Goal: Information Seeking & Learning: Learn about a topic

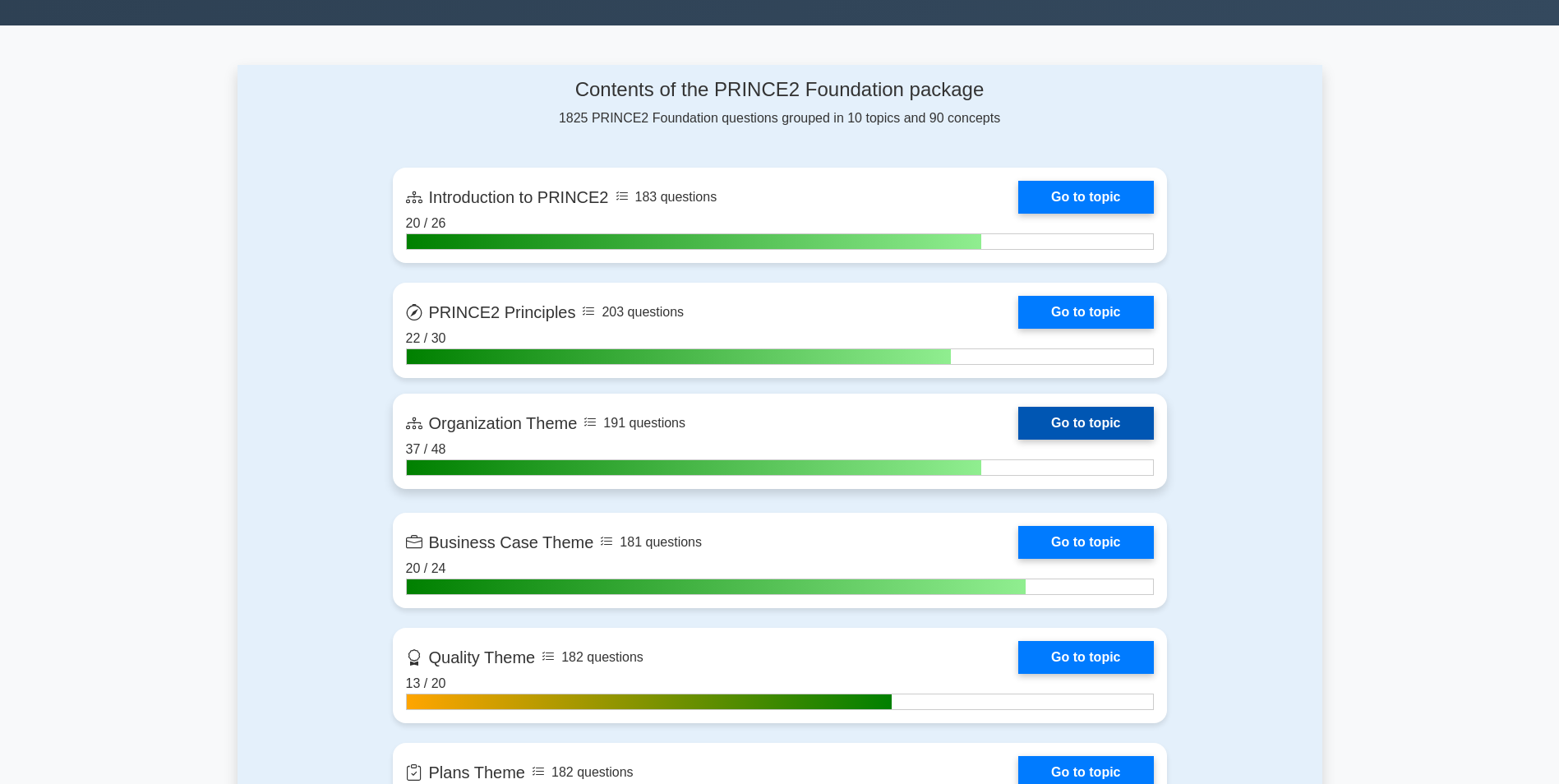
scroll to position [986, 0]
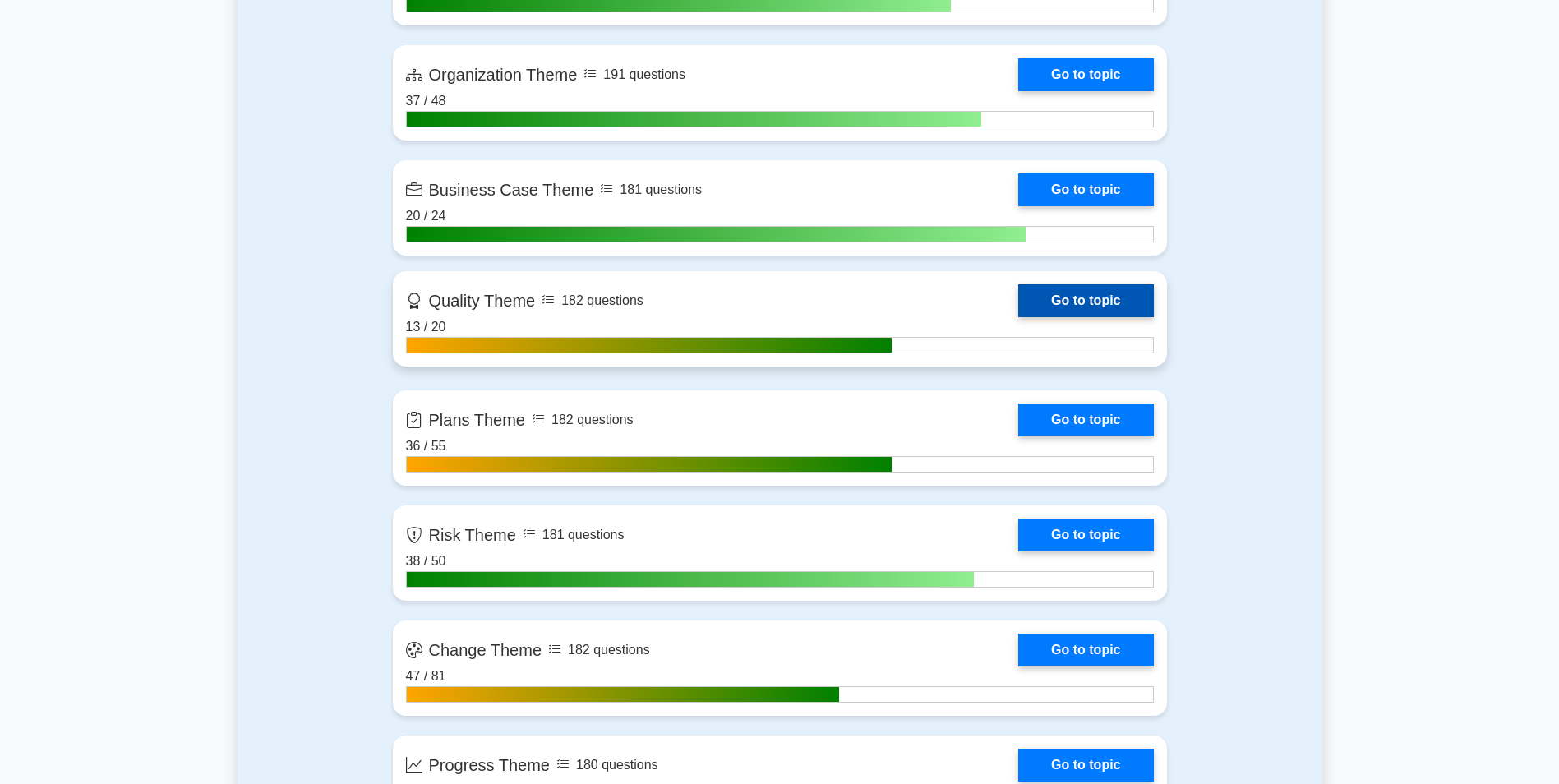
click at [1018, 305] on link "Go to topic" at bounding box center [1086, 300] width 135 height 33
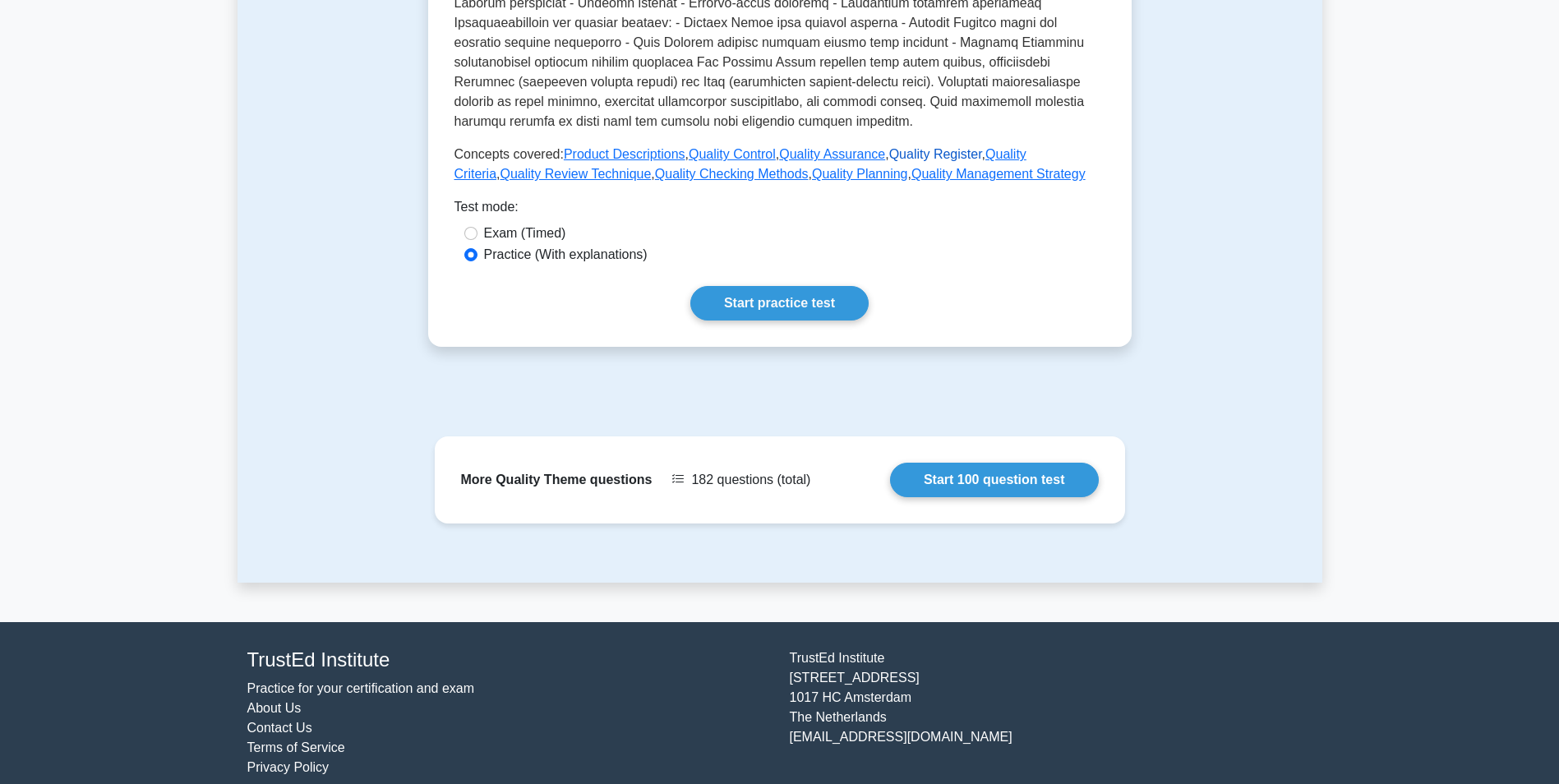
click at [916, 147] on link "Quality Register" at bounding box center [936, 155] width 93 height 14
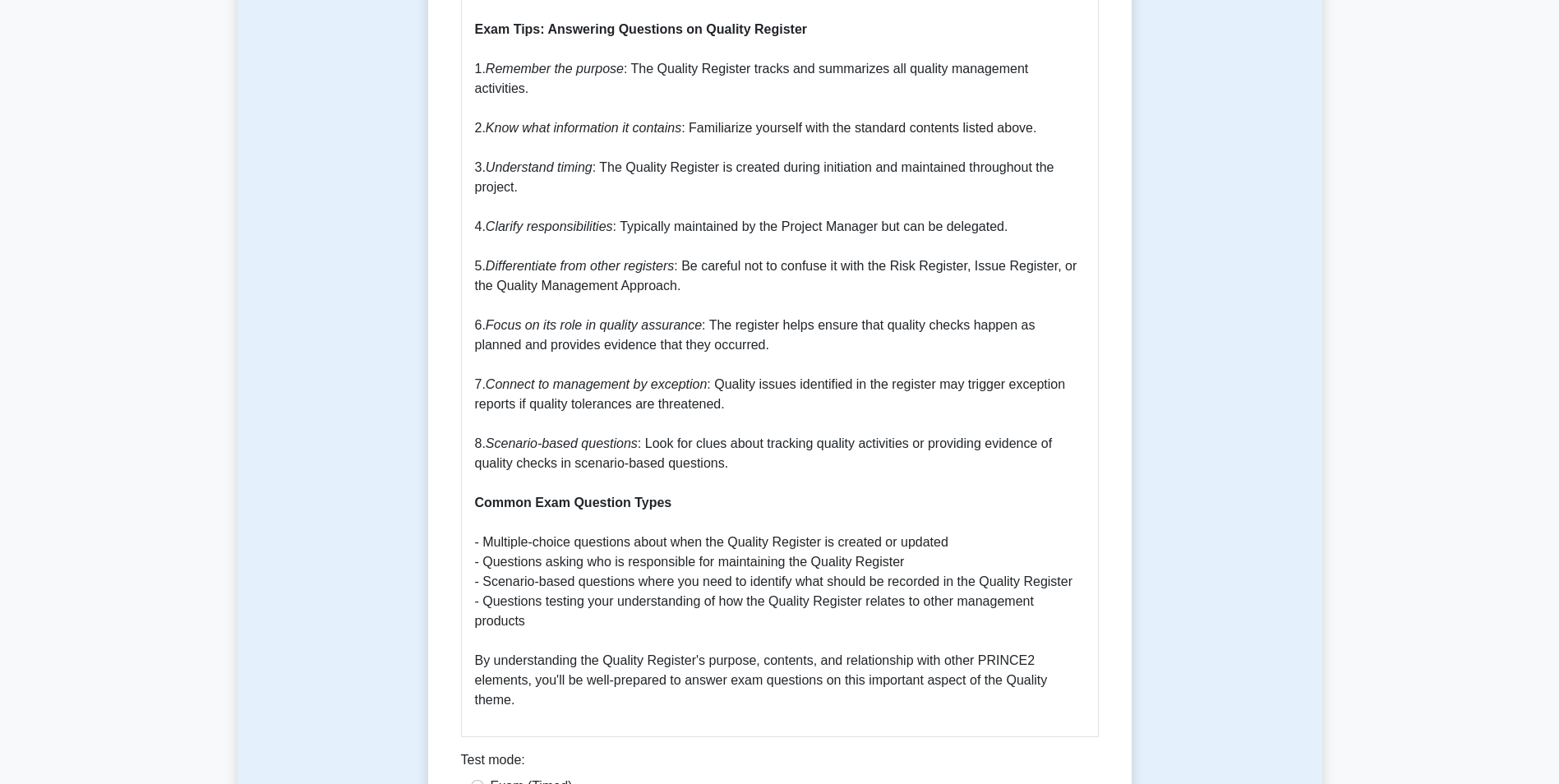
scroll to position [1972, 0]
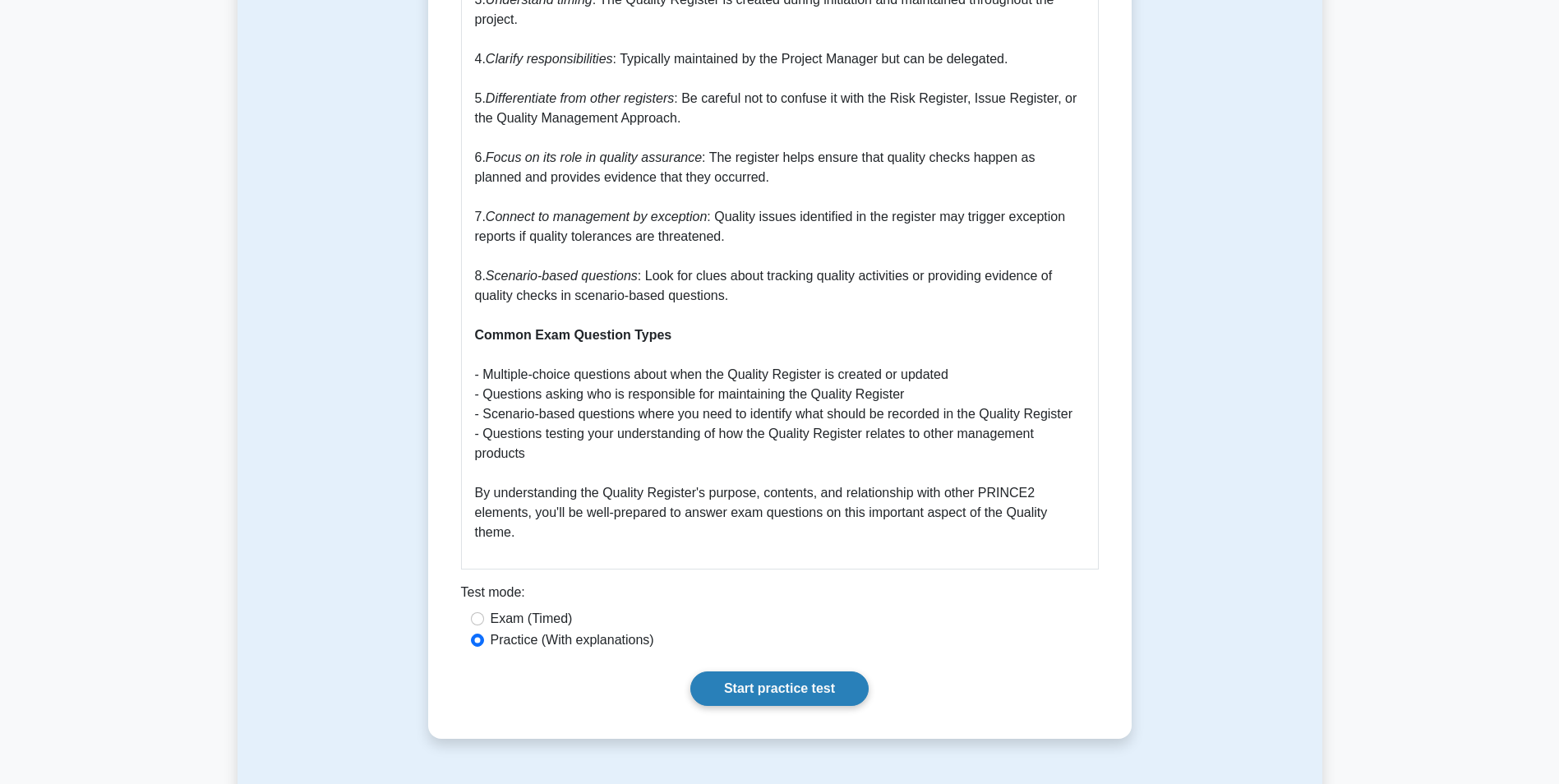
click at [728, 672] on link "Start practice test" at bounding box center [780, 689] width 178 height 34
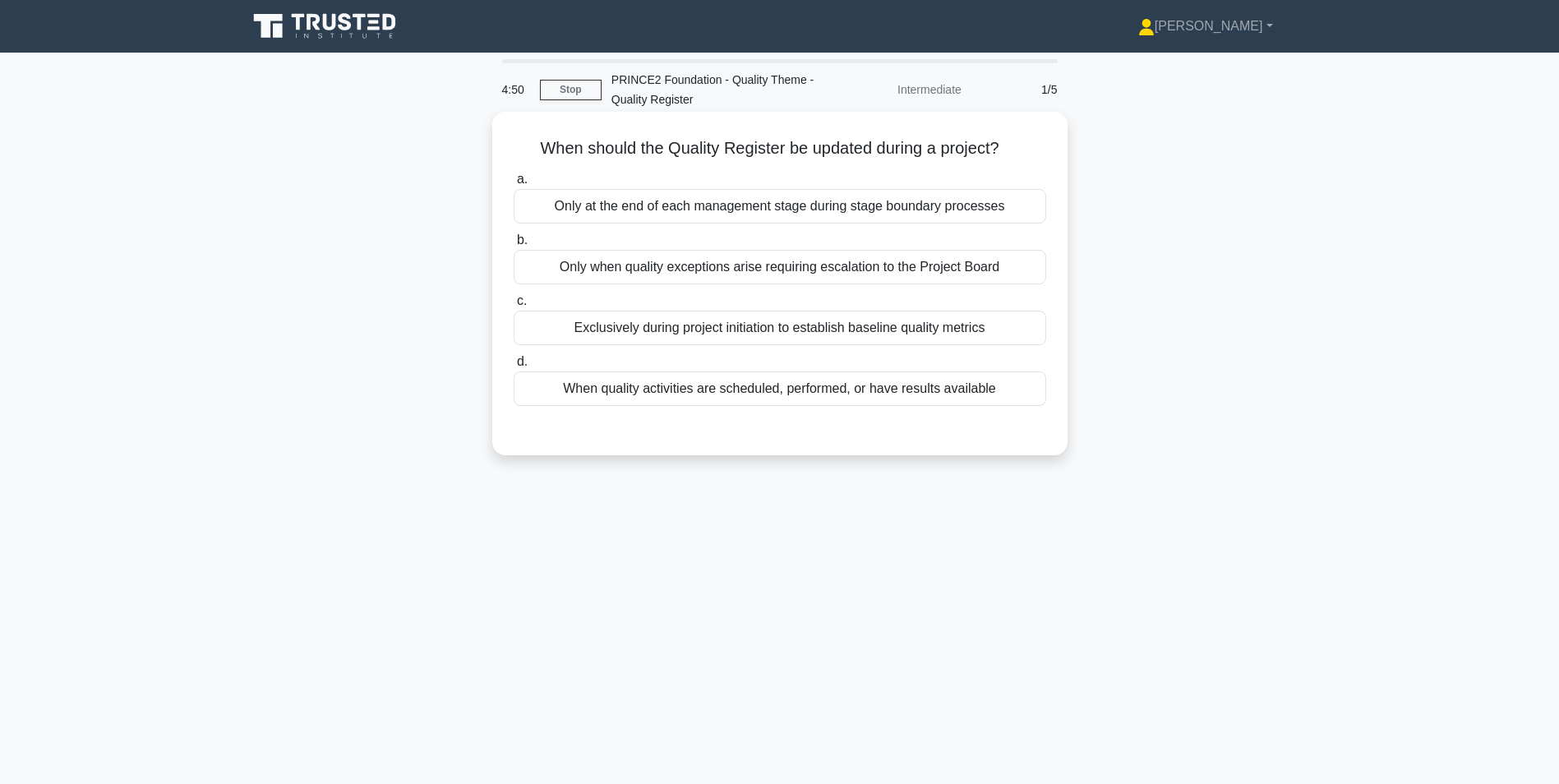
click at [686, 392] on div "When quality activities are scheduled, performed, or have results available" at bounding box center [780, 388] width 533 height 34
click at [514, 367] on input "d. When quality activities are scheduled, performed, or have results available" at bounding box center [514, 362] width 0 height 11
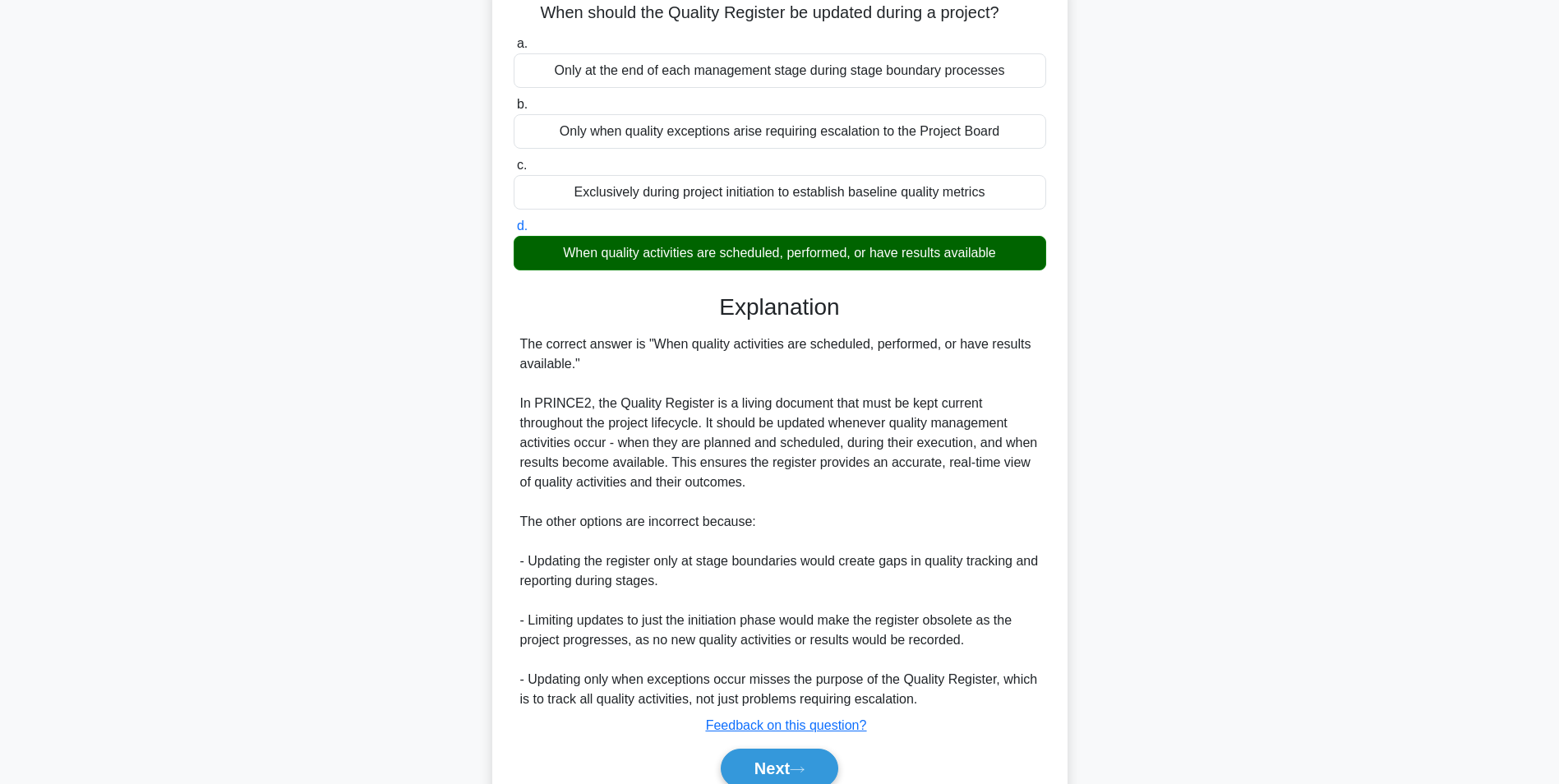
scroll to position [165, 0]
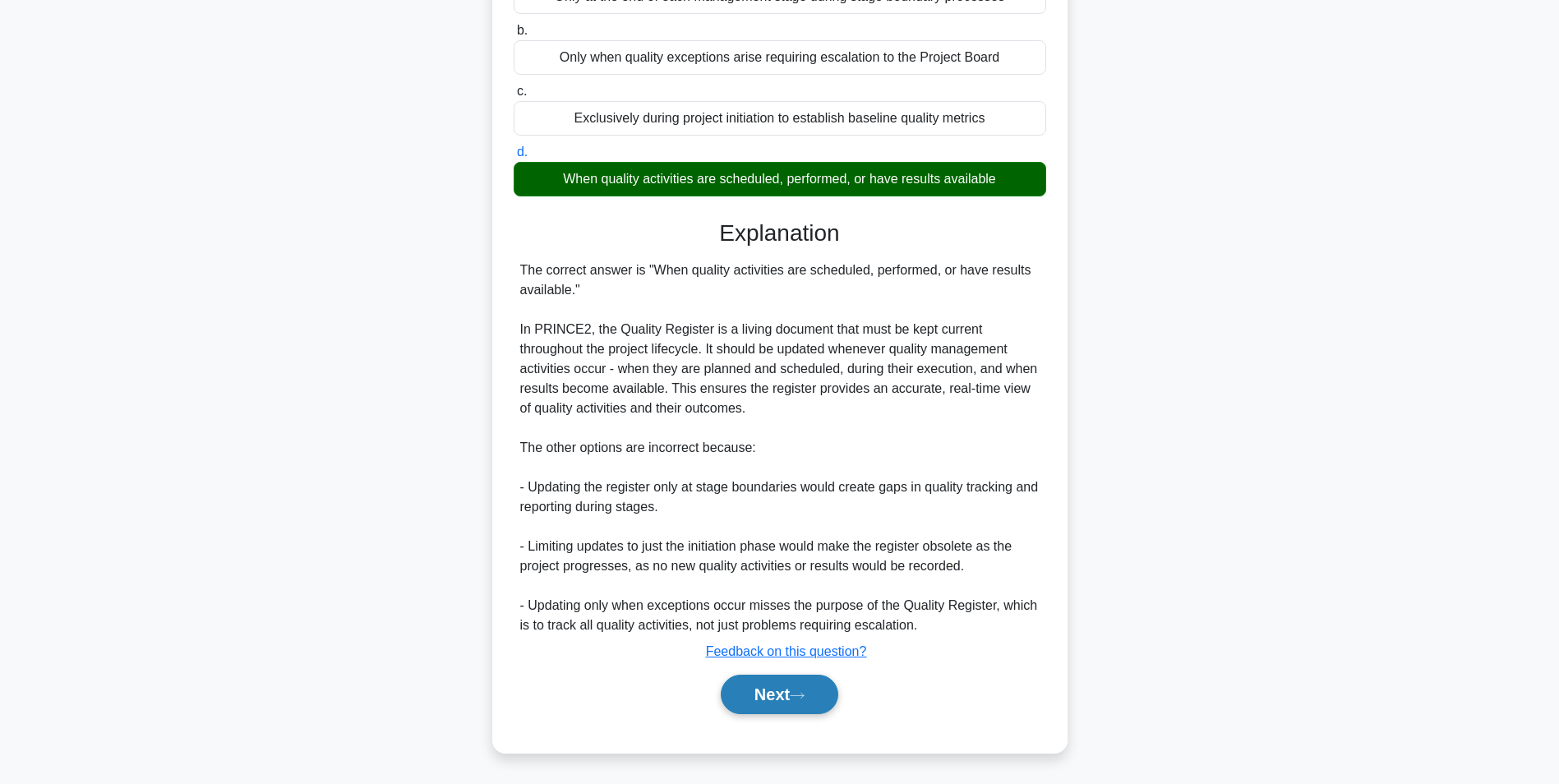
click at [781, 693] on button "Next" at bounding box center [779, 694] width 118 height 40
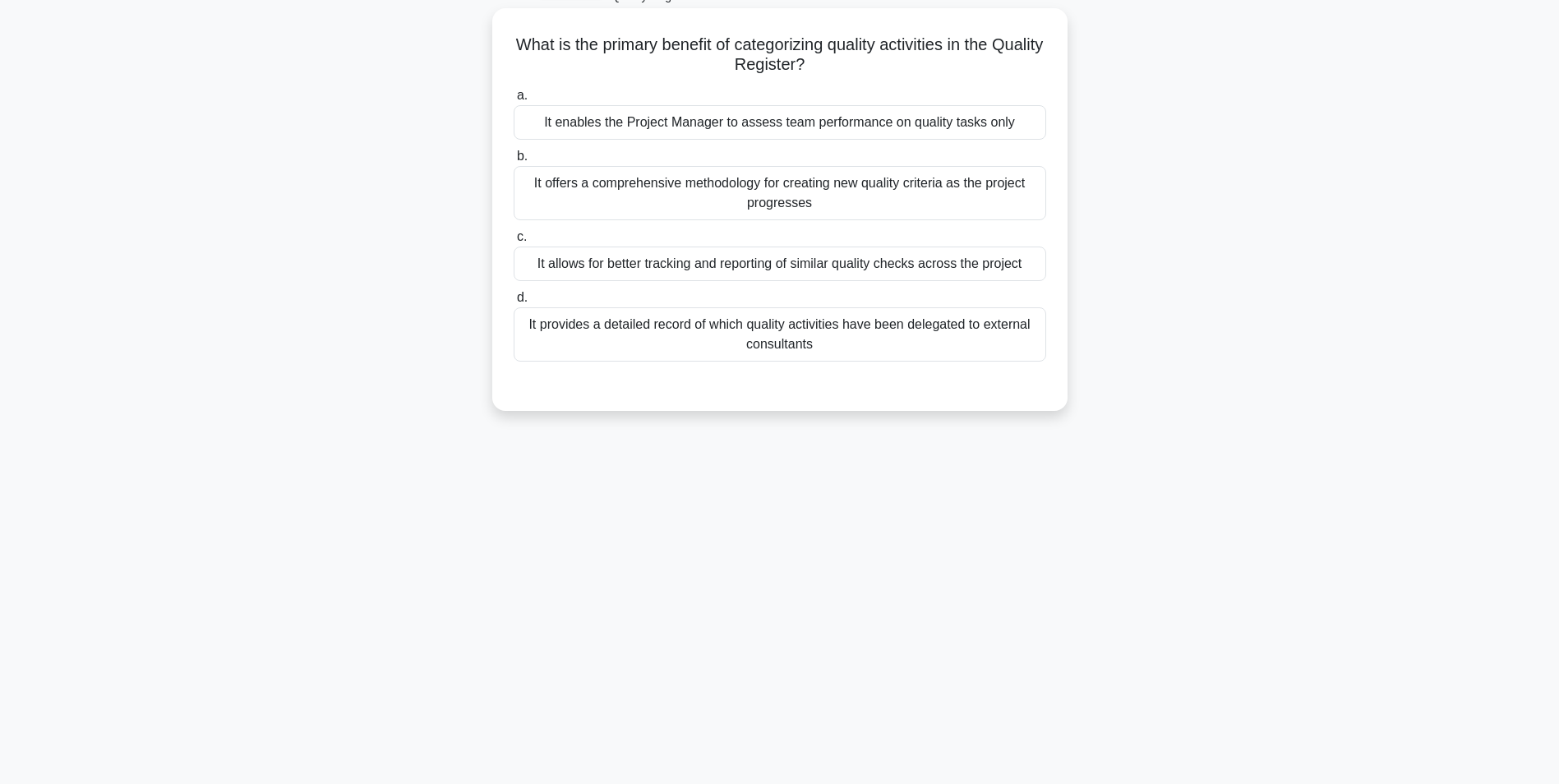
scroll to position [22, 0]
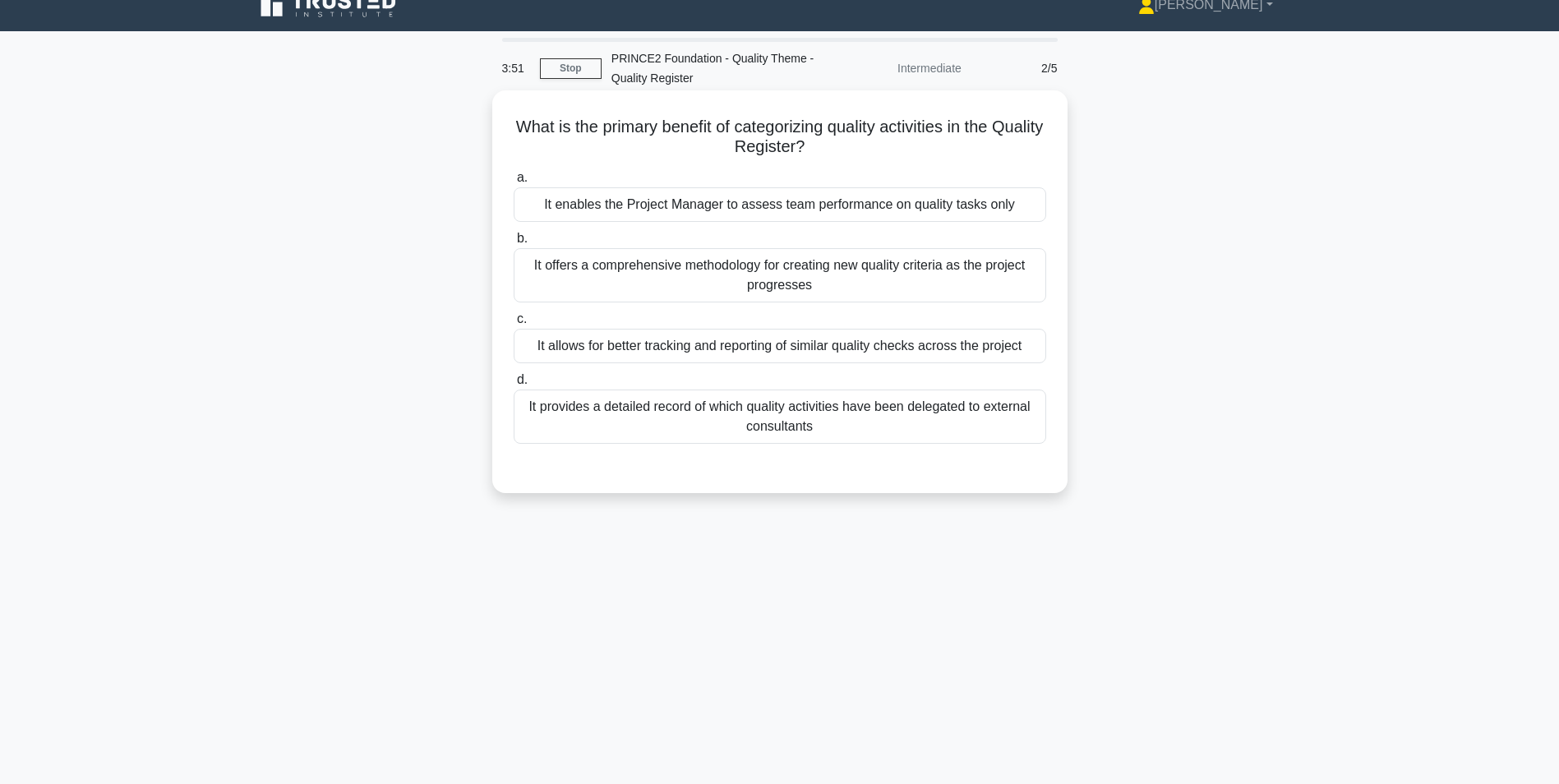
click at [634, 422] on div "It provides a detailed record of which quality activities have been delegated t…" at bounding box center [780, 416] width 533 height 54
click at [514, 386] on input "d. It provides a detailed record of which quality activities have been delegate…" at bounding box center [514, 380] width 0 height 11
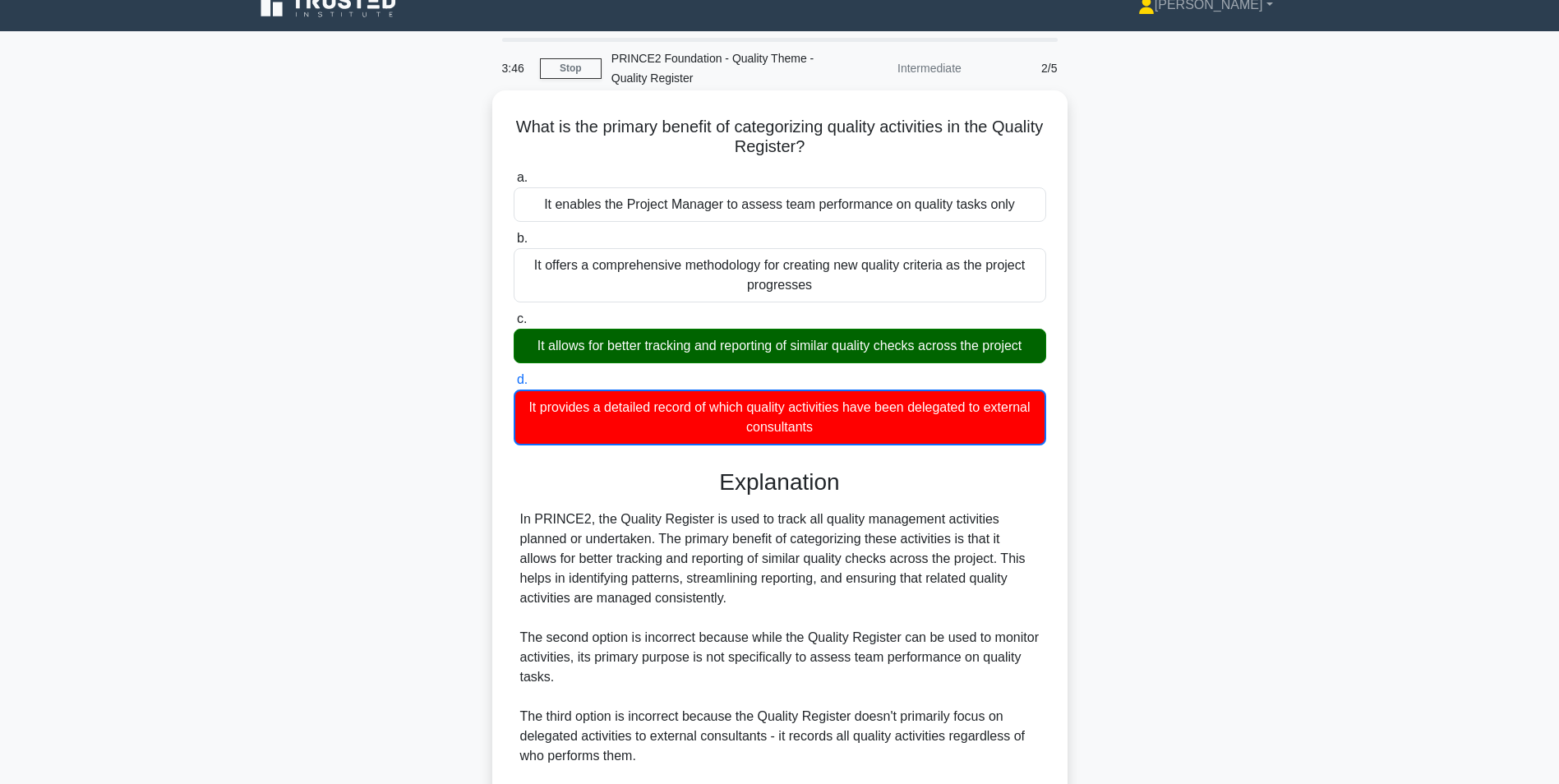
click at [623, 350] on div "It allows for better tracking and reporting of similar quality checks across th…" at bounding box center [780, 346] width 533 height 34
click at [514, 325] on input "c. It allows for better tracking and reporting of similar quality checks across…" at bounding box center [514, 319] width 0 height 11
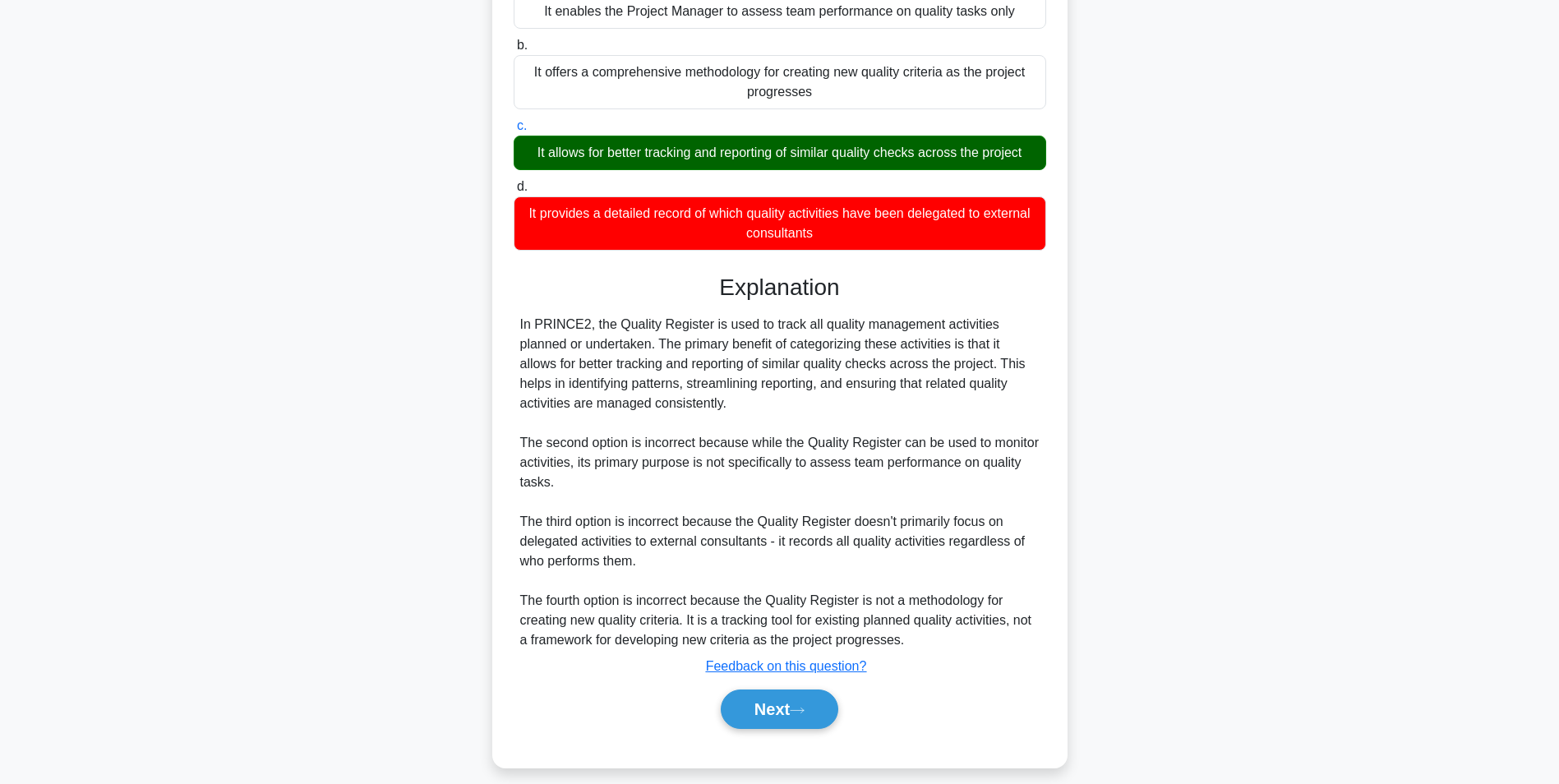
scroll to position [230, 0]
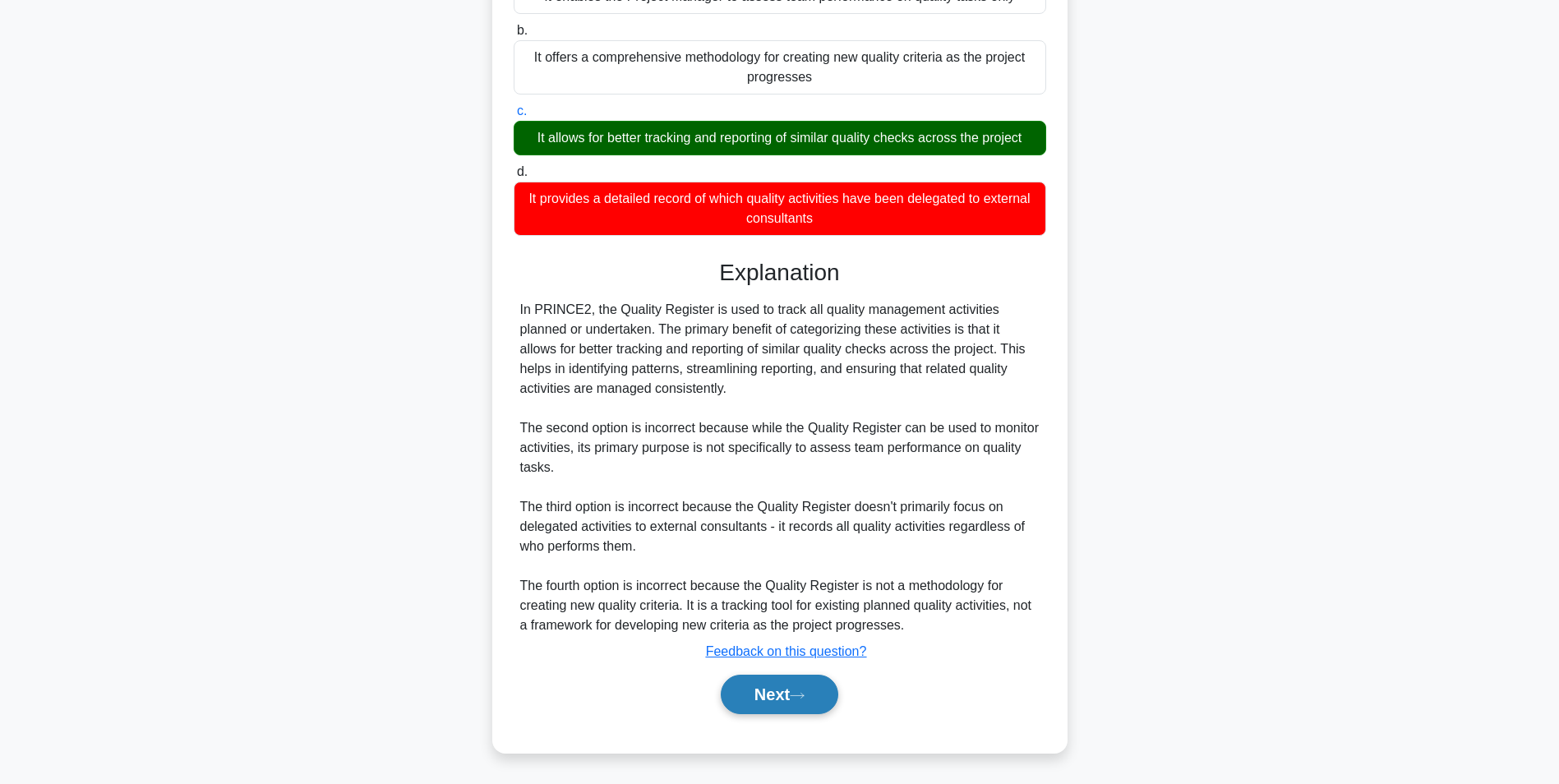
click at [745, 674] on button "Next" at bounding box center [779, 694] width 118 height 40
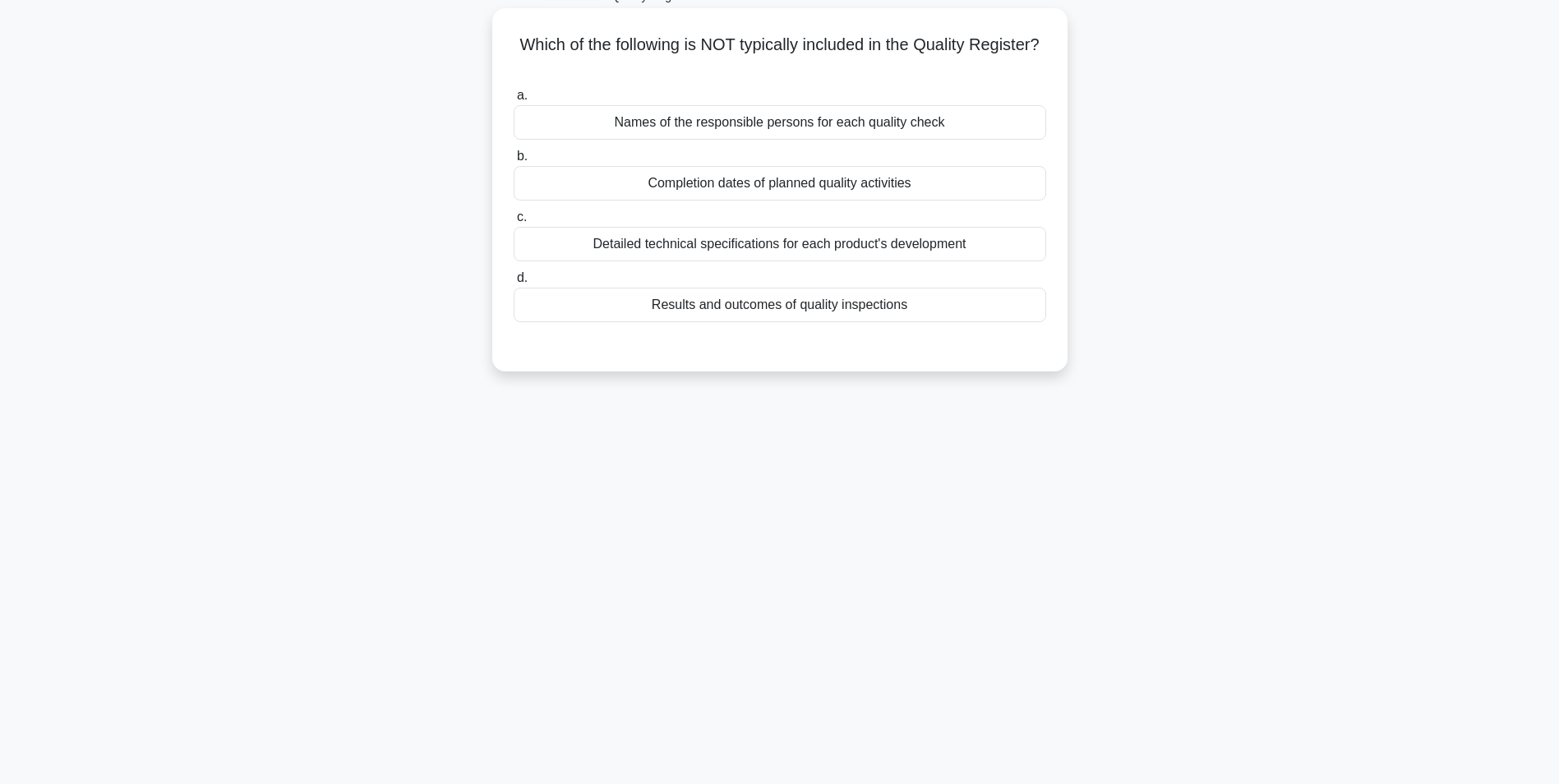
scroll to position [22, 0]
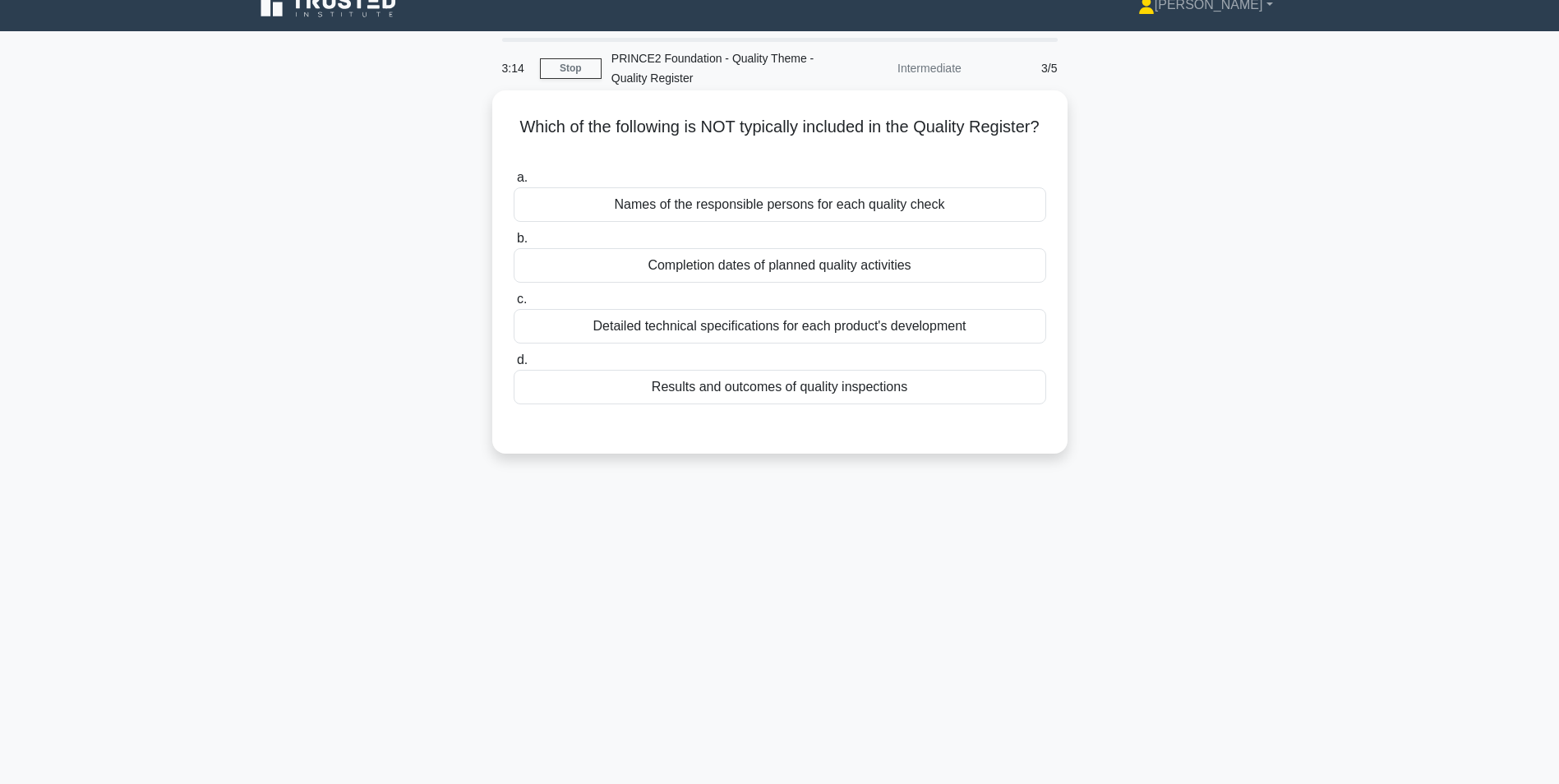
click at [687, 329] on div "Detailed technical specifications for each product's development" at bounding box center [780, 326] width 533 height 34
click at [514, 305] on input "c. Detailed technical specifications for each product's development" at bounding box center [514, 299] width 0 height 11
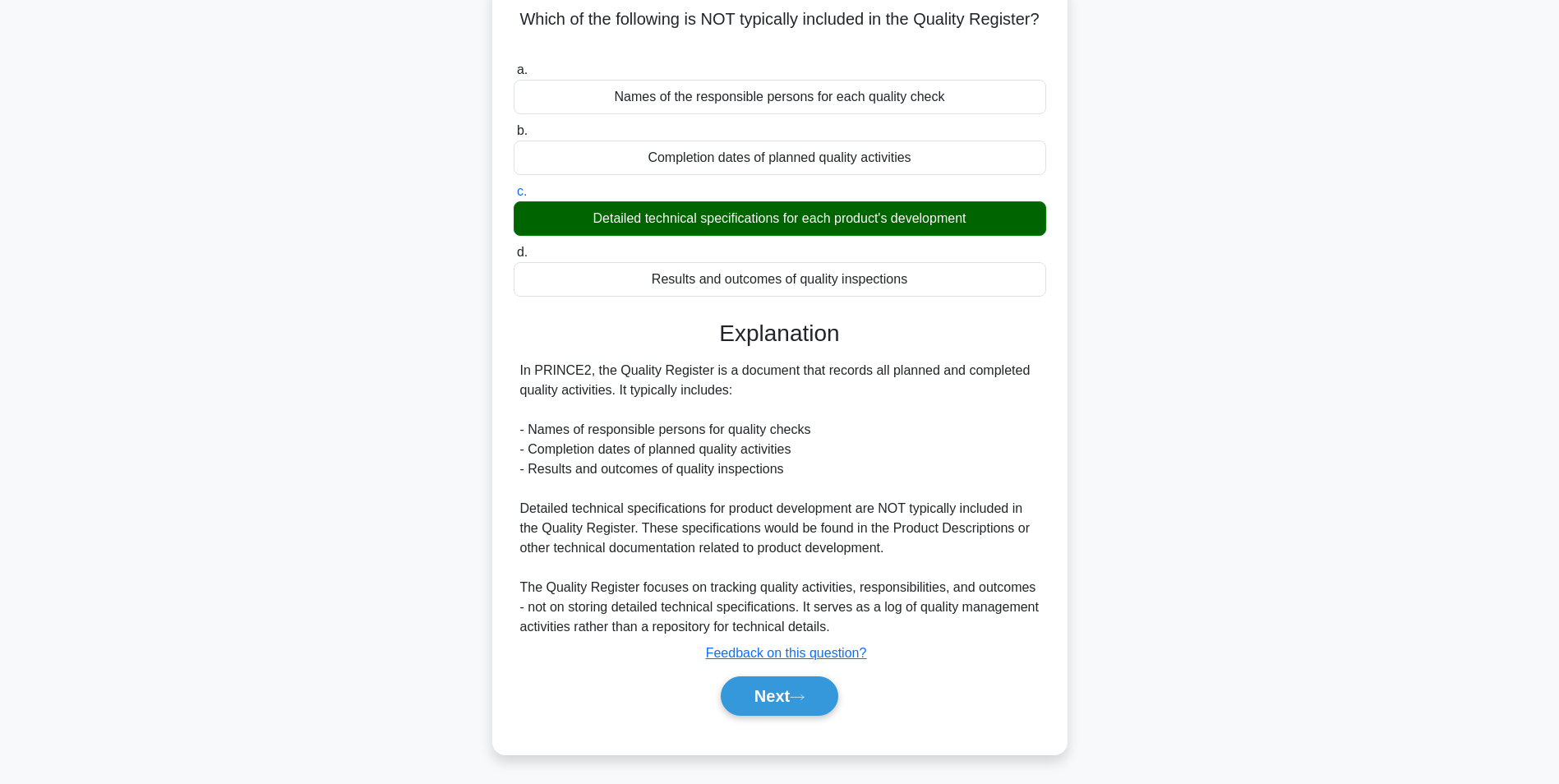
scroll to position [131, 0]
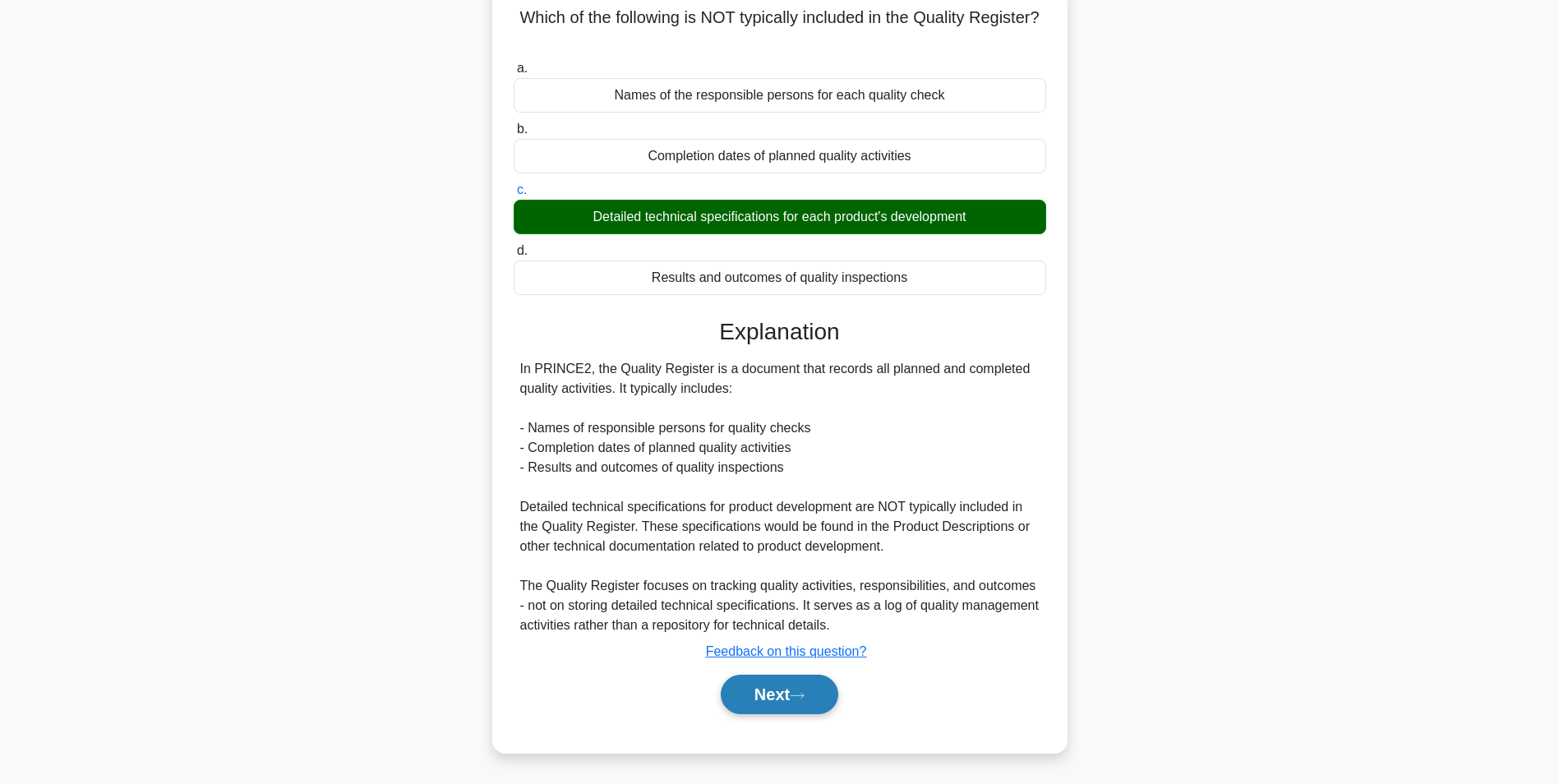
click at [801, 688] on button "Next" at bounding box center [779, 694] width 118 height 40
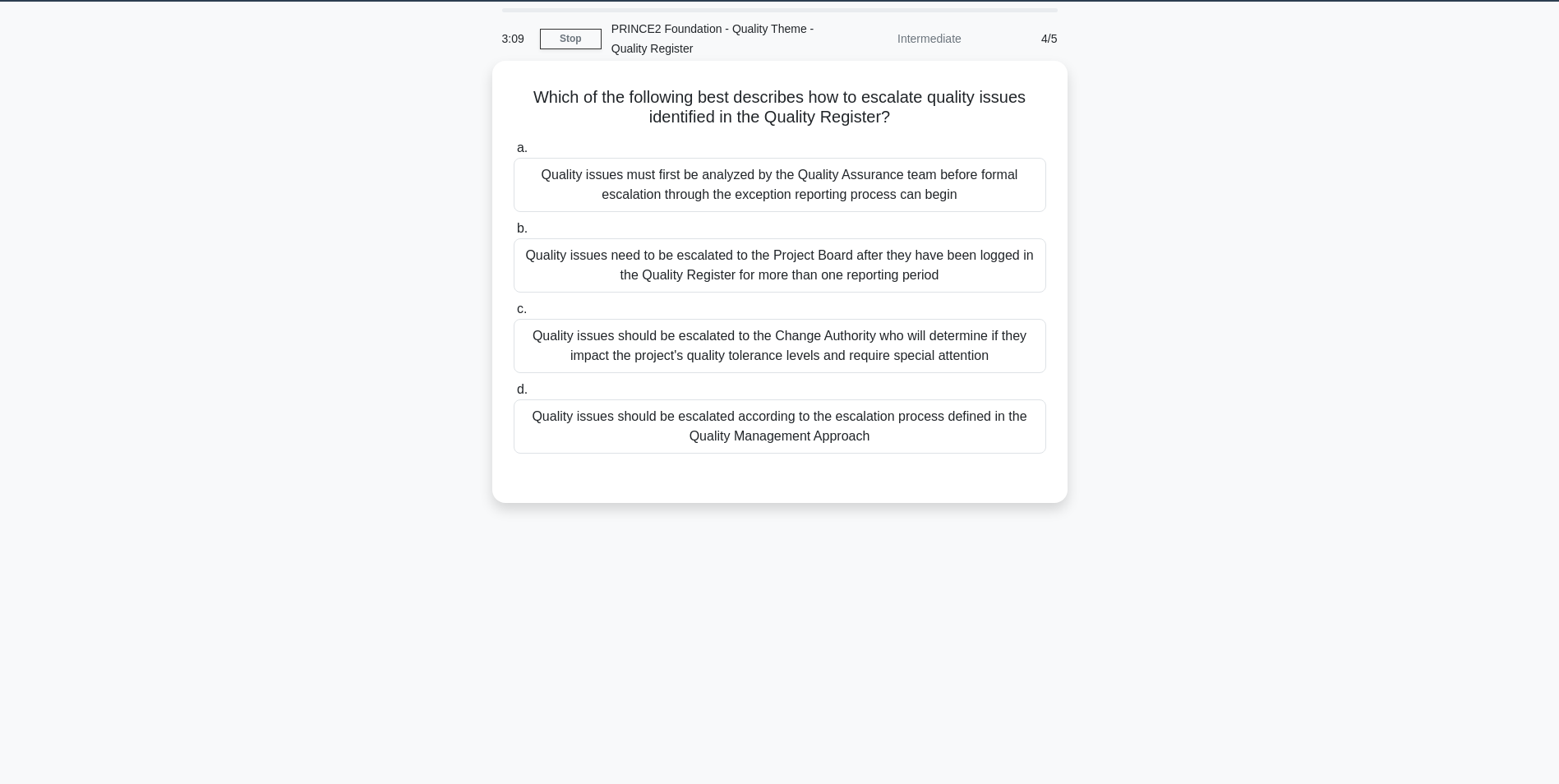
scroll to position [0, 0]
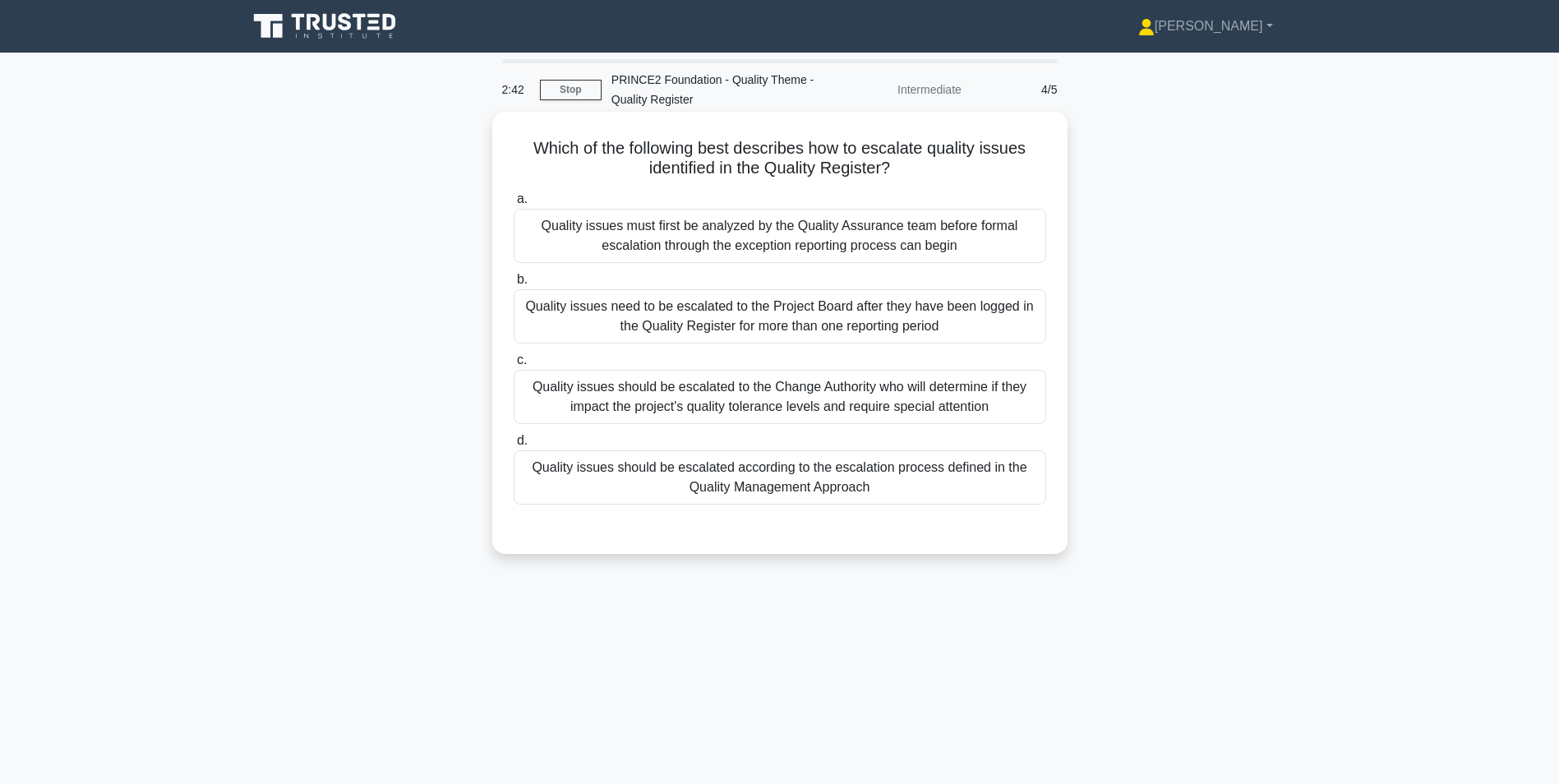
click at [709, 403] on div "Quality issues should be escalated to the Change Authority who will determine i…" at bounding box center [780, 396] width 533 height 54
click at [514, 366] on input "c. Quality issues should be escalated to the Change Authority who will determin…" at bounding box center [514, 361] width 0 height 11
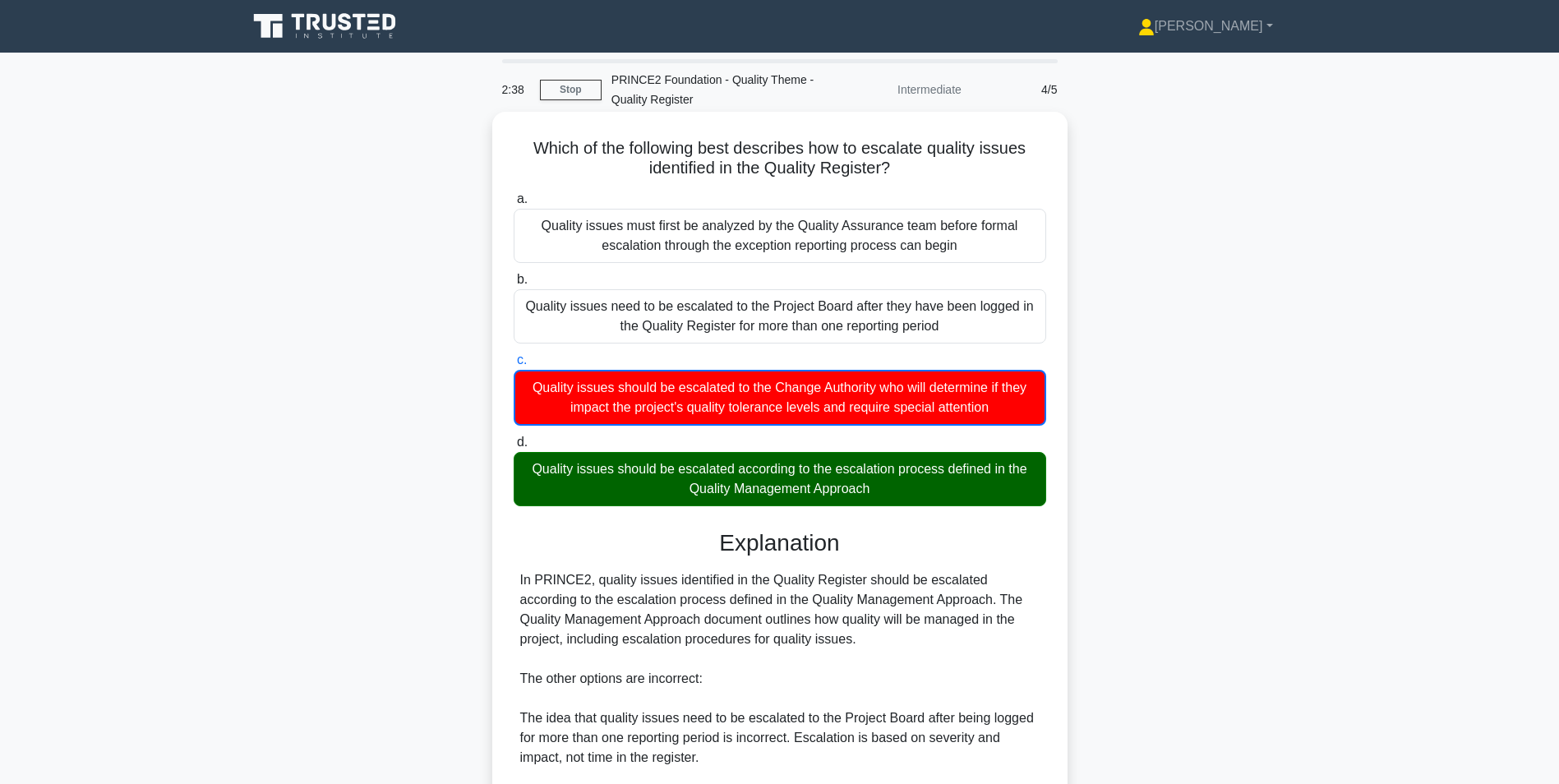
scroll to position [290, 0]
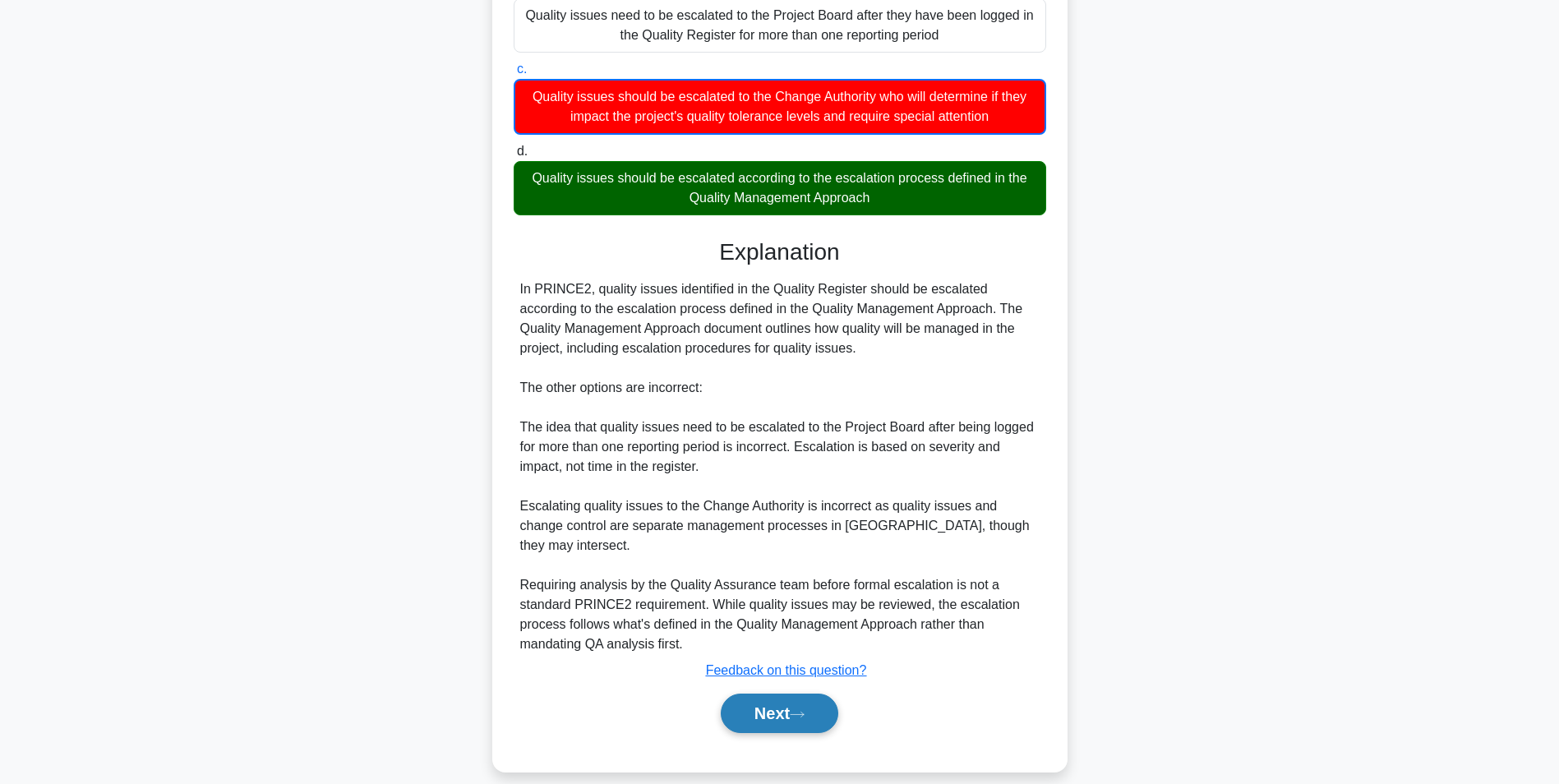
click at [753, 700] on button "Next" at bounding box center [779, 713] width 118 height 40
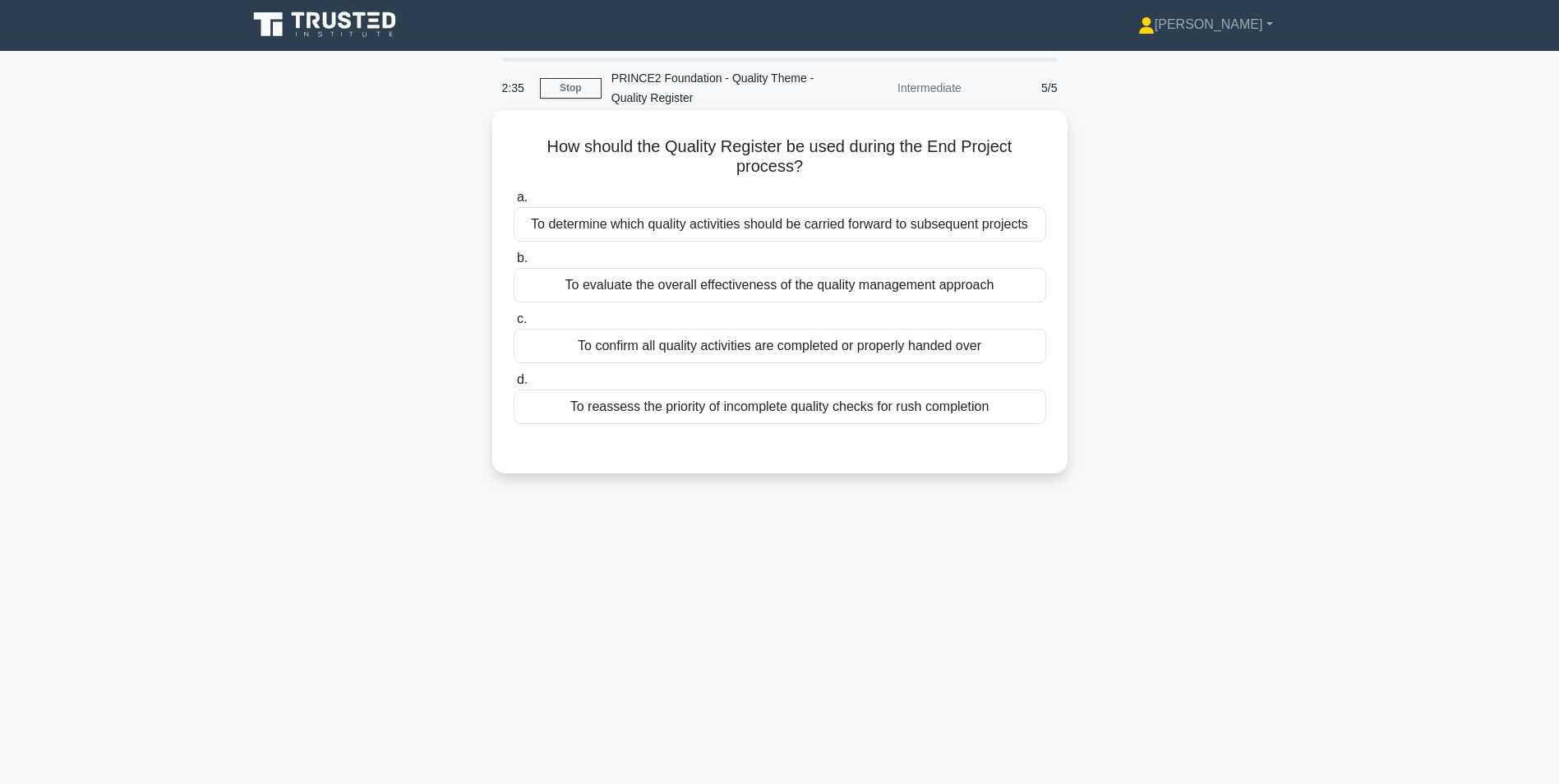
scroll to position [0, 0]
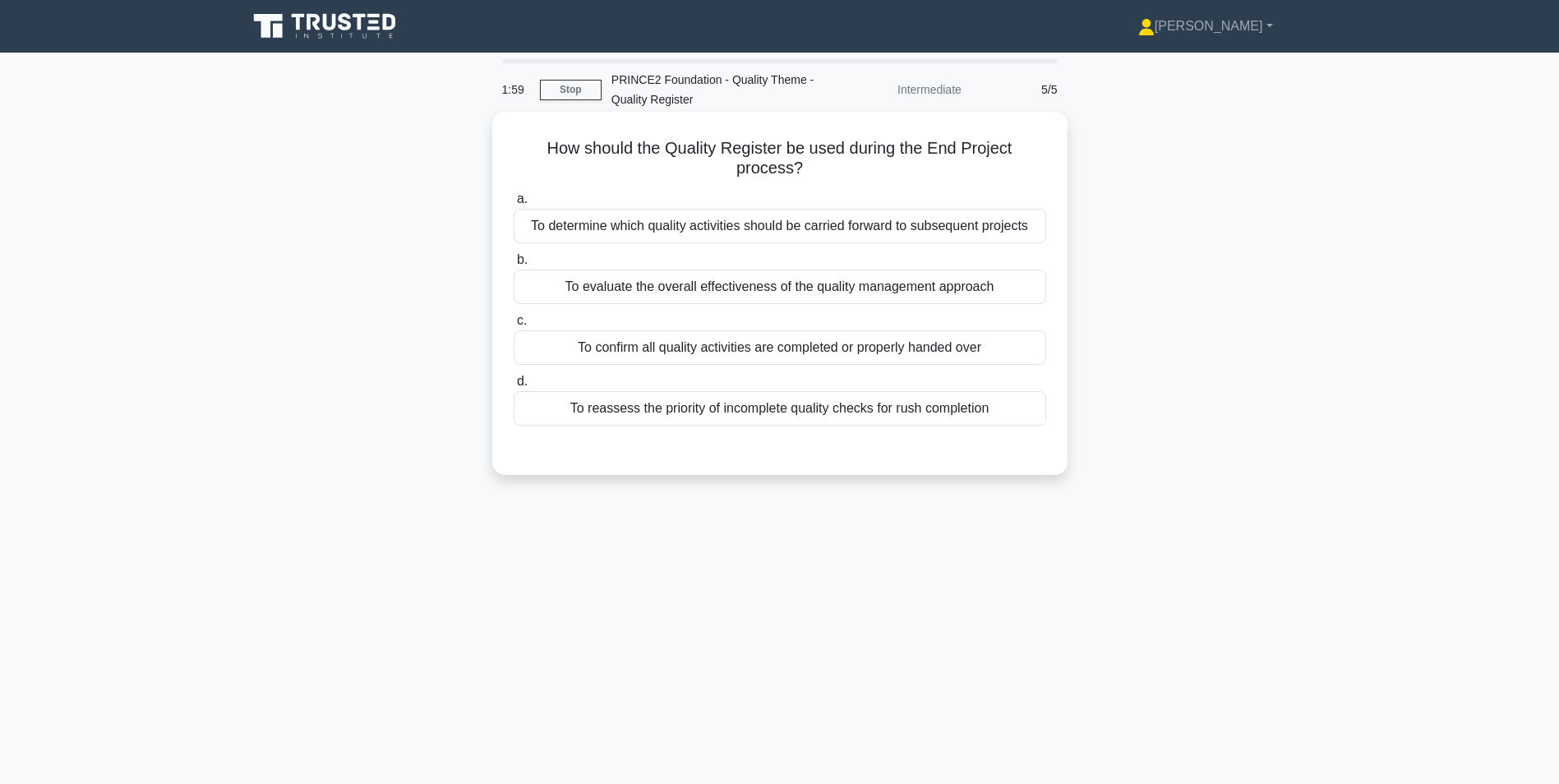
click at [623, 356] on div "To confirm all quality activities are completed or properly handed over" at bounding box center [780, 347] width 533 height 34
click at [514, 326] on input "c. To confirm all quality activities are completed or properly handed over" at bounding box center [514, 321] width 0 height 11
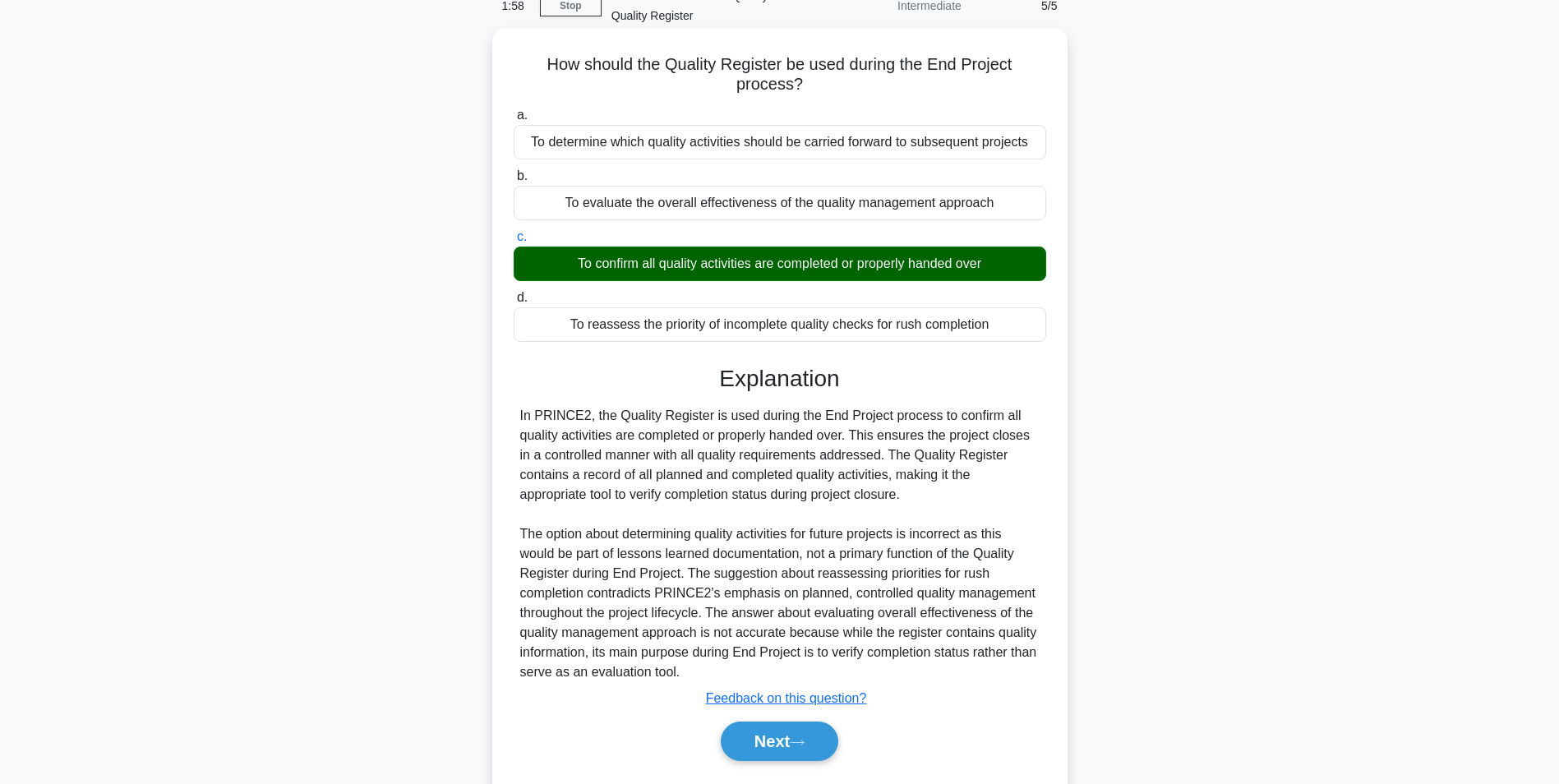
scroll to position [131, 0]
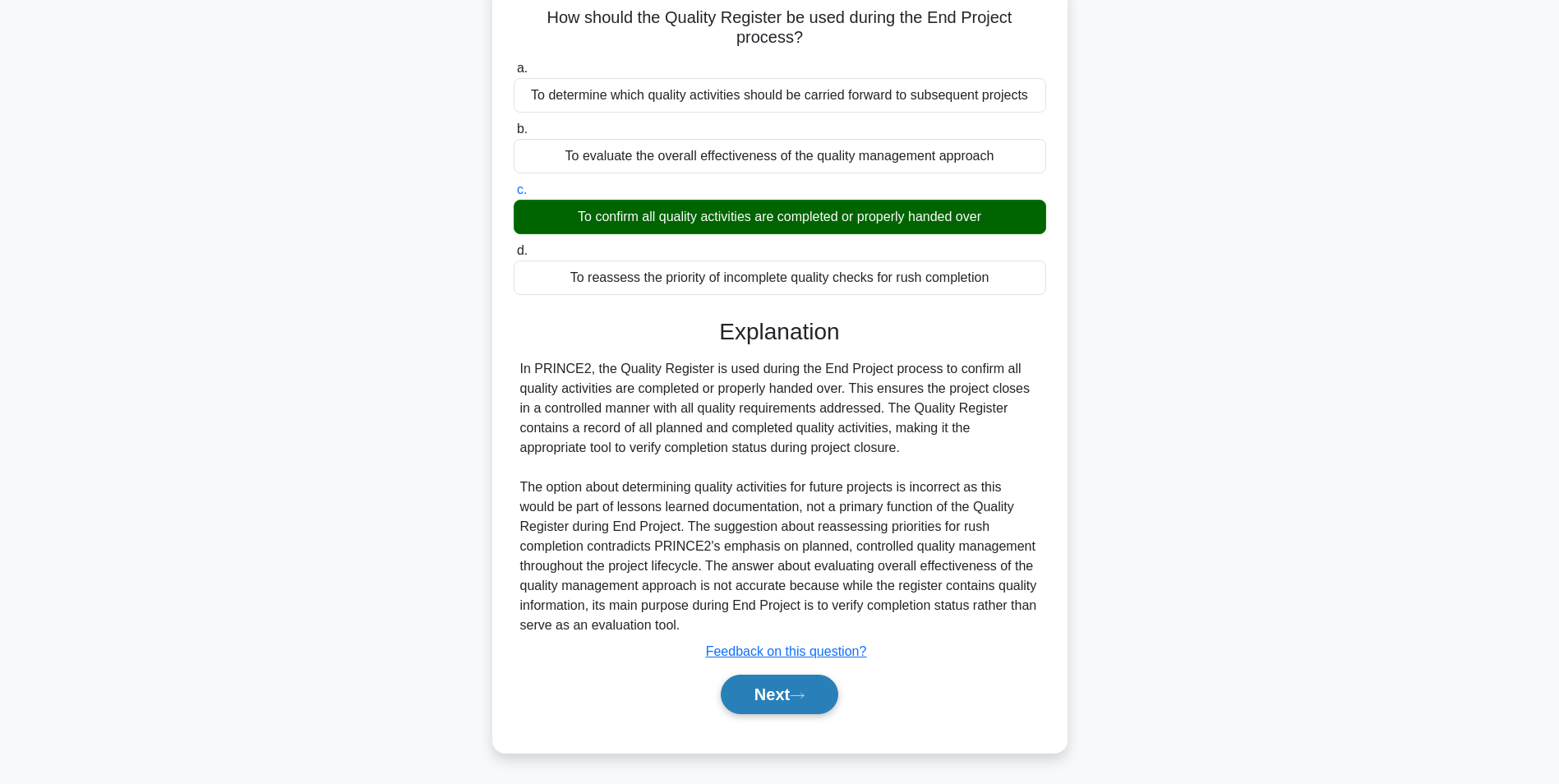
click at [756, 699] on button "Next" at bounding box center [779, 694] width 118 height 40
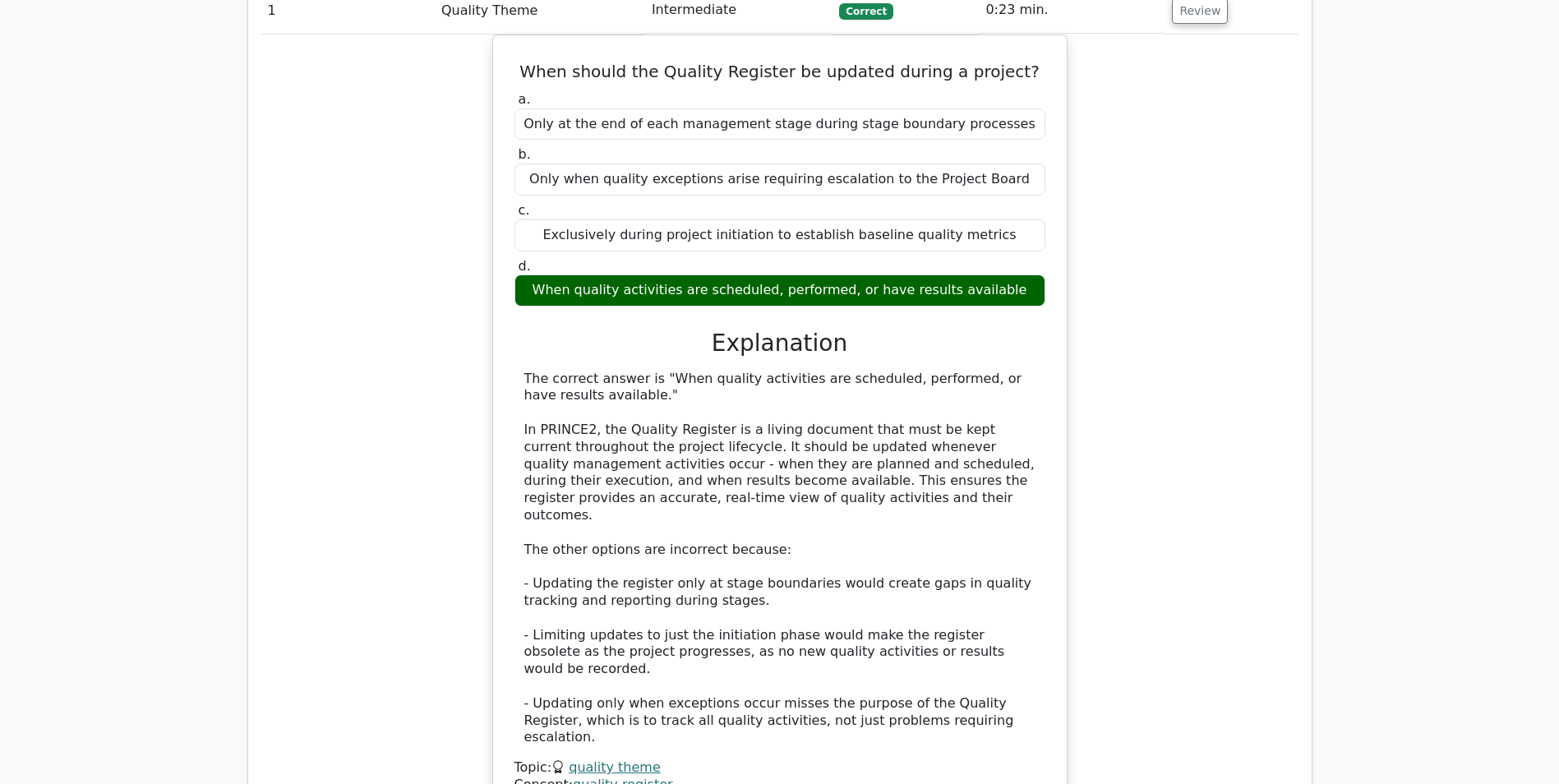
scroll to position [1150, 0]
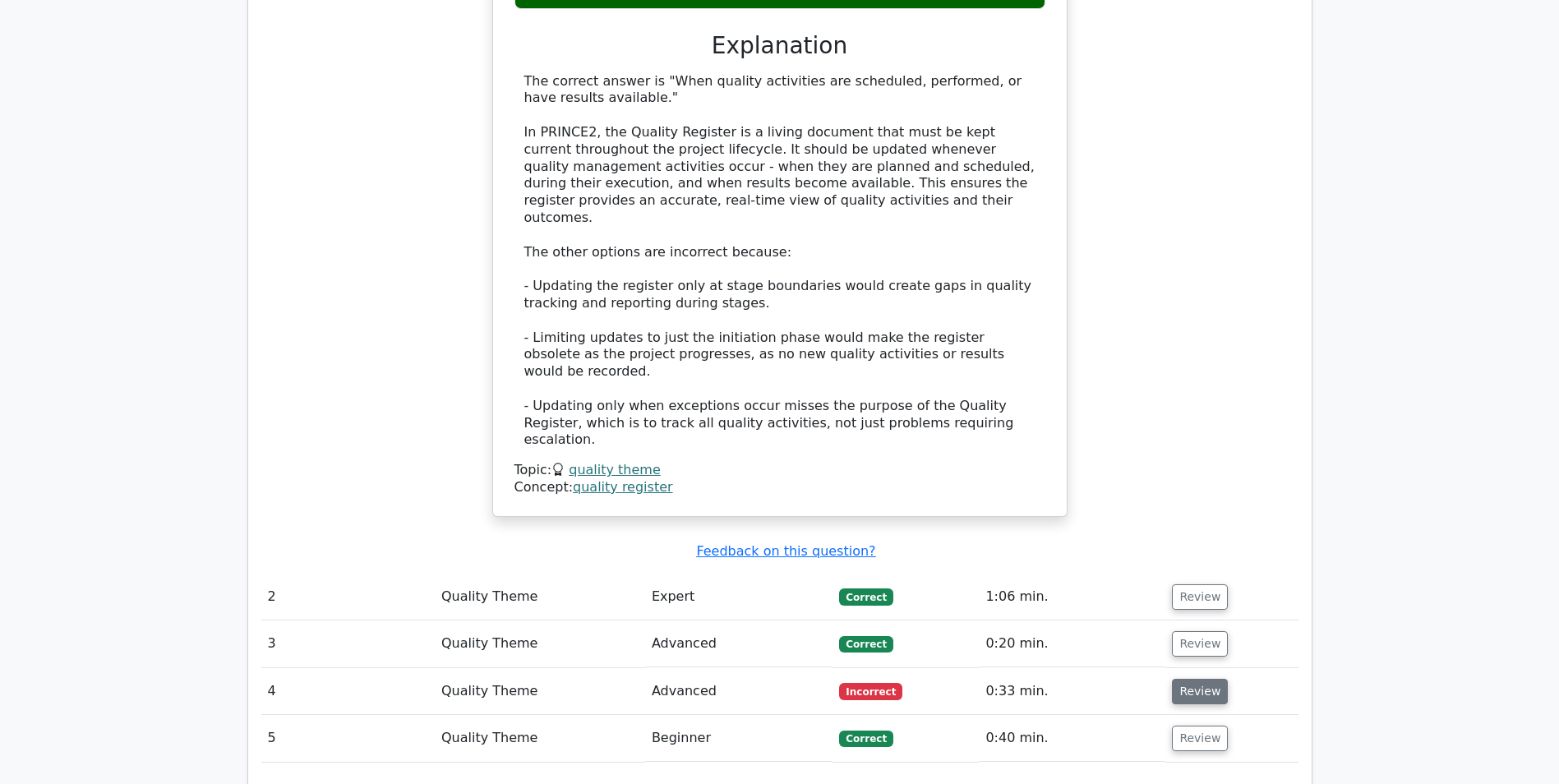
click at [1176, 679] on button "Review" at bounding box center [1200, 691] width 56 height 25
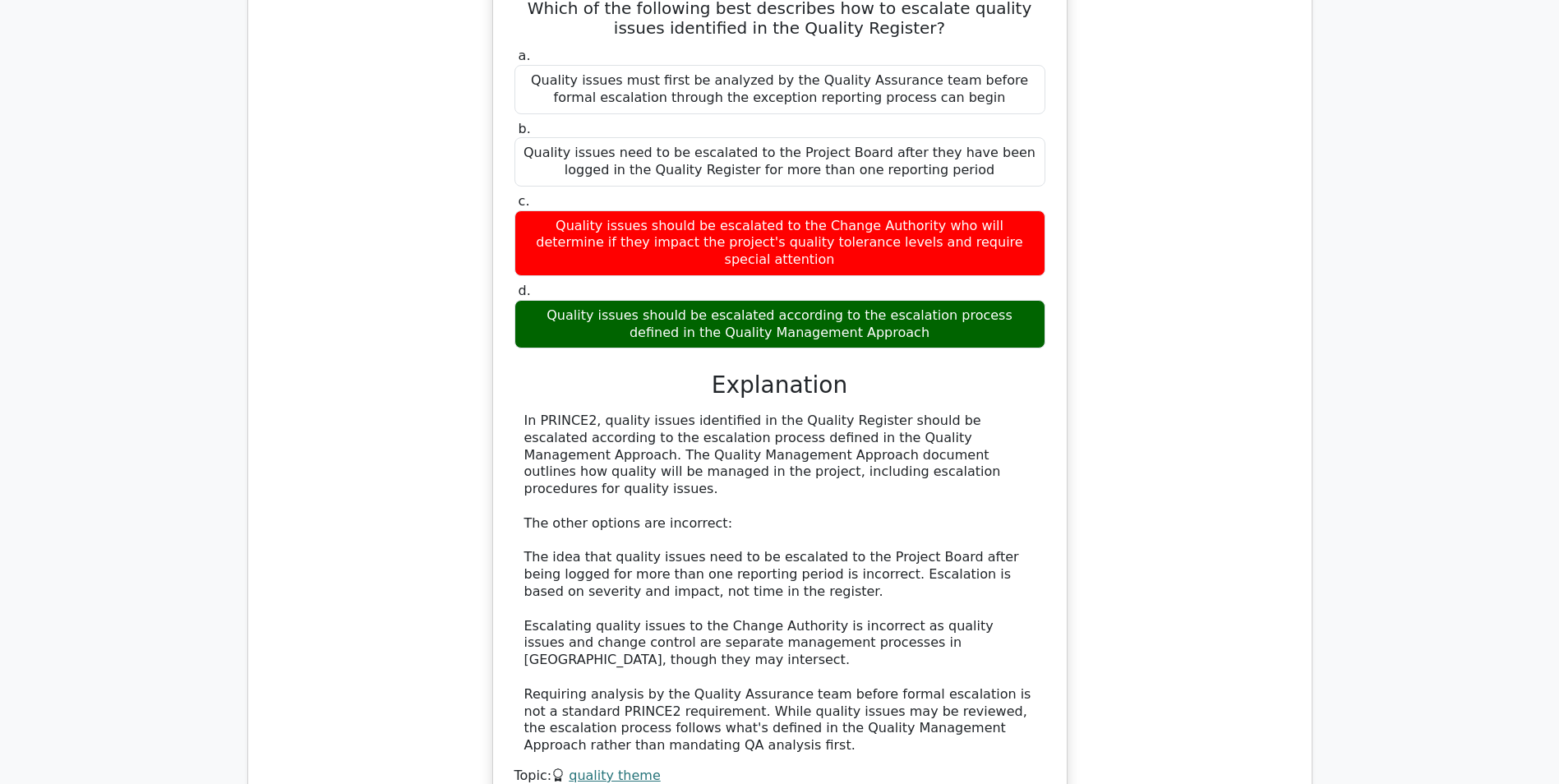
scroll to position [1972, 0]
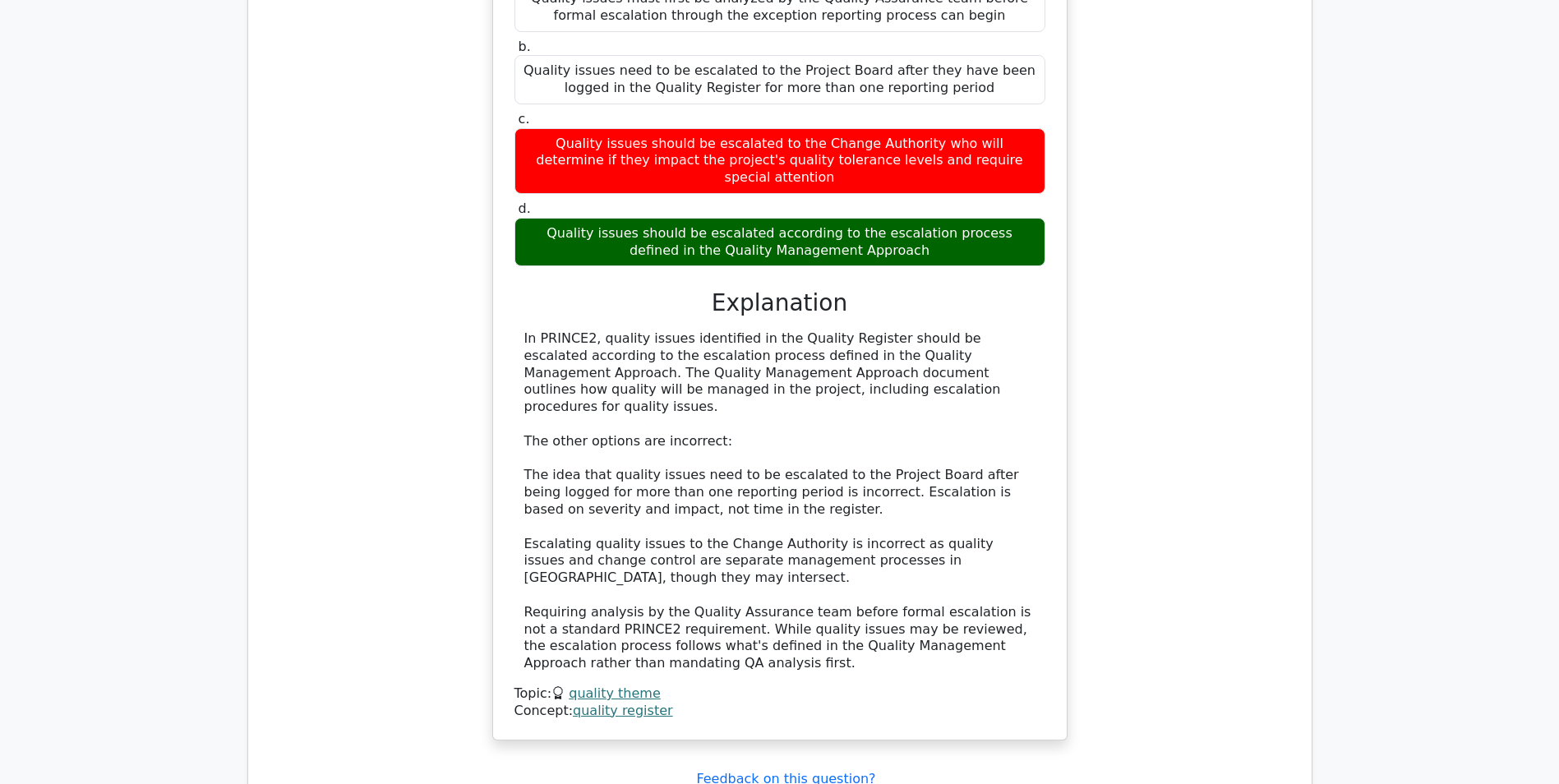
click at [641, 702] on link "quality register" at bounding box center [623, 709] width 100 height 15
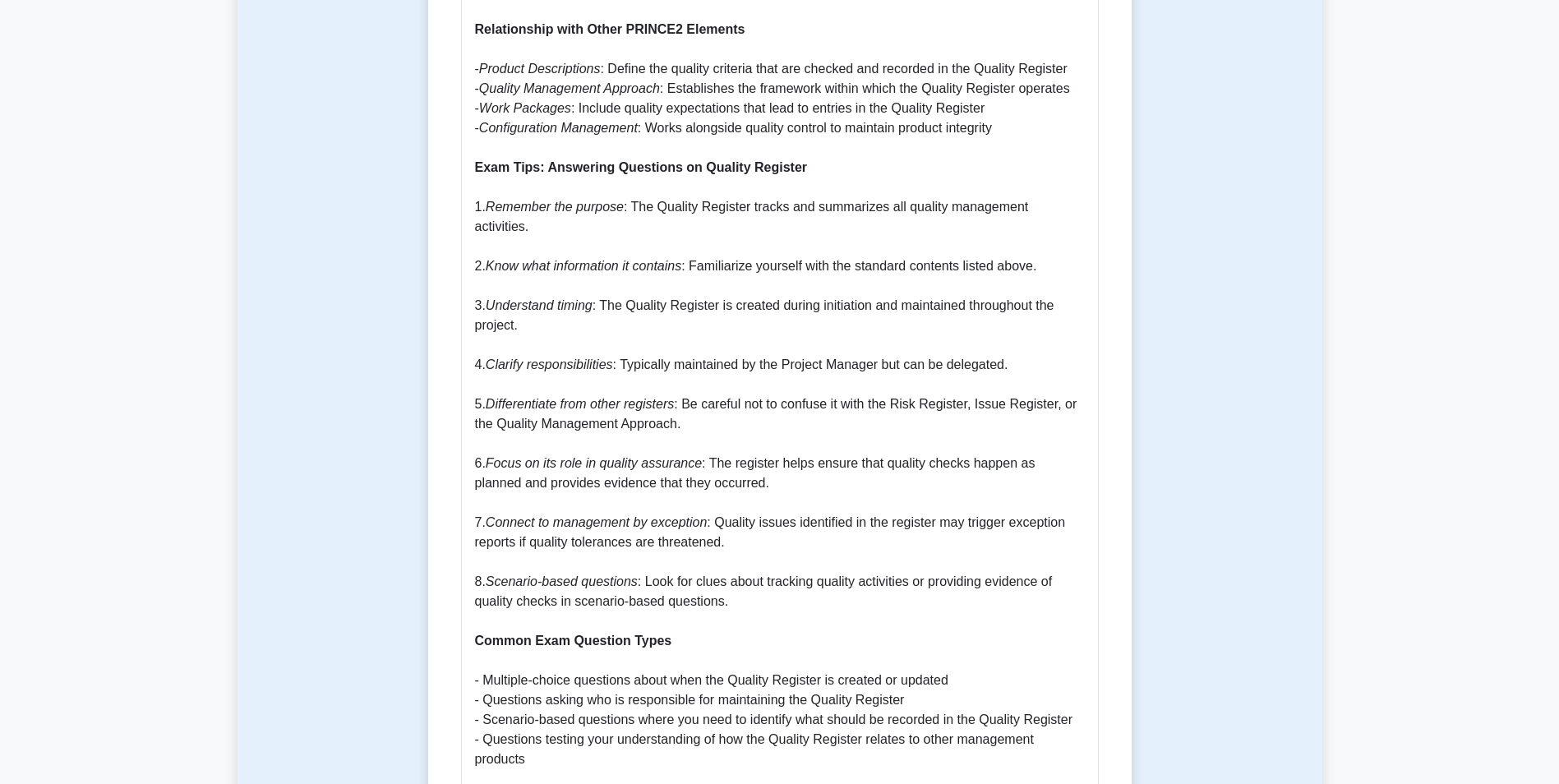
scroll to position [1890, 0]
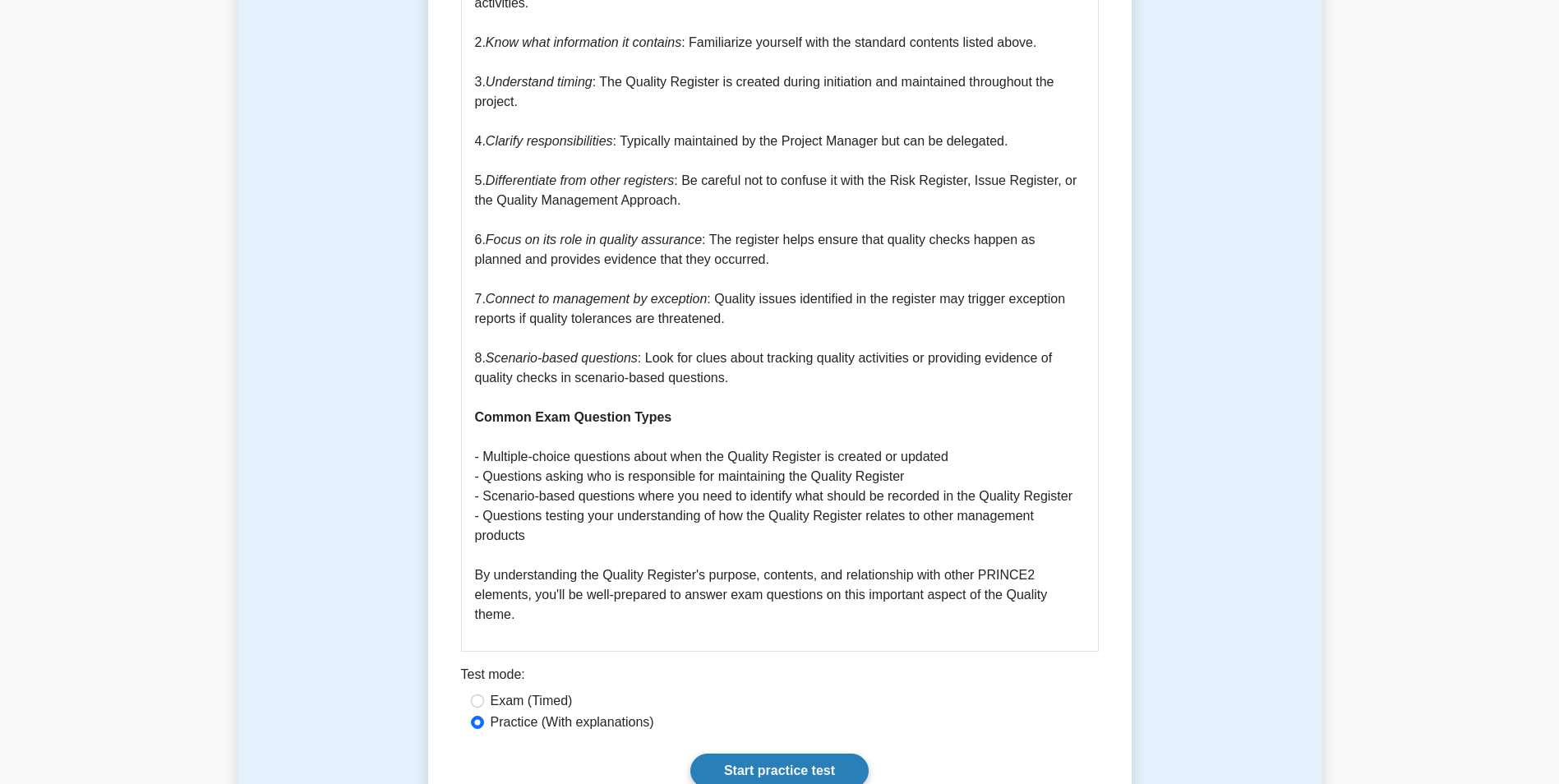
click at [768, 753] on link "Start practice test" at bounding box center [780, 771] width 178 height 34
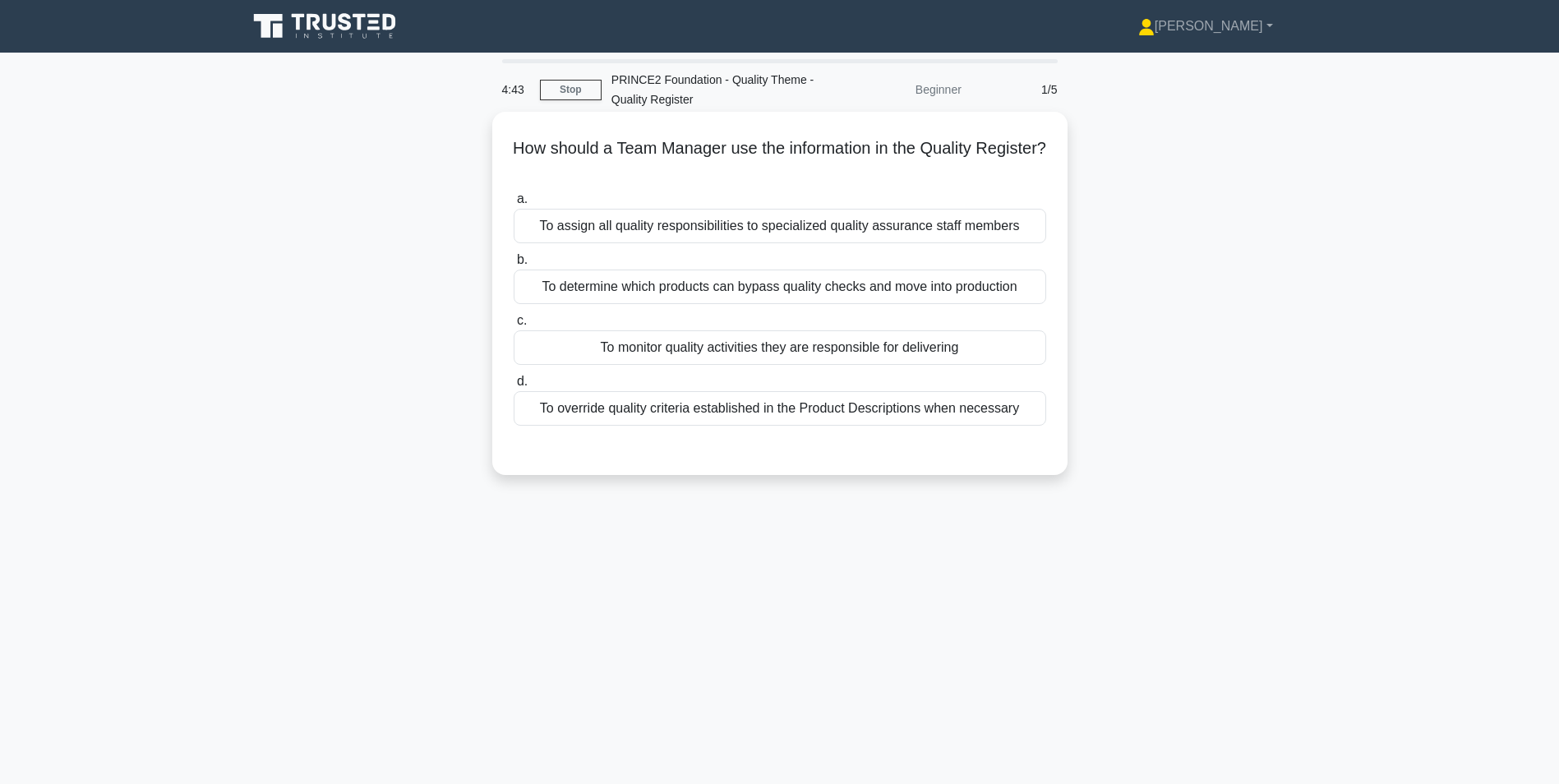
click at [629, 354] on div "To monitor quality activities they are responsible for delivering" at bounding box center [780, 347] width 533 height 34
click at [514, 326] on input "c. To monitor quality activities they are responsible for delivering" at bounding box center [514, 321] width 0 height 11
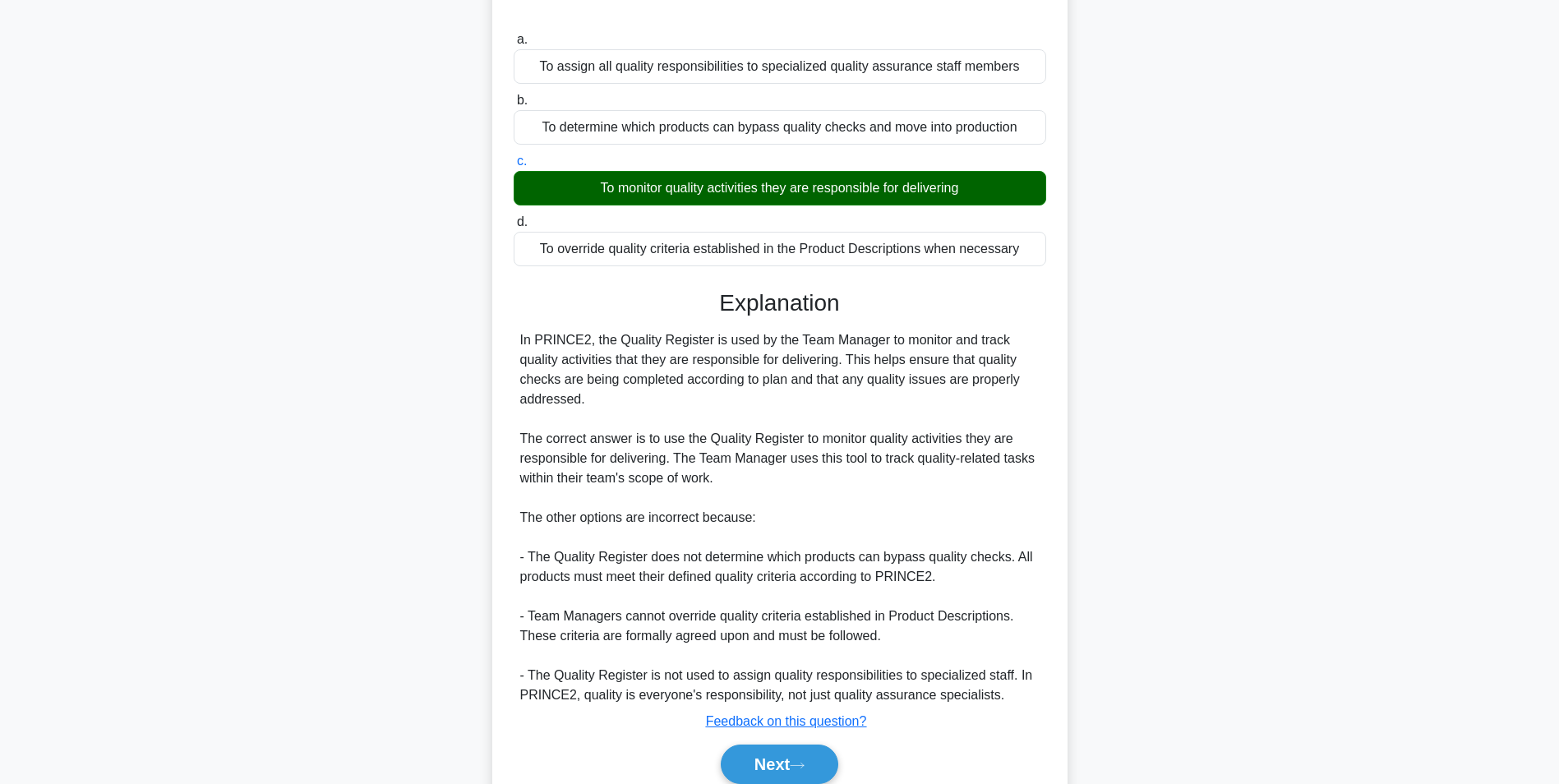
scroll to position [230, 0]
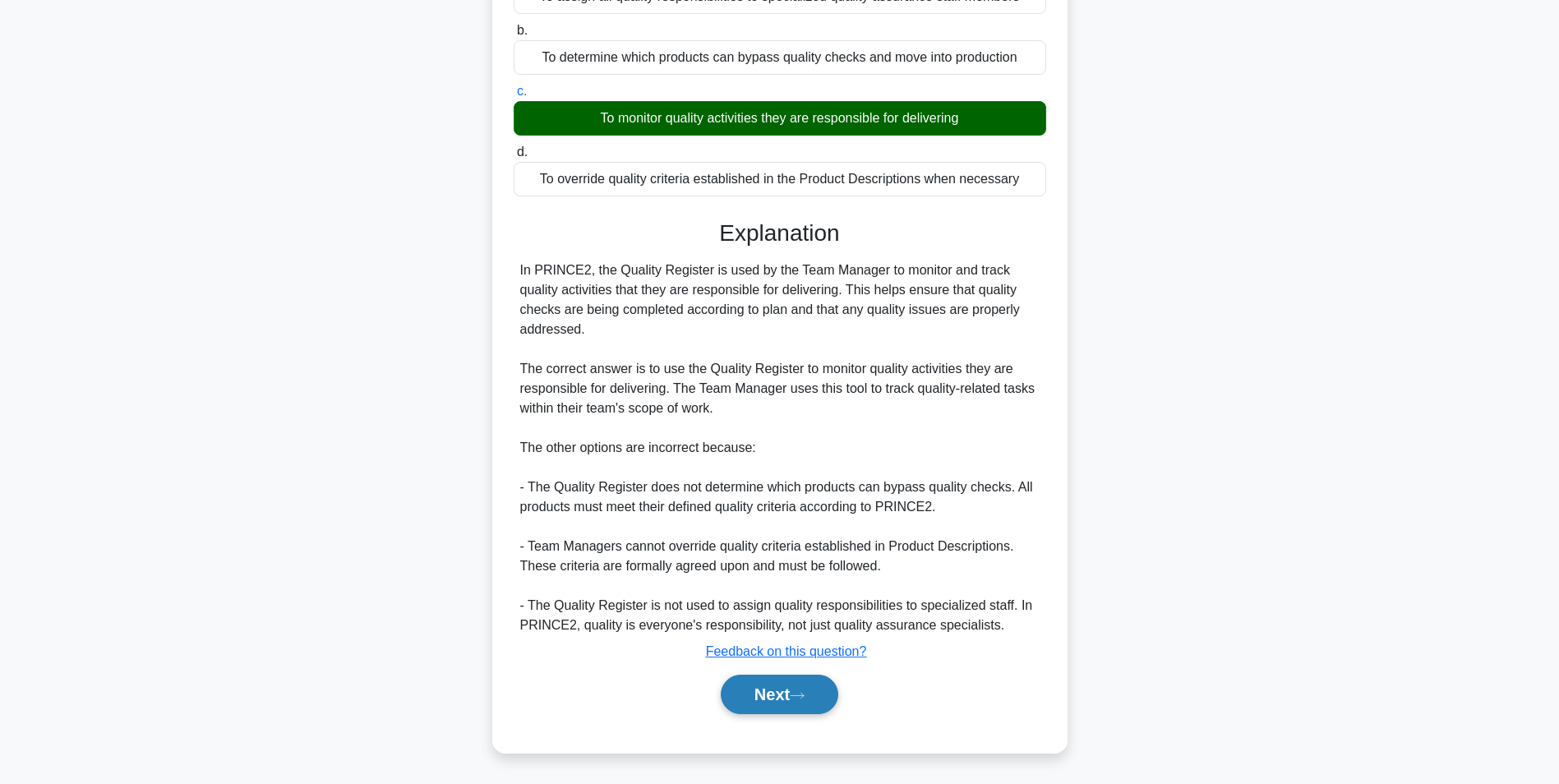
click at [754, 699] on button "Next" at bounding box center [779, 694] width 118 height 40
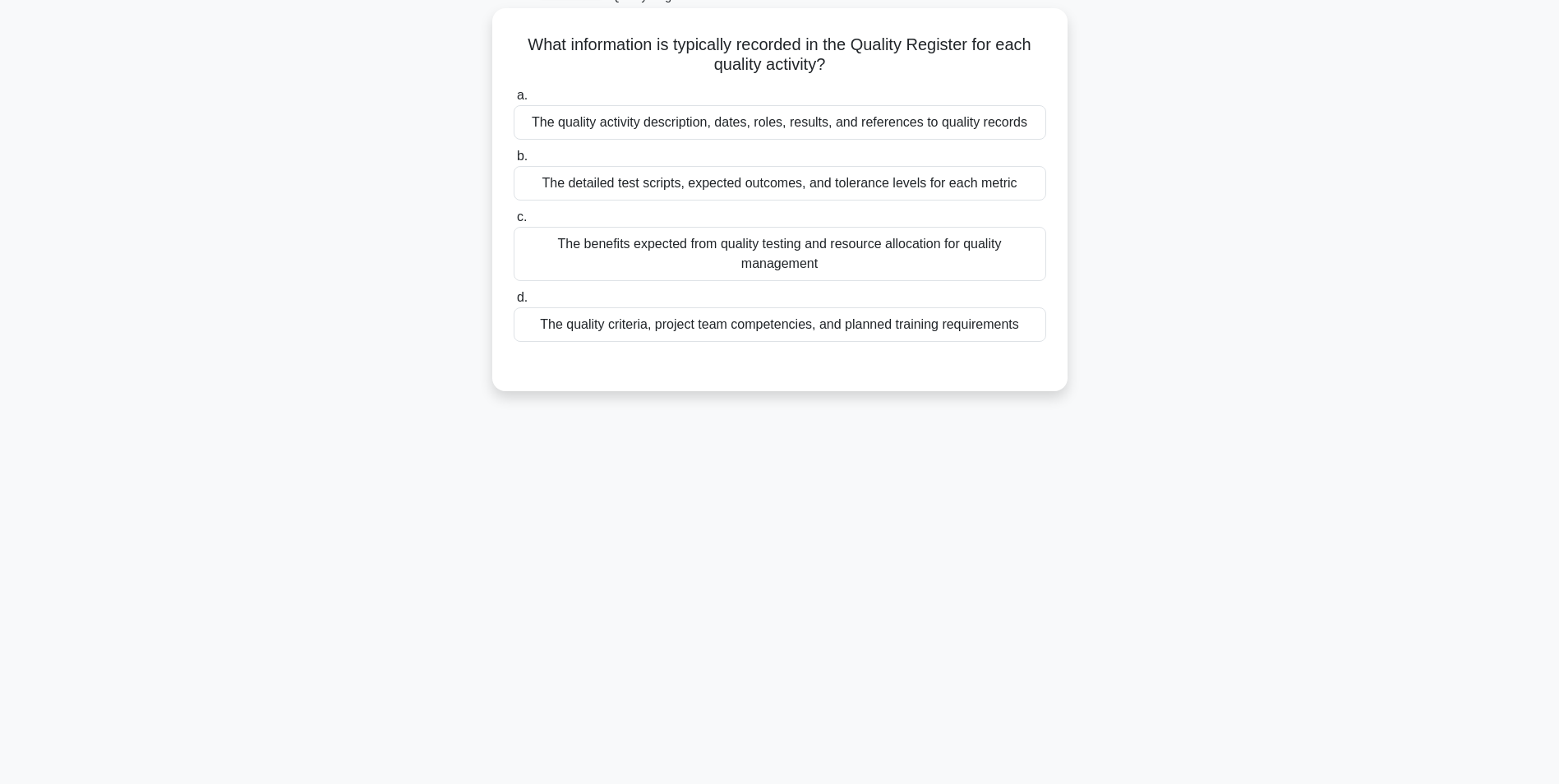
click at [691, 128] on div "The quality activity description, dates, roles, results, and references to qual…" at bounding box center [780, 122] width 533 height 34
click at [514, 101] on input "a. The quality activity description, dates, roles, results, and references to q…" at bounding box center [514, 96] width 0 height 11
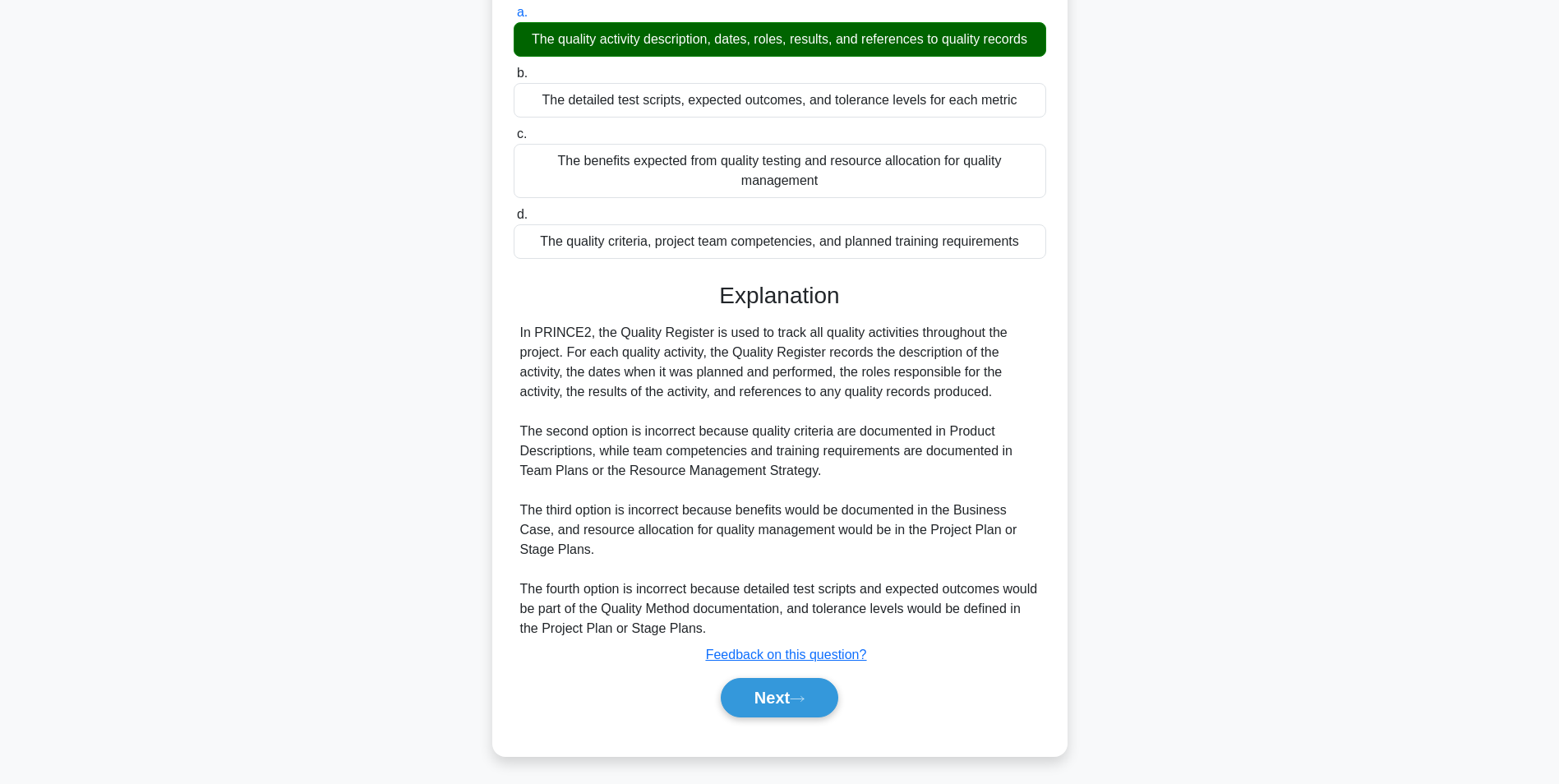
scroll to position [191, 0]
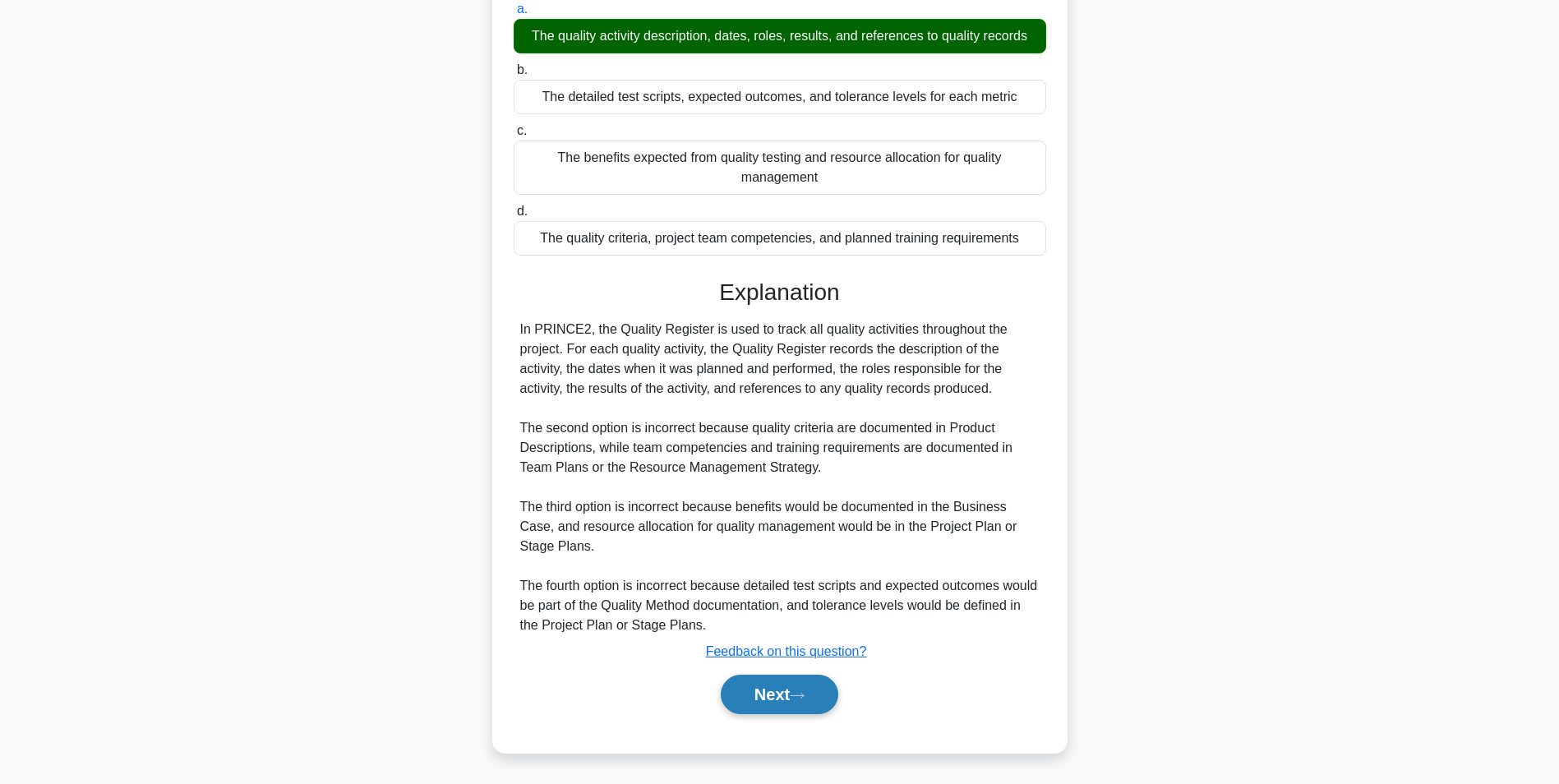
click at [797, 693] on icon at bounding box center [797, 696] width 14 height 9
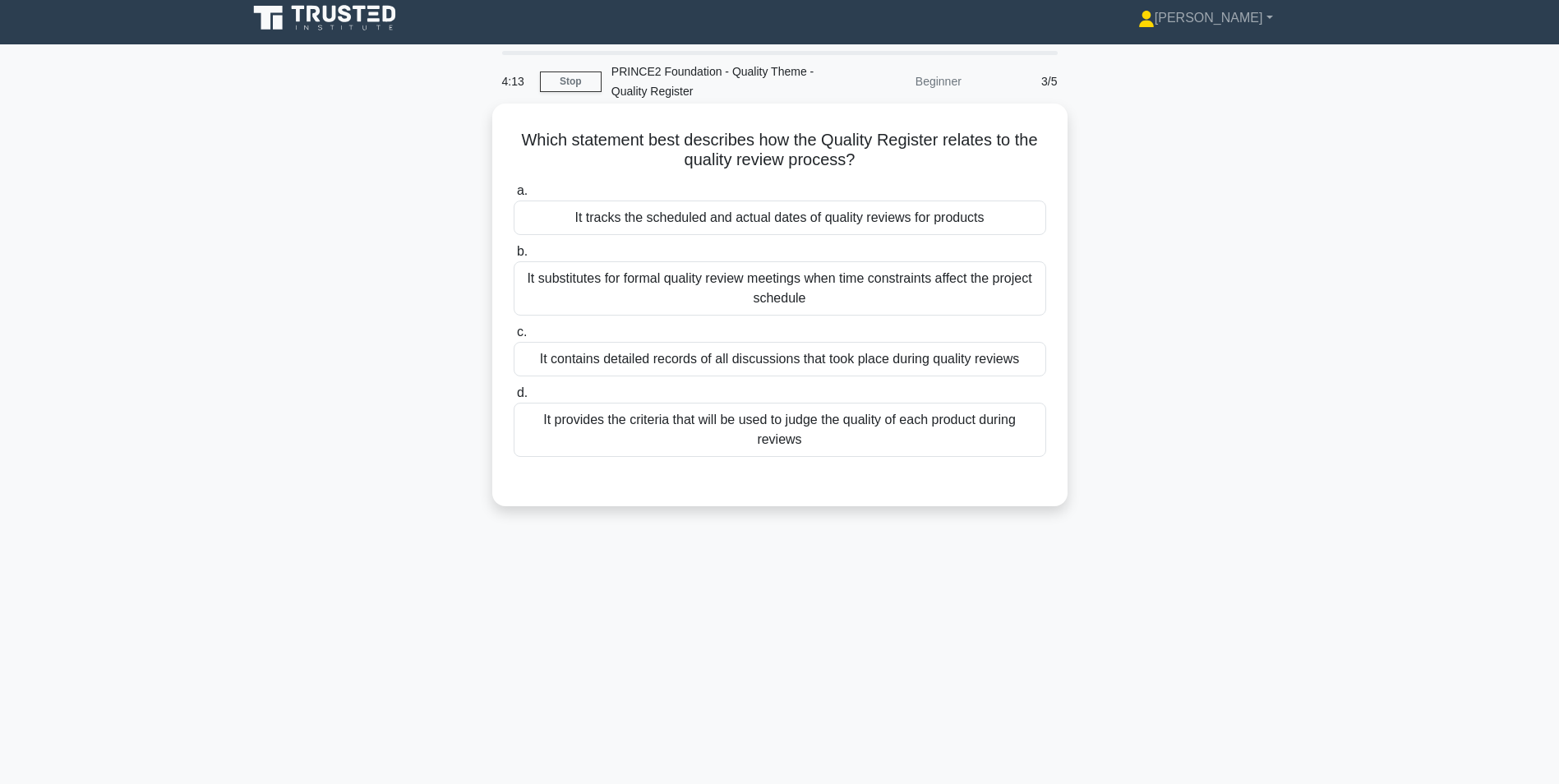
scroll to position [0, 0]
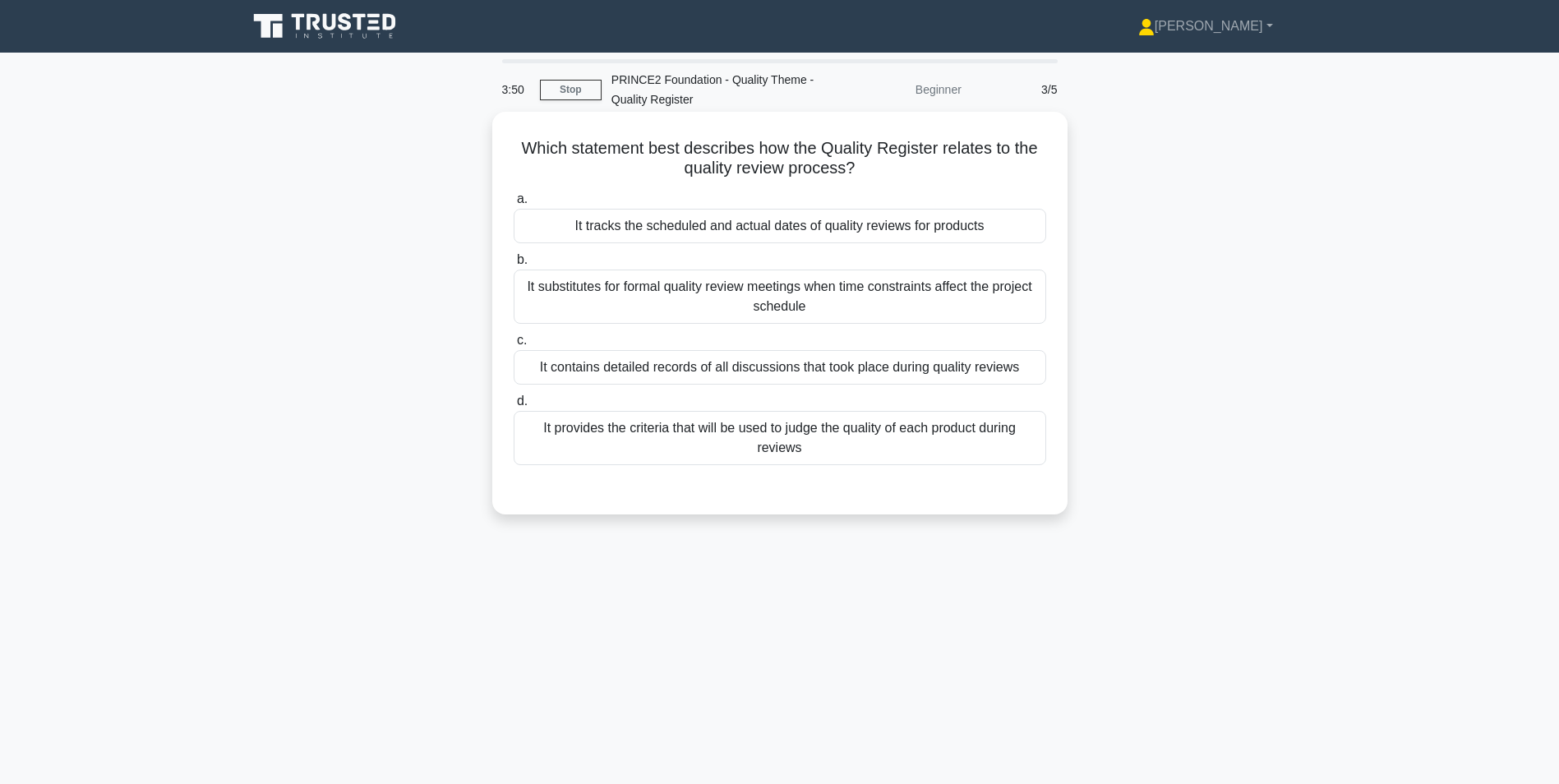
click at [752, 229] on div "It tracks the scheduled and actual dates of quality reviews for products" at bounding box center [780, 226] width 533 height 34
click at [514, 205] on input "a. It tracks the scheduled and actual dates of quality reviews for products" at bounding box center [514, 200] width 0 height 11
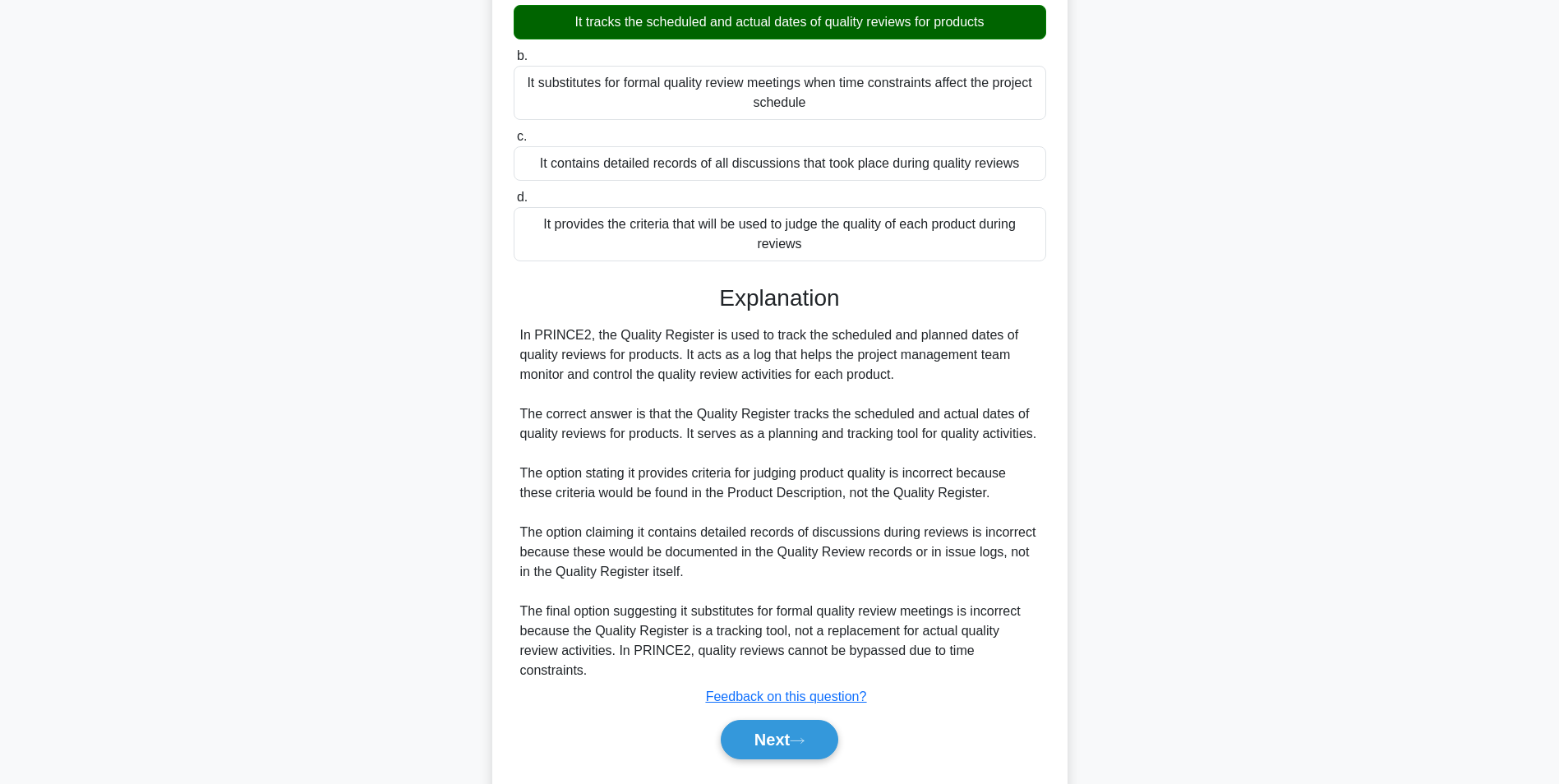
scroll to position [230, 0]
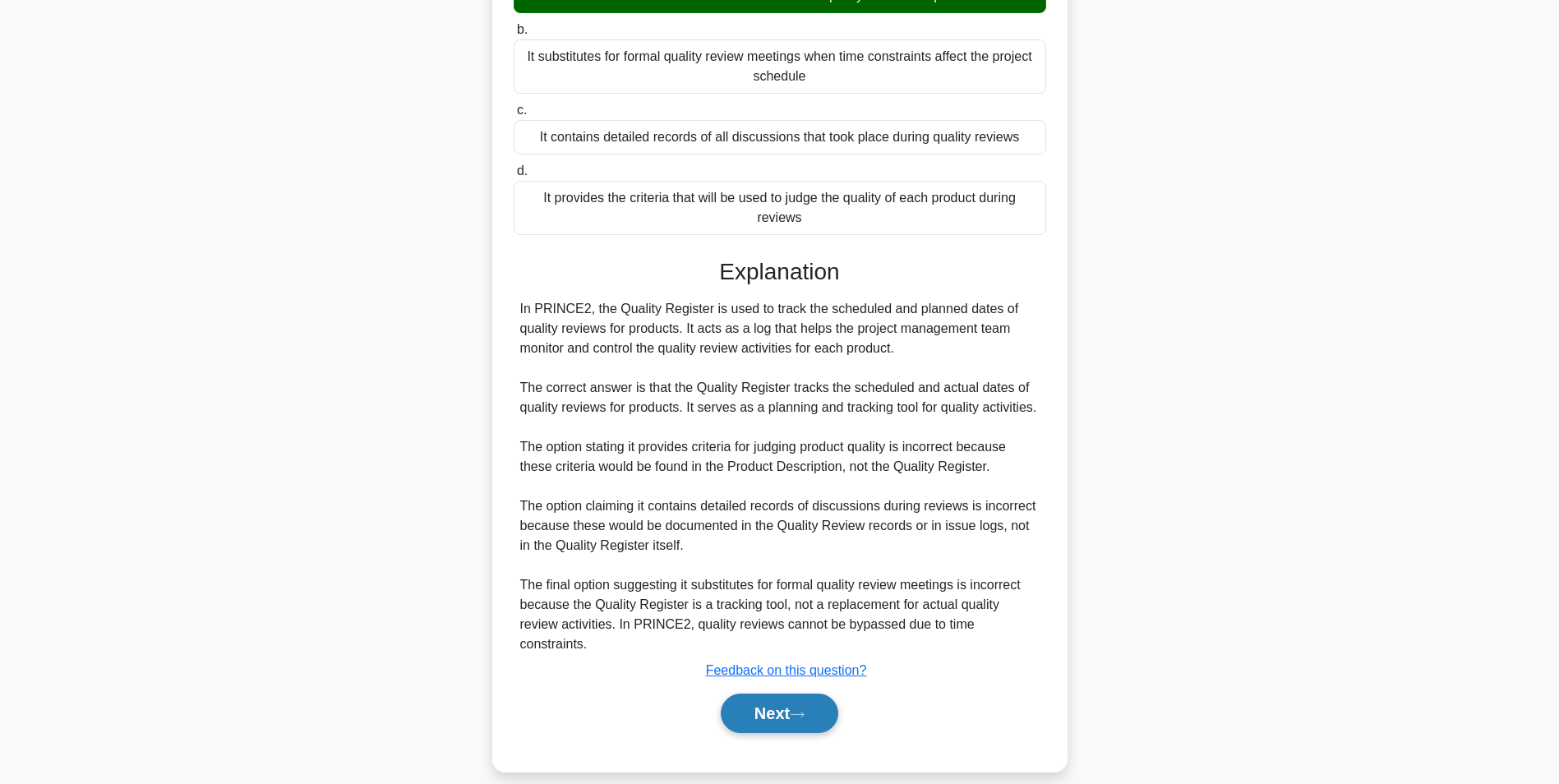
click at [758, 700] on button "Next" at bounding box center [779, 713] width 118 height 40
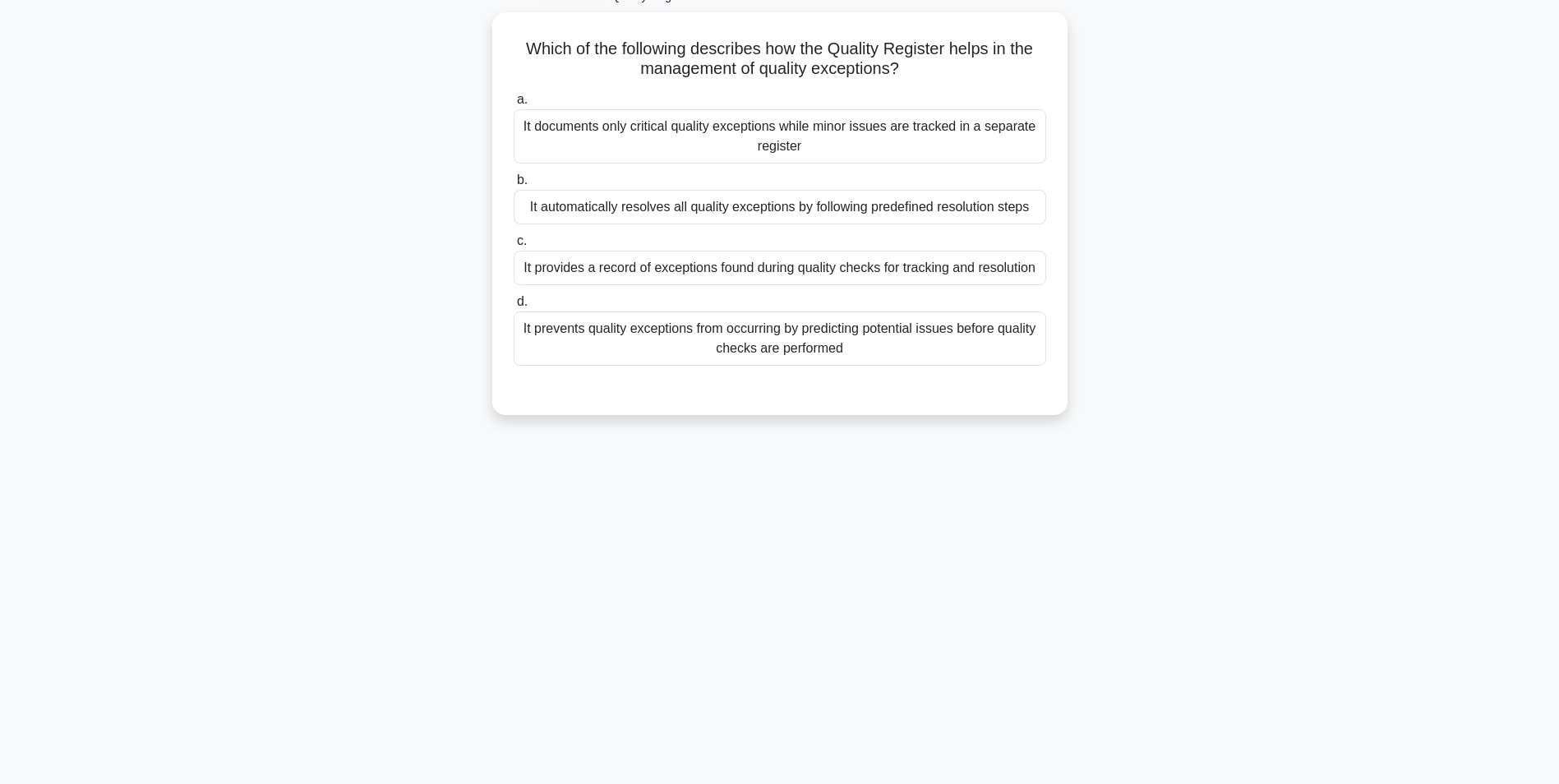
scroll to position [22, 0]
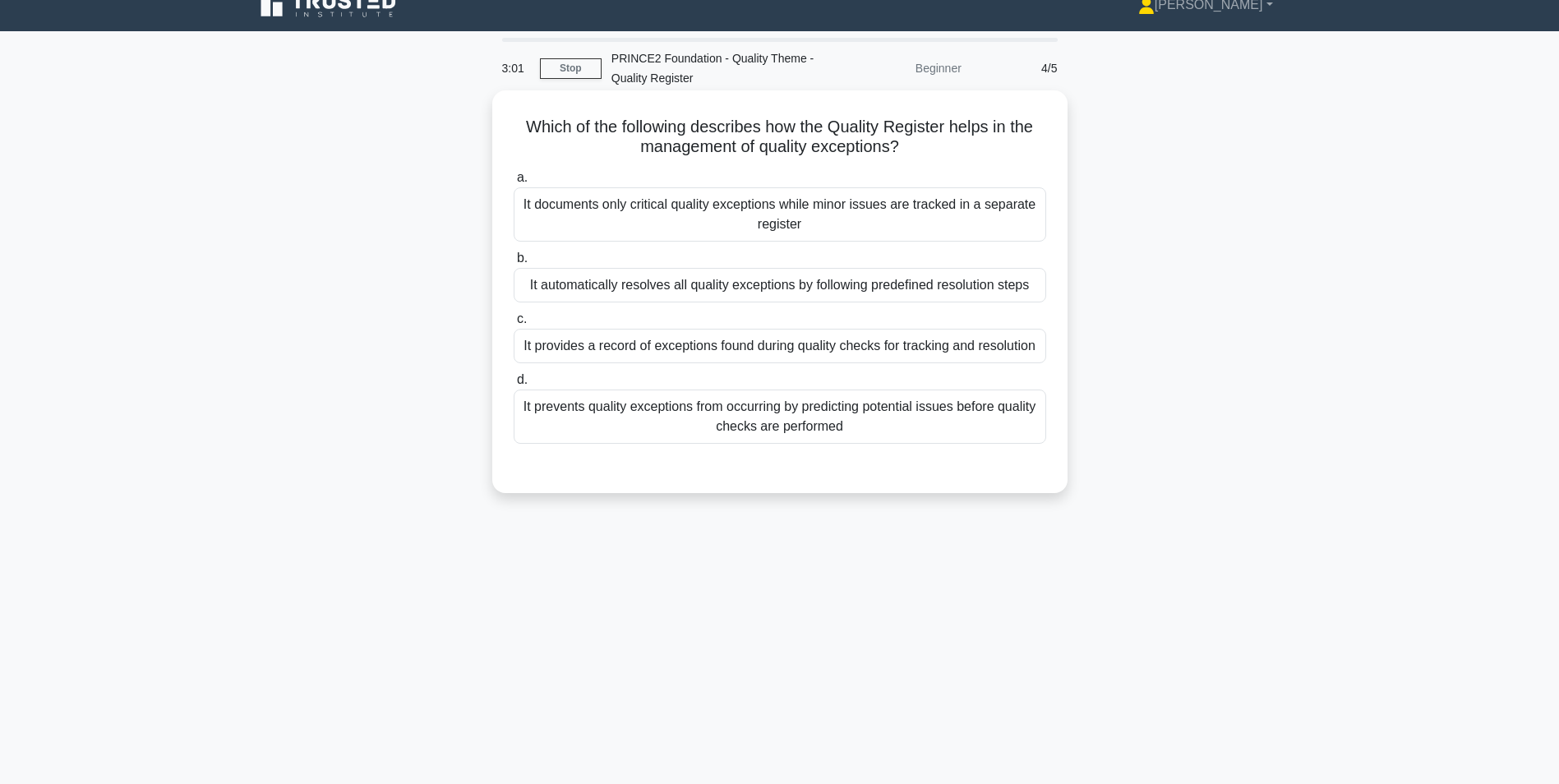
click at [680, 348] on div "It provides a record of exceptions found during quality checks for tracking and…" at bounding box center [780, 346] width 533 height 34
click at [514, 325] on input "c. It provides a record of exceptions found during quality checks for tracking …" at bounding box center [514, 319] width 0 height 11
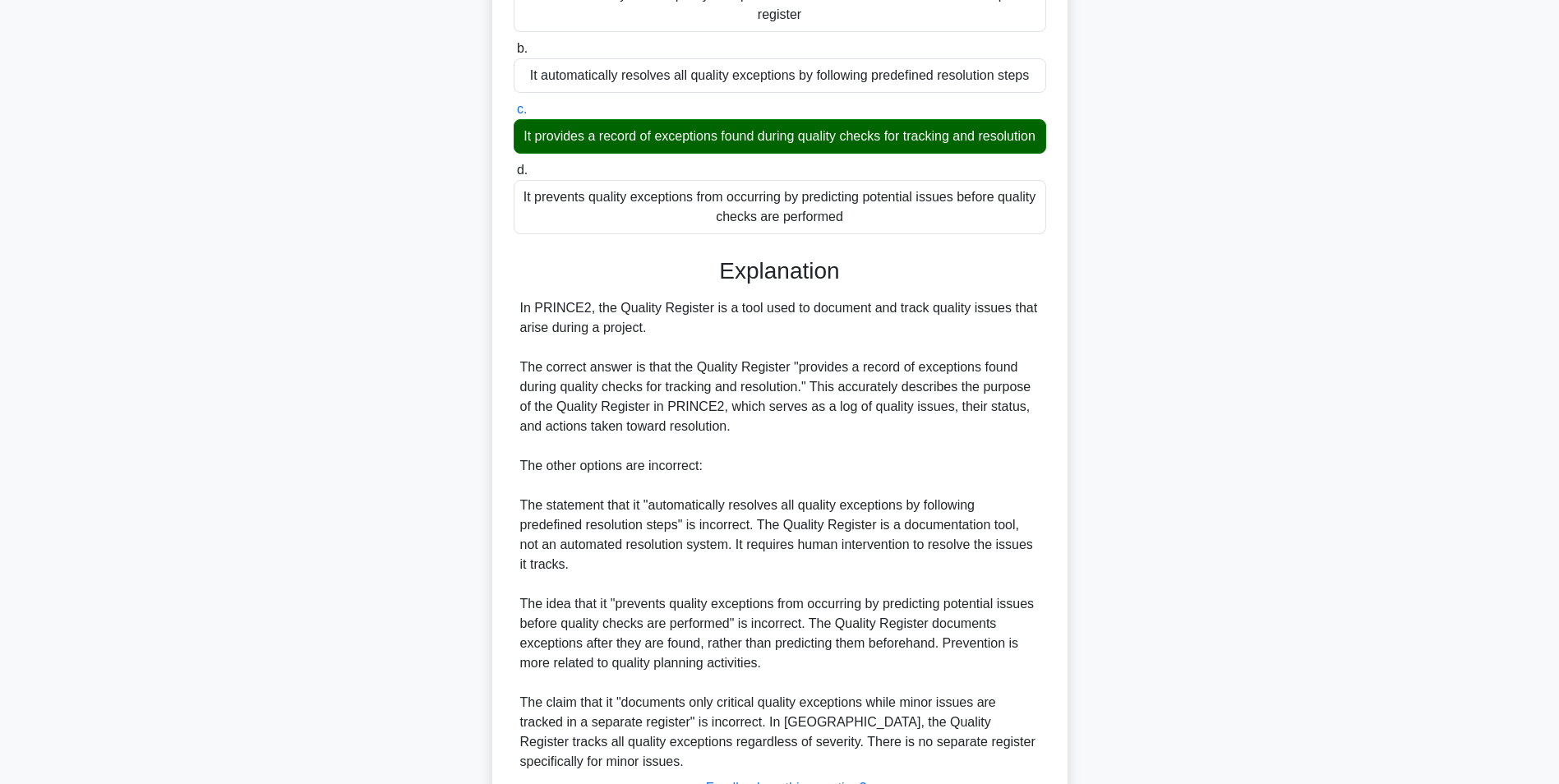
scroll to position [388, 0]
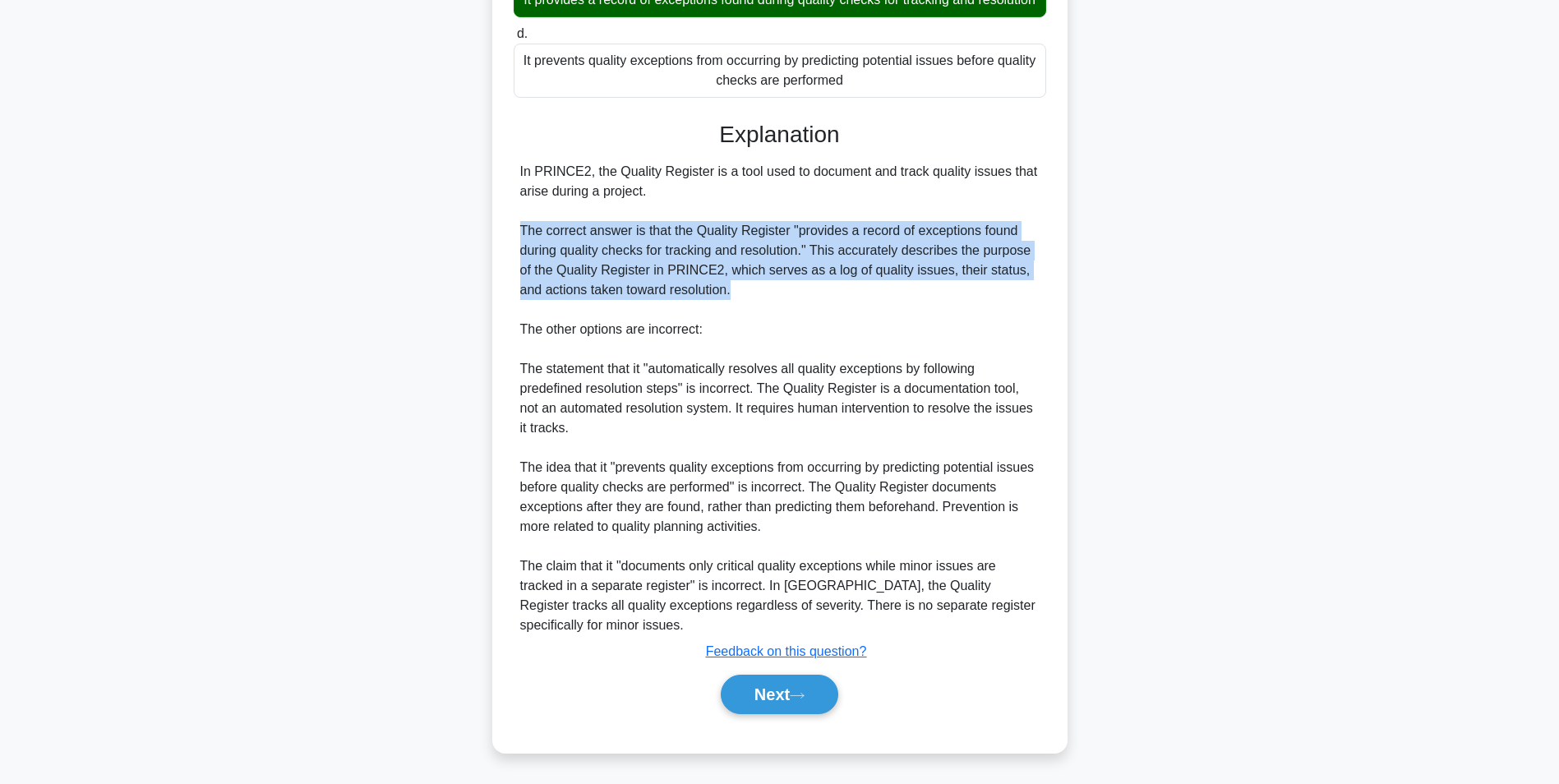
drag, startPoint x: 510, startPoint y: 233, endPoint x: 742, endPoint y: 281, distance: 236.9
click at [742, 281] on div "Which of the following describes how the Quality Register helps in the manageme…" at bounding box center [780, 248] width 562 height 995
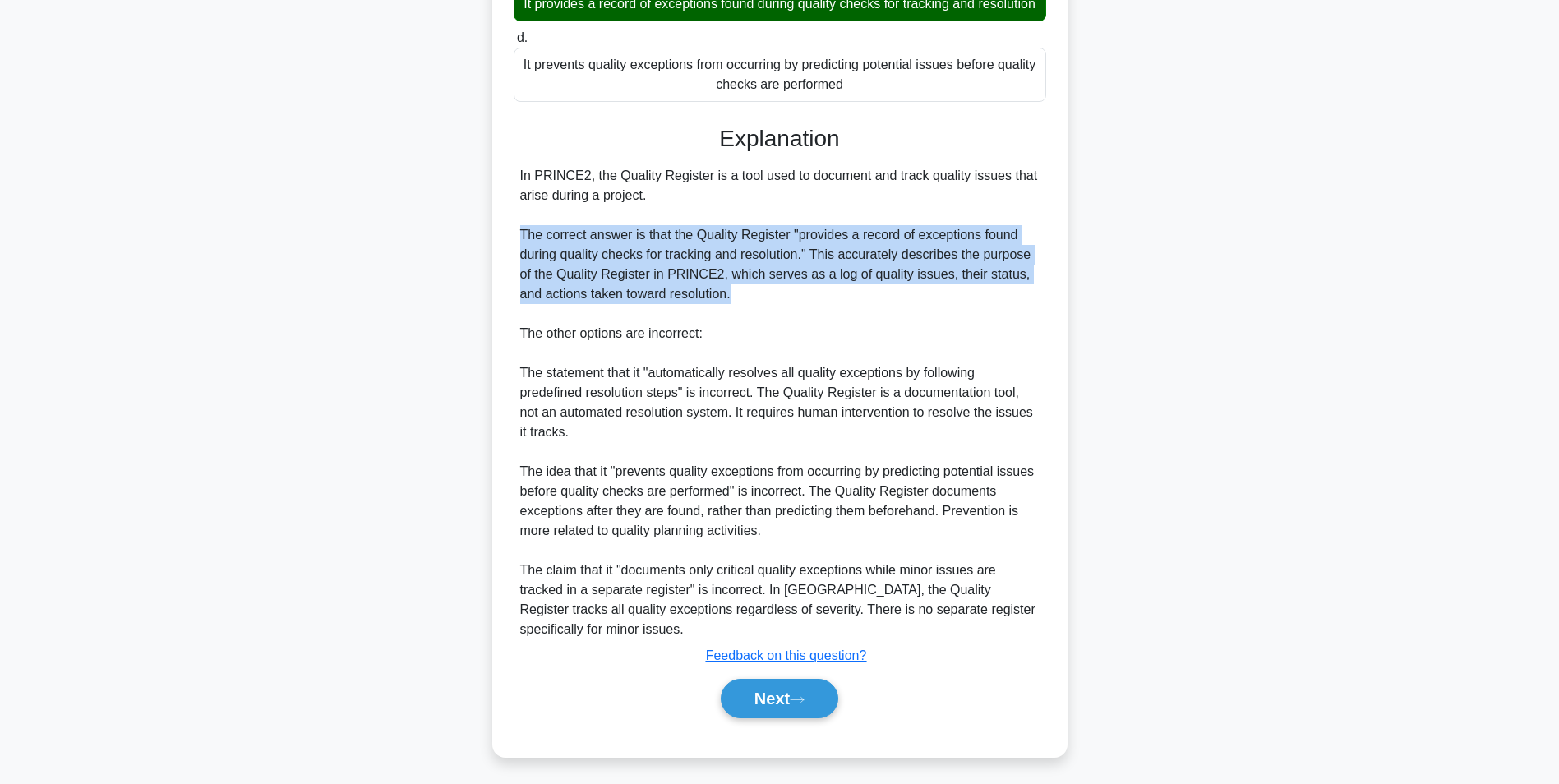
copy div "The correct answer is that the Quality Register "provides a record of exception…"
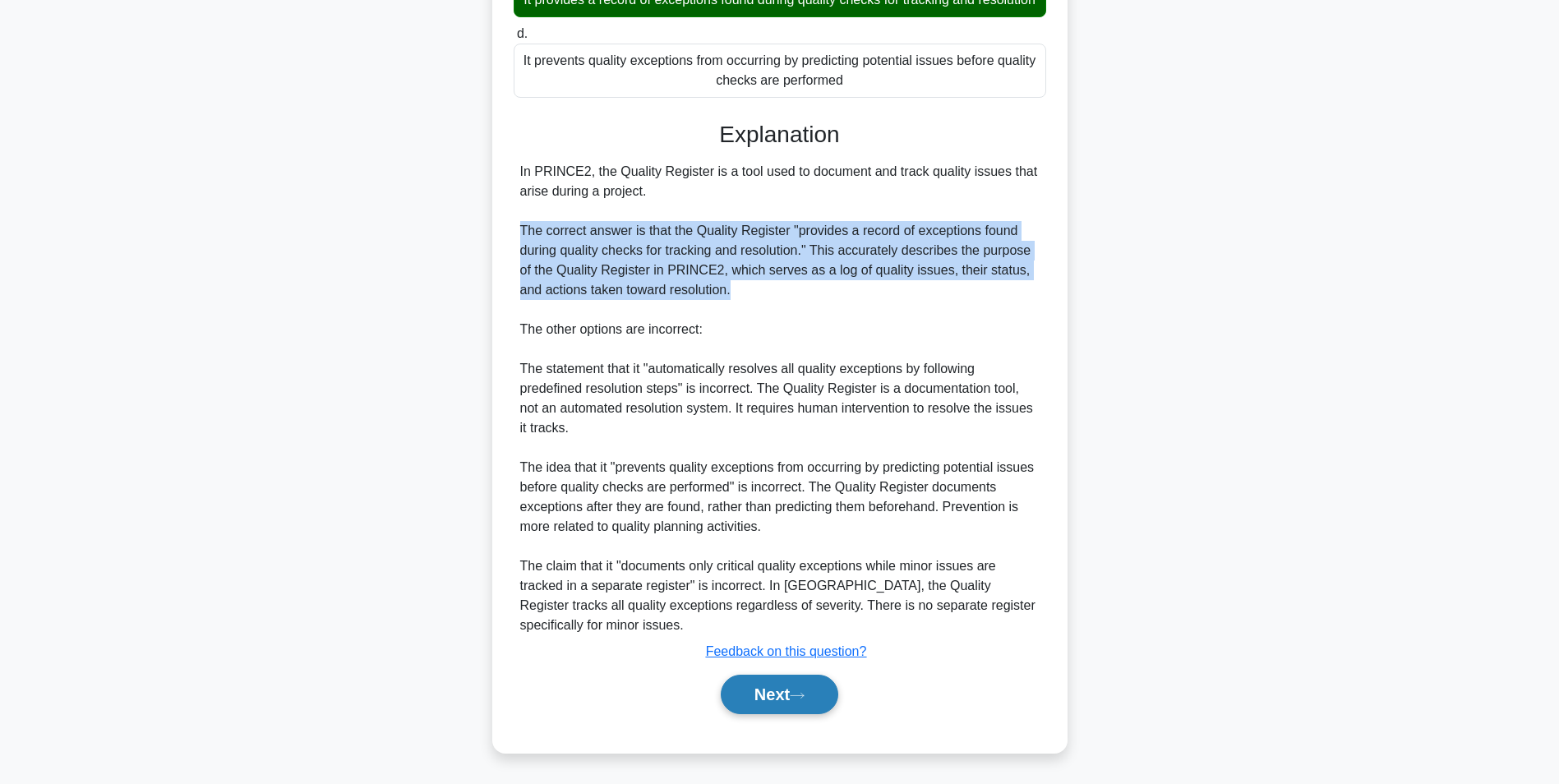
drag, startPoint x: 790, startPoint y: 708, endPoint x: 794, endPoint y: 691, distance: 17.5
click at [790, 708] on button "Next" at bounding box center [779, 694] width 118 height 40
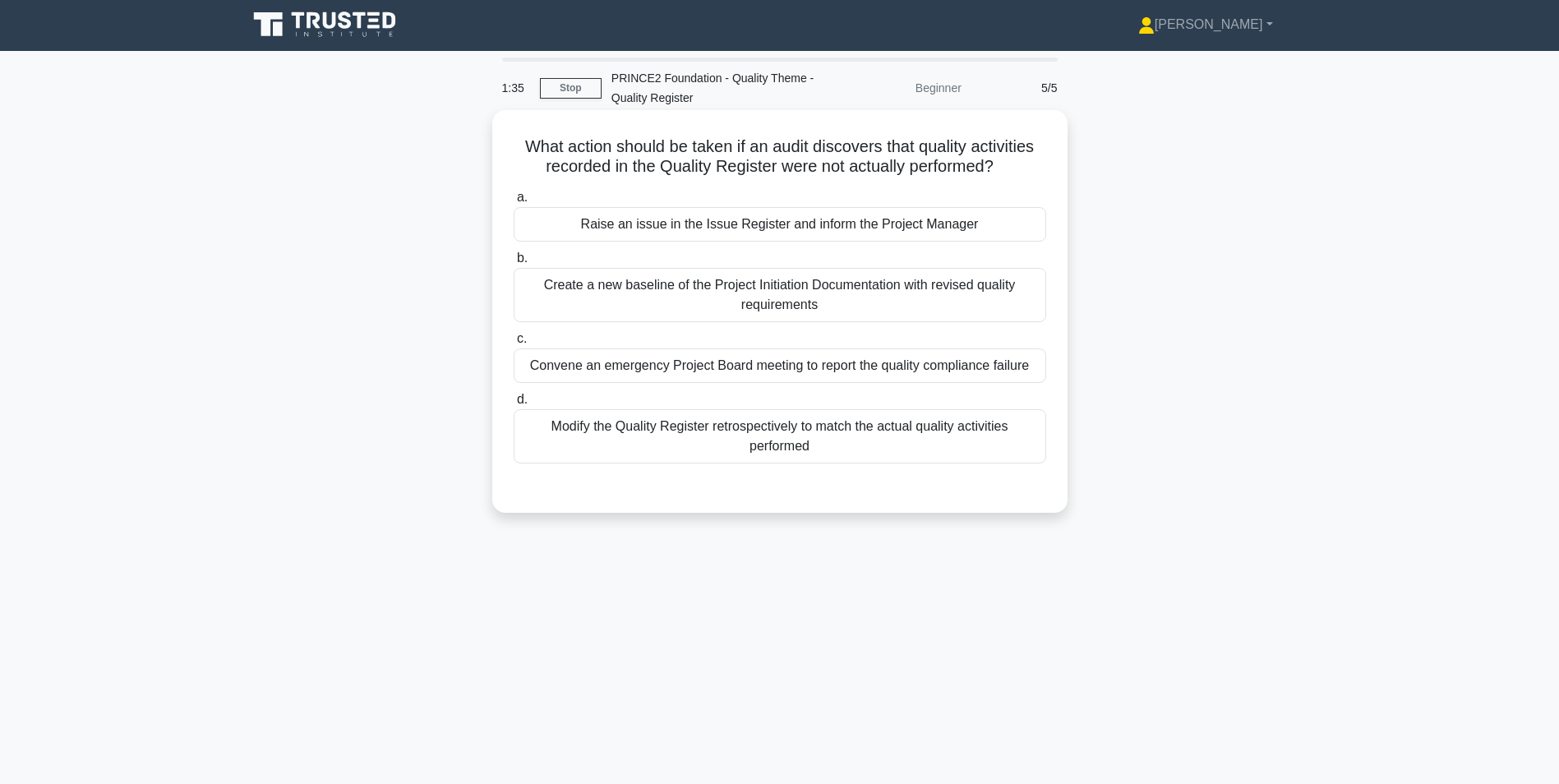
scroll to position [0, 0]
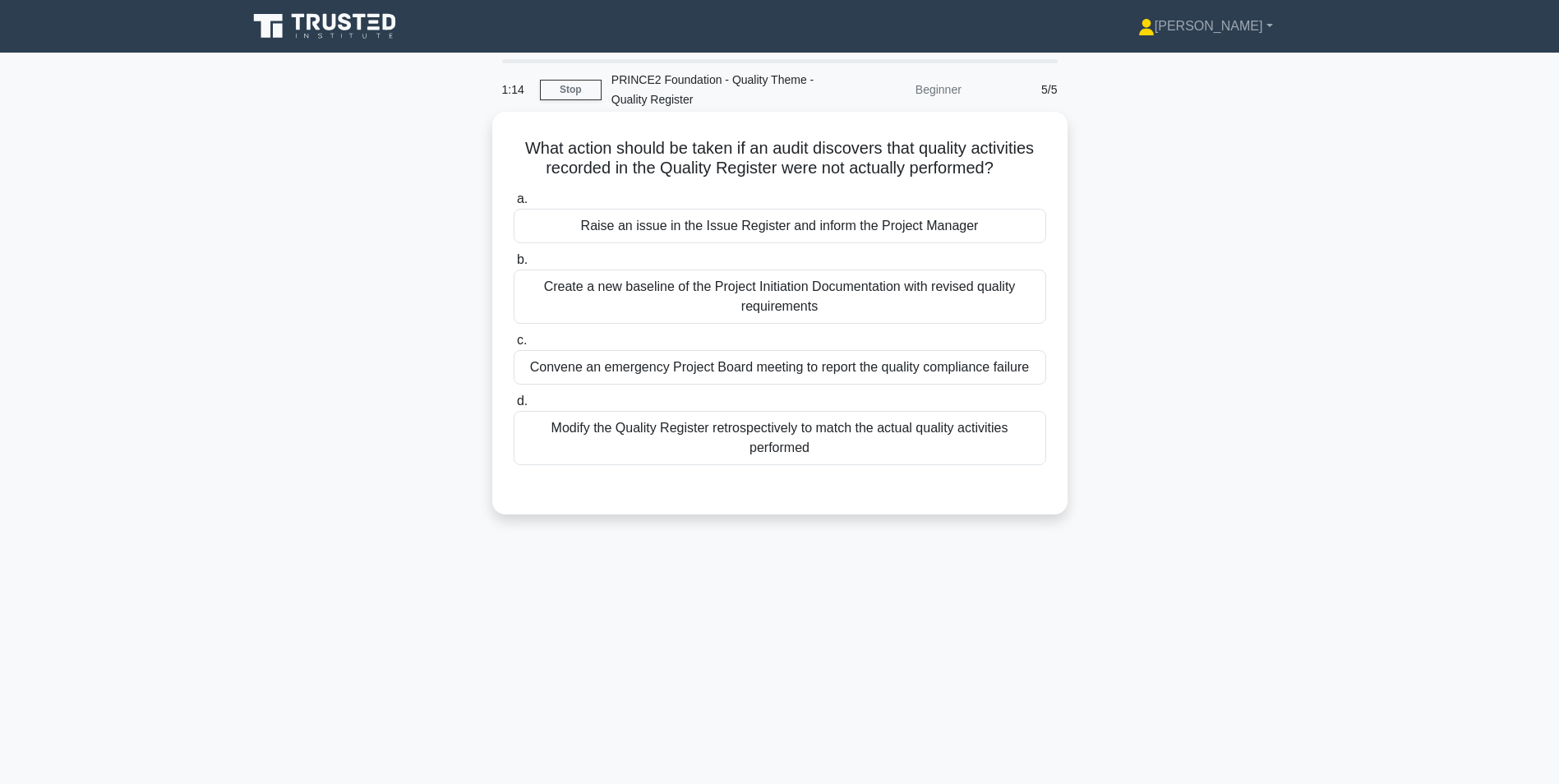
click at [694, 232] on div "Raise an issue in the Issue Register and inform the Project Manager" at bounding box center [780, 226] width 533 height 34
click at [514, 205] on input "a. Raise an issue in the Issue Register and inform the Project Manager" at bounding box center [514, 200] width 0 height 11
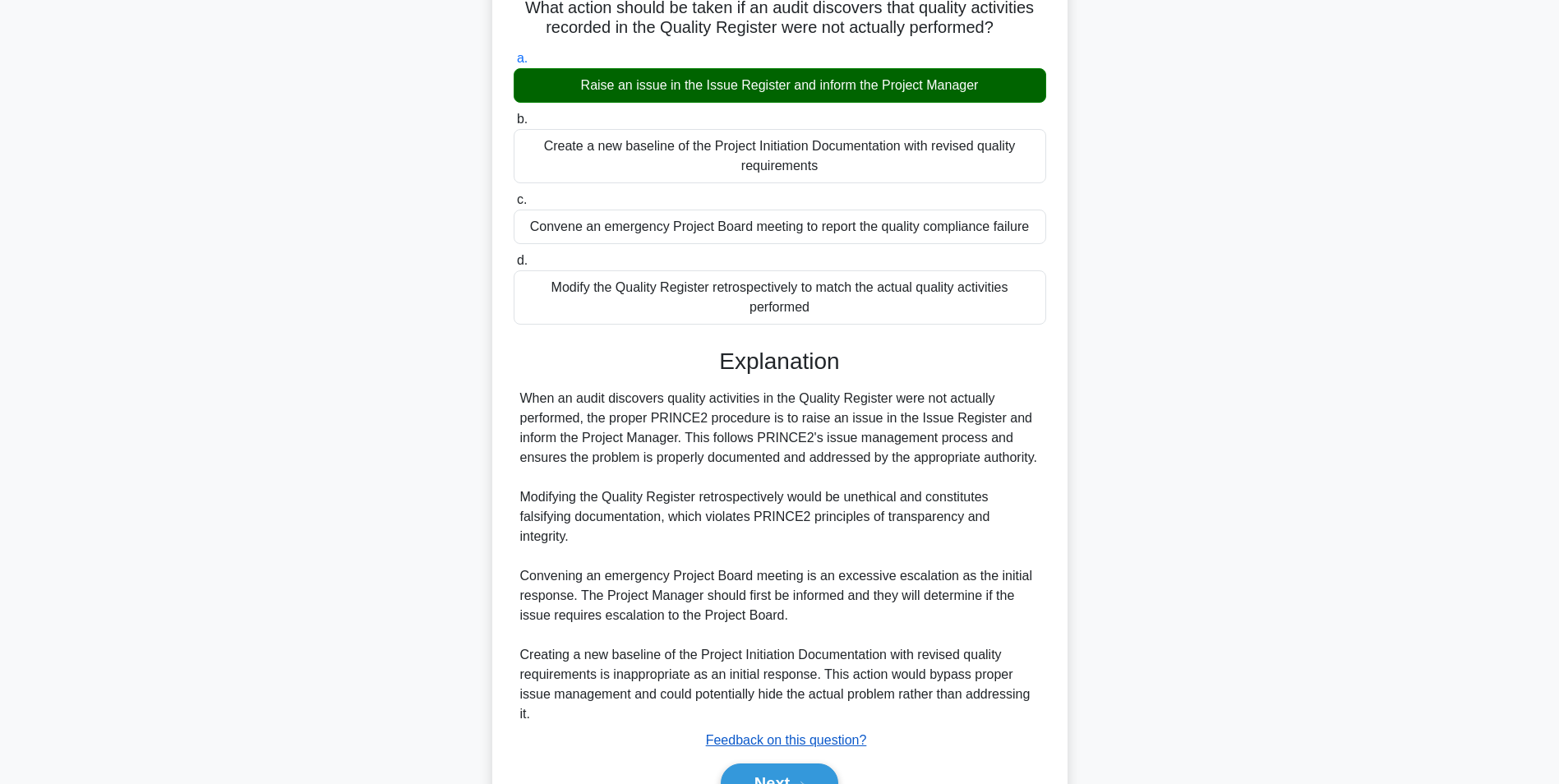
scroll to position [230, 0]
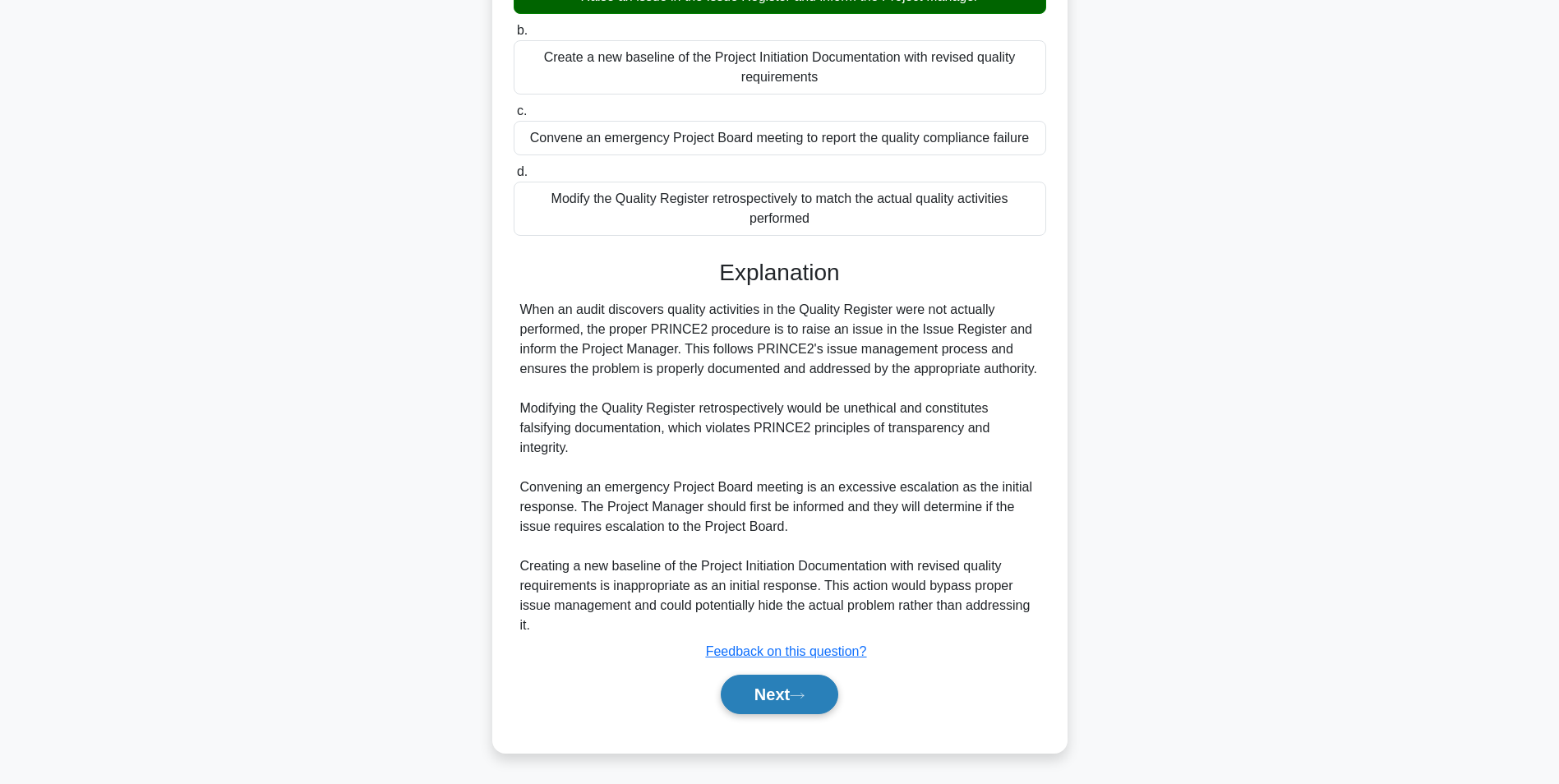
click at [787, 695] on button "Next" at bounding box center [779, 694] width 118 height 40
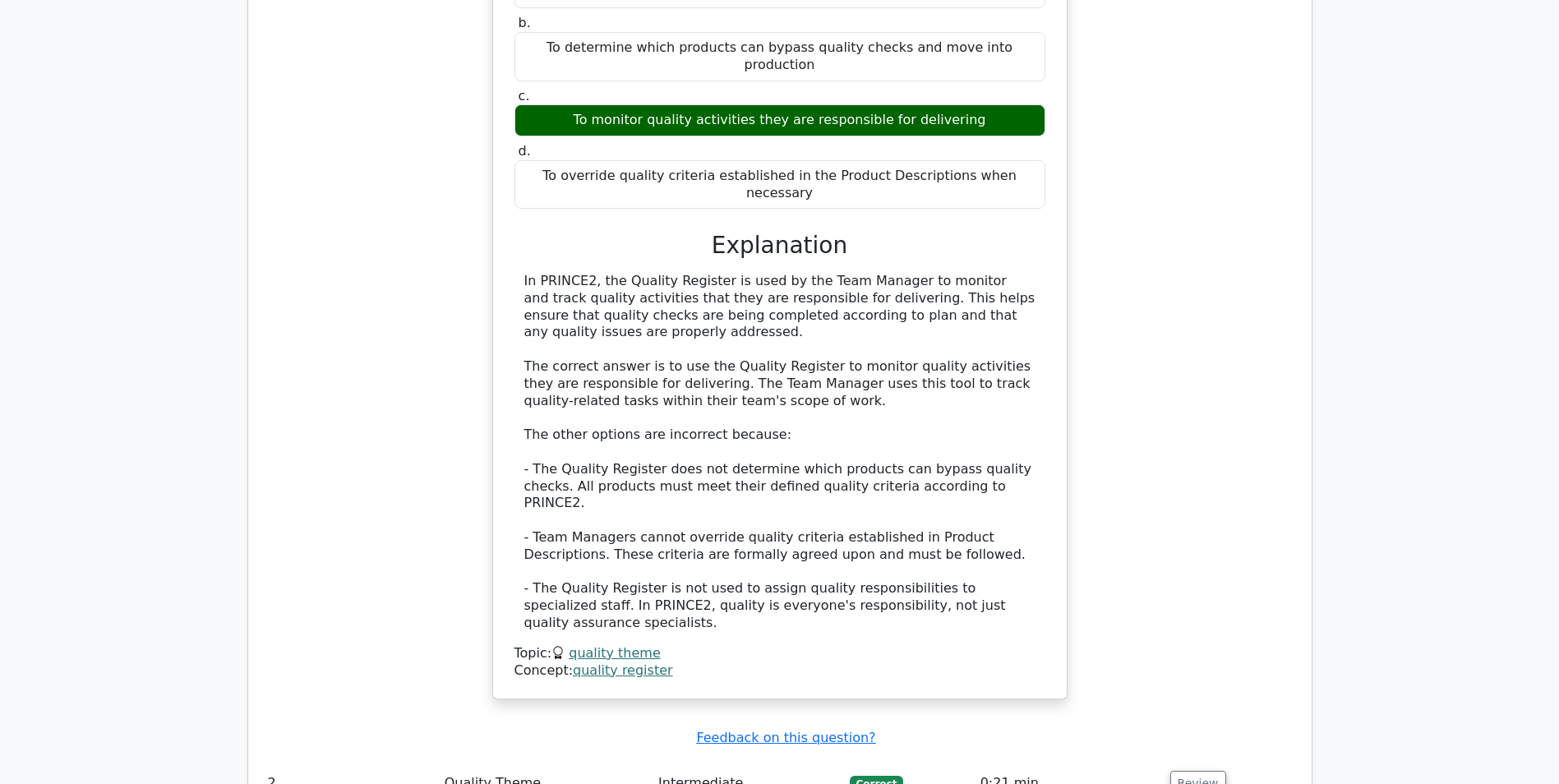
scroll to position [1150, 0]
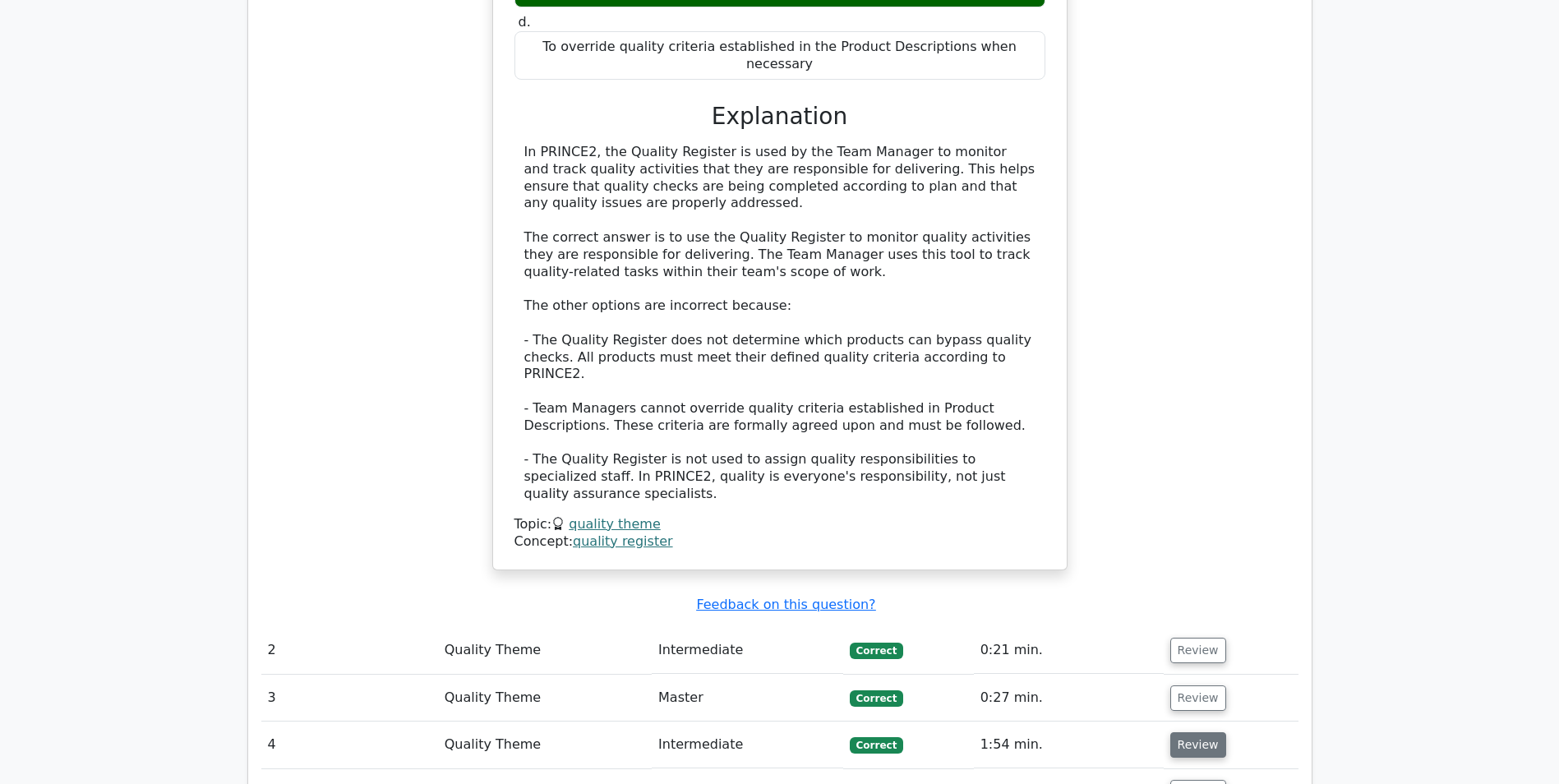
click at [1182, 732] on button "Review" at bounding box center [1198, 744] width 56 height 25
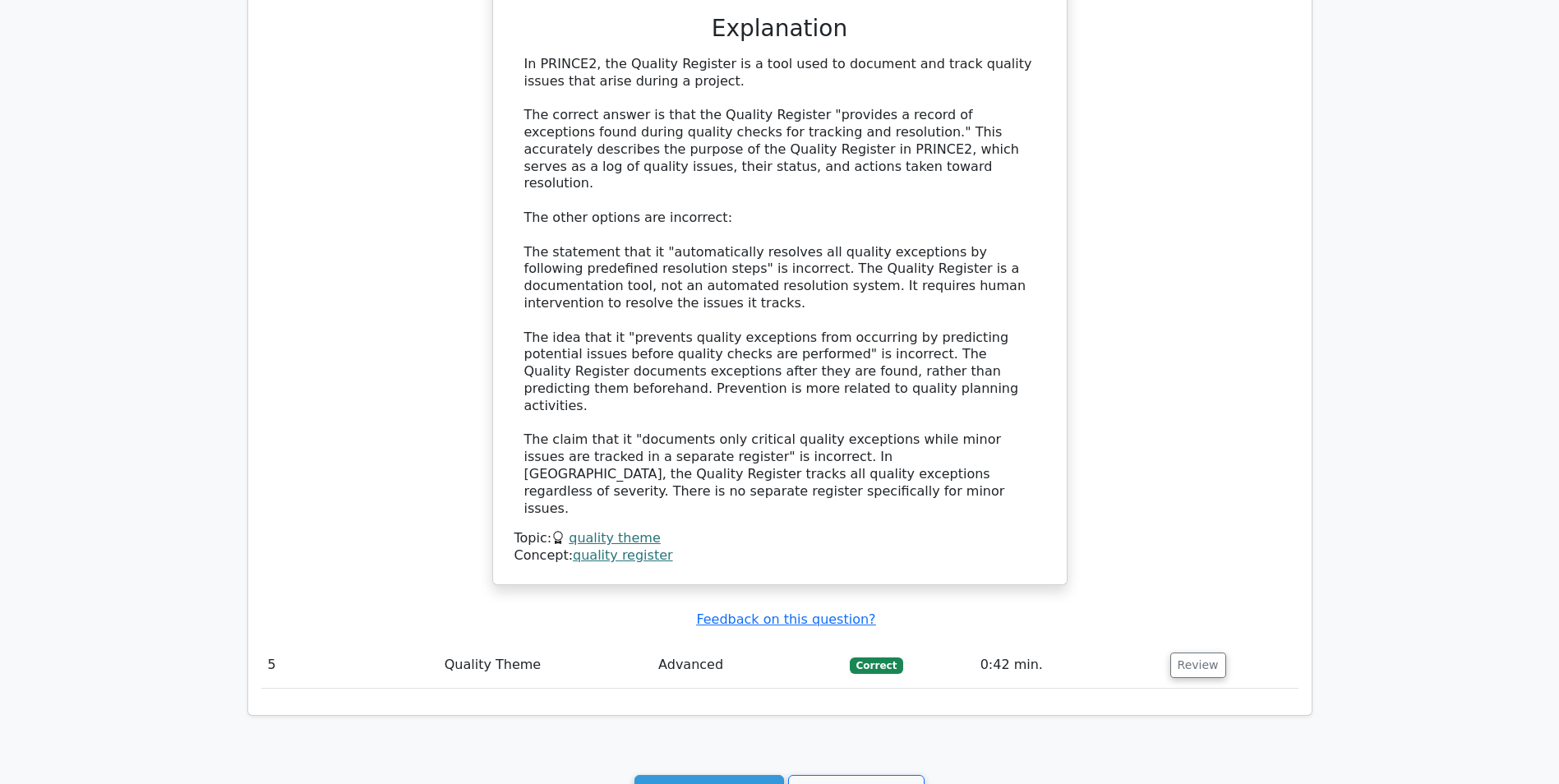
scroll to position [2407, 0]
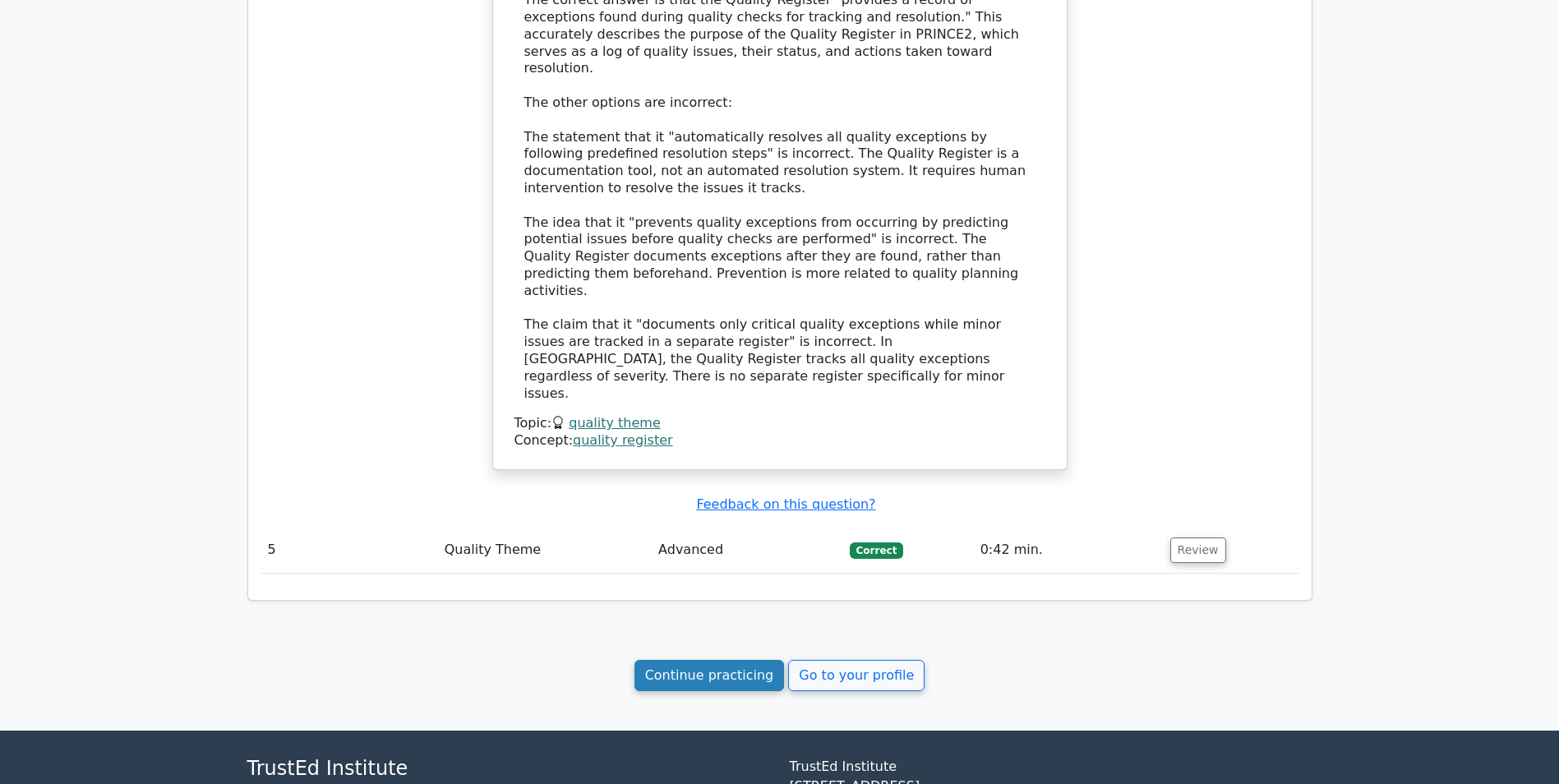
click at [720, 660] on link "Continue practicing" at bounding box center [709, 675] width 150 height 31
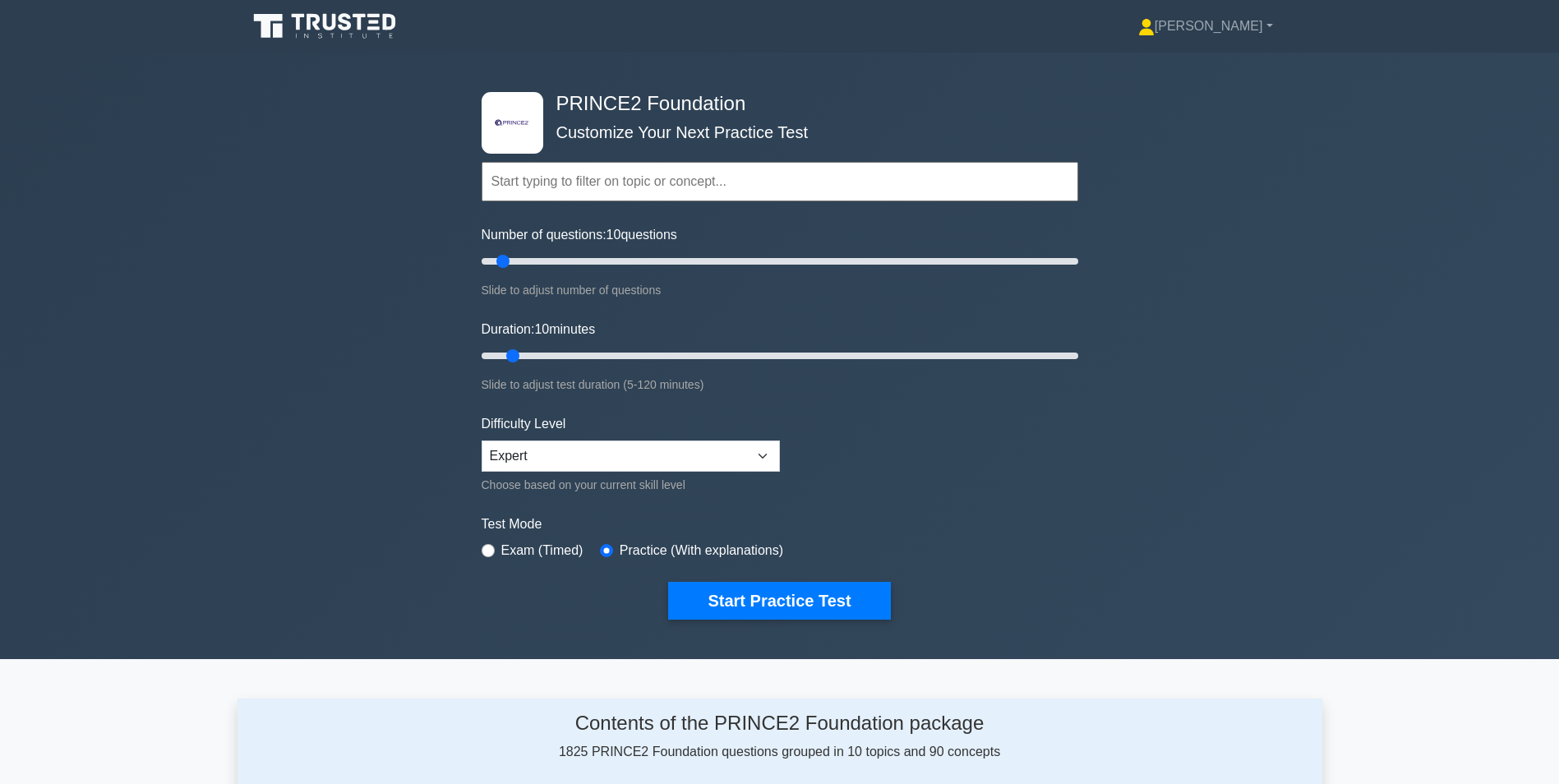
click at [576, 172] on input "text" at bounding box center [779, 182] width 596 height 40
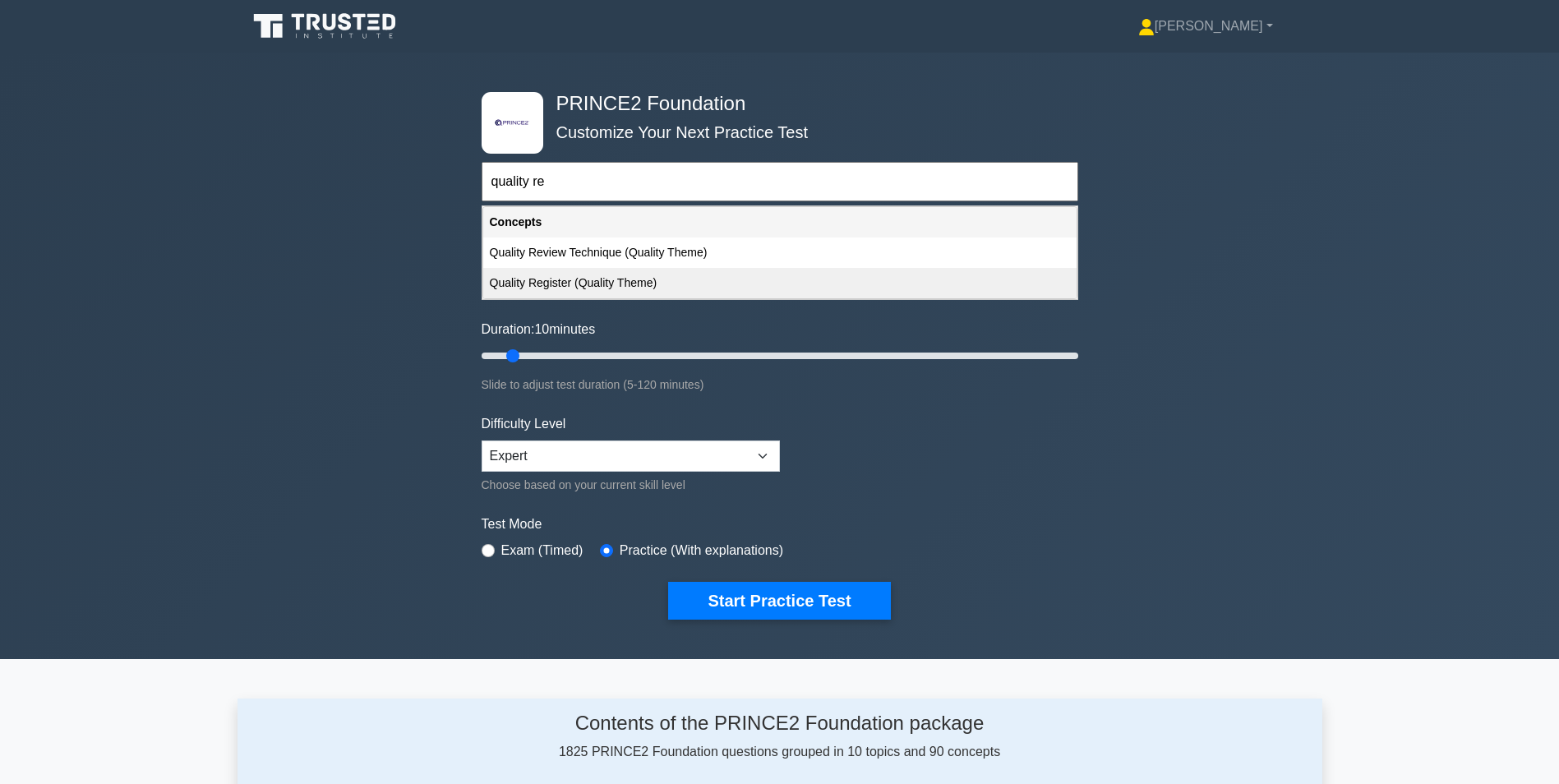
click at [566, 279] on div "Quality Register (Quality Theme)" at bounding box center [780, 283] width 594 height 31
type input "Quality Register (Quality Theme)"
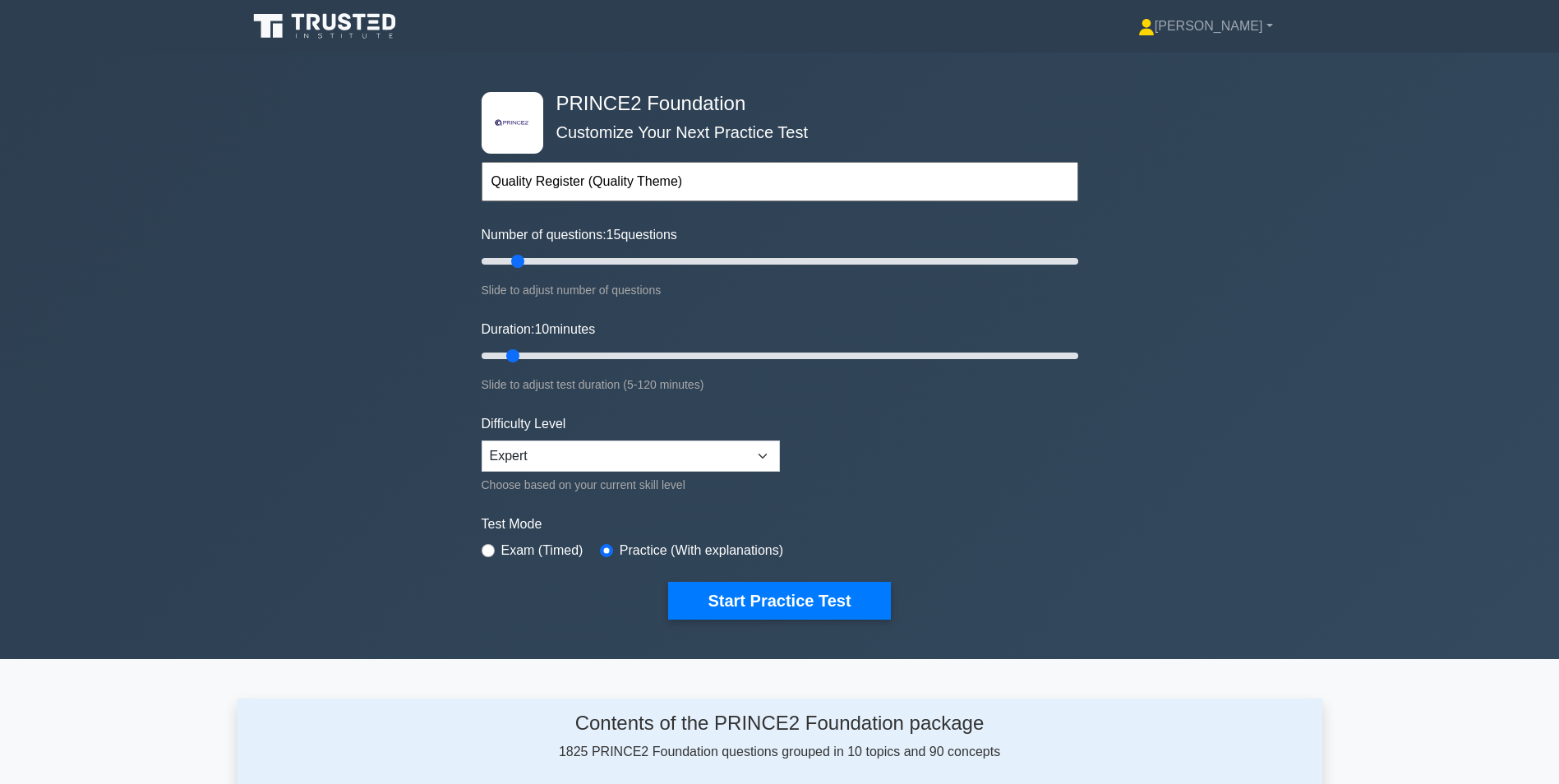
type input "10"
click at [504, 264] on input "Number of questions: 10 questions" at bounding box center [779, 262] width 596 height 20
drag, startPoint x: 513, startPoint y: 359, endPoint x: 577, endPoint y: 364, distance: 64.2
type input "20"
click at [577, 364] on input "Duration: 20 minutes" at bounding box center [779, 356] width 596 height 20
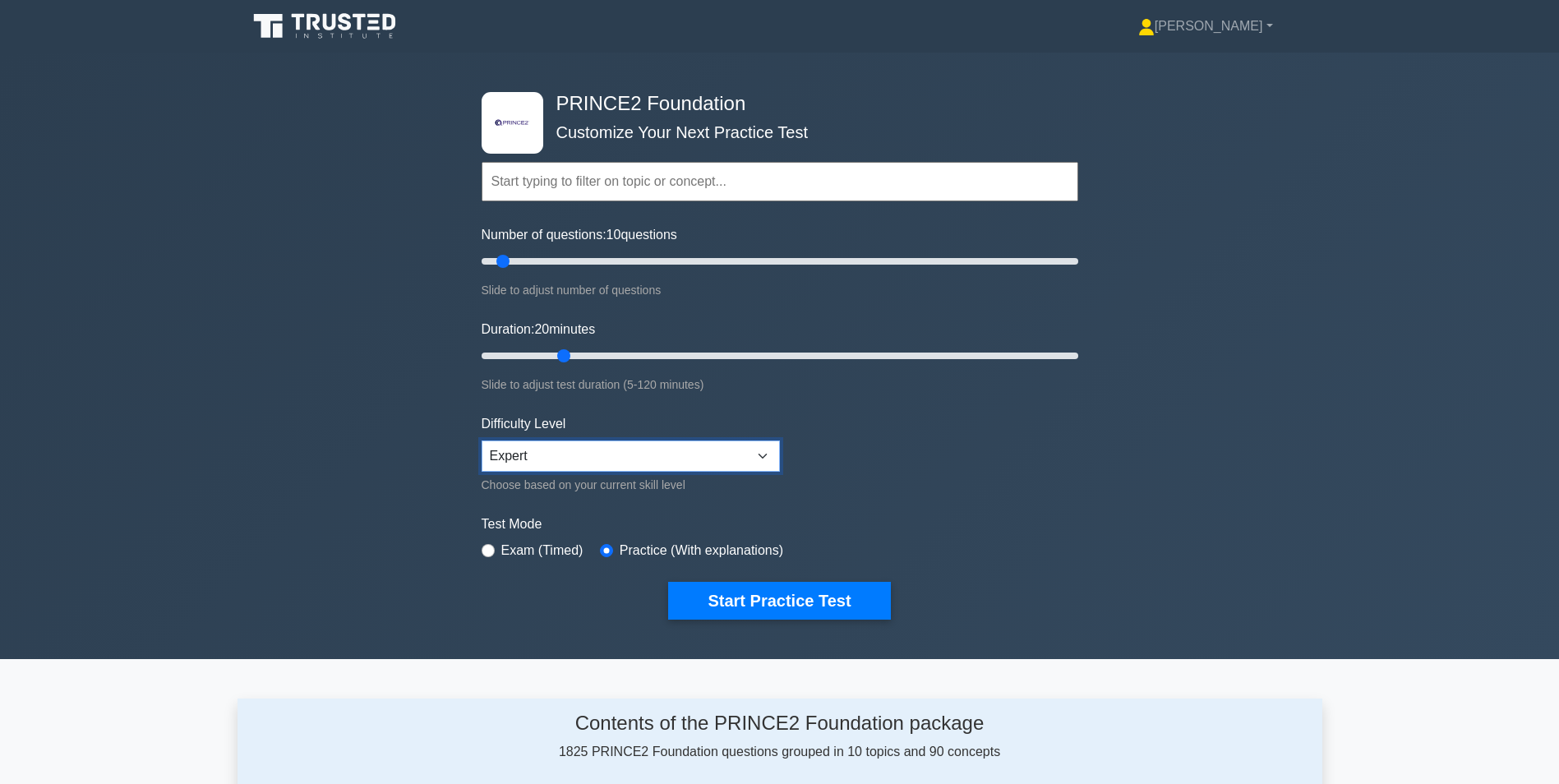
click at [612, 459] on select "Beginner Intermediate Expert" at bounding box center [631, 456] width 299 height 31
click at [481, 441] on select "Beginner Intermediate Expert" at bounding box center [631, 456] width 299 height 31
click at [762, 588] on button "Start Practice Test" at bounding box center [779, 601] width 222 height 38
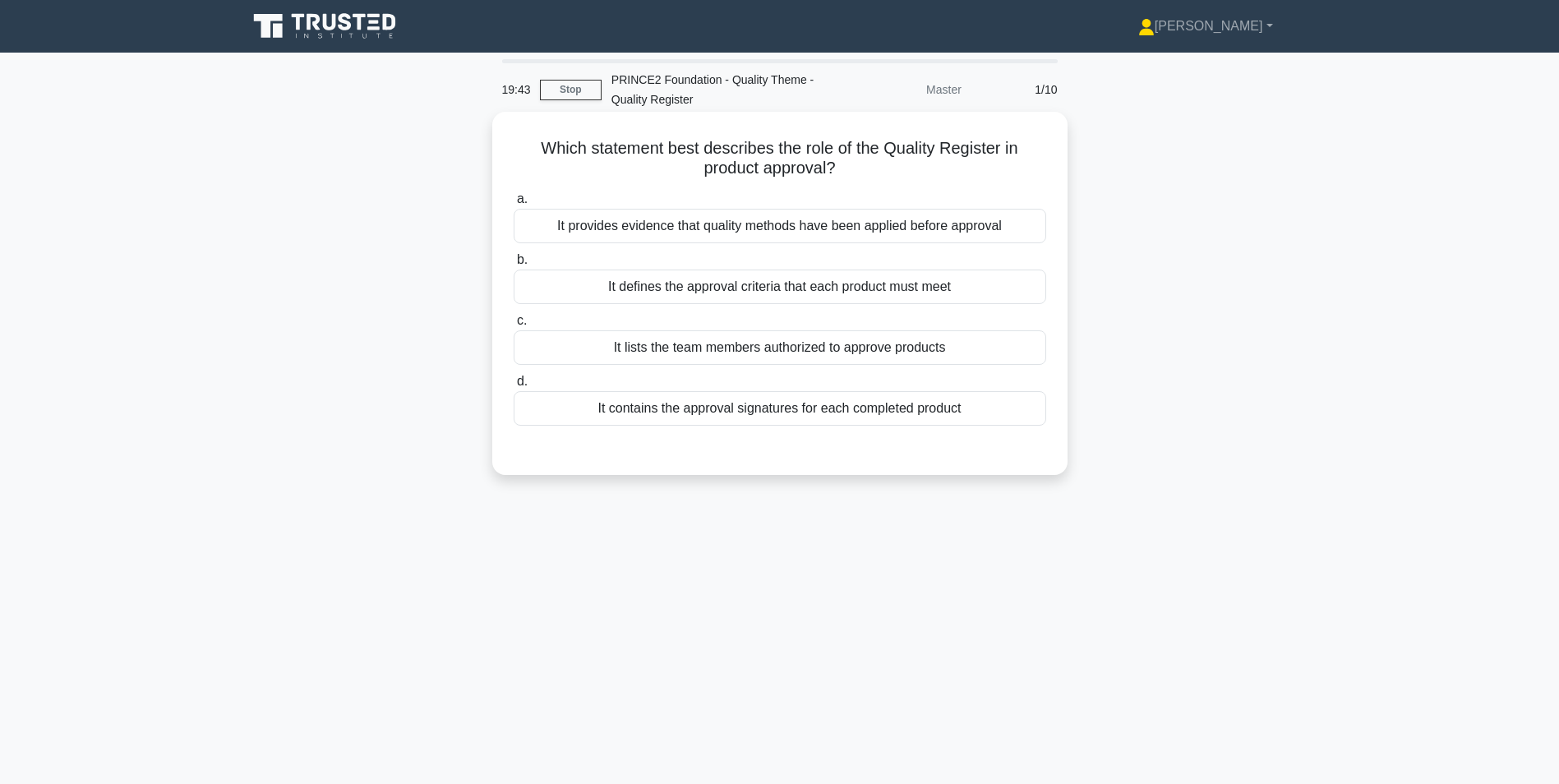
click at [694, 290] on div "It defines the approval criteria that each product must meet" at bounding box center [780, 287] width 533 height 34
click at [514, 265] on input "b. It defines the approval criteria that each product must meet" at bounding box center [514, 260] width 0 height 11
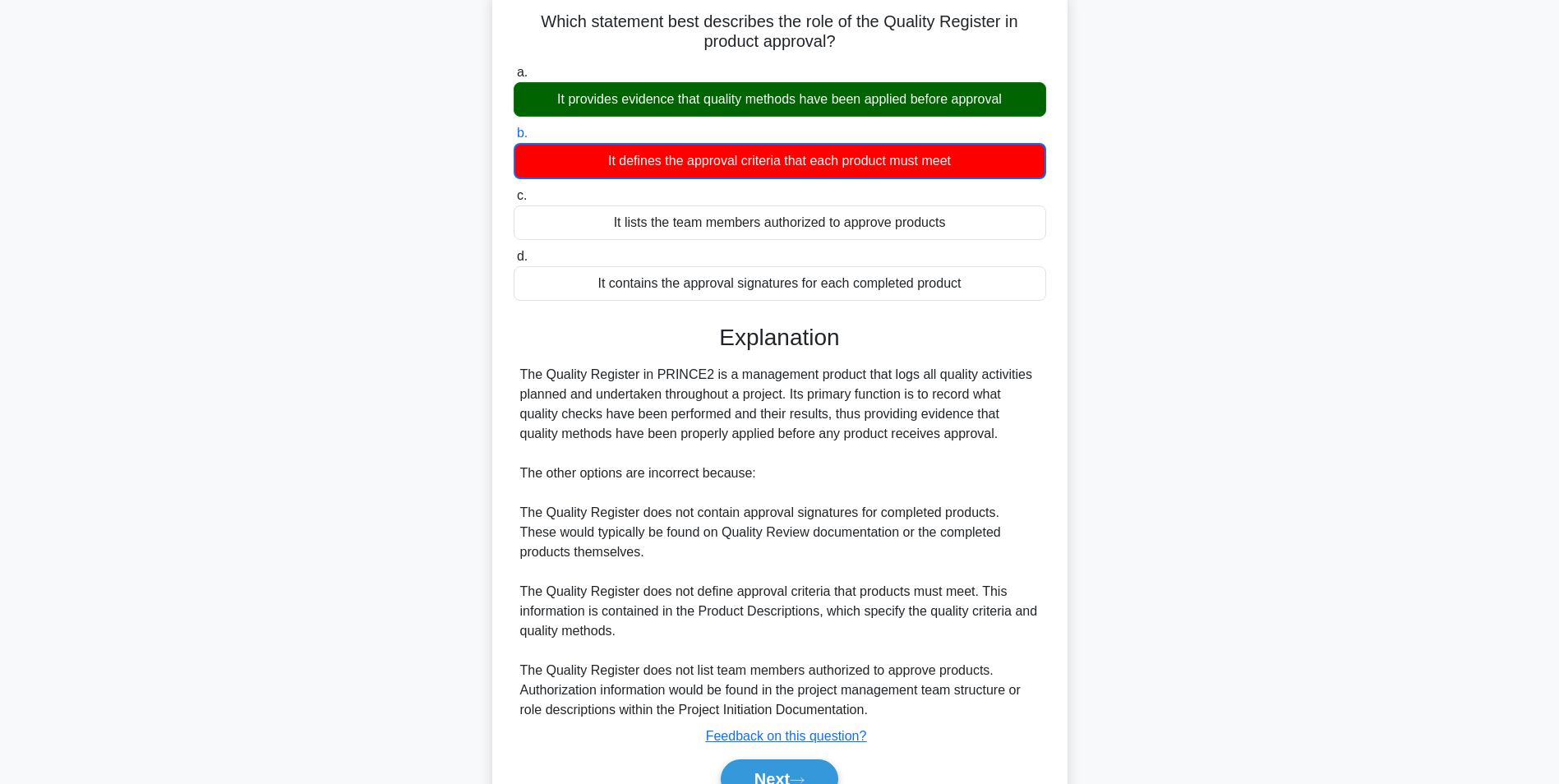
scroll to position [212, 0]
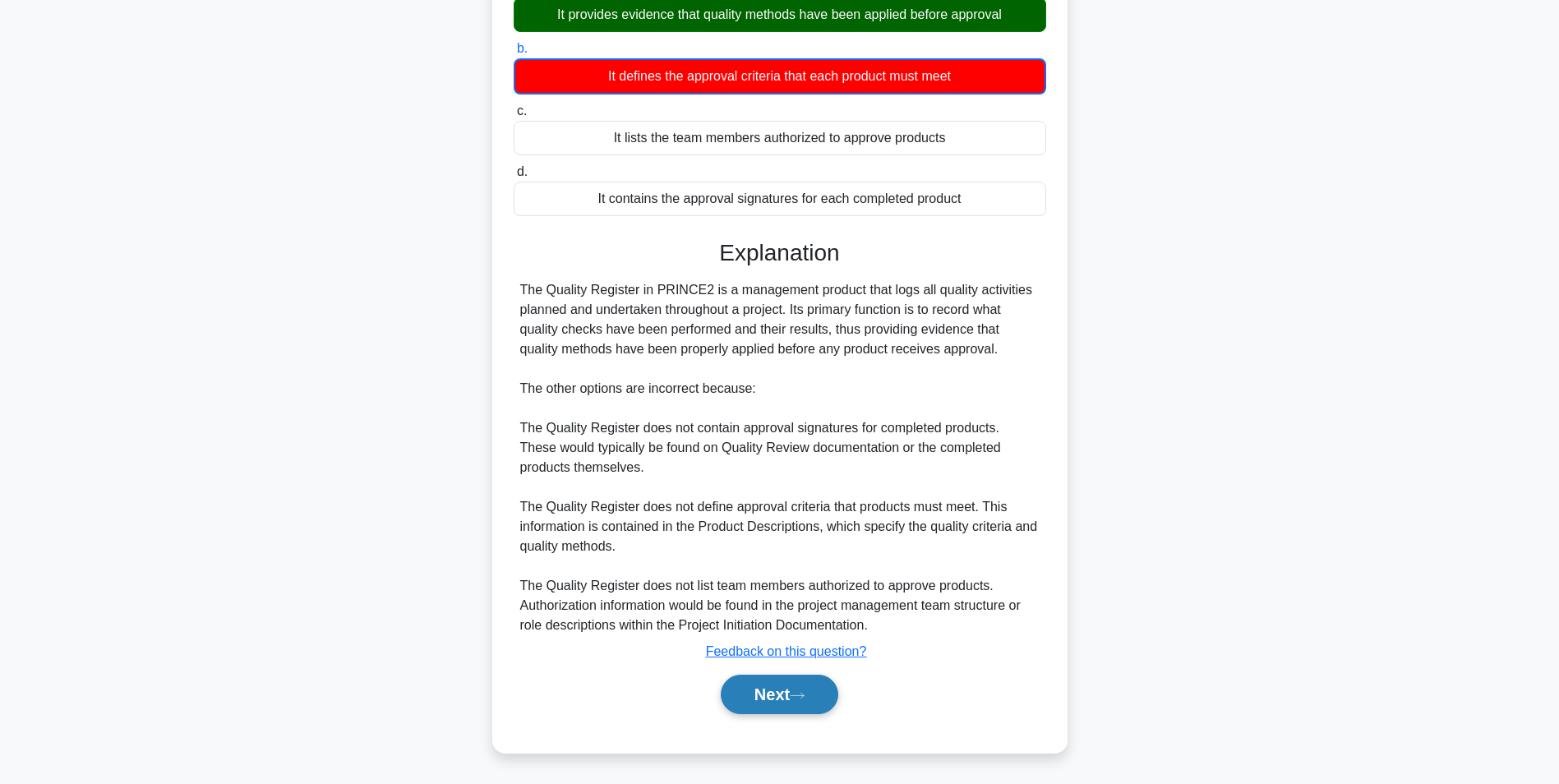
click at [765, 699] on button "Next" at bounding box center [779, 694] width 118 height 40
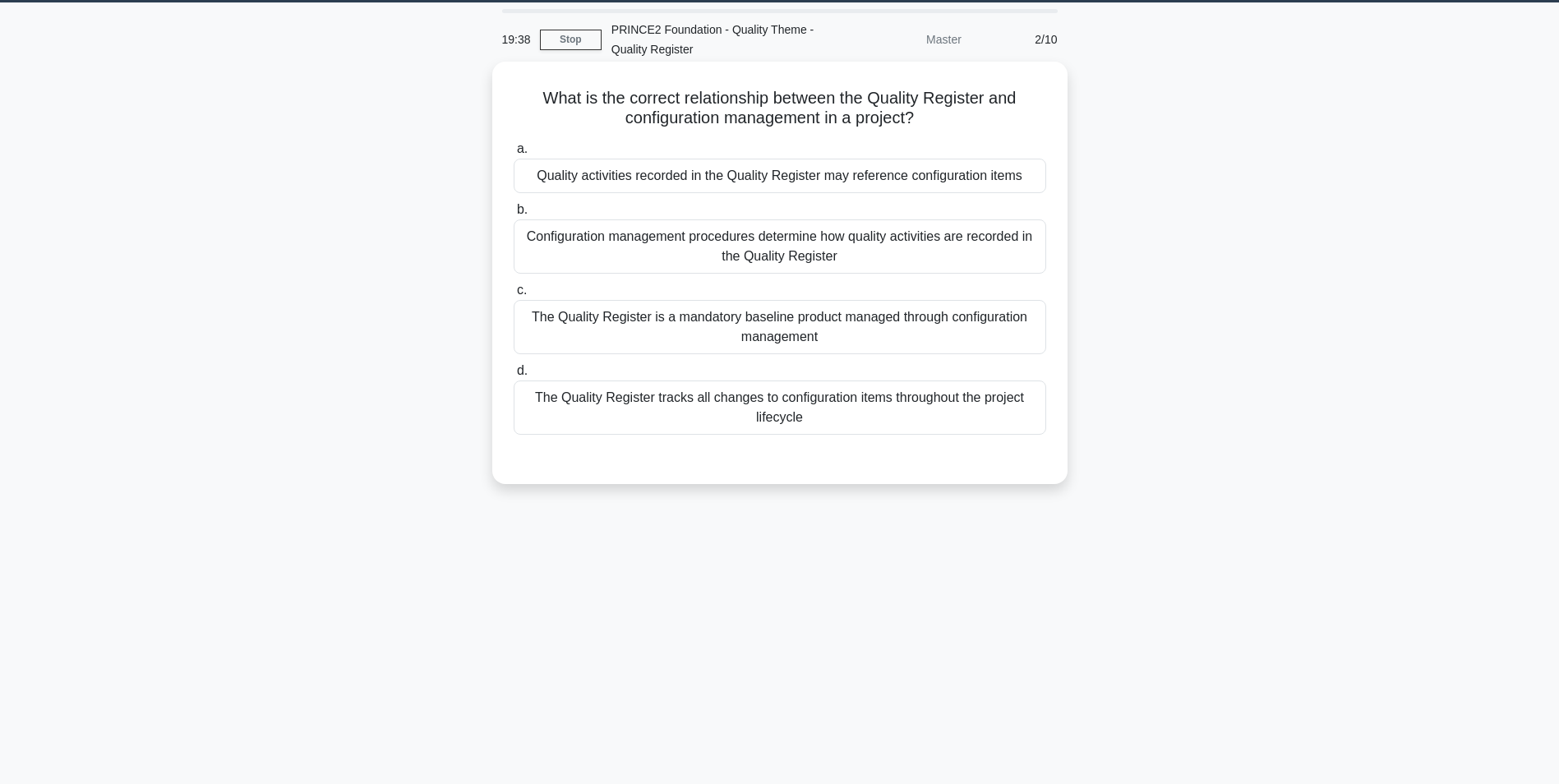
scroll to position [22, 0]
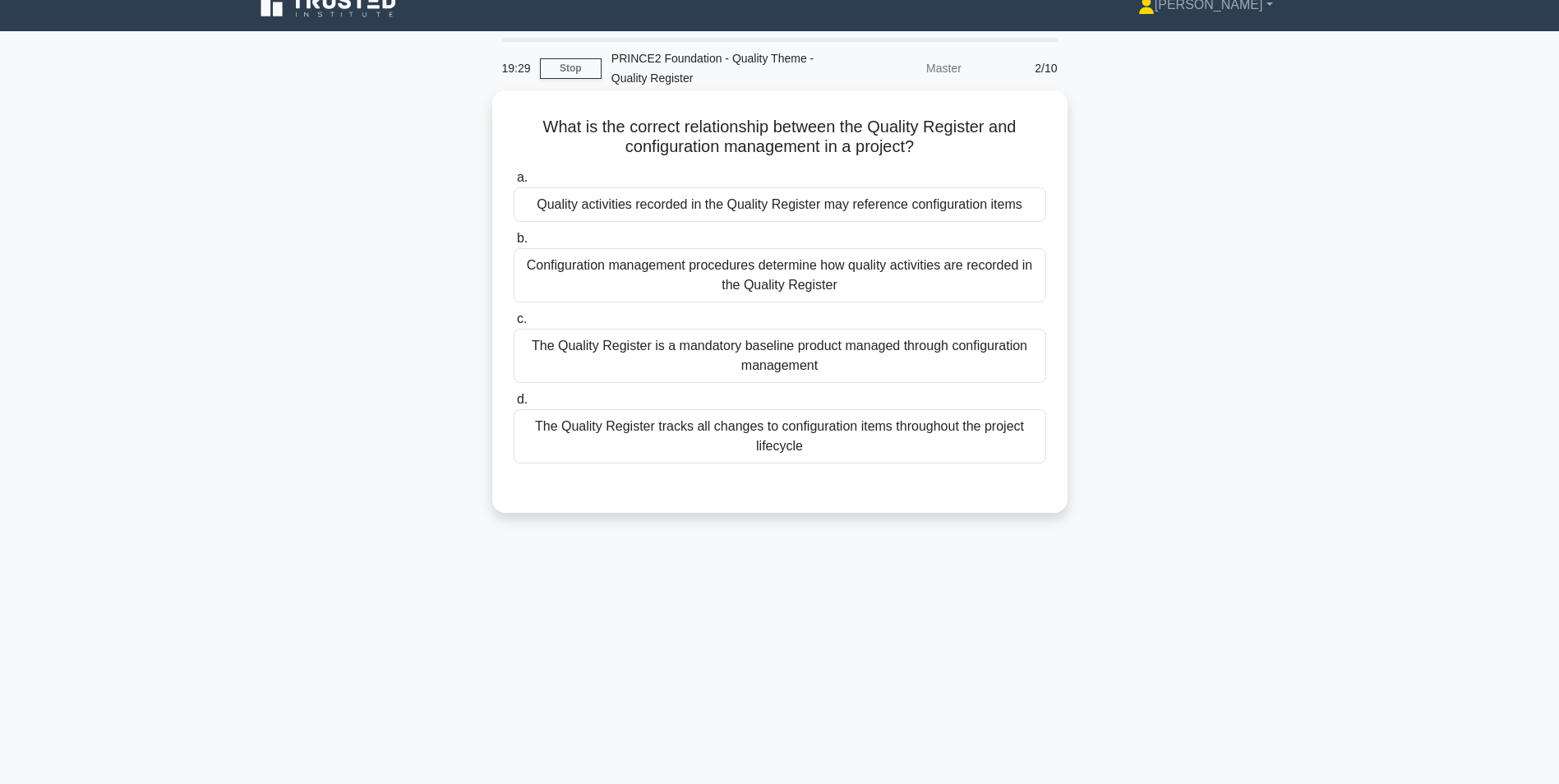
click at [669, 204] on div "Quality activities recorded in the Quality Register may reference configuration…" at bounding box center [780, 204] width 533 height 34
click at [514, 183] on input "a. Quality activities recorded in the Quality Register may reference configurat…" at bounding box center [514, 178] width 0 height 11
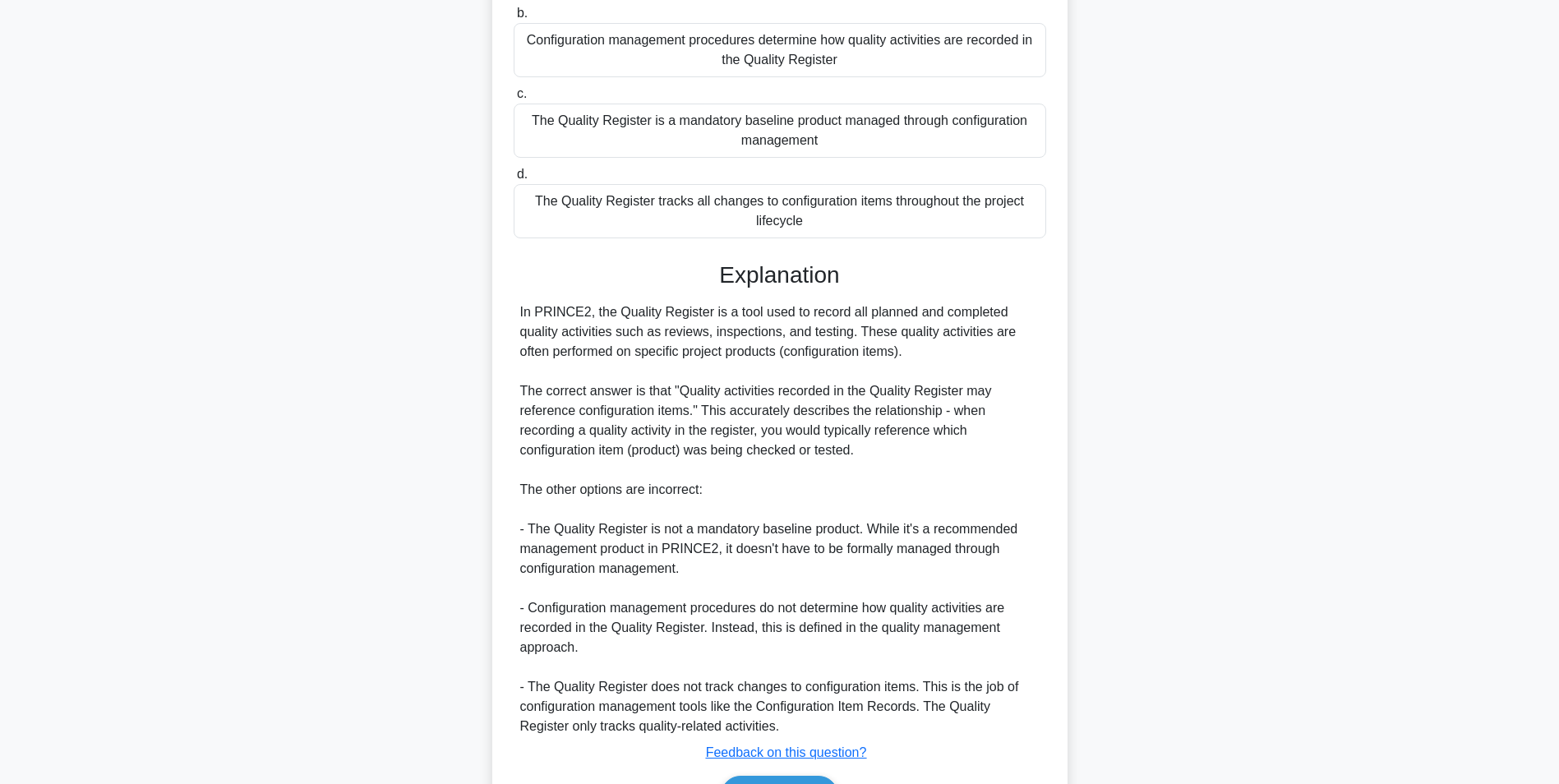
scroll to position [348, 0]
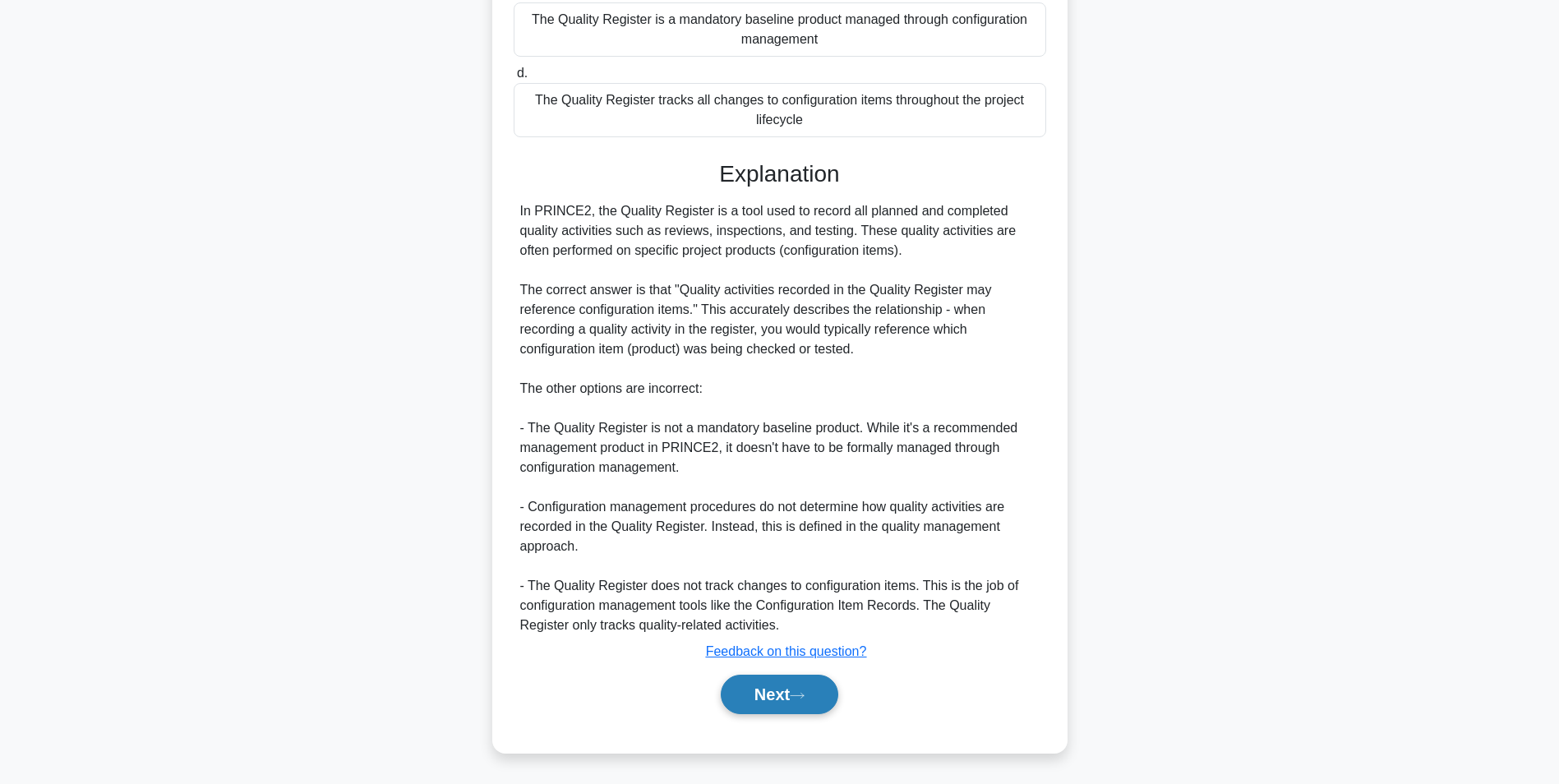
click at [787, 698] on button "Next" at bounding box center [779, 694] width 118 height 40
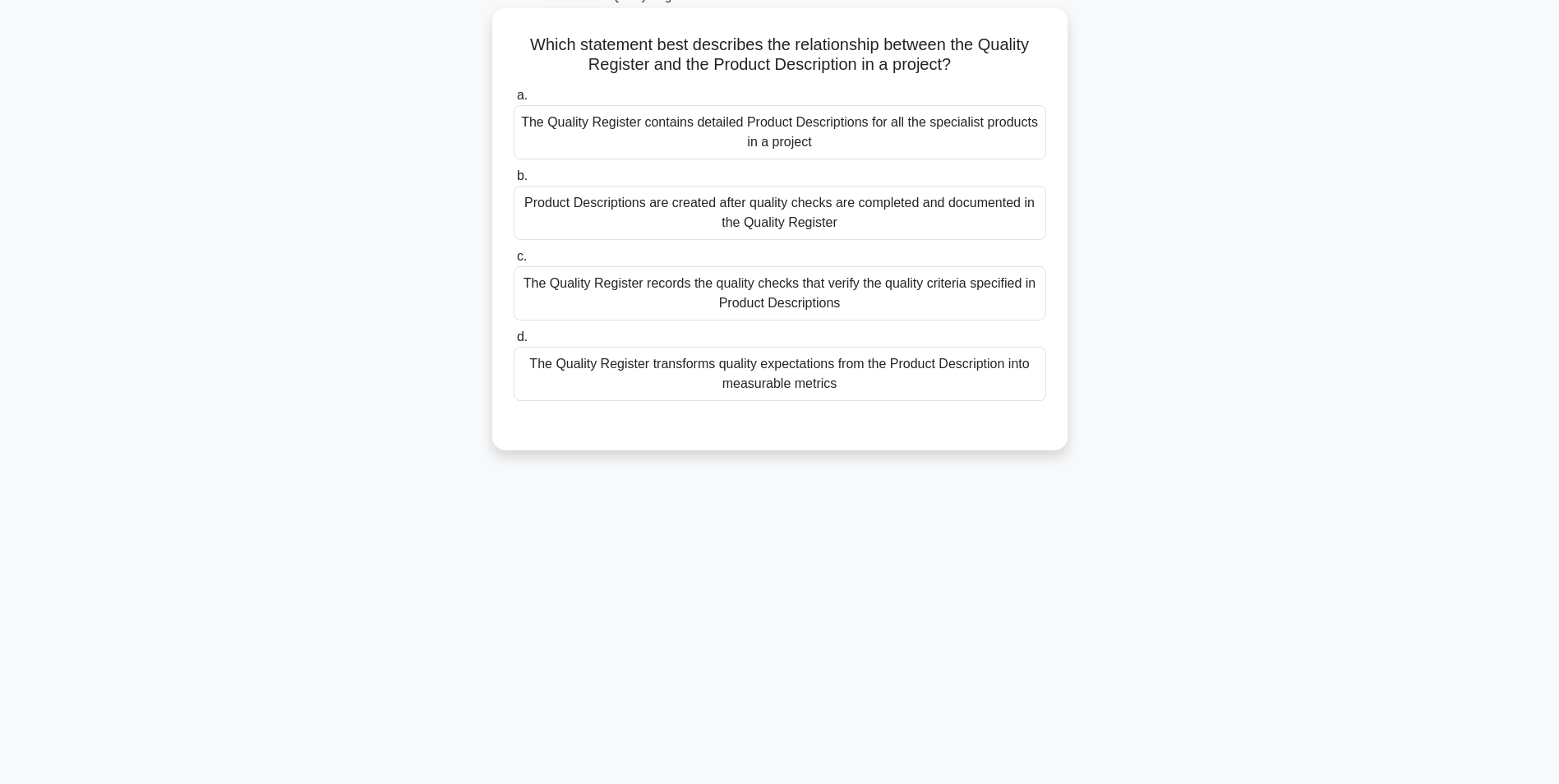
scroll to position [22, 0]
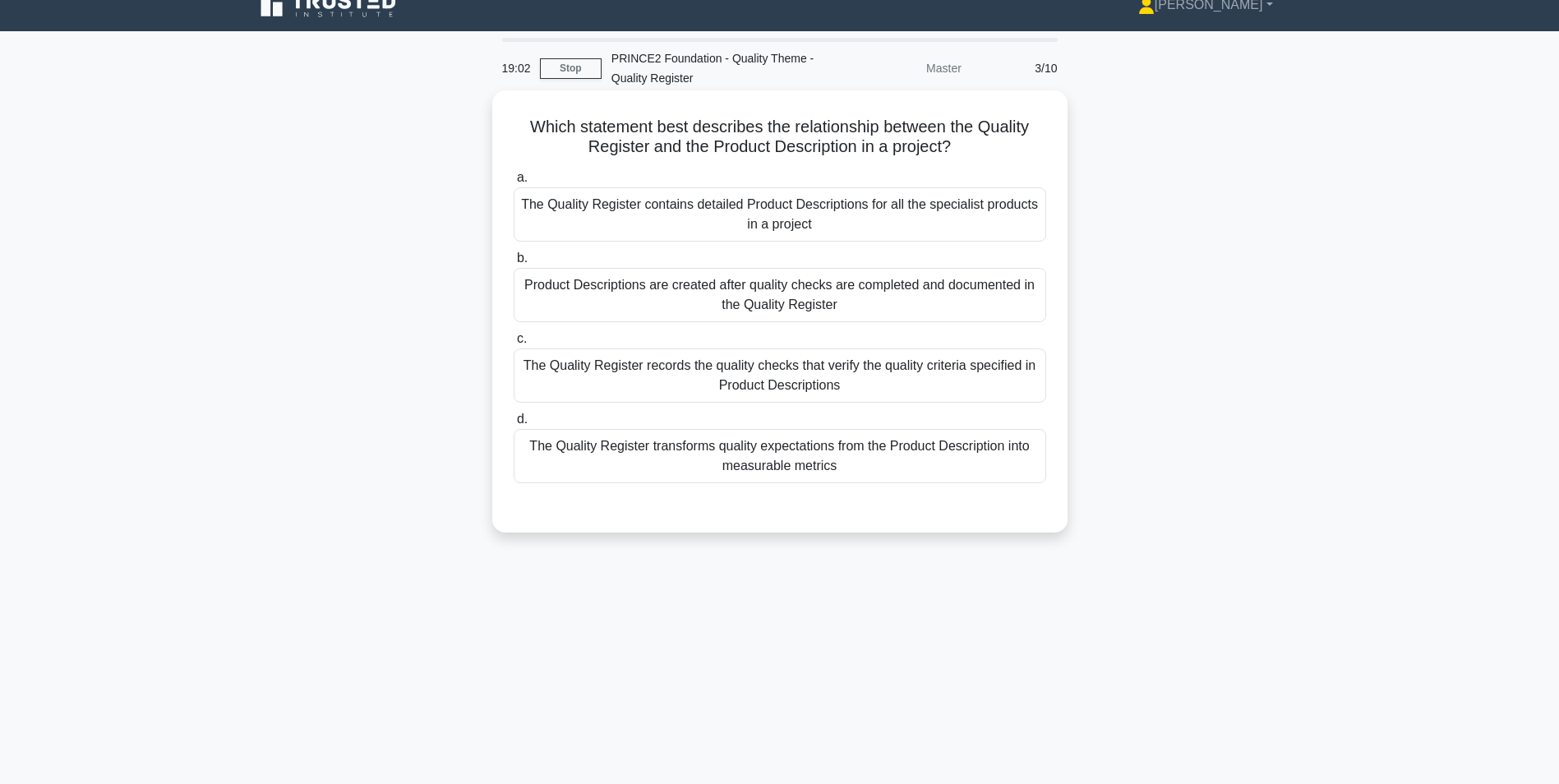
click at [874, 385] on div "The Quality Register records the quality checks that verify the quality criteri…" at bounding box center [780, 375] width 533 height 54
click at [514, 344] on input "c. The Quality Register records the quality checks that verify the quality crit…" at bounding box center [514, 339] width 0 height 11
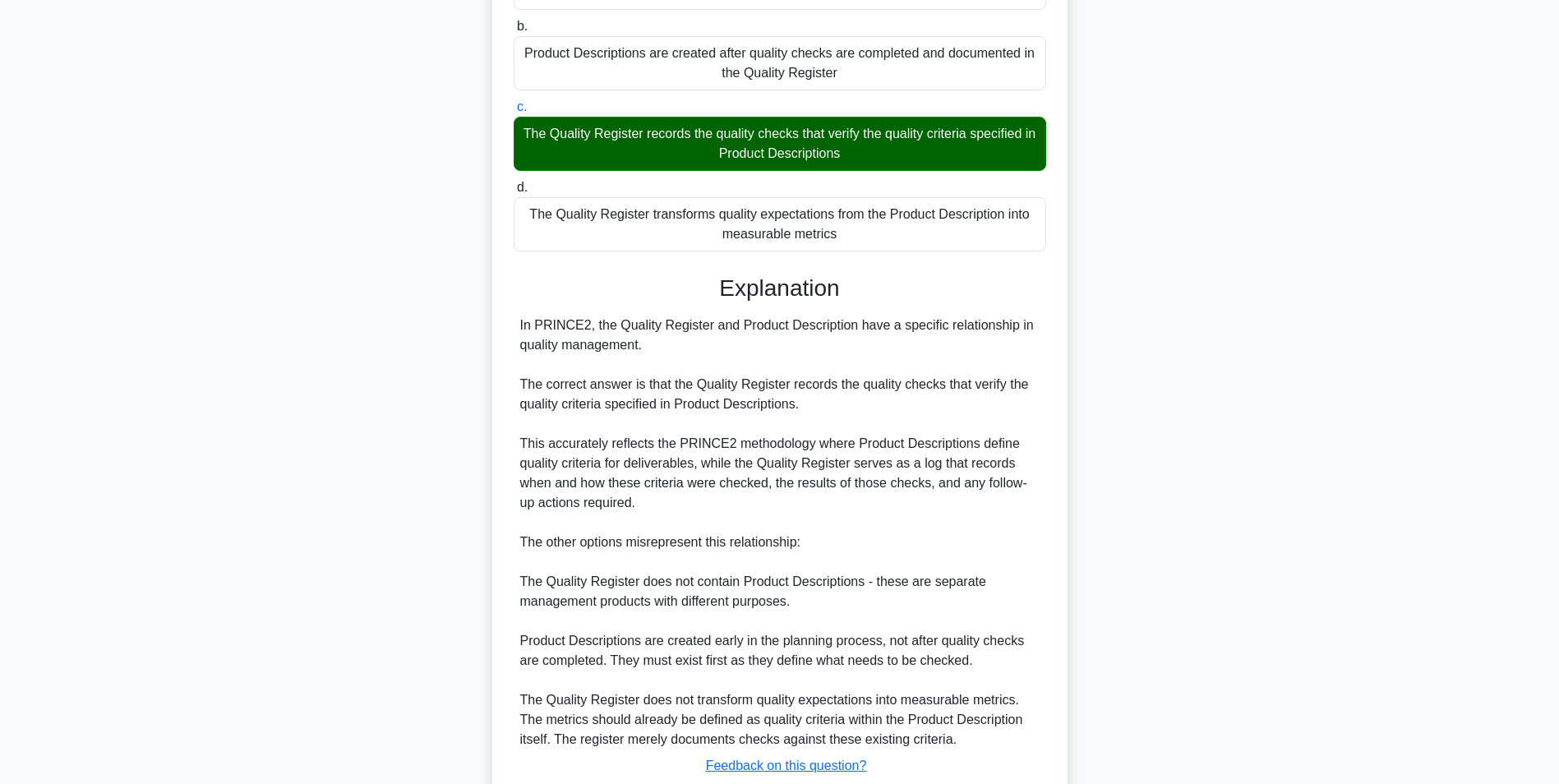
scroll to position [368, 0]
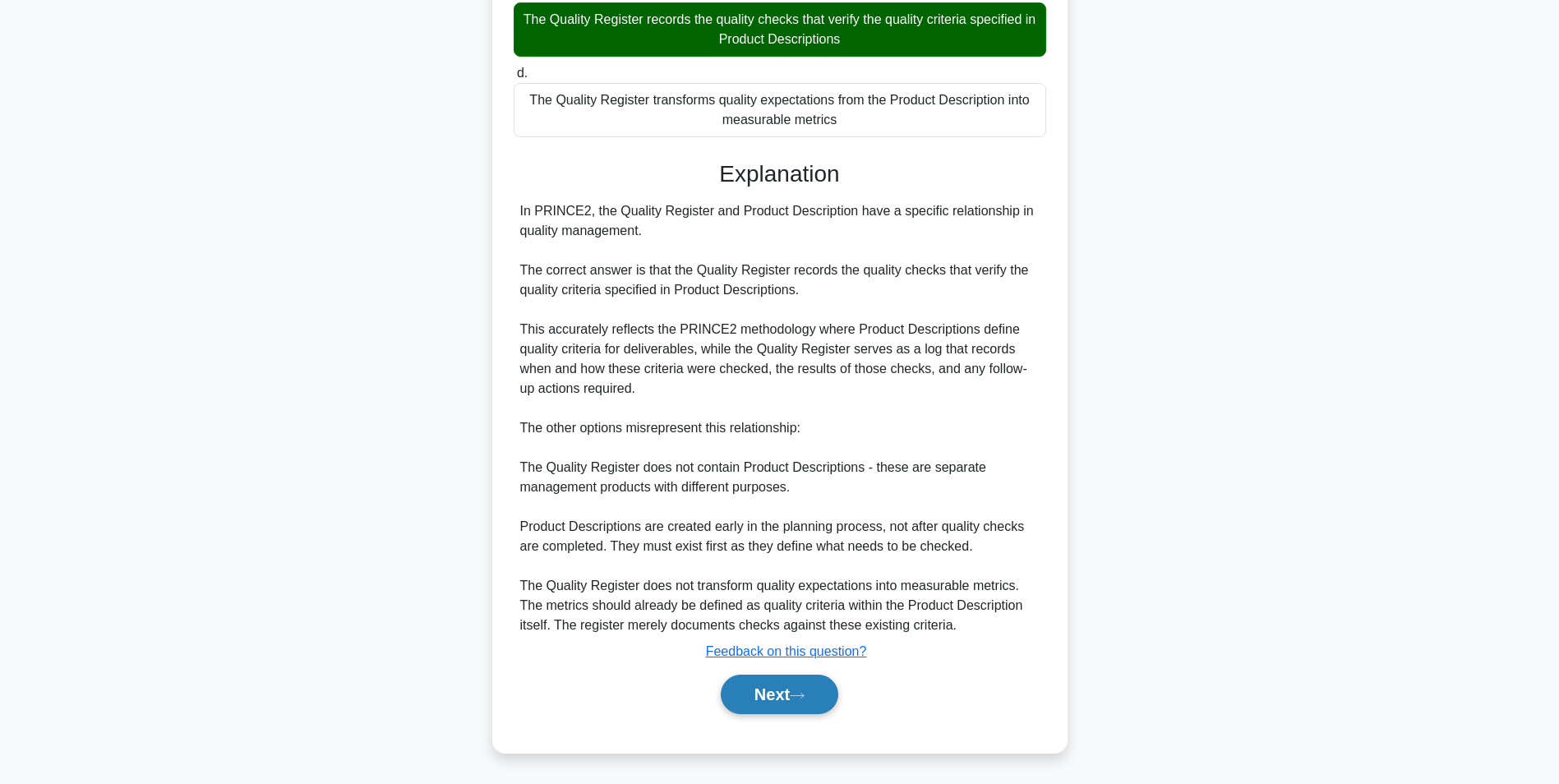
click at [773, 689] on button "Next" at bounding box center [779, 694] width 118 height 40
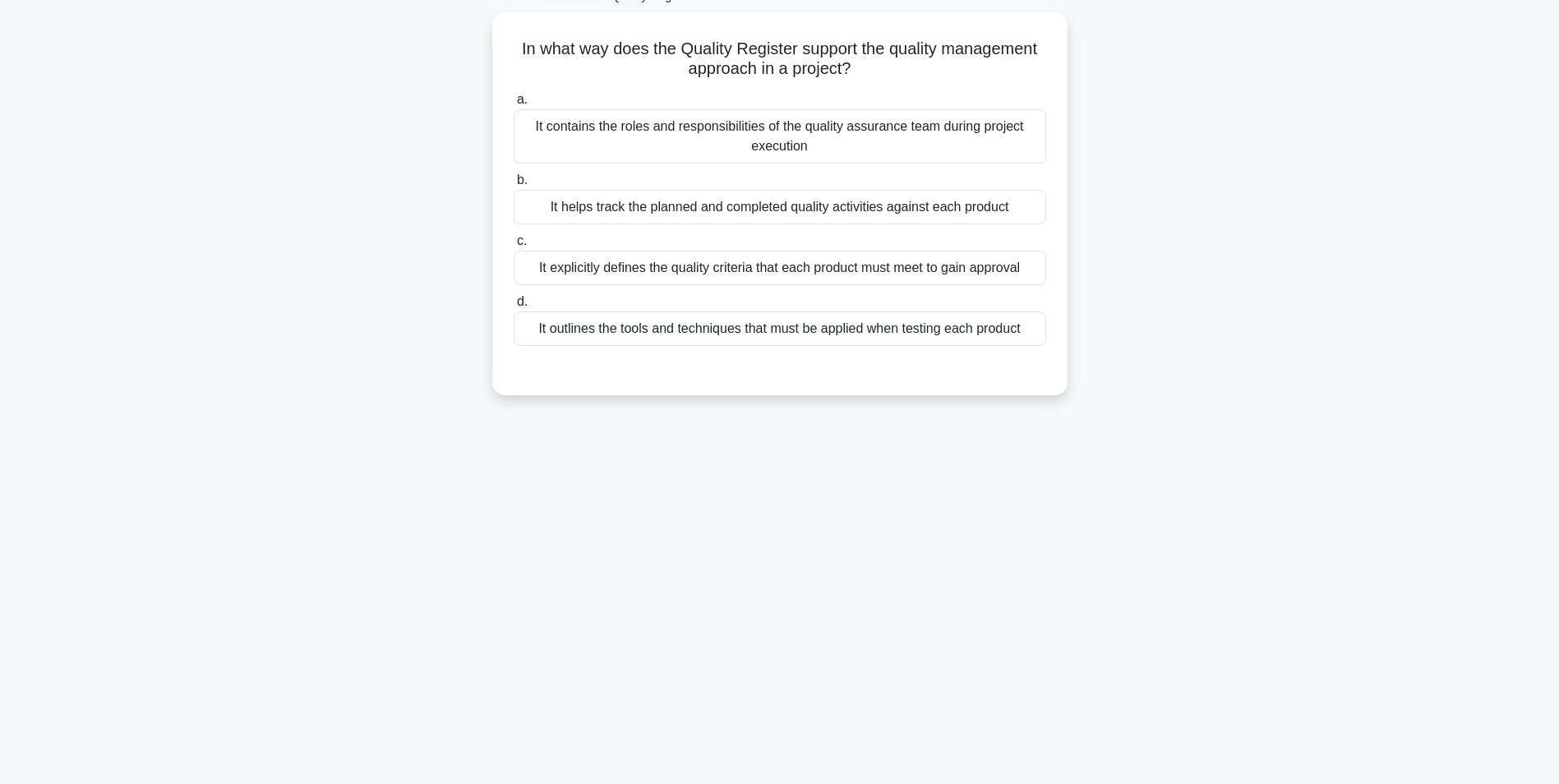
scroll to position [22, 0]
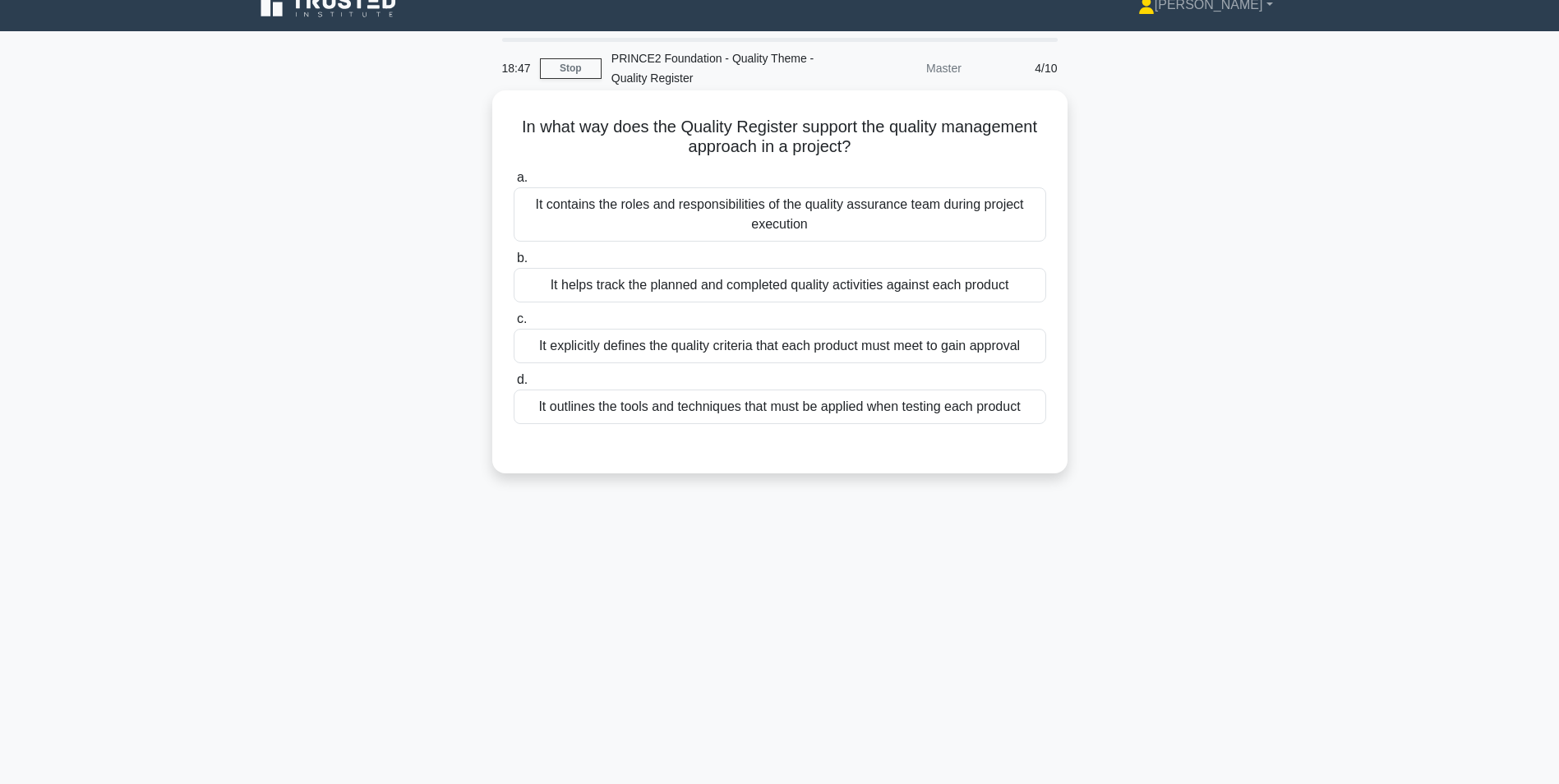
click at [754, 290] on div "It helps track the planned and completed quality activities against each product" at bounding box center [780, 285] width 533 height 34
click at [514, 263] on input "b. It helps track the planned and completed quality activities against each pro…" at bounding box center [514, 258] width 0 height 11
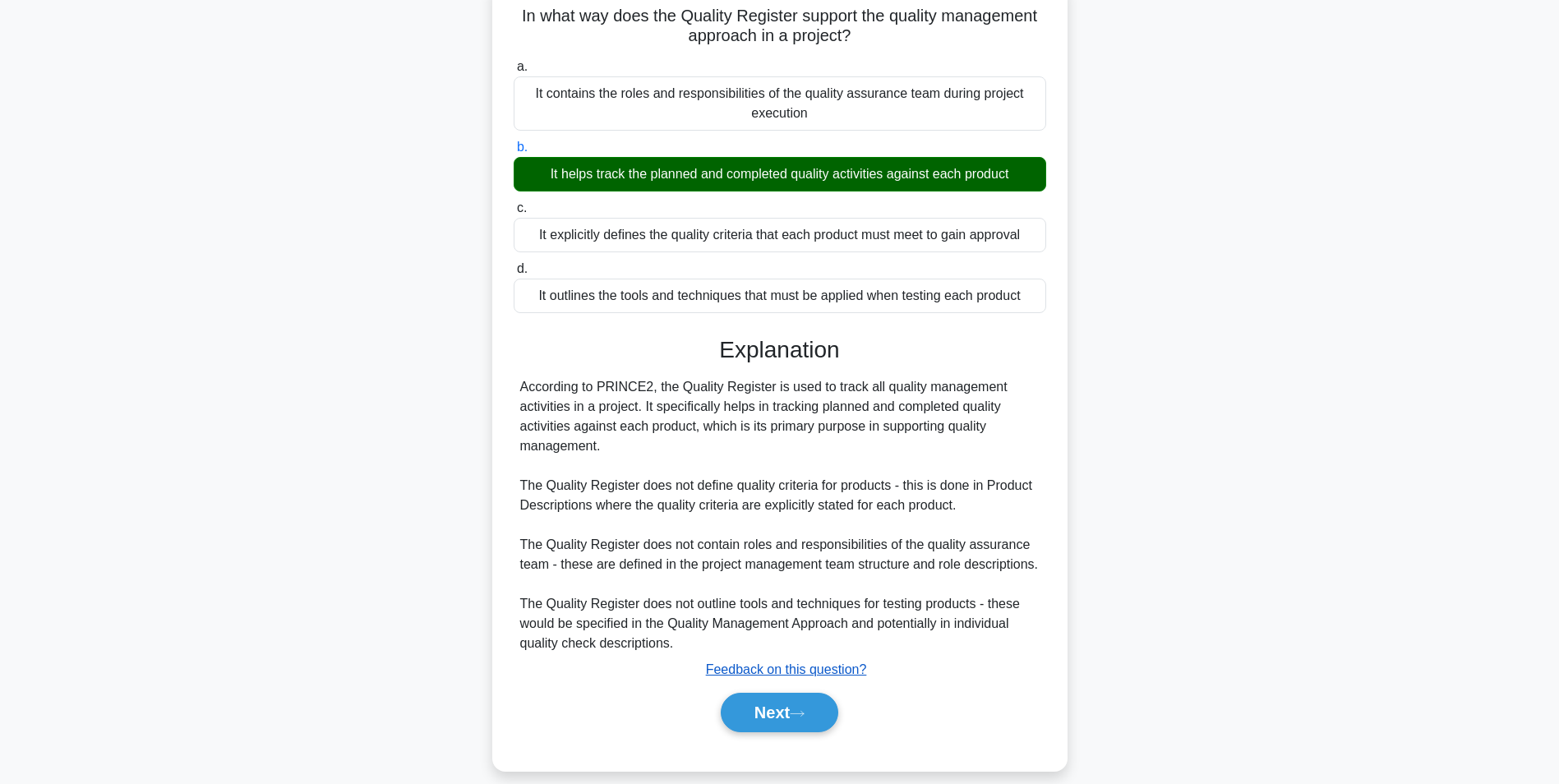
scroll to position [171, 0]
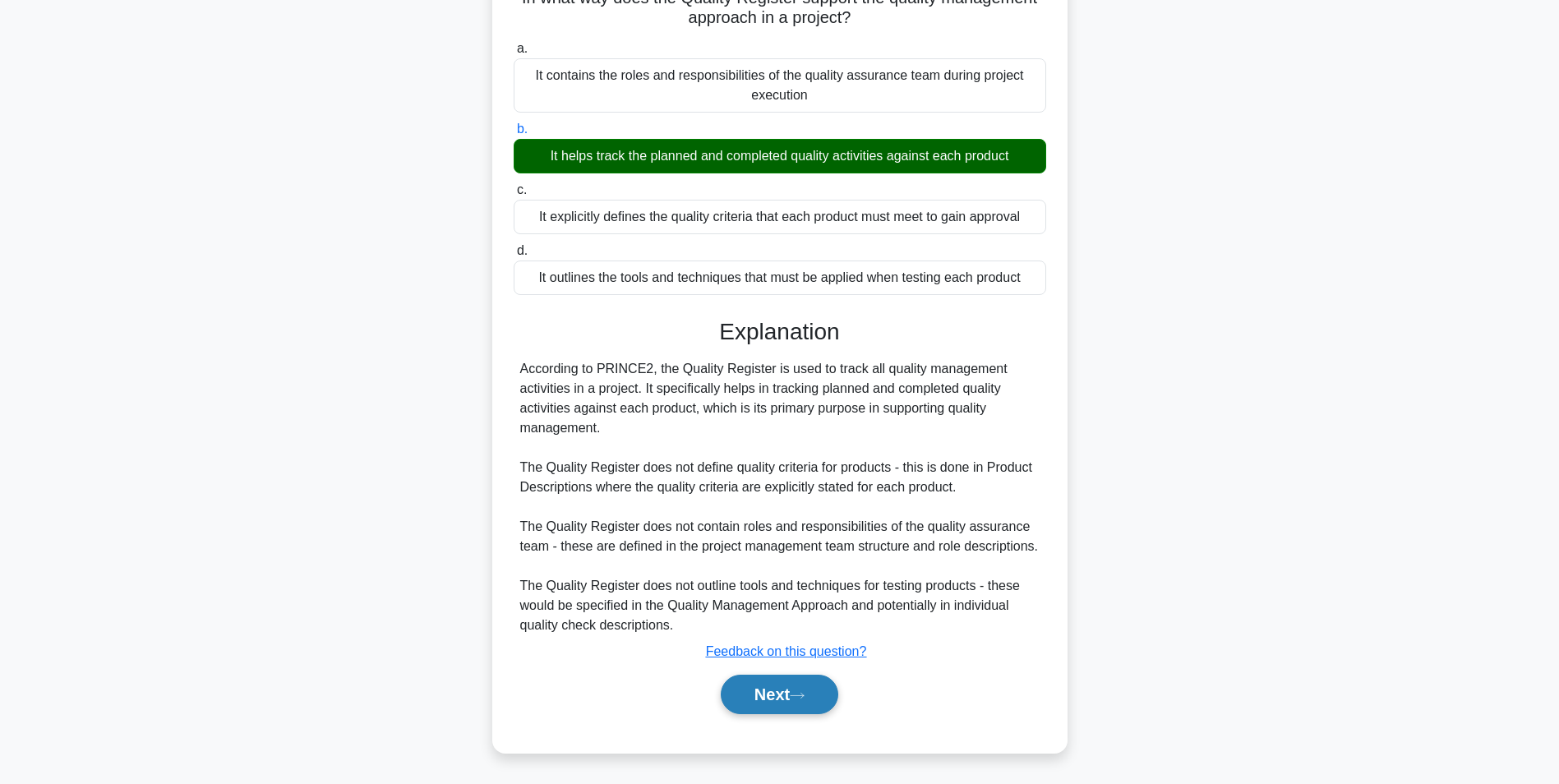
click at [781, 700] on button "Next" at bounding box center [779, 694] width 118 height 40
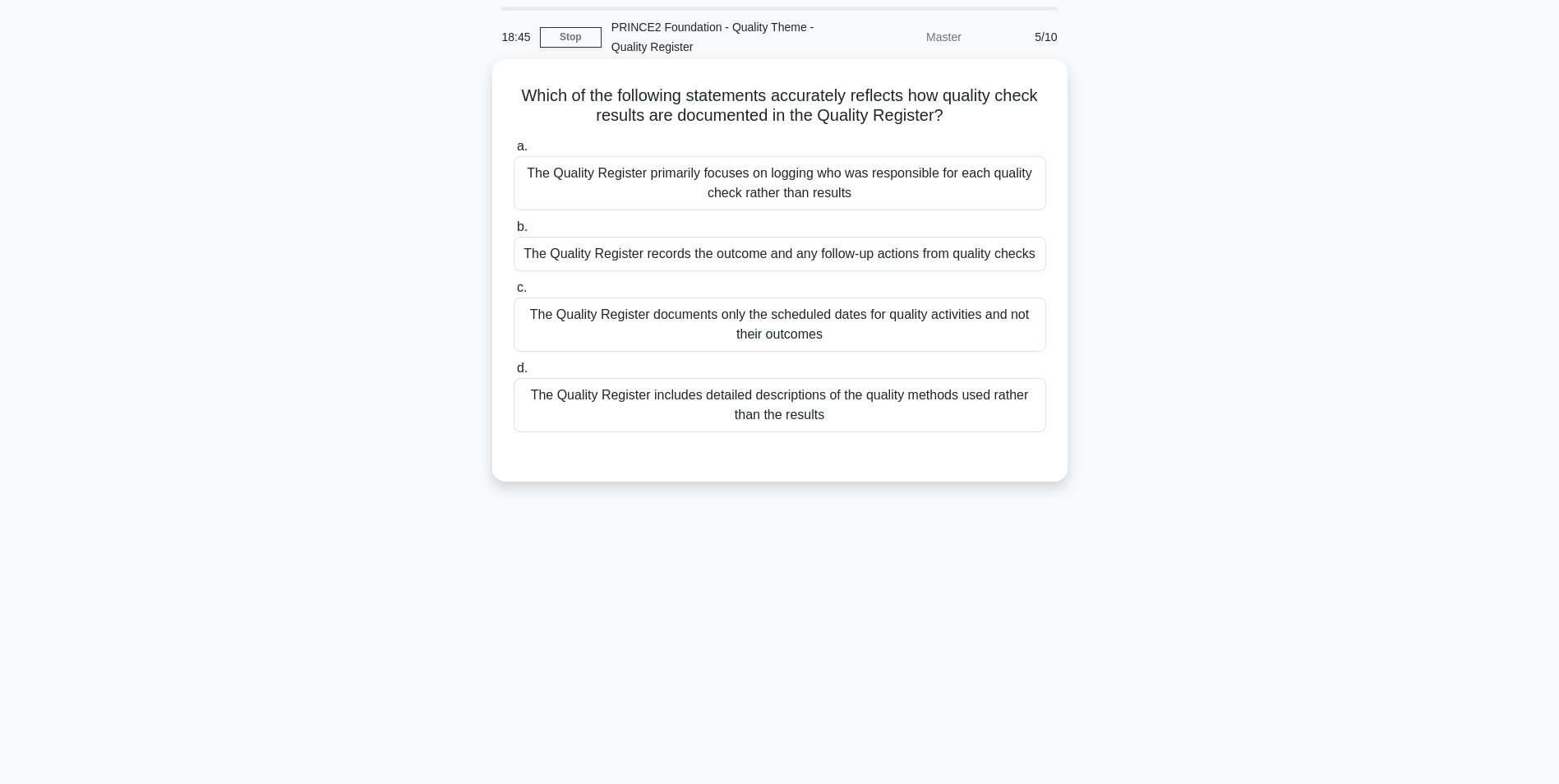
scroll to position [0, 0]
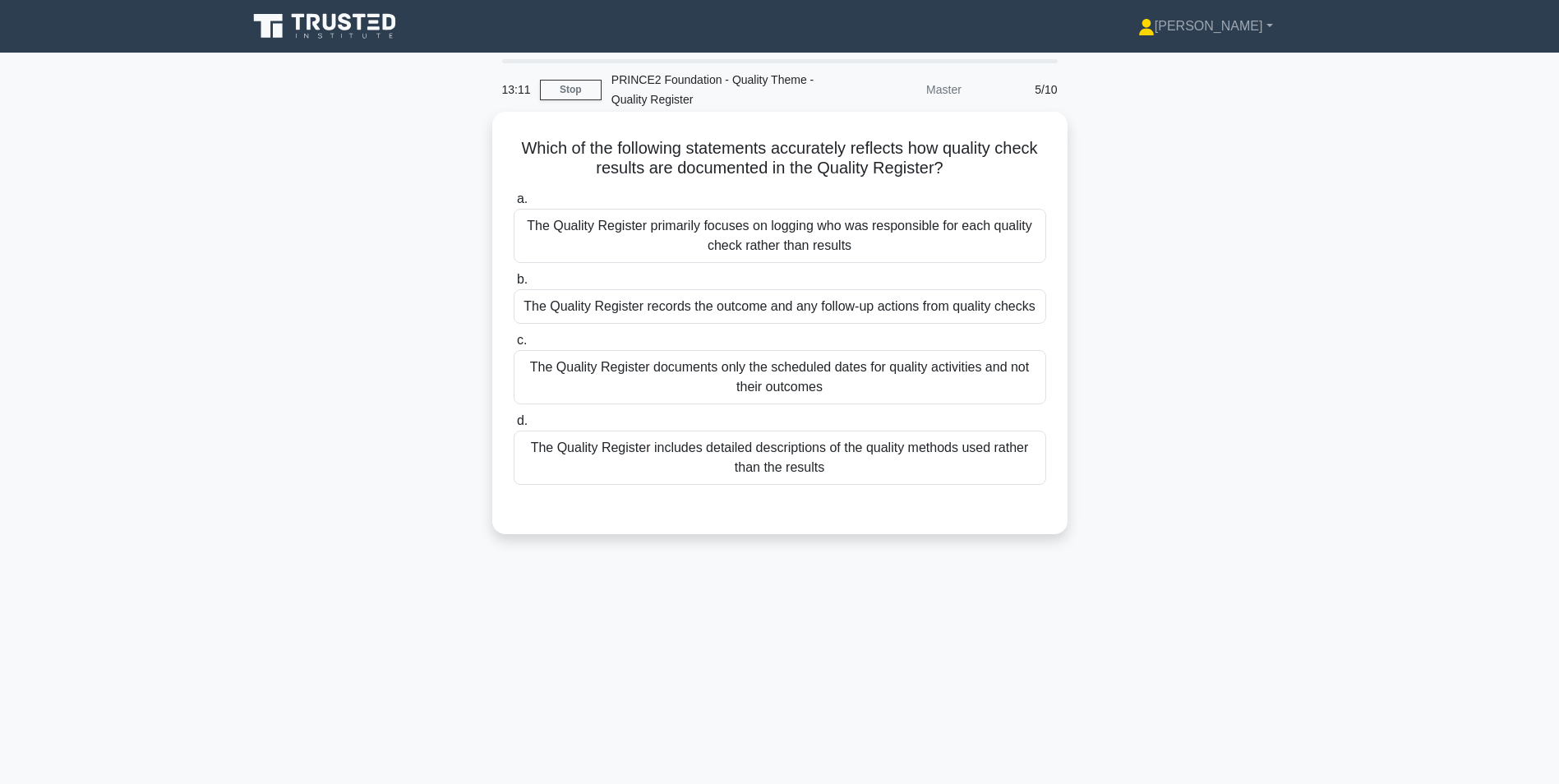
click at [796, 380] on div "The Quality Register documents only the scheduled dates for quality activities …" at bounding box center [780, 377] width 533 height 54
click at [514, 346] on input "c. The Quality Register documents only the scheduled dates for quality activiti…" at bounding box center [514, 341] width 0 height 11
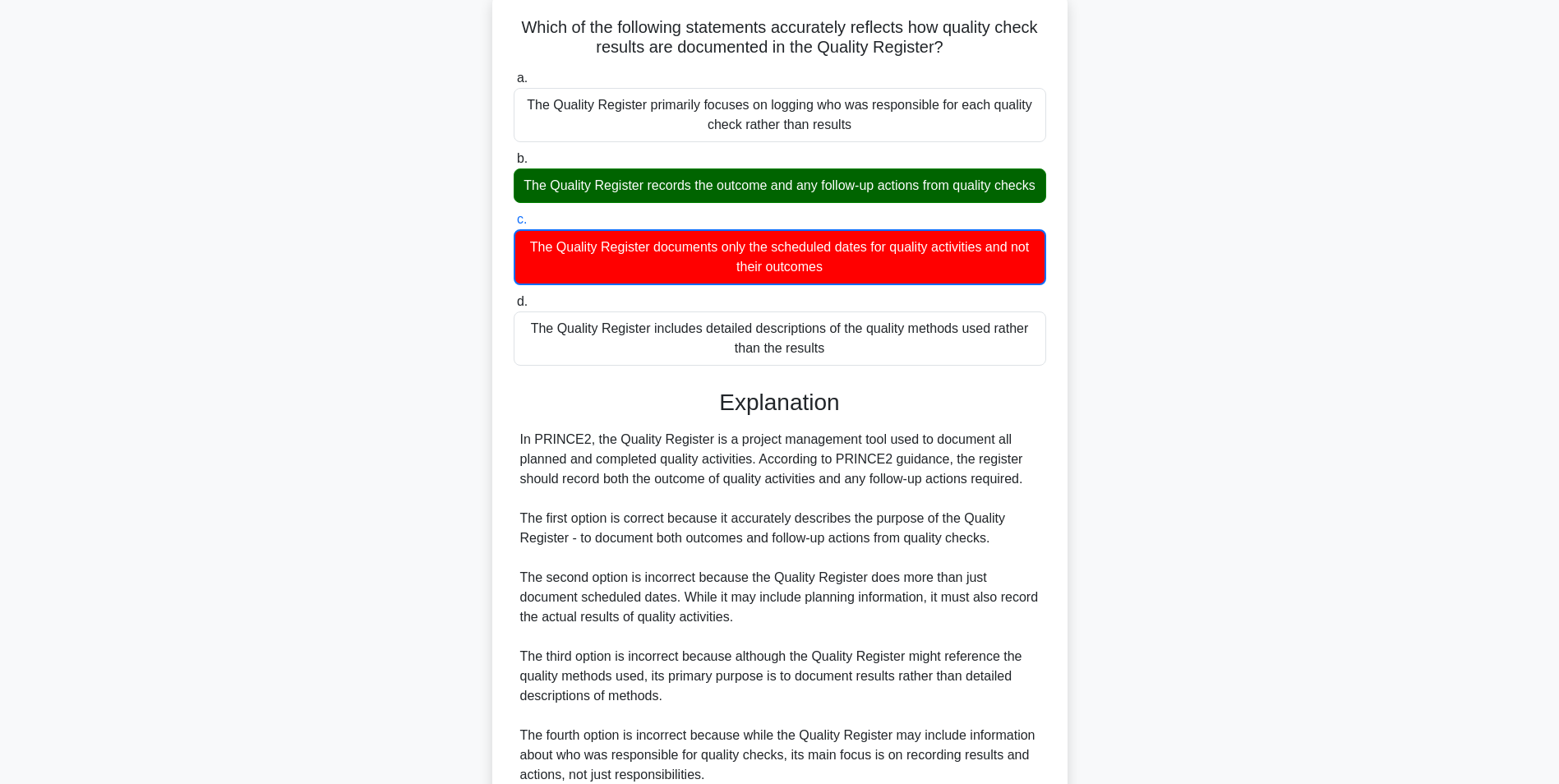
scroll to position [290, 0]
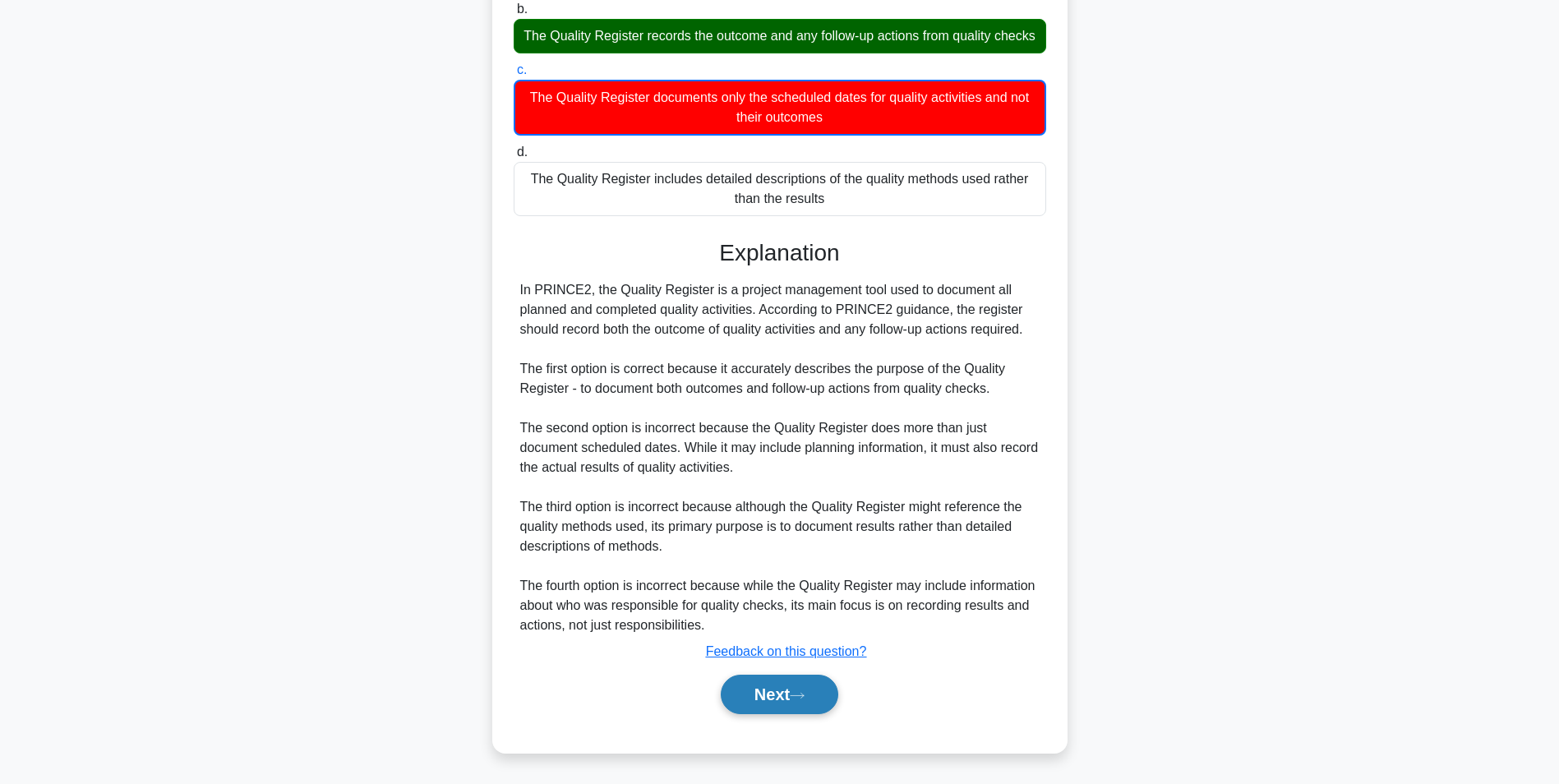
click at [757, 685] on button "Next" at bounding box center [779, 694] width 118 height 40
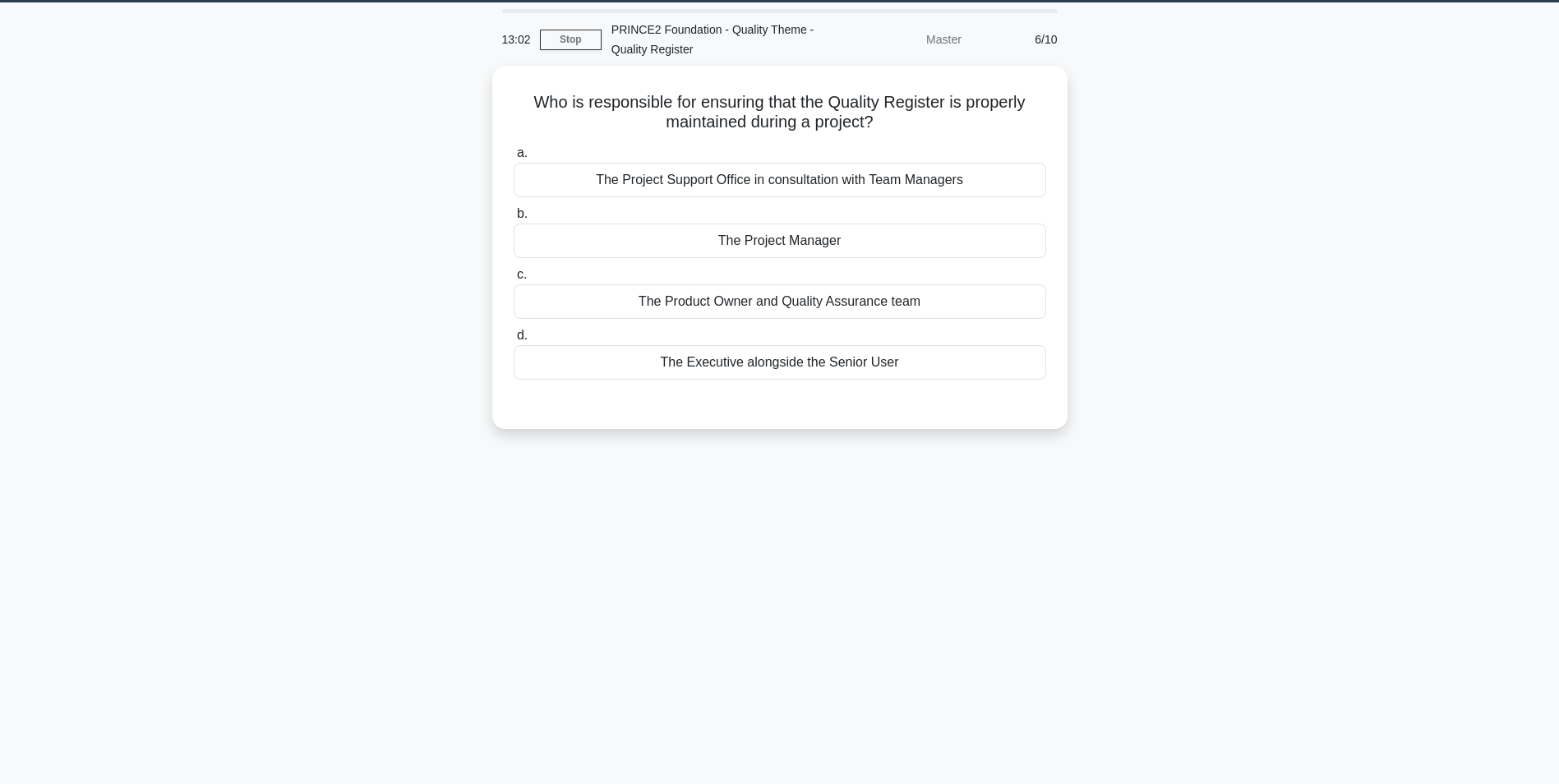
scroll to position [22, 0]
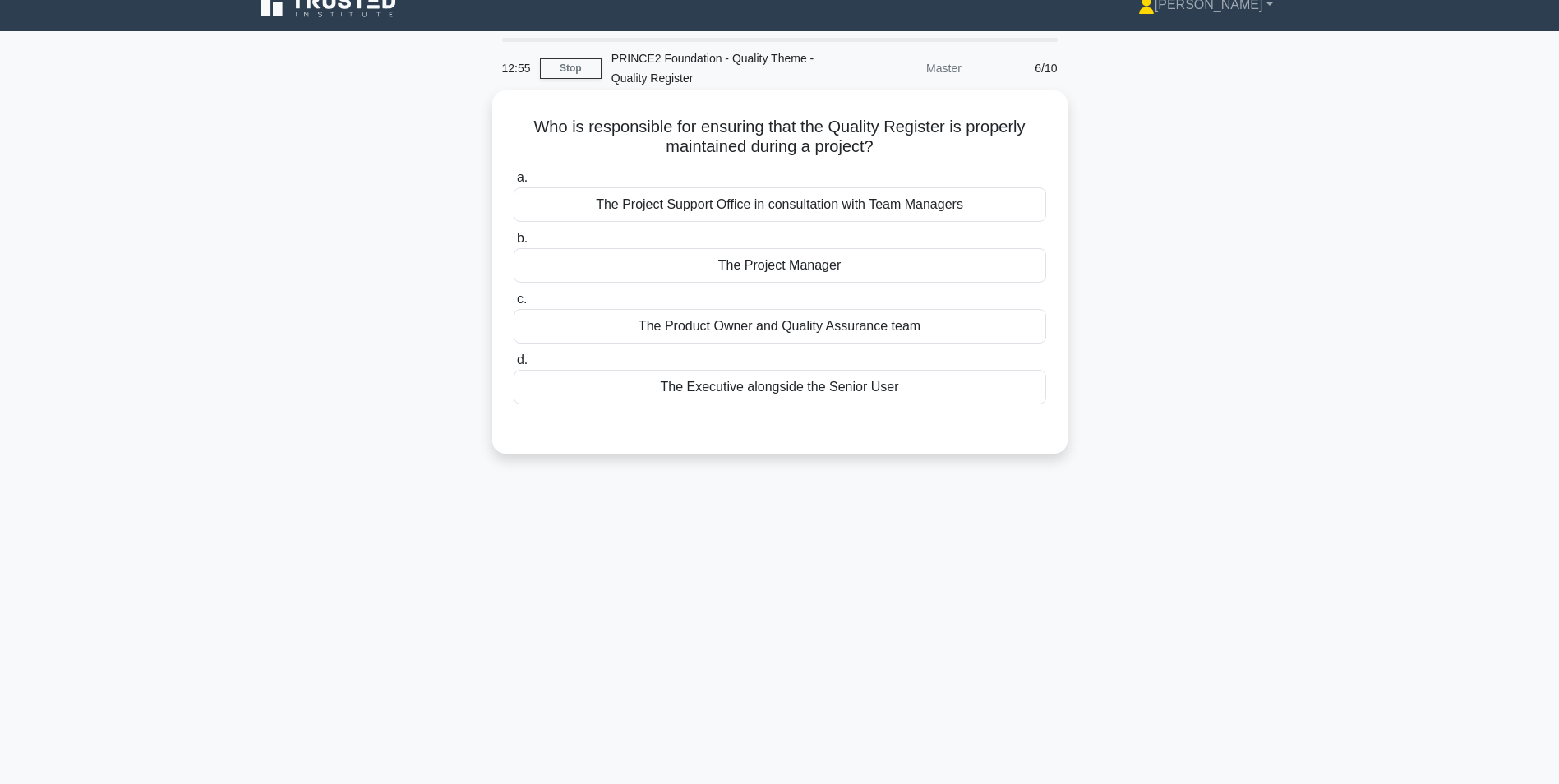
click at [774, 266] on div "The Project Manager" at bounding box center [780, 265] width 533 height 34
click at [514, 244] on input "b. The Project Manager" at bounding box center [514, 239] width 0 height 11
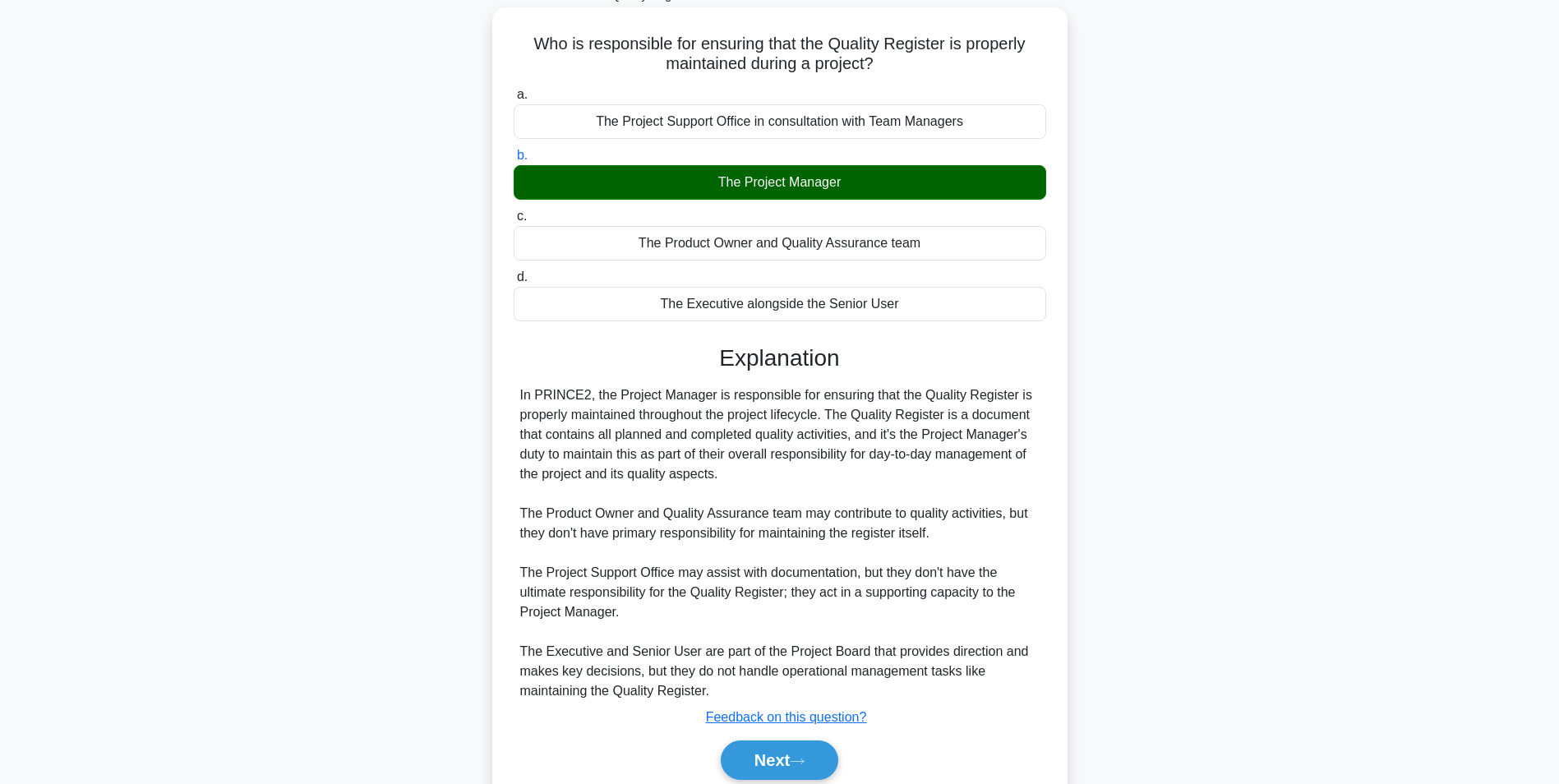
scroll to position [171, 0]
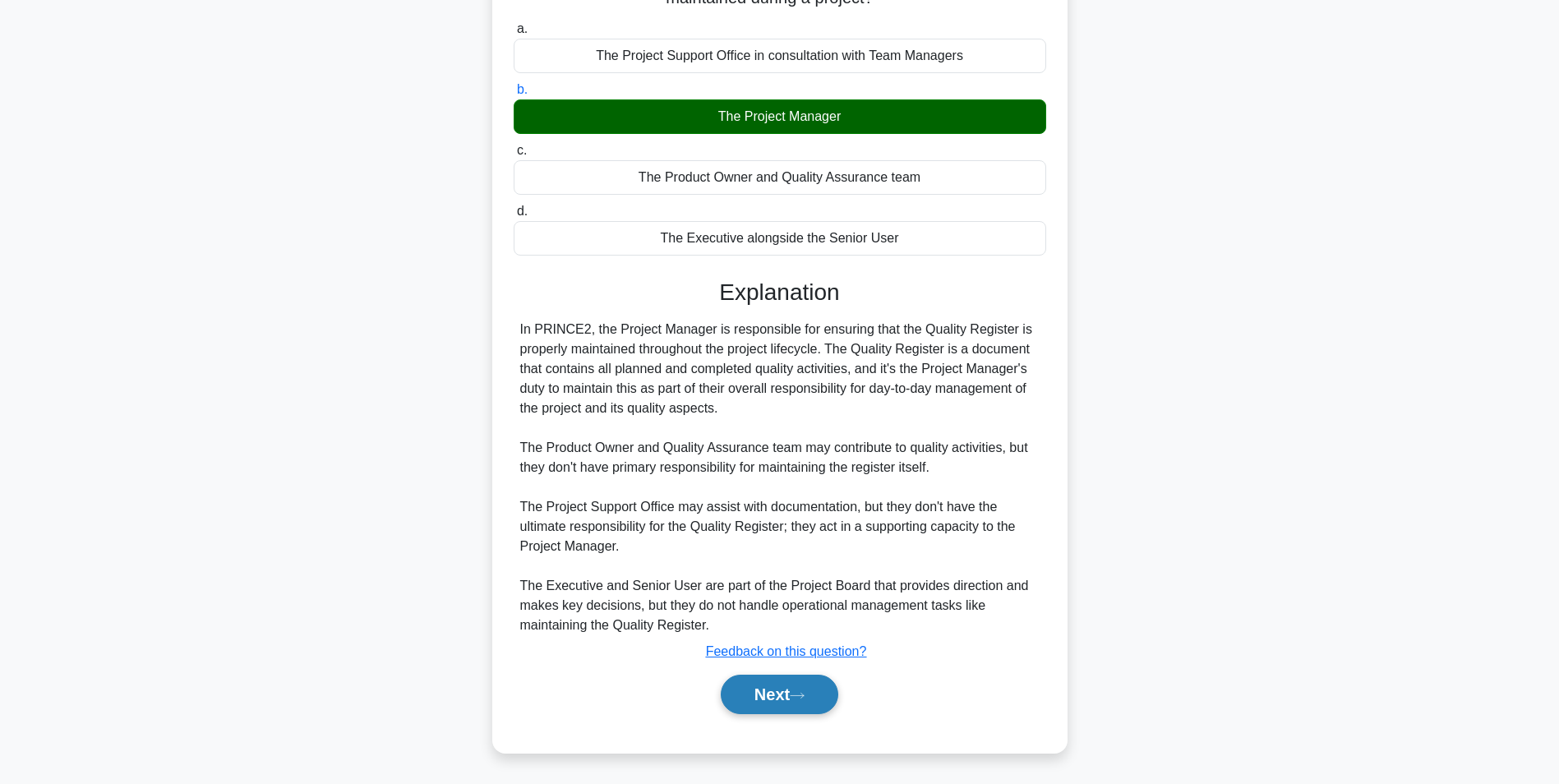
click at [802, 685] on button "Next" at bounding box center [779, 694] width 118 height 40
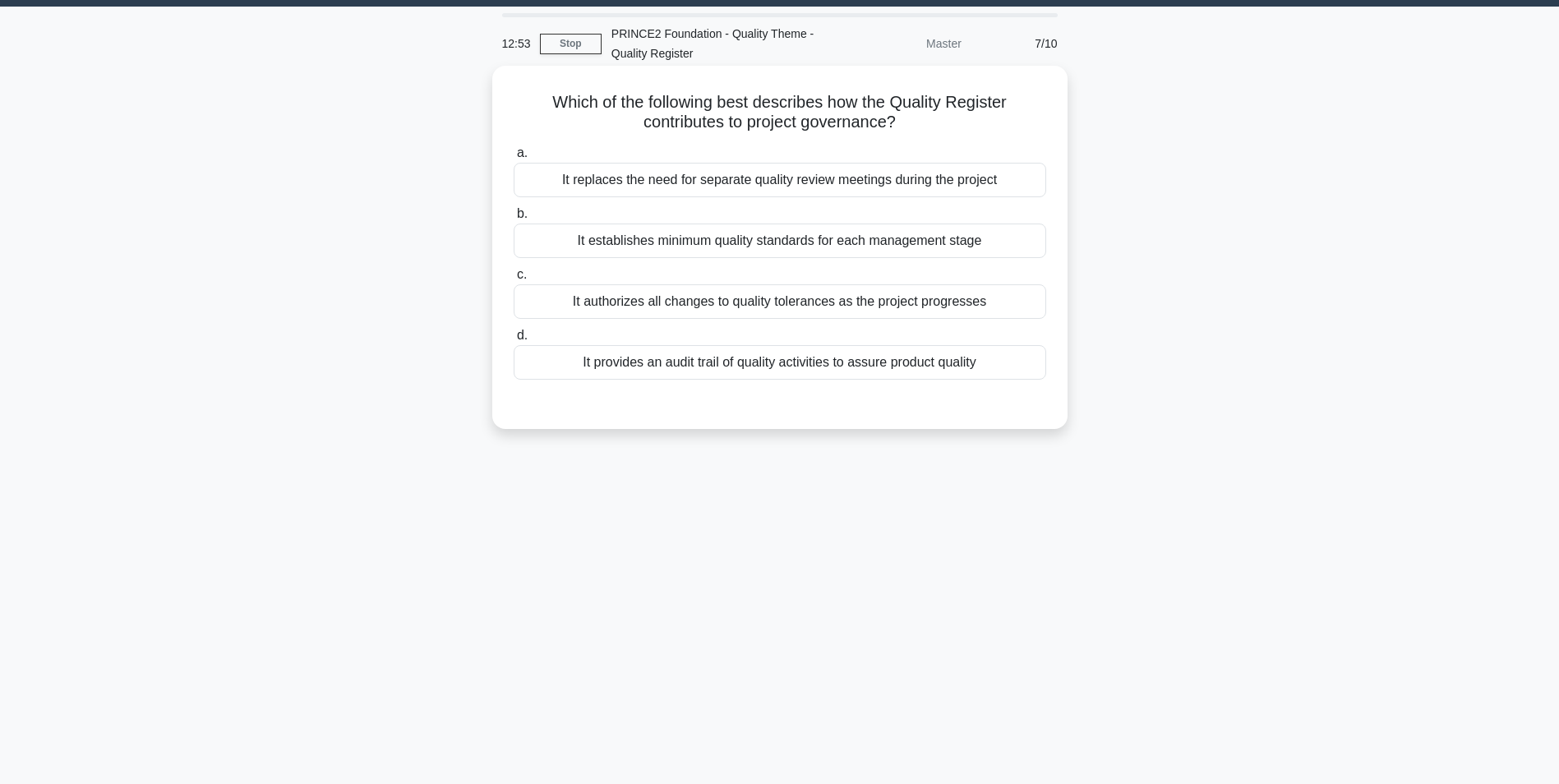
scroll to position [0, 0]
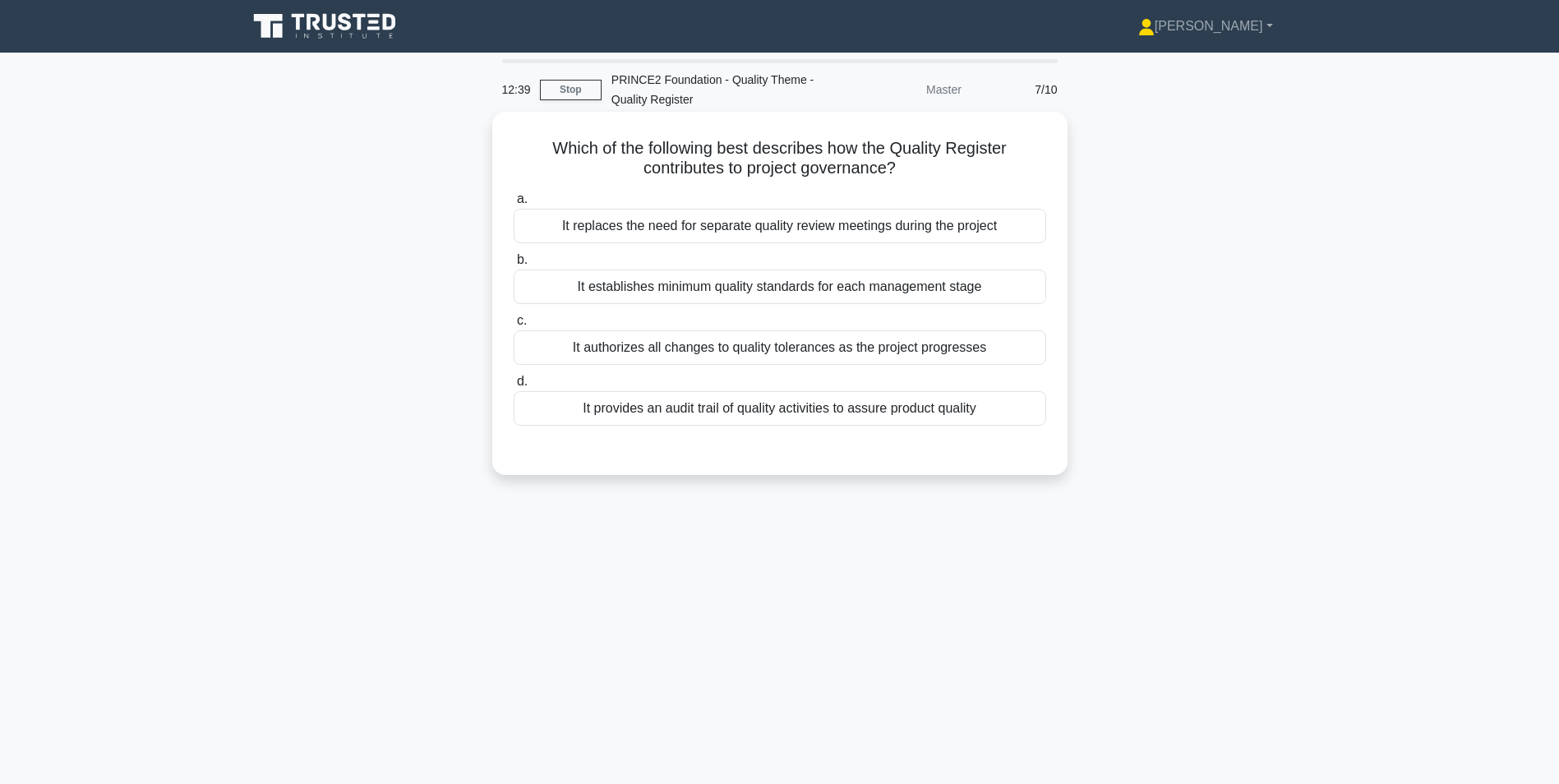
click at [650, 413] on div "It provides an audit trail of quality activities to assure product quality" at bounding box center [780, 408] width 533 height 34
click at [514, 387] on input "d. It provides an audit trail of quality activities to assure product quality" at bounding box center [514, 382] width 0 height 11
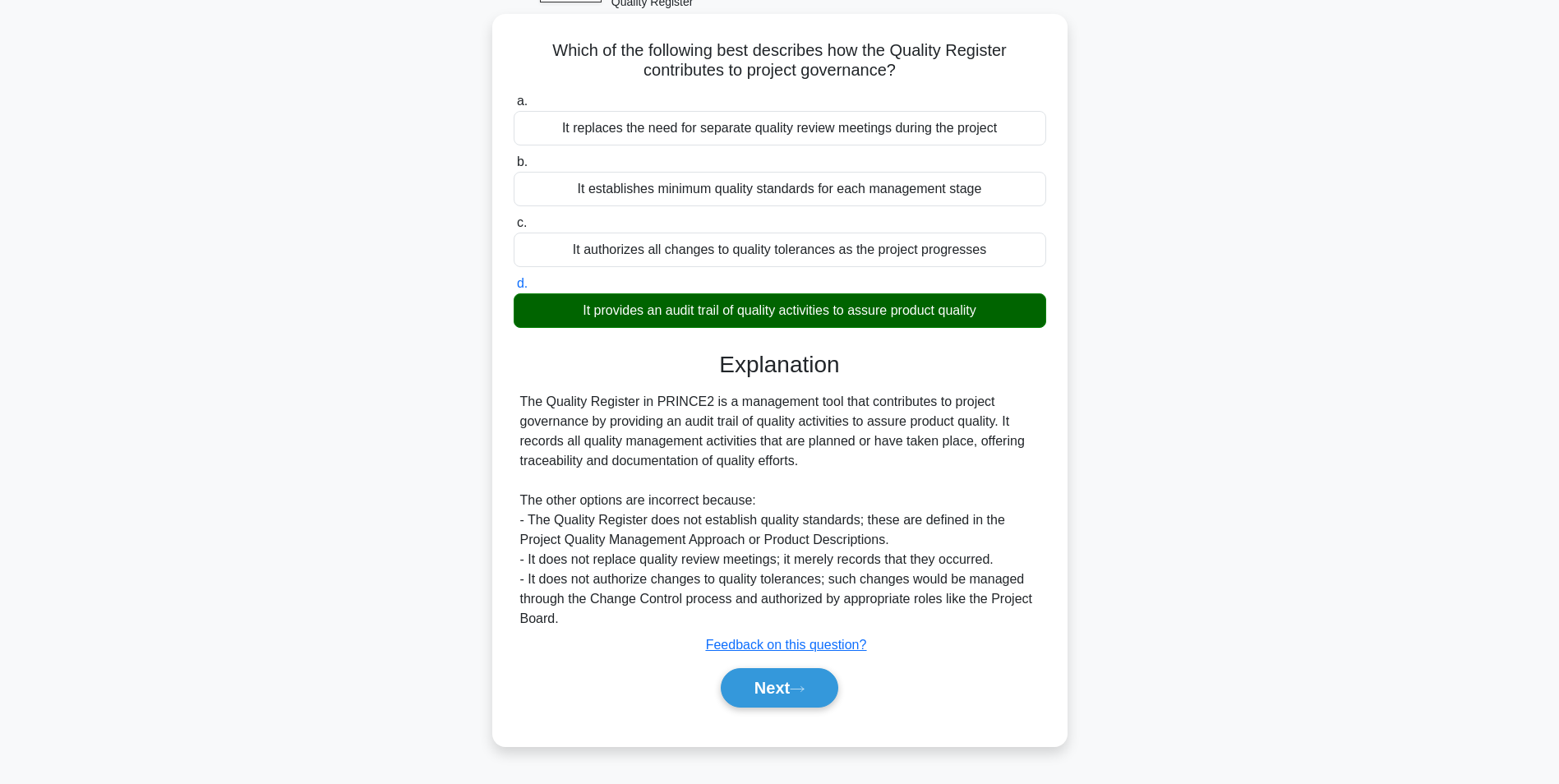
scroll to position [103, 0]
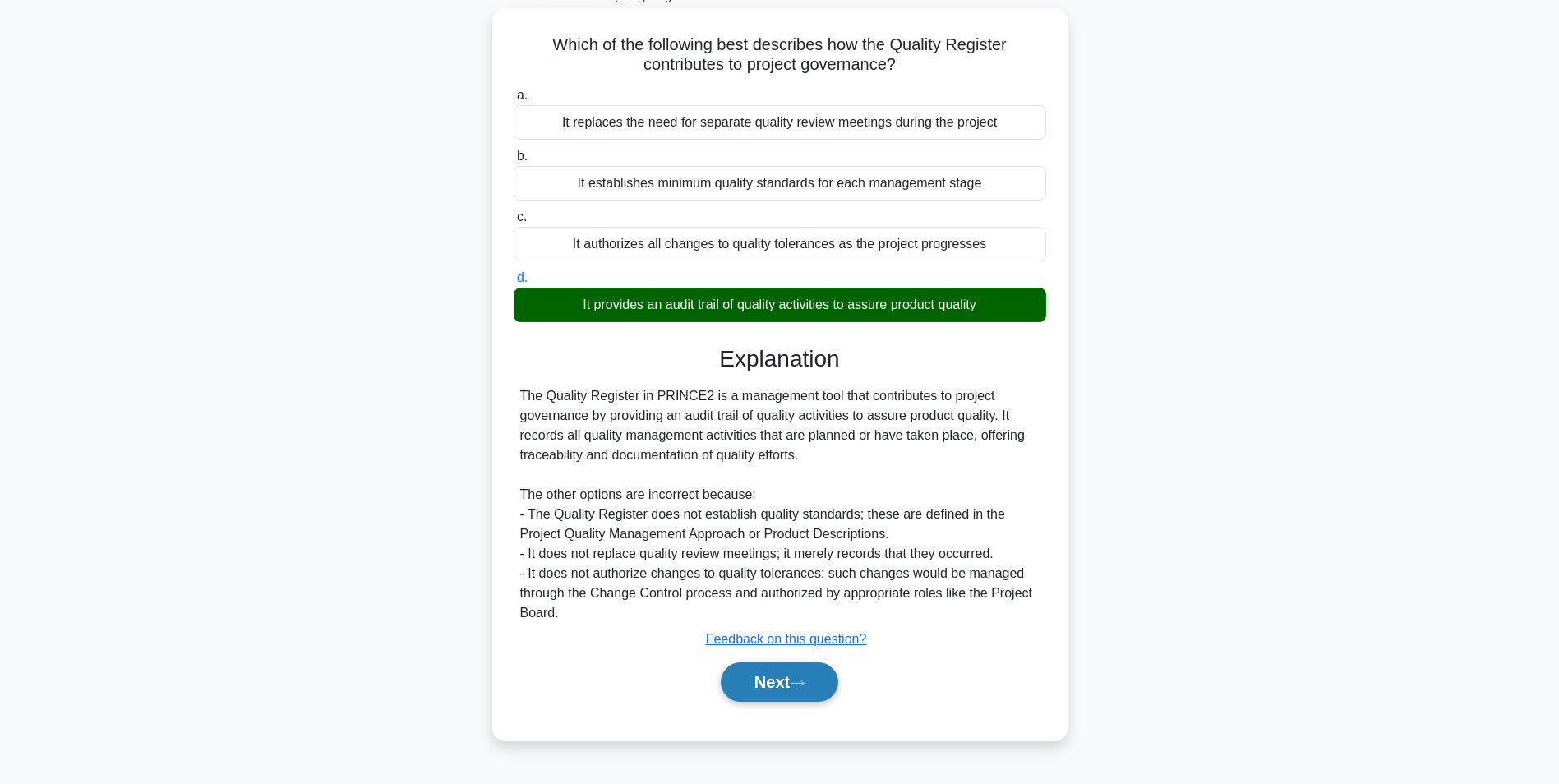
click at [767, 671] on button "Next" at bounding box center [779, 682] width 118 height 40
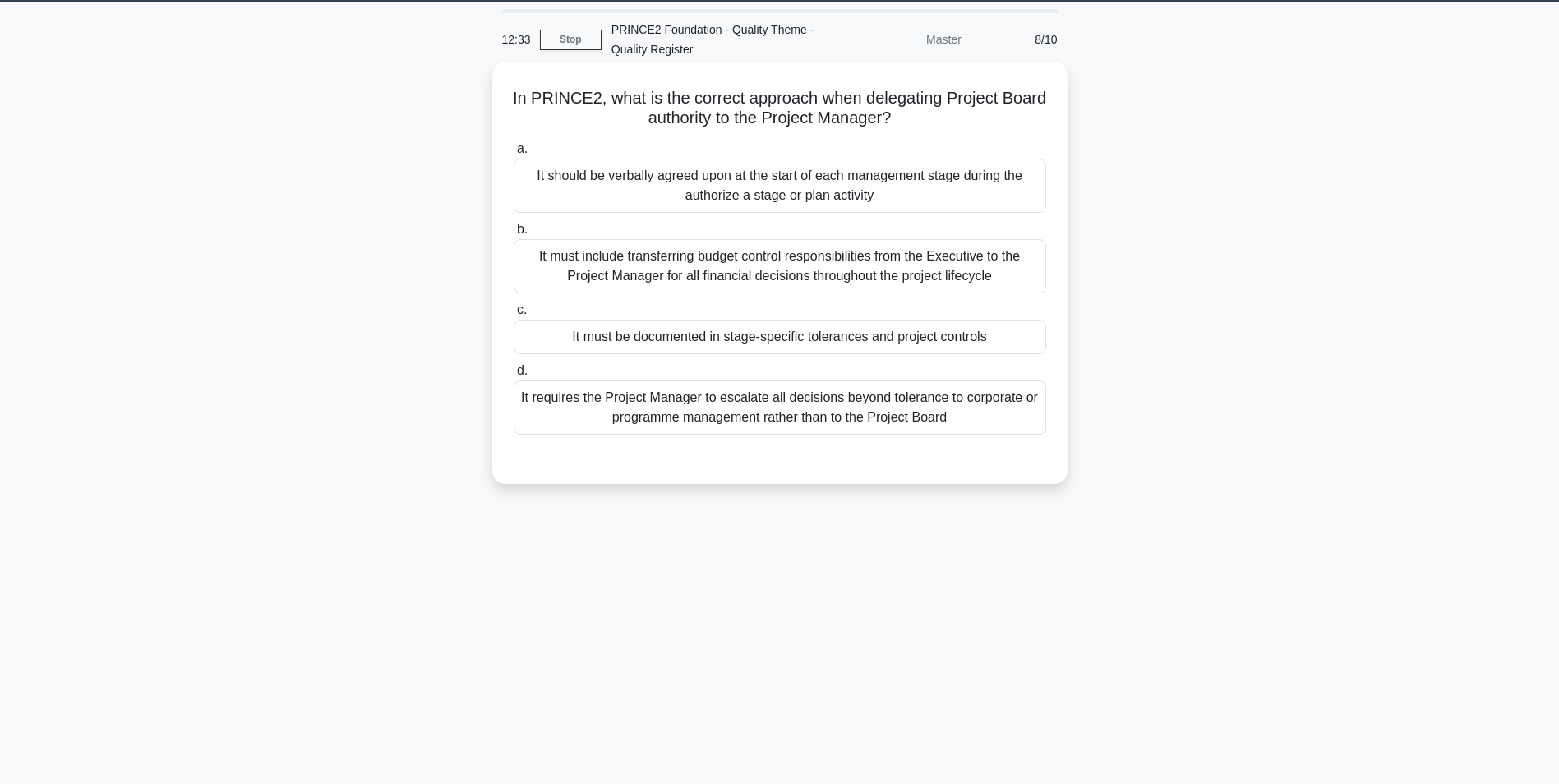
scroll to position [22, 0]
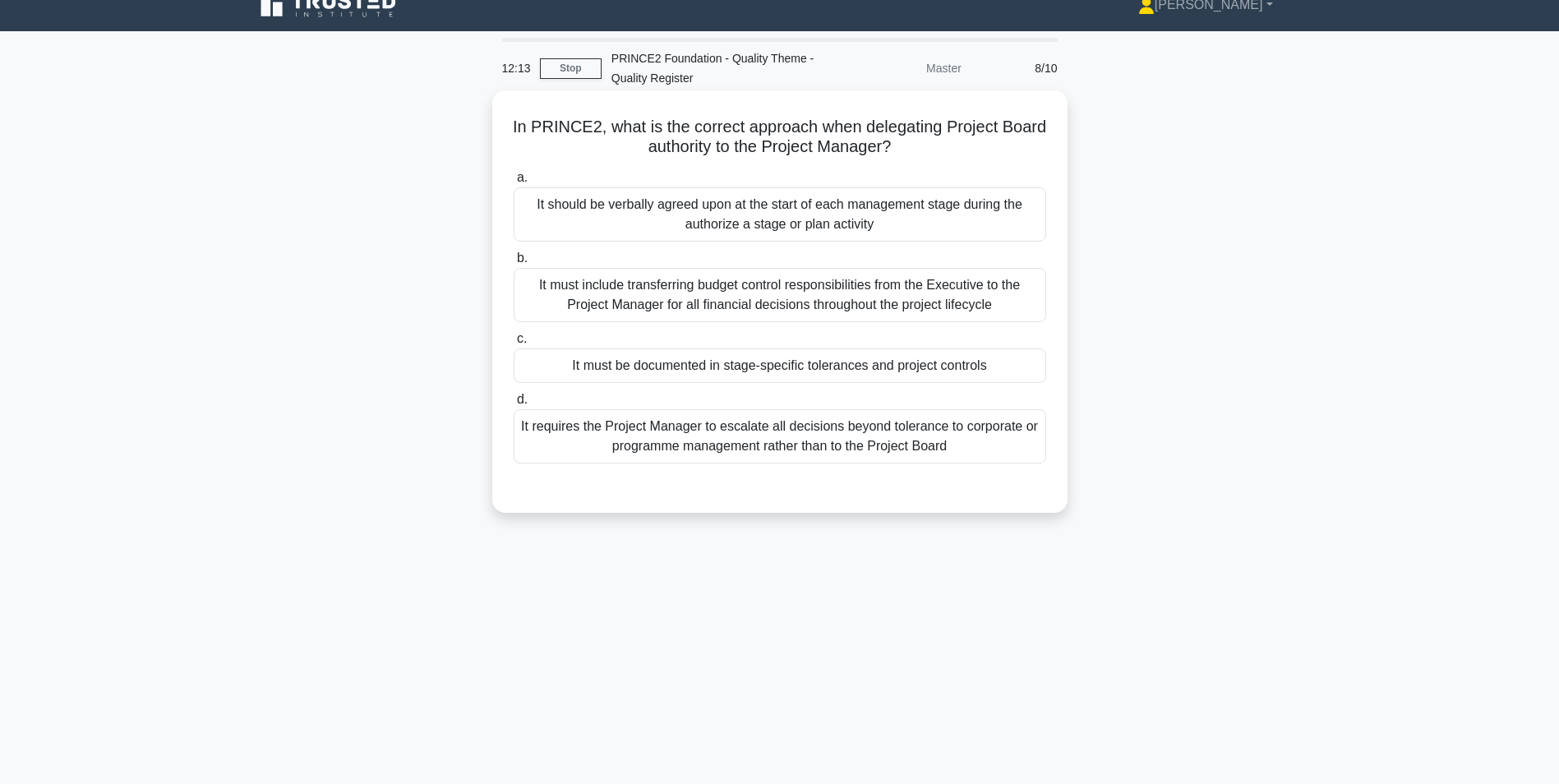
click at [672, 361] on div "It must be documented in stage-specific tolerances and project controls" at bounding box center [780, 365] width 533 height 34
click at [514, 344] on input "c. It must be documented in stage-specific tolerances and project controls" at bounding box center [514, 339] width 0 height 11
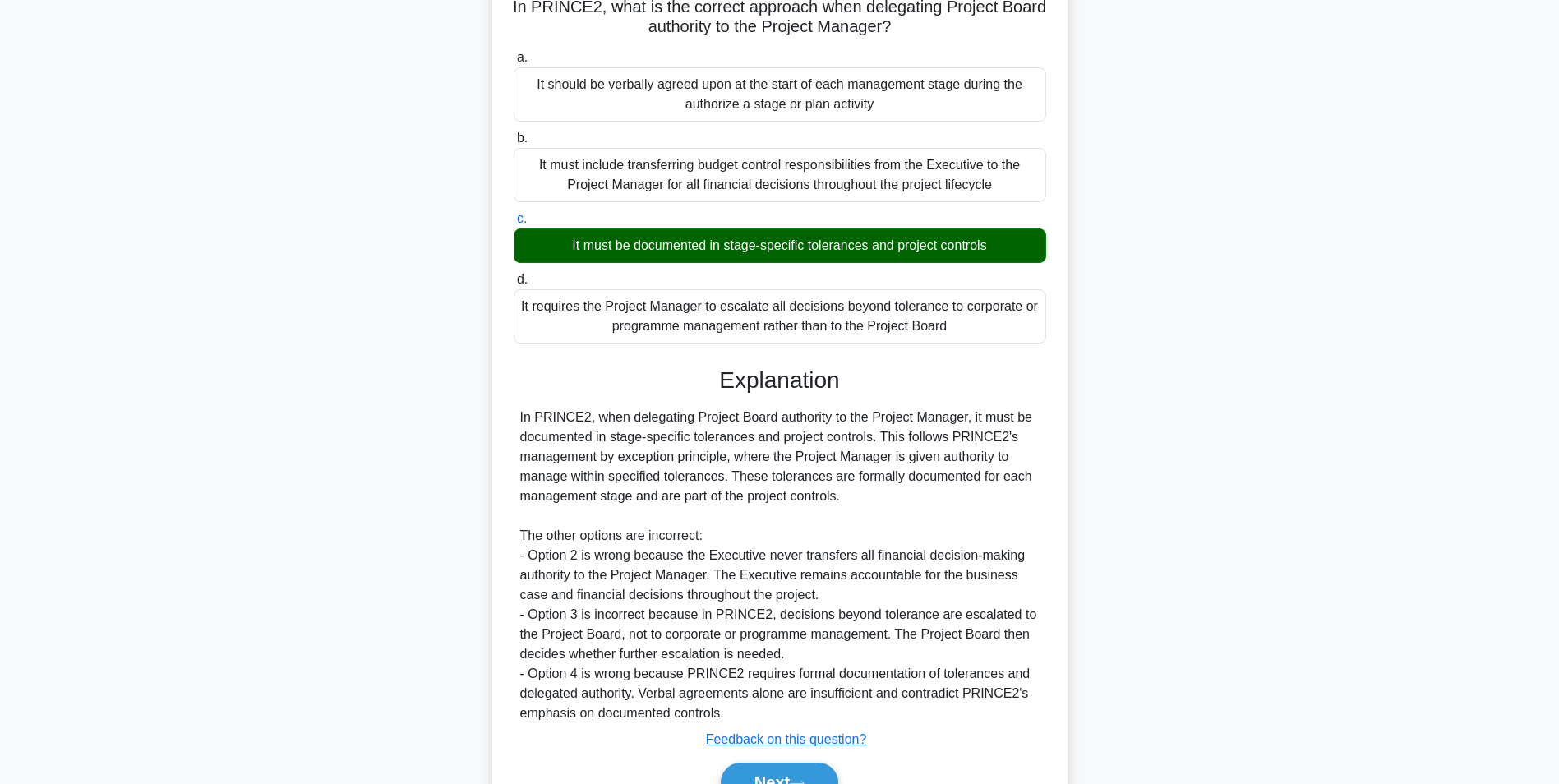
scroll to position [230, 0]
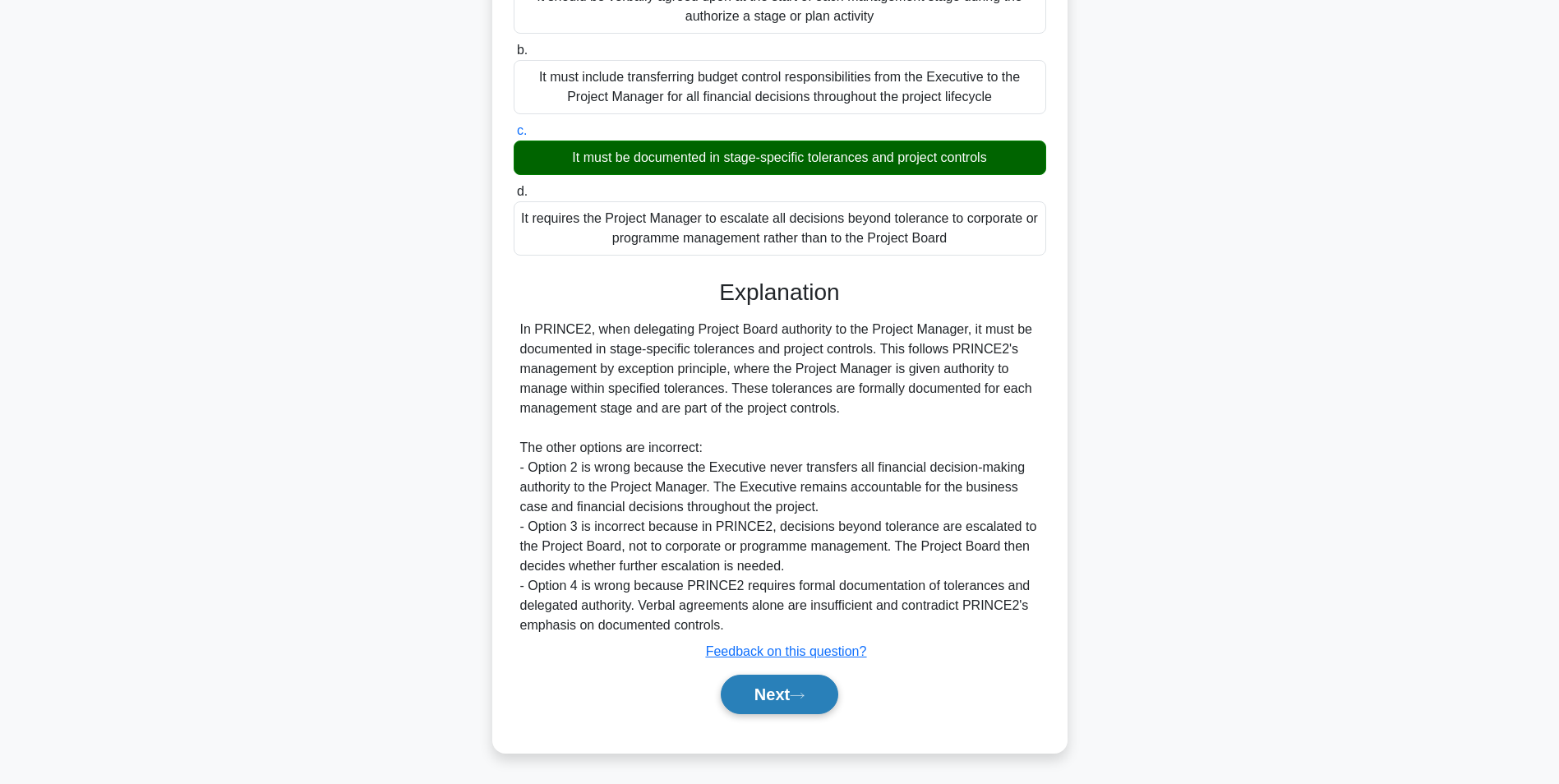
click at [780, 700] on button "Next" at bounding box center [779, 694] width 118 height 40
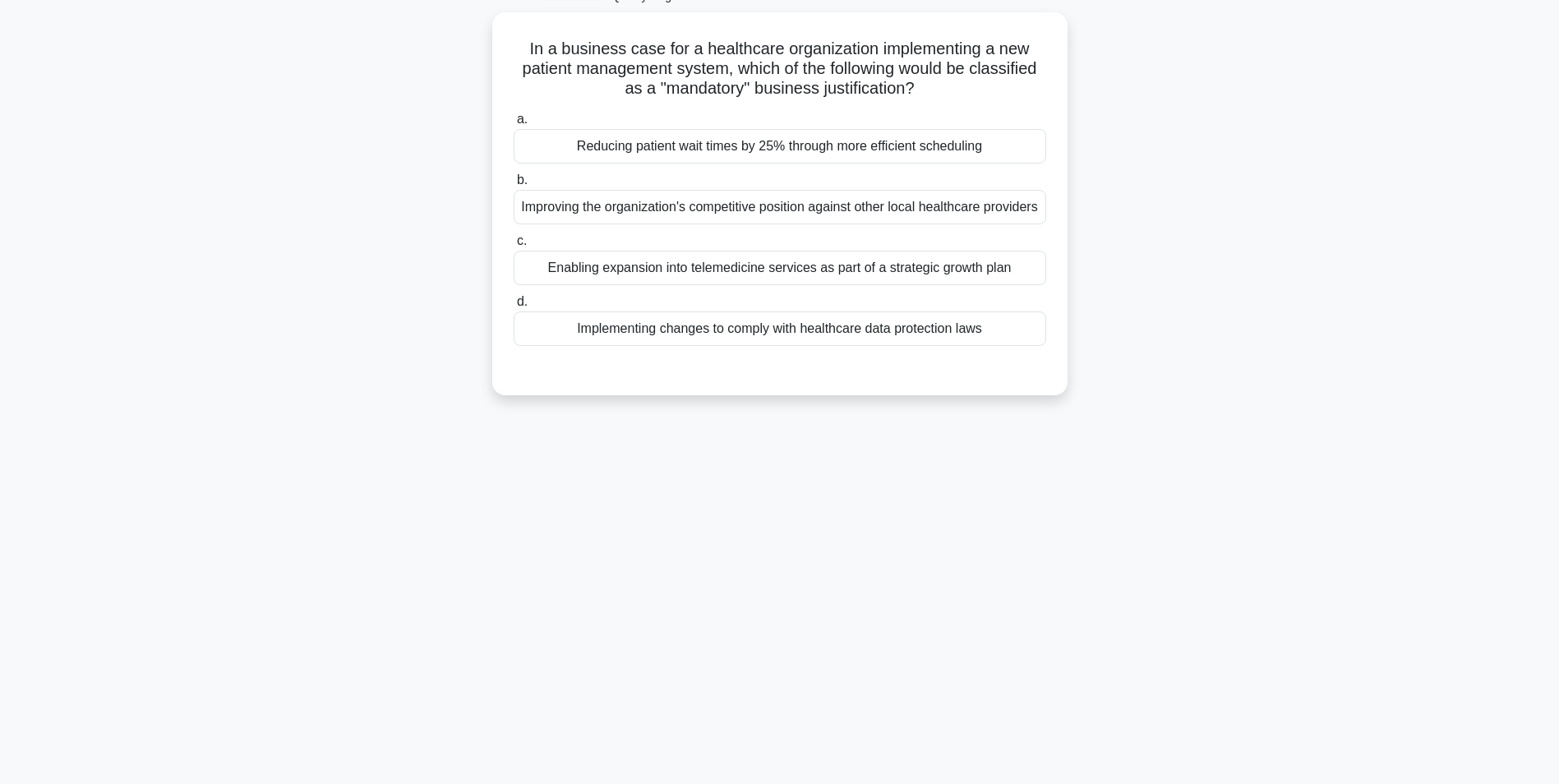
scroll to position [22, 0]
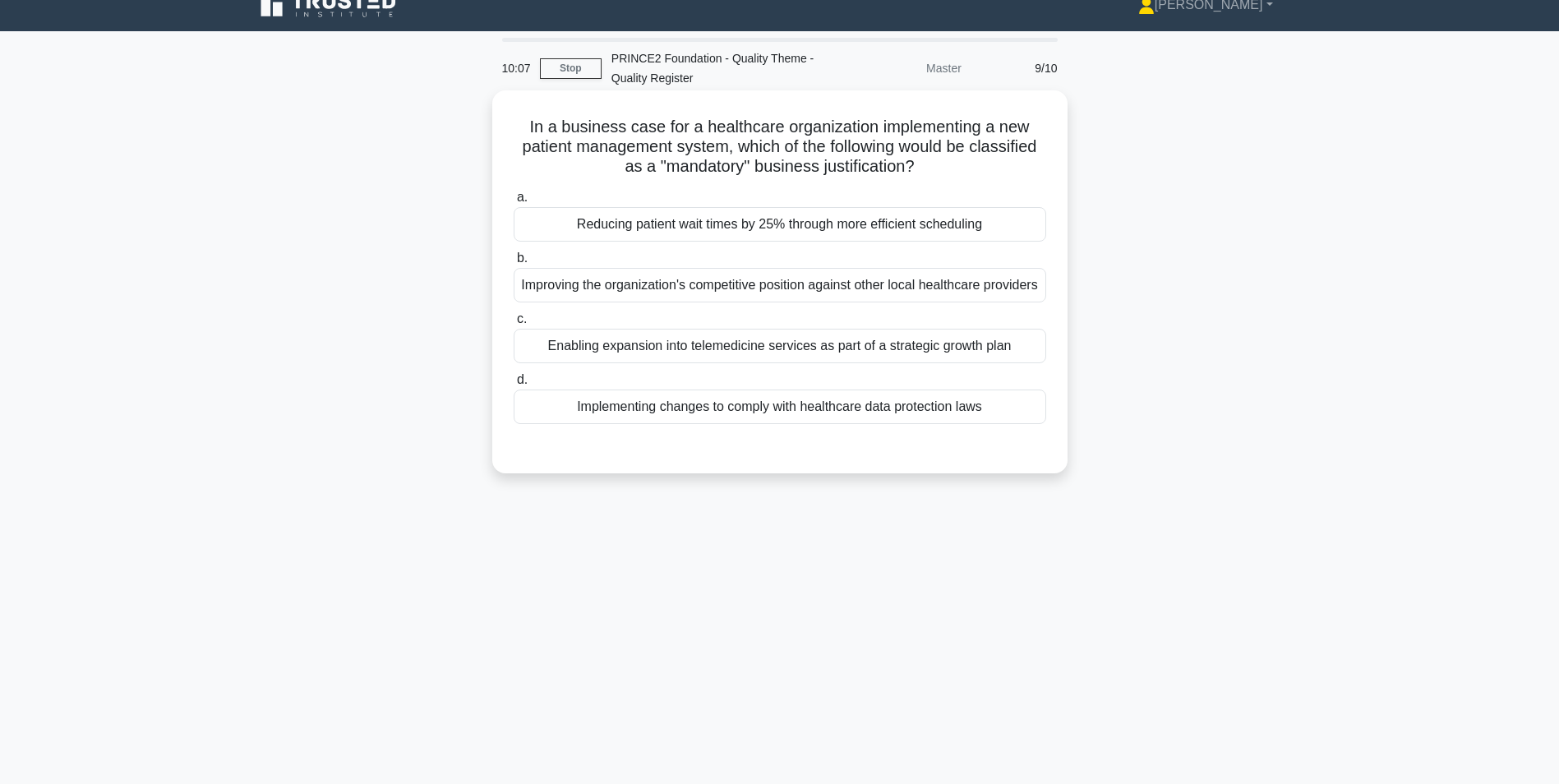
click at [723, 424] on div "Implementing changes to comply with healthcare data protection laws" at bounding box center [780, 406] width 533 height 34
click at [514, 386] on input "d. Implementing changes to comply with healthcare data protection laws" at bounding box center [514, 380] width 0 height 11
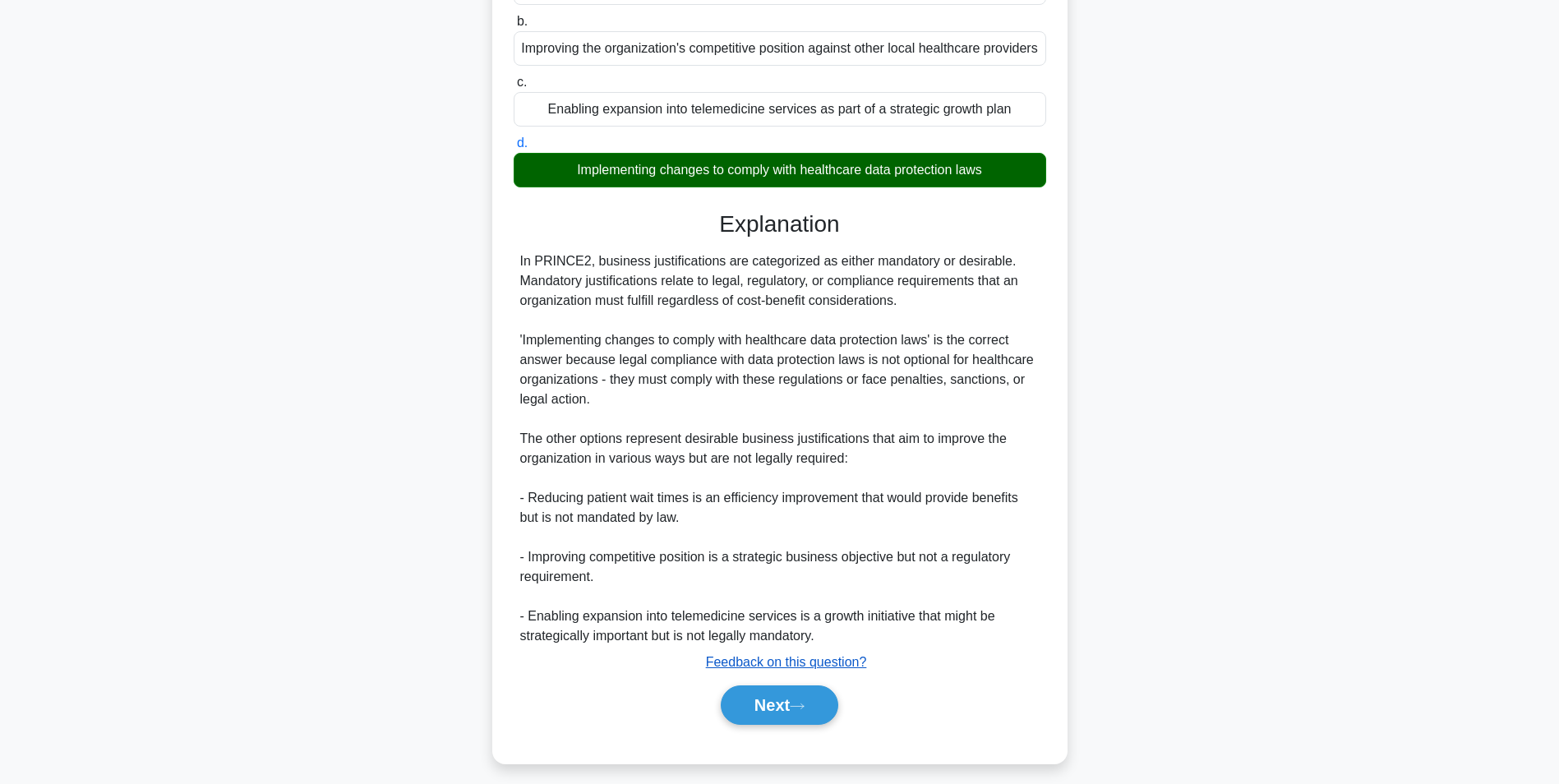
scroll to position [290, 0]
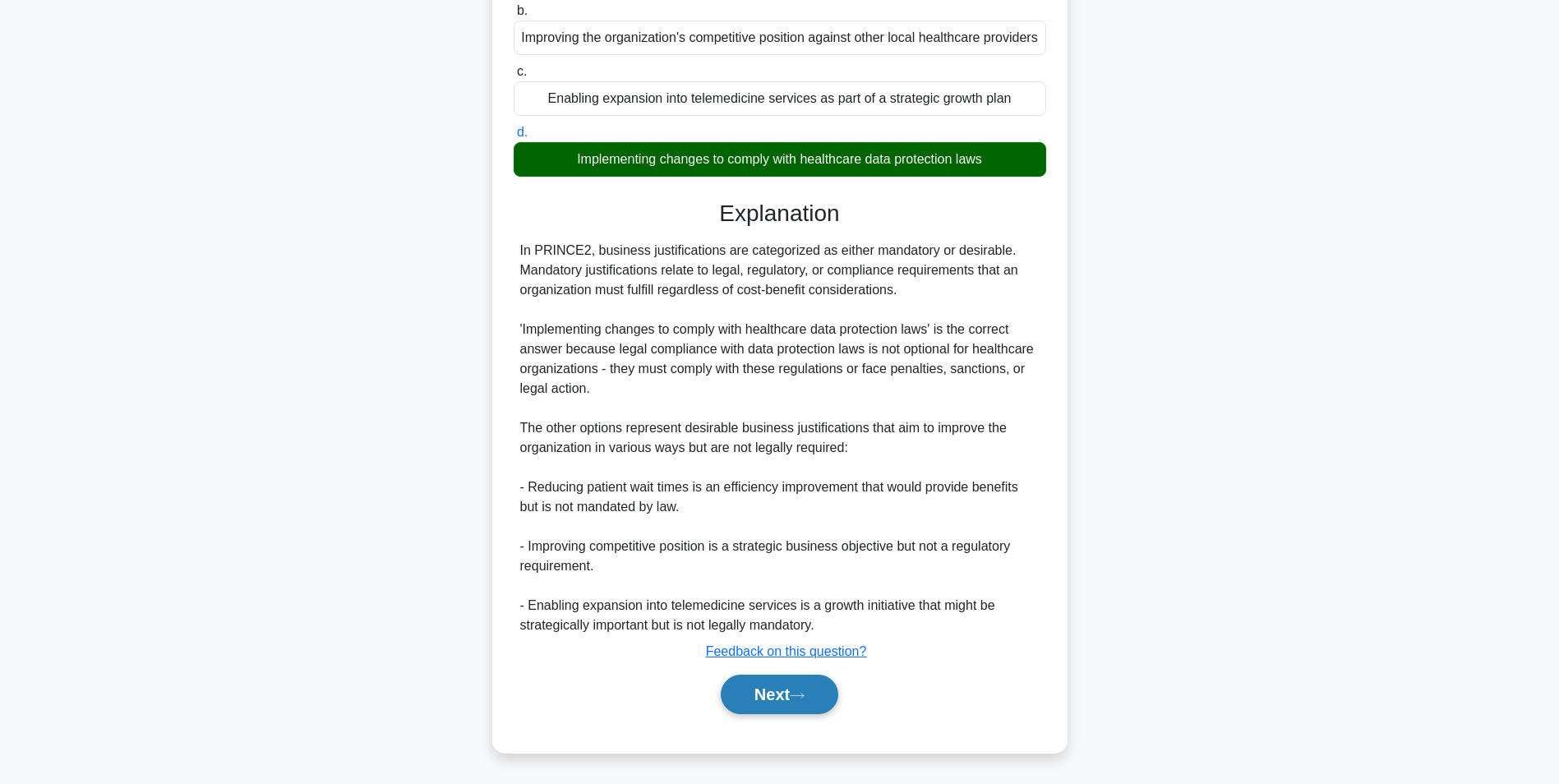
click at [789, 692] on button "Next" at bounding box center [779, 694] width 118 height 40
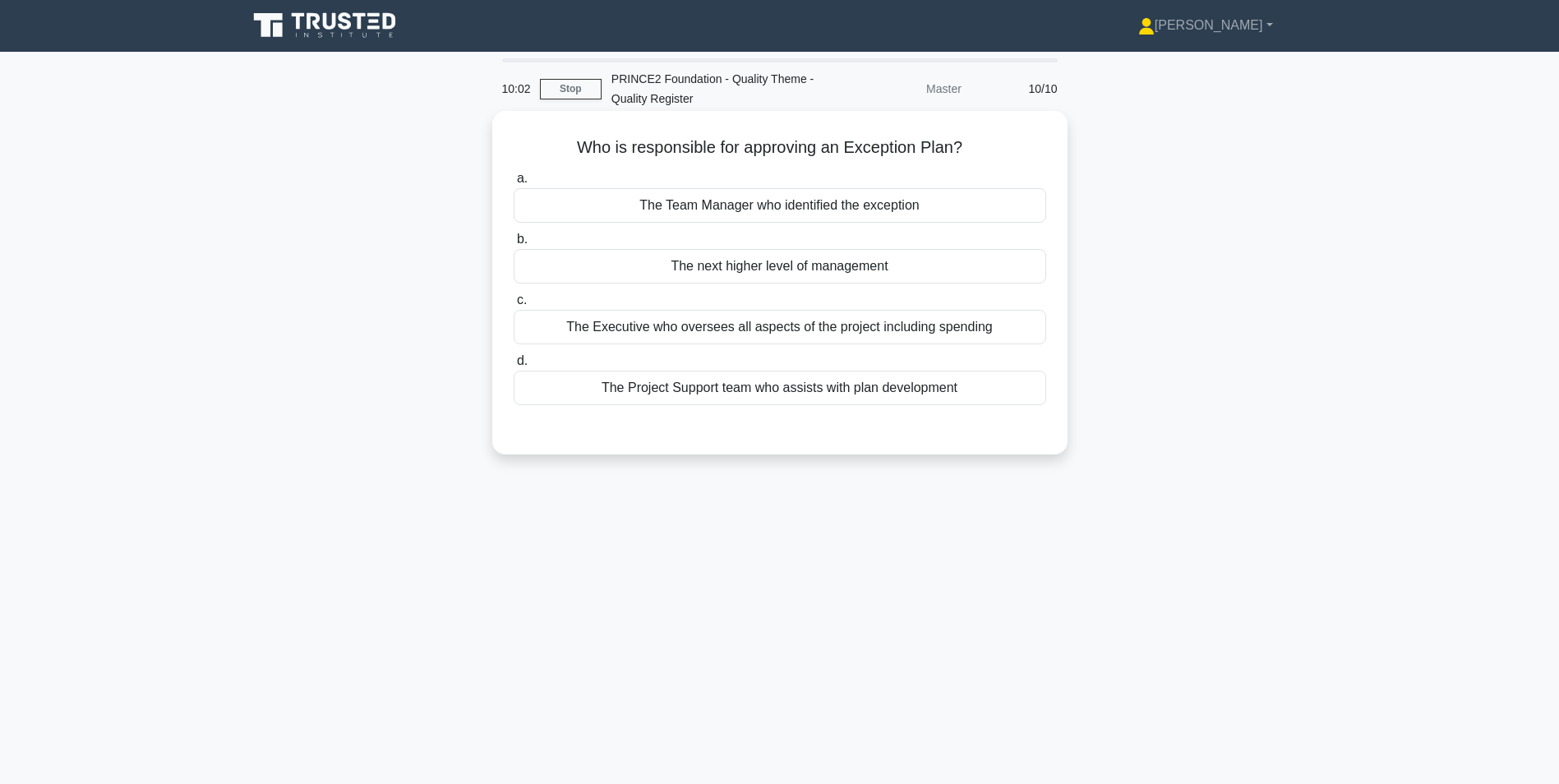
scroll to position [0, 0]
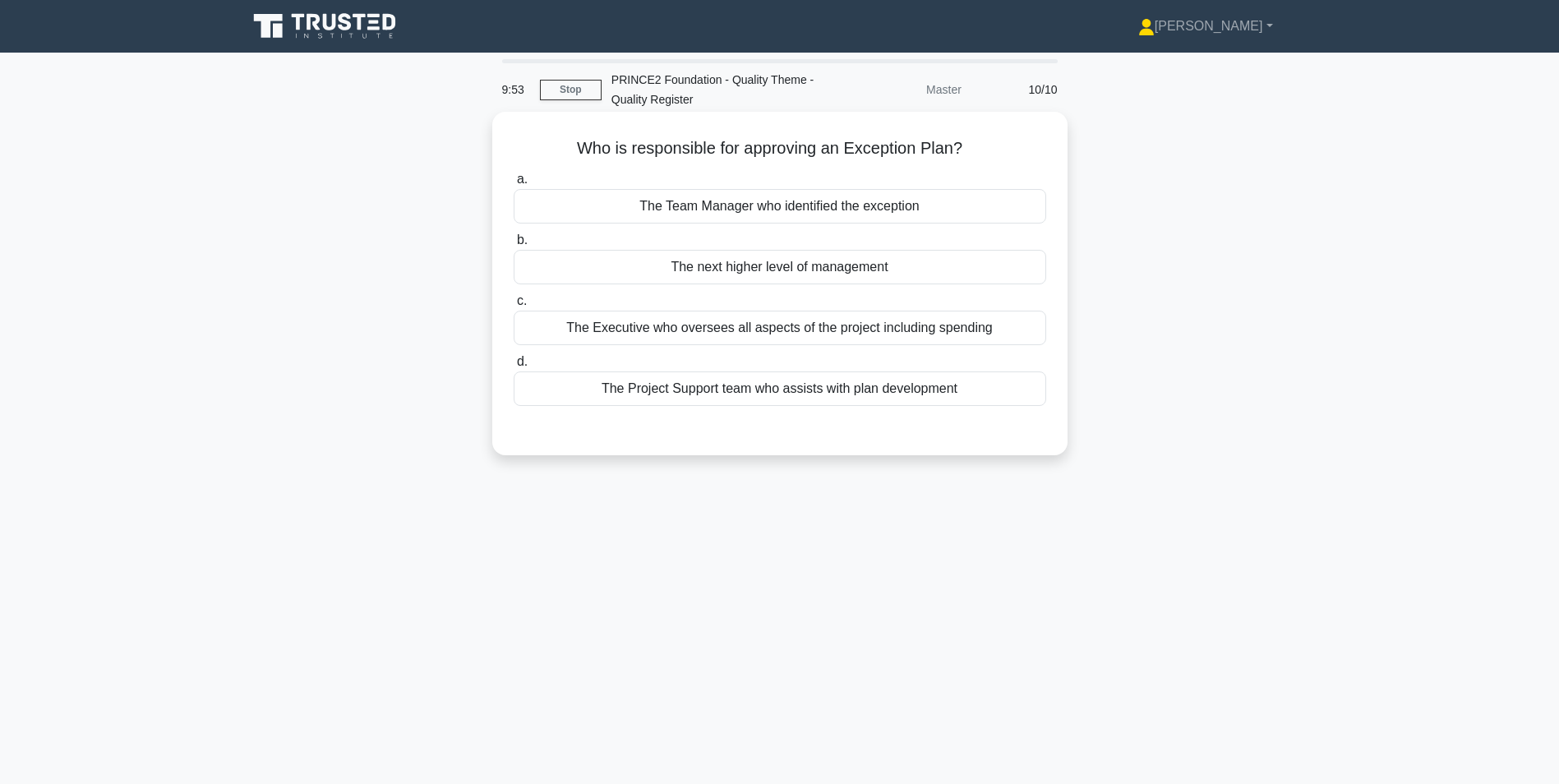
click at [692, 333] on div "The Executive who oversees all aspects of the project including spending" at bounding box center [780, 327] width 533 height 34
click at [514, 307] on input "c. The Executive who oversees all aspects of the project including spending" at bounding box center [514, 301] width 0 height 11
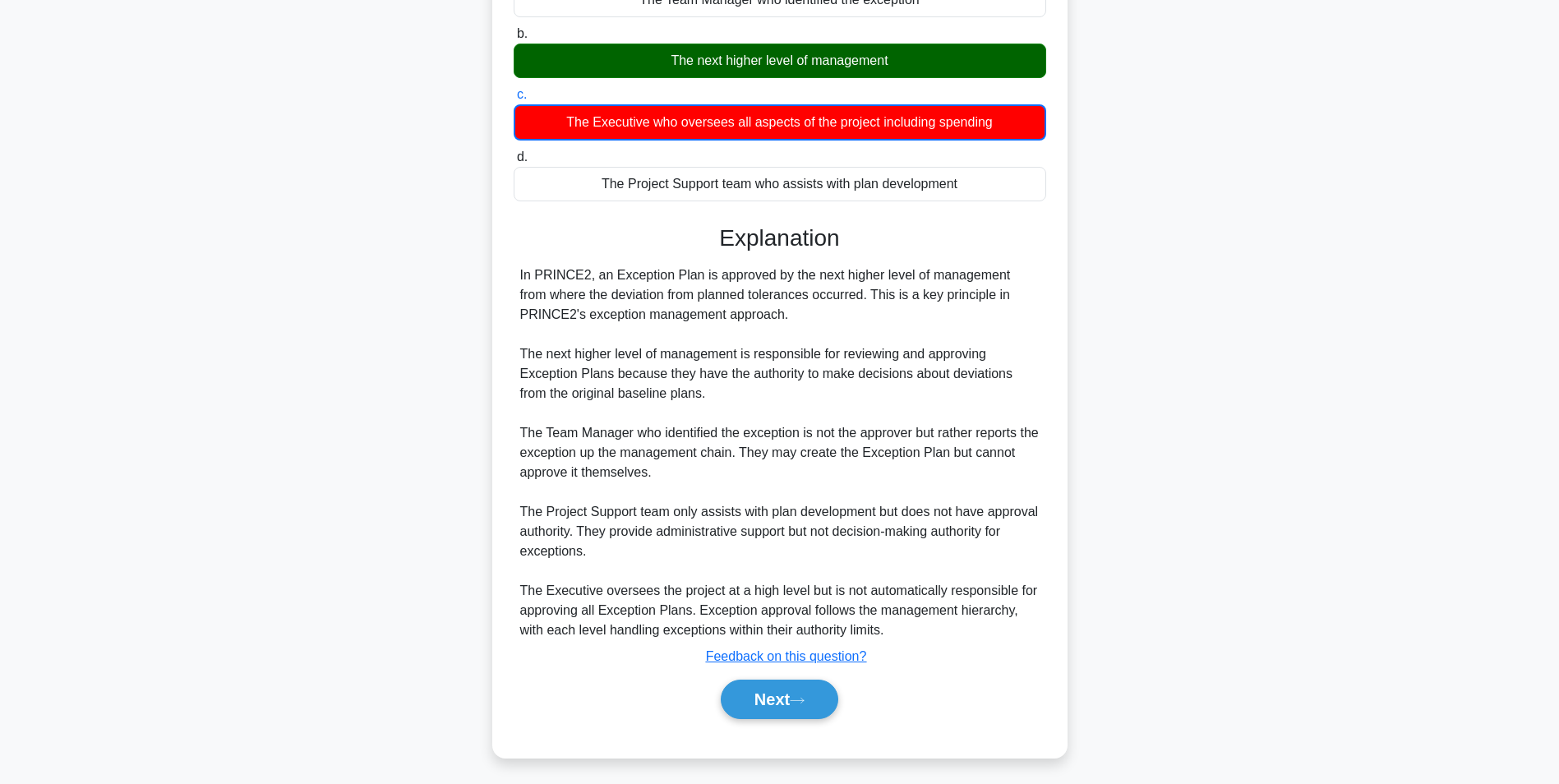
scroll to position [212, 0]
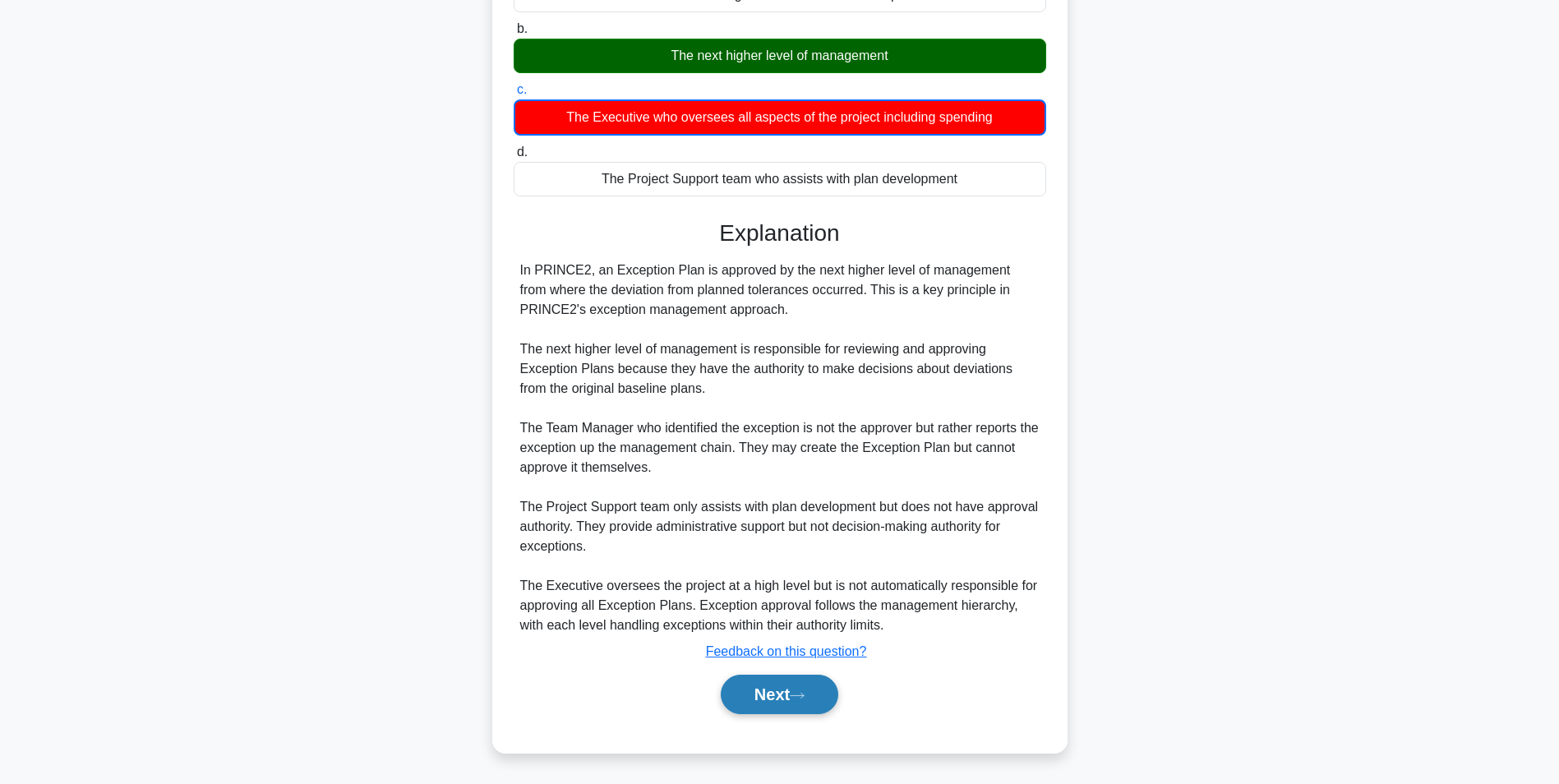
click at [802, 691] on icon at bounding box center [797, 696] width 14 height 9
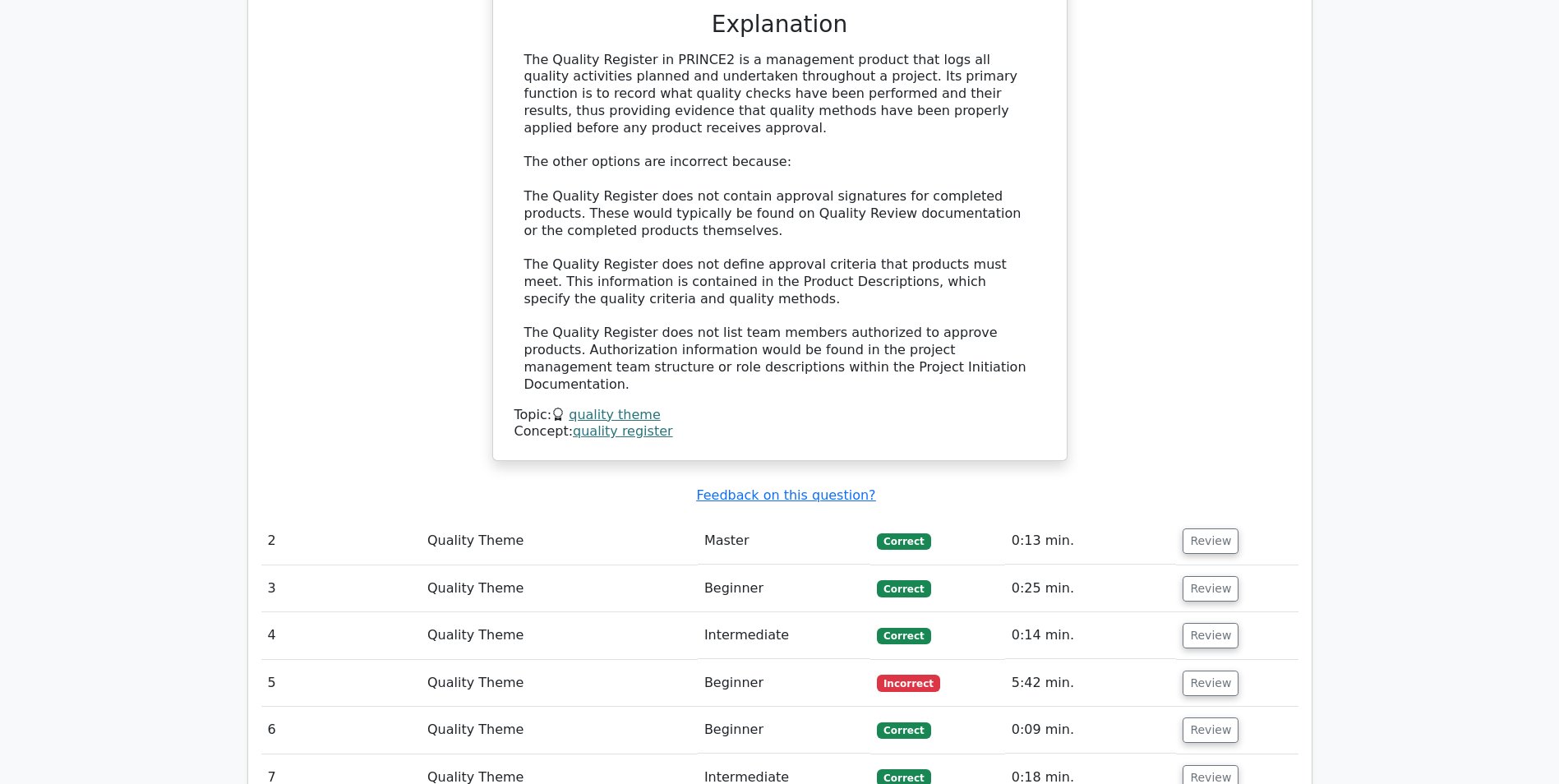
scroll to position [1479, 0]
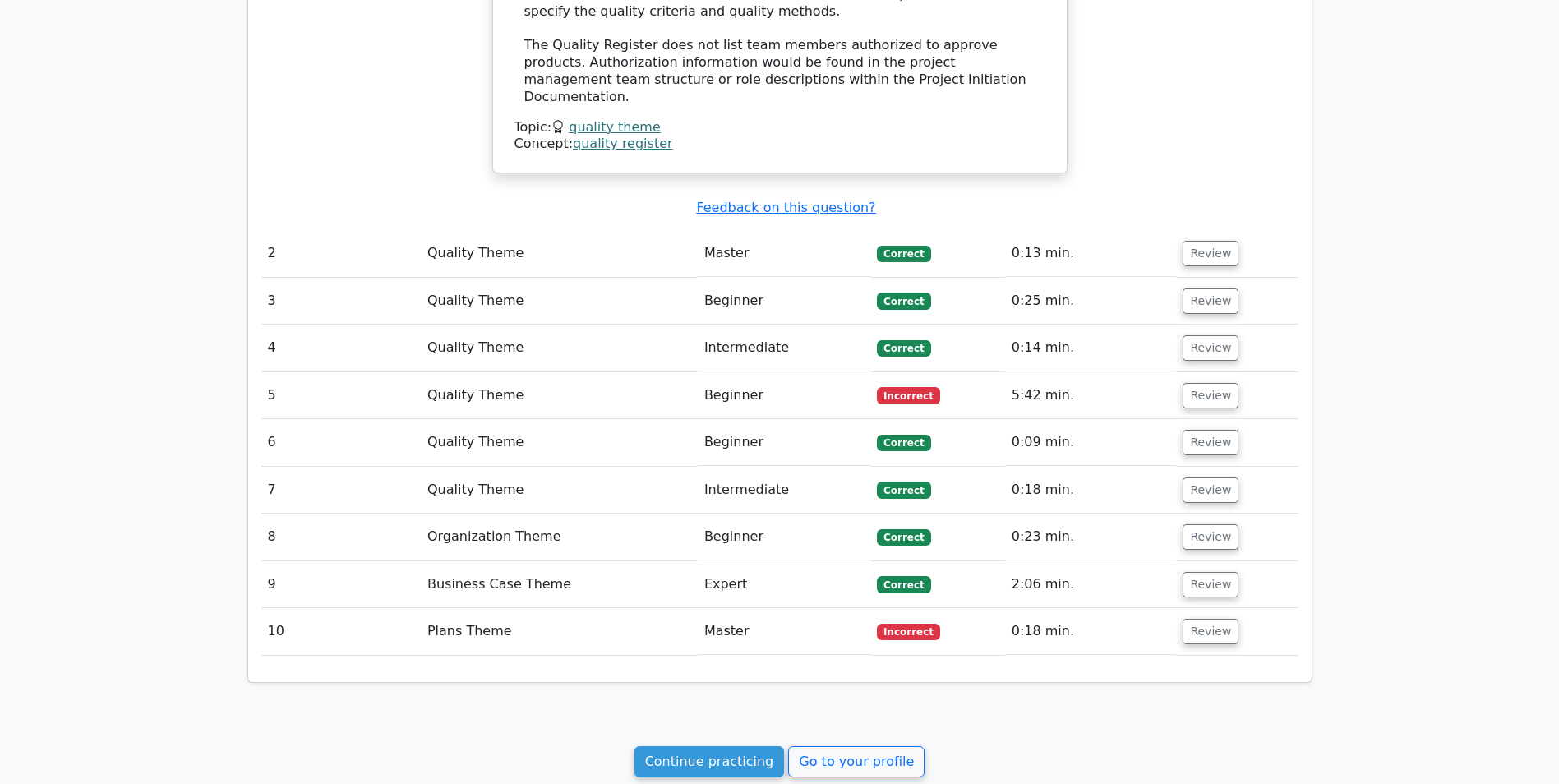
click at [511, 561] on td "Business Case Theme" at bounding box center [560, 584] width 277 height 47
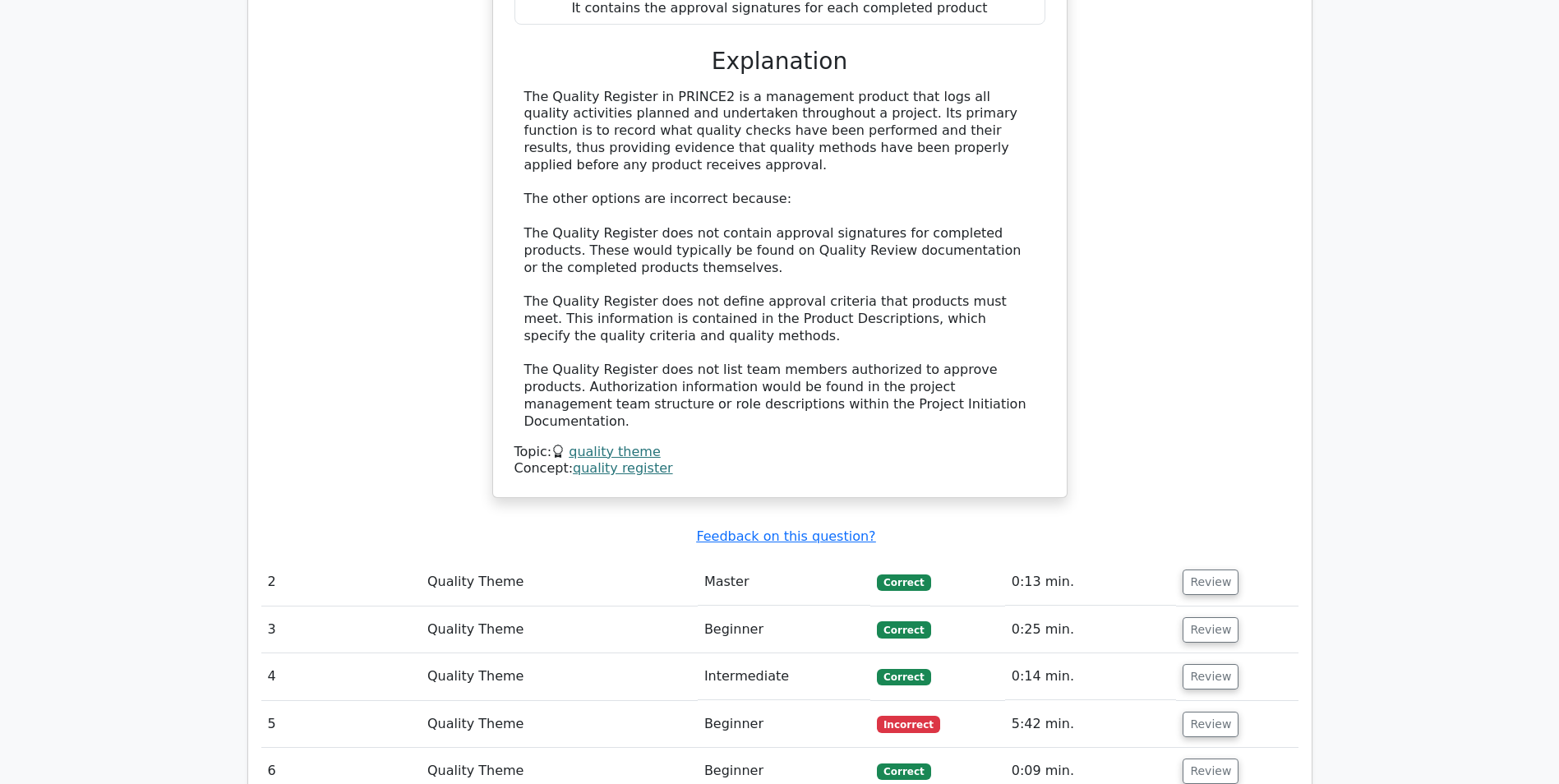
scroll to position [1644, 0]
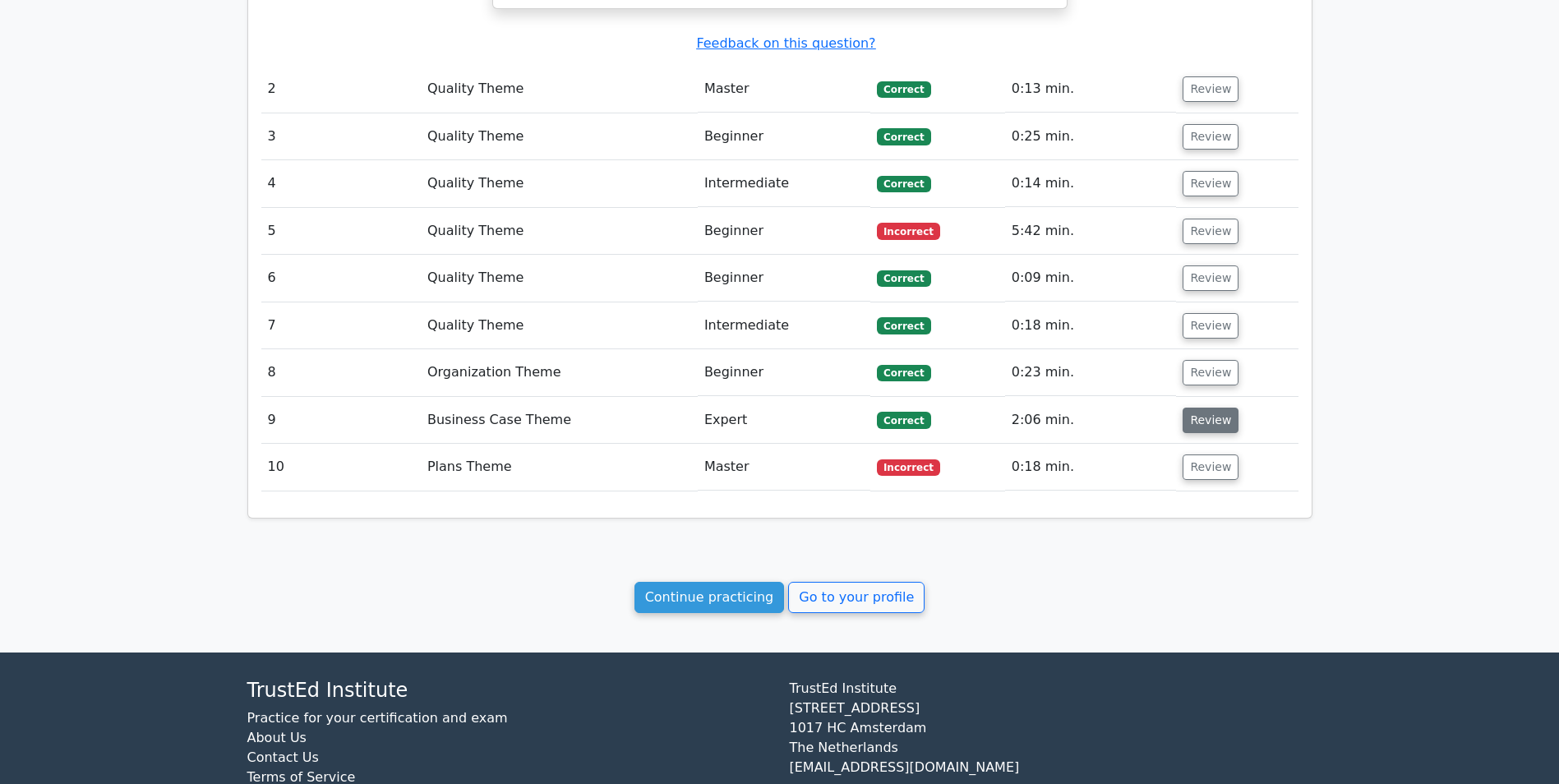
click at [1194, 407] on button "Review" at bounding box center [1211, 420] width 56 height 25
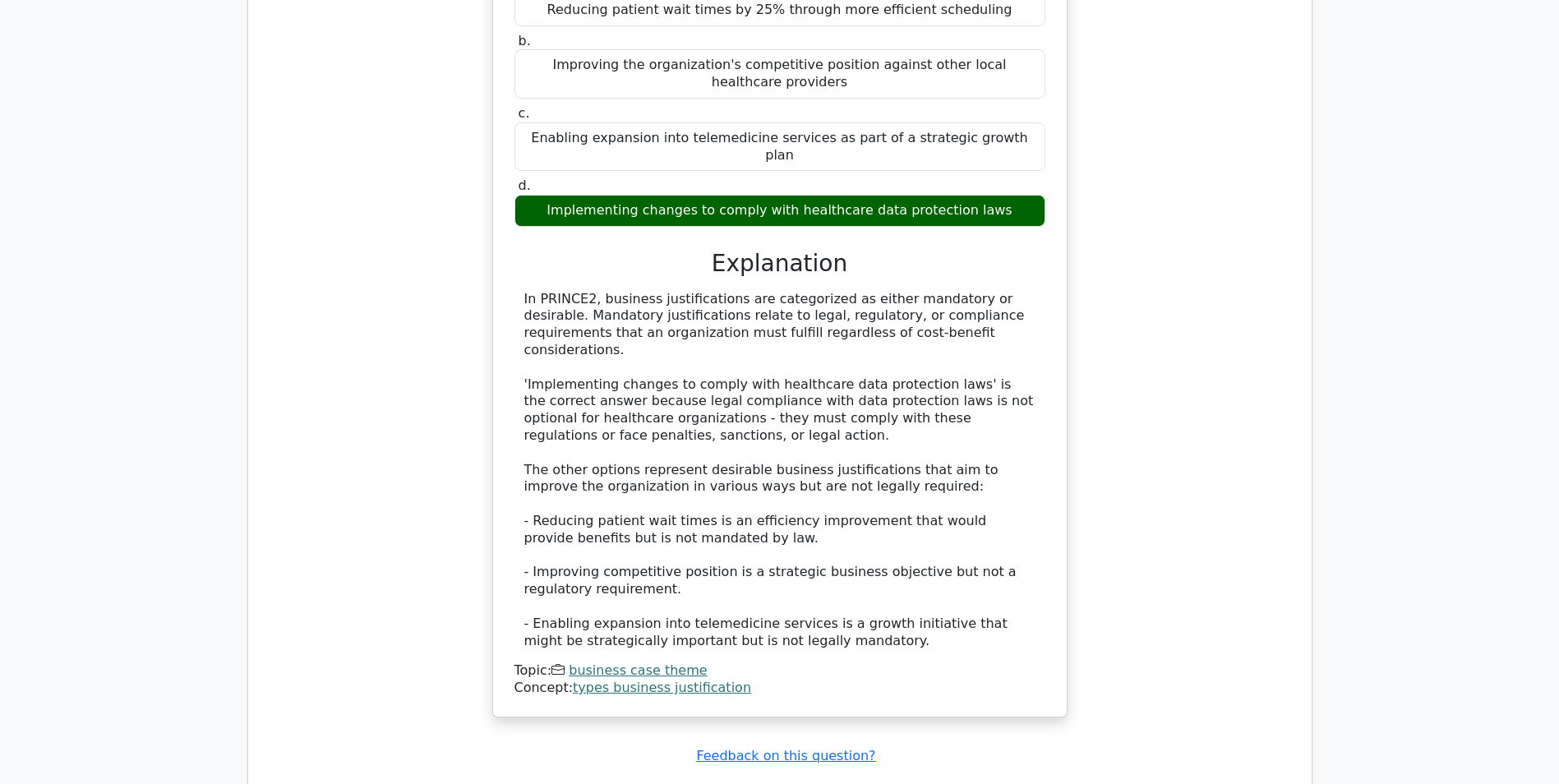
scroll to position [2218, 0]
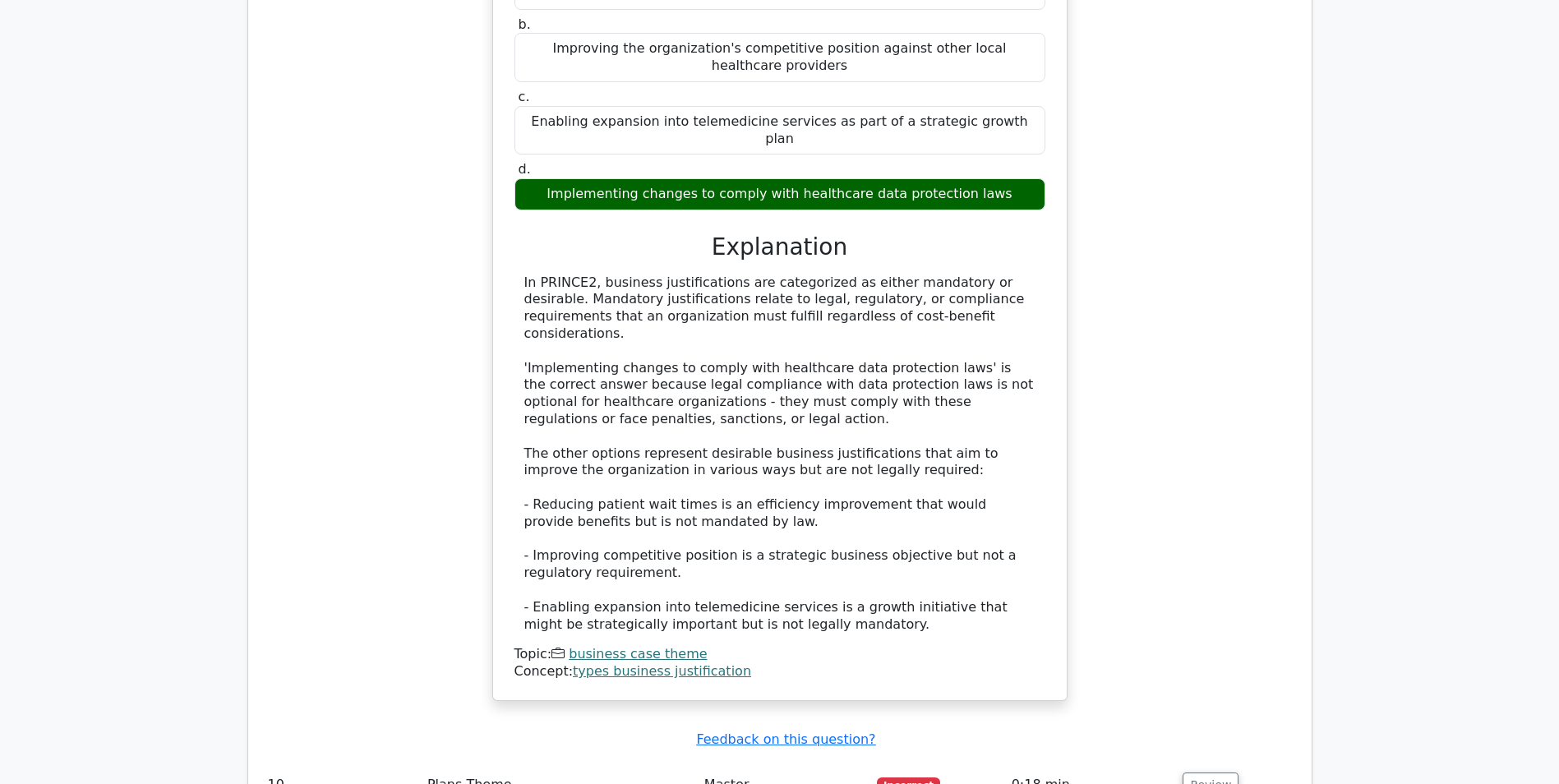
click at [653, 663] on link "types business justification" at bounding box center [662, 670] width 178 height 15
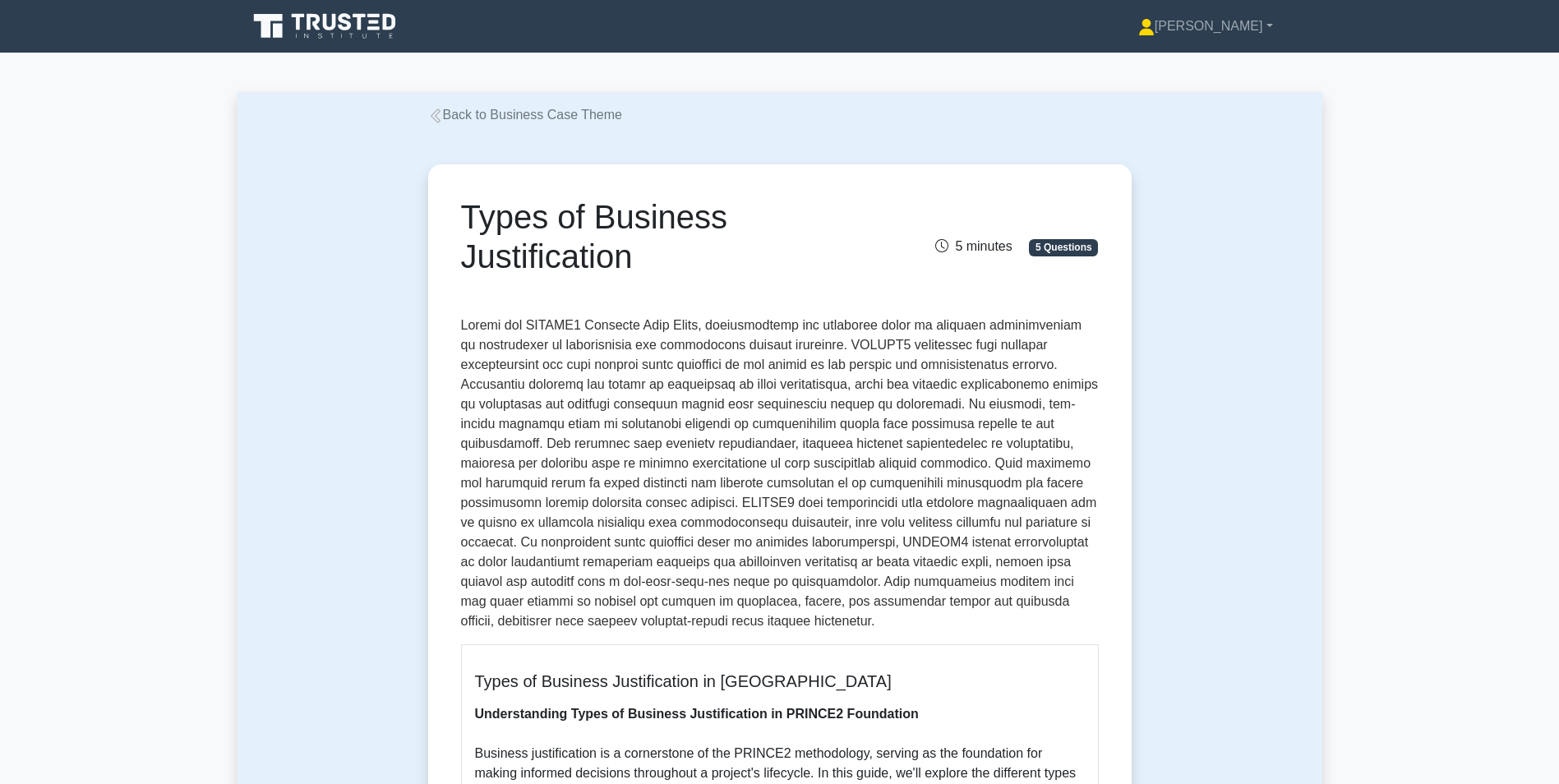
click at [461, 112] on link "Back to Business Case Theme" at bounding box center [525, 115] width 194 height 14
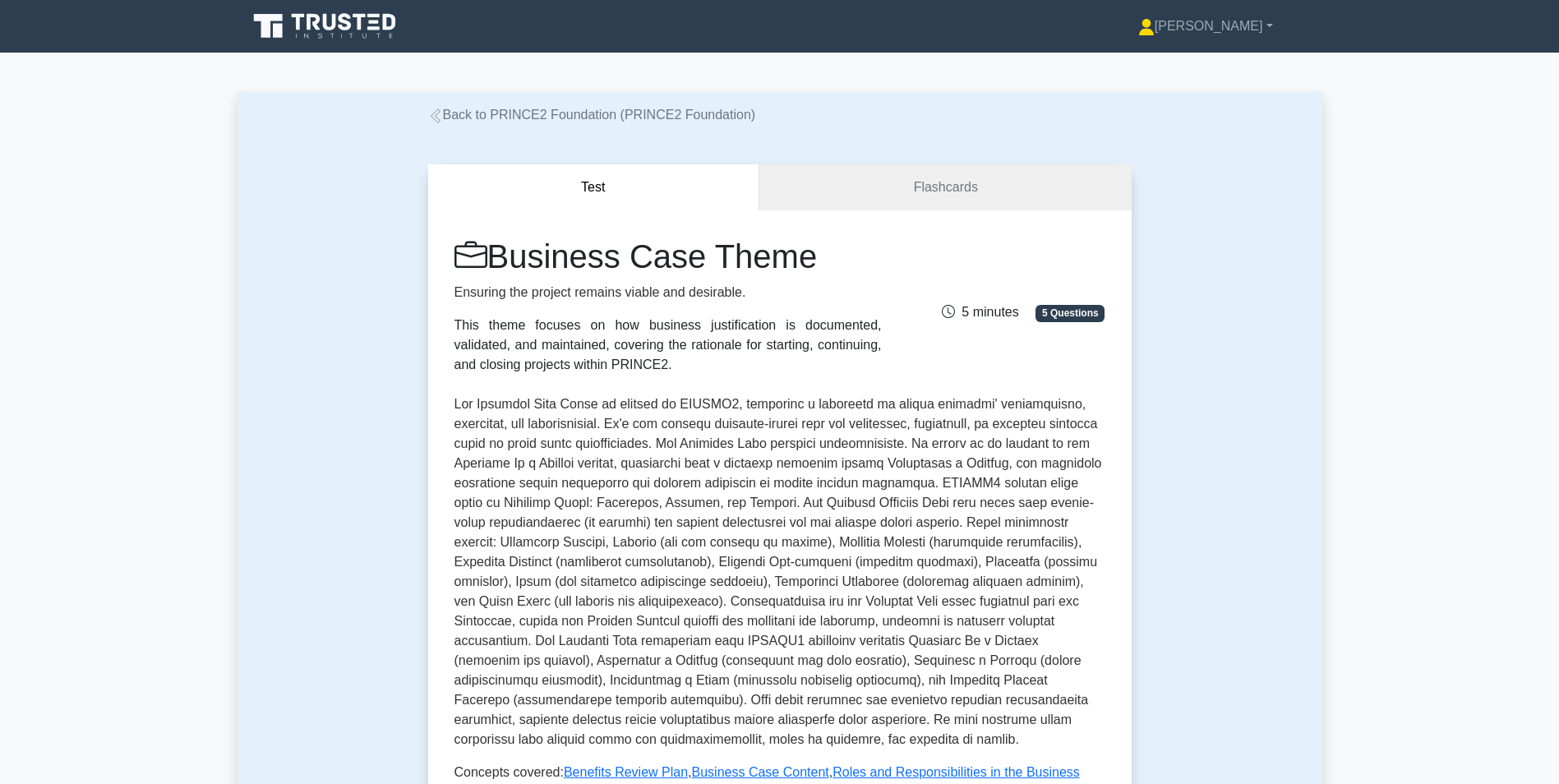
click at [461, 112] on link "Back to PRINCE2 Foundation (PRINCE2 Foundation)" at bounding box center [592, 115] width 328 height 14
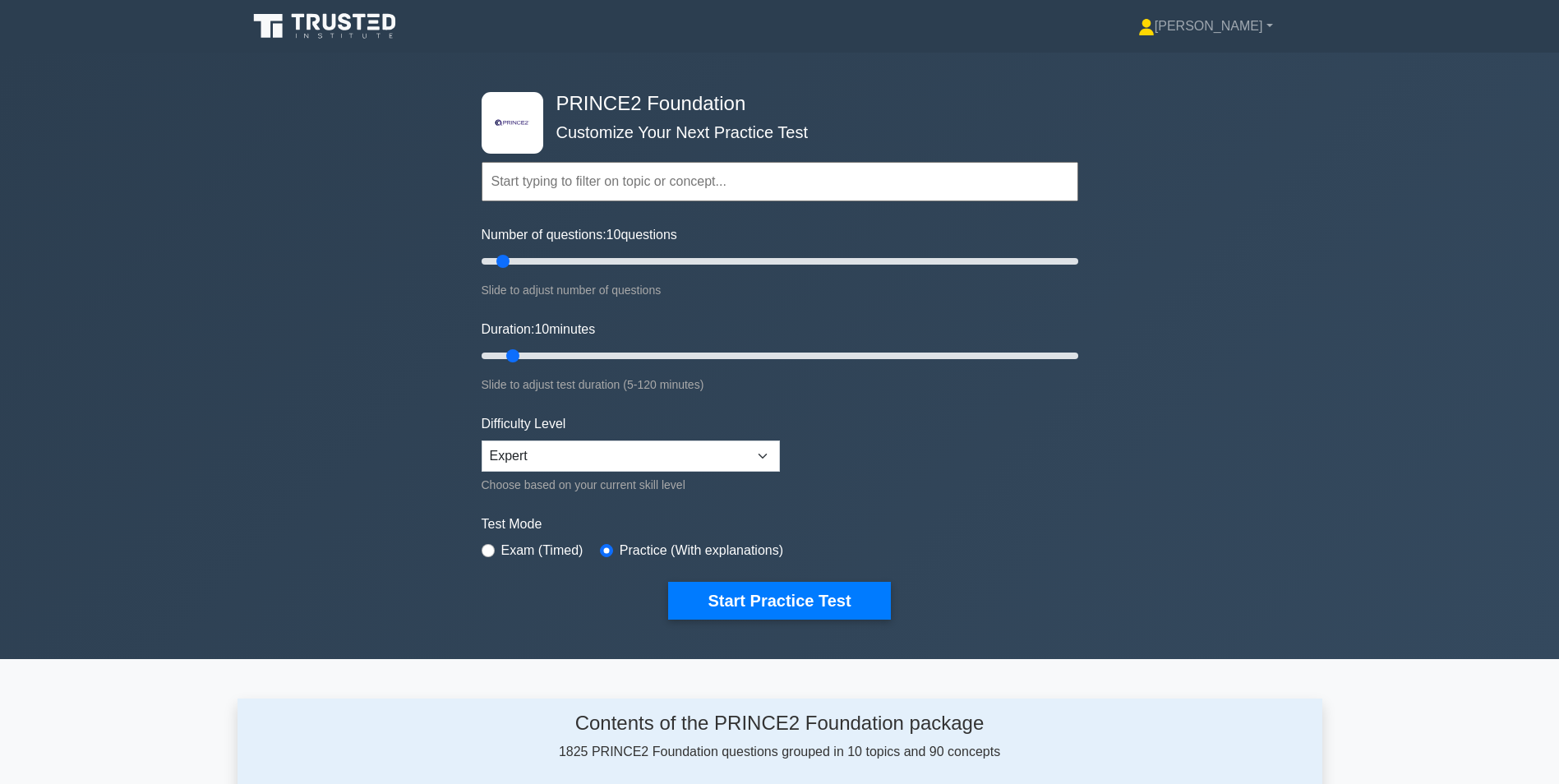
click at [618, 196] on input "text" at bounding box center [779, 182] width 596 height 40
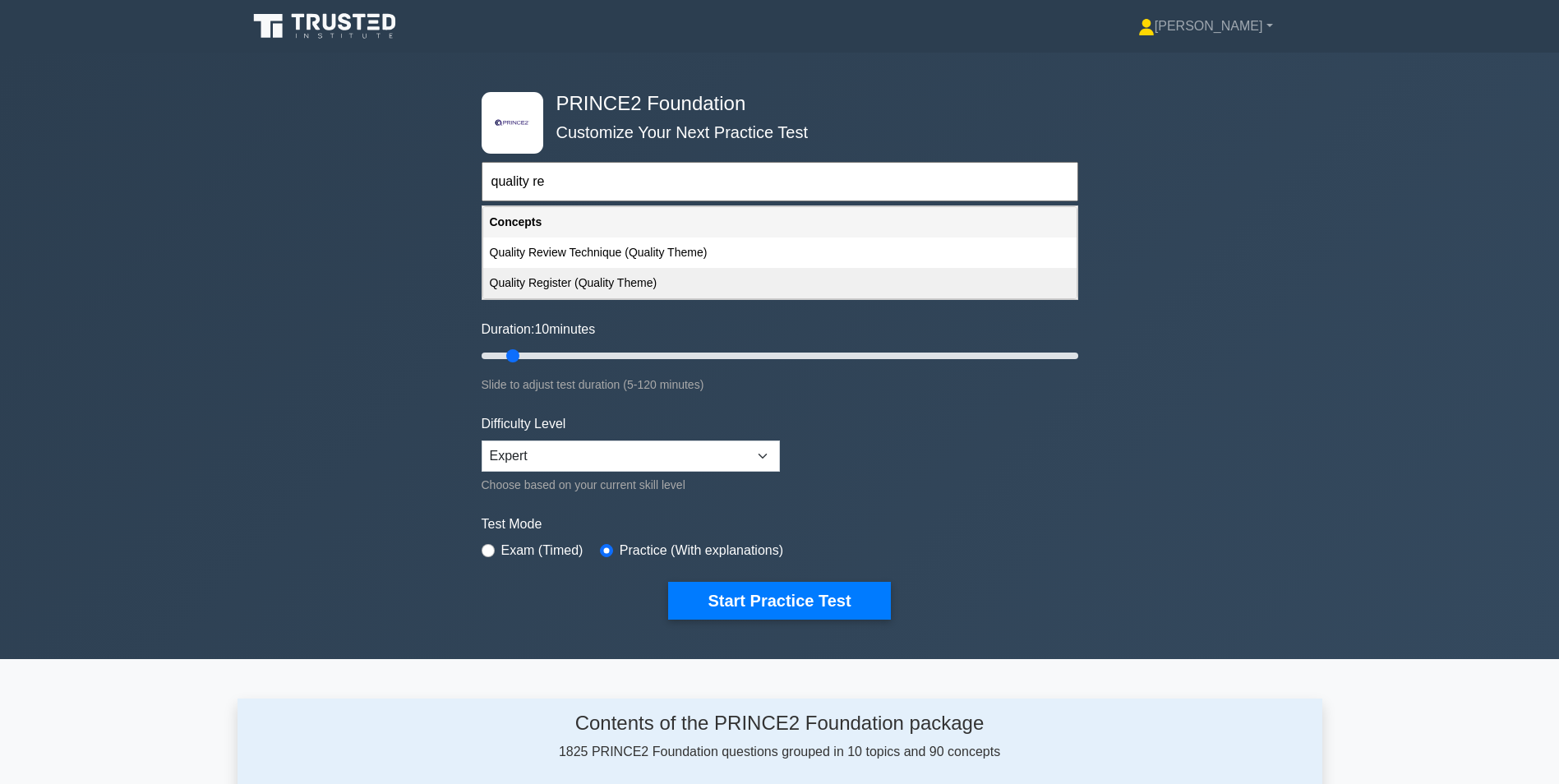
click at [597, 272] on div "Quality Register (Quality Theme)" at bounding box center [780, 283] width 594 height 31
type input "Quality Register (Quality Theme)"
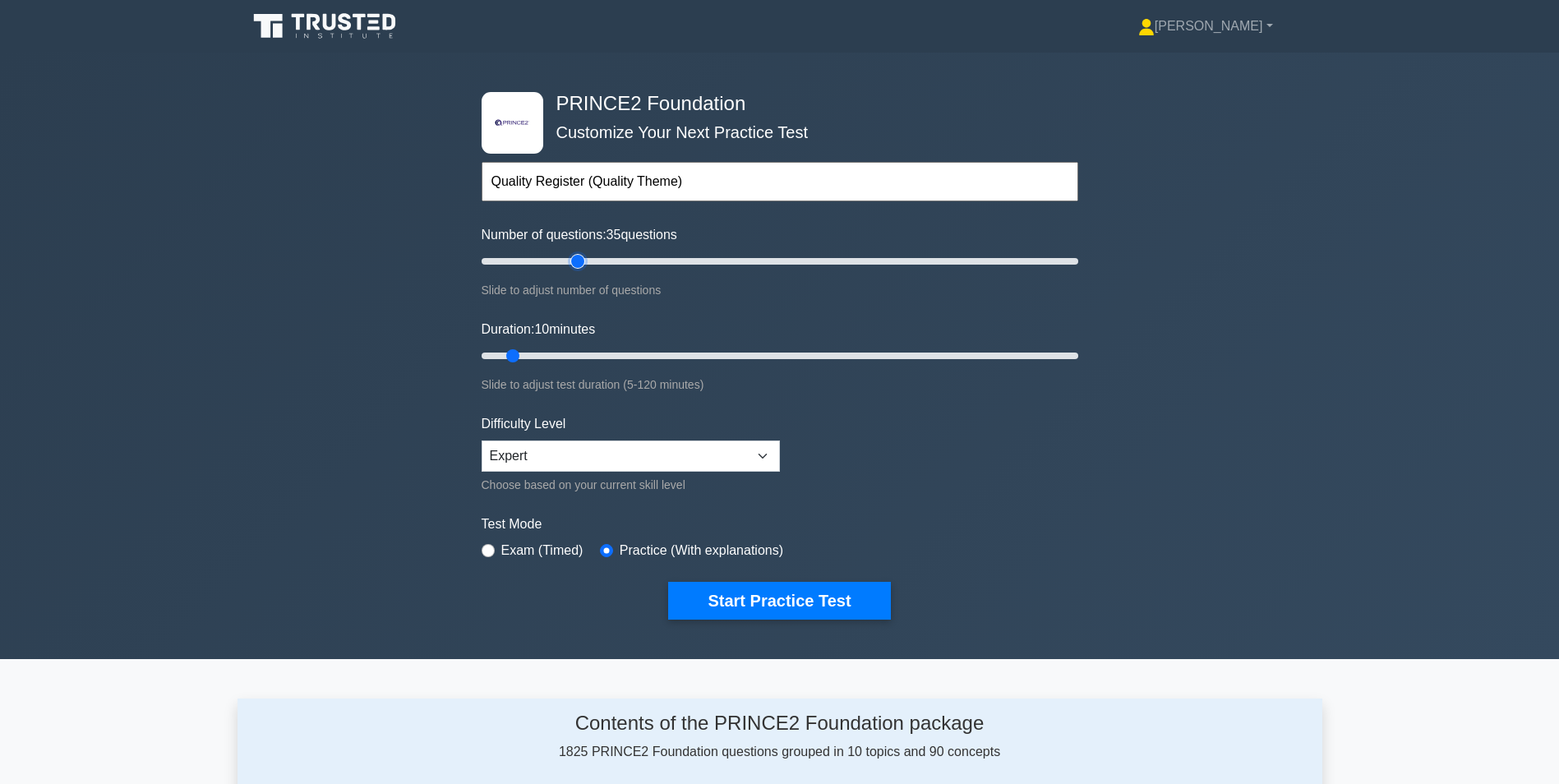
drag, startPoint x: 504, startPoint y: 259, endPoint x: 579, endPoint y: 254, distance: 75.2
type input "35"
click at [579, 254] on input "Number of questions: 35 questions" at bounding box center [779, 262] width 596 height 20
click at [774, 598] on button "Start Practice Test" at bounding box center [779, 601] width 222 height 38
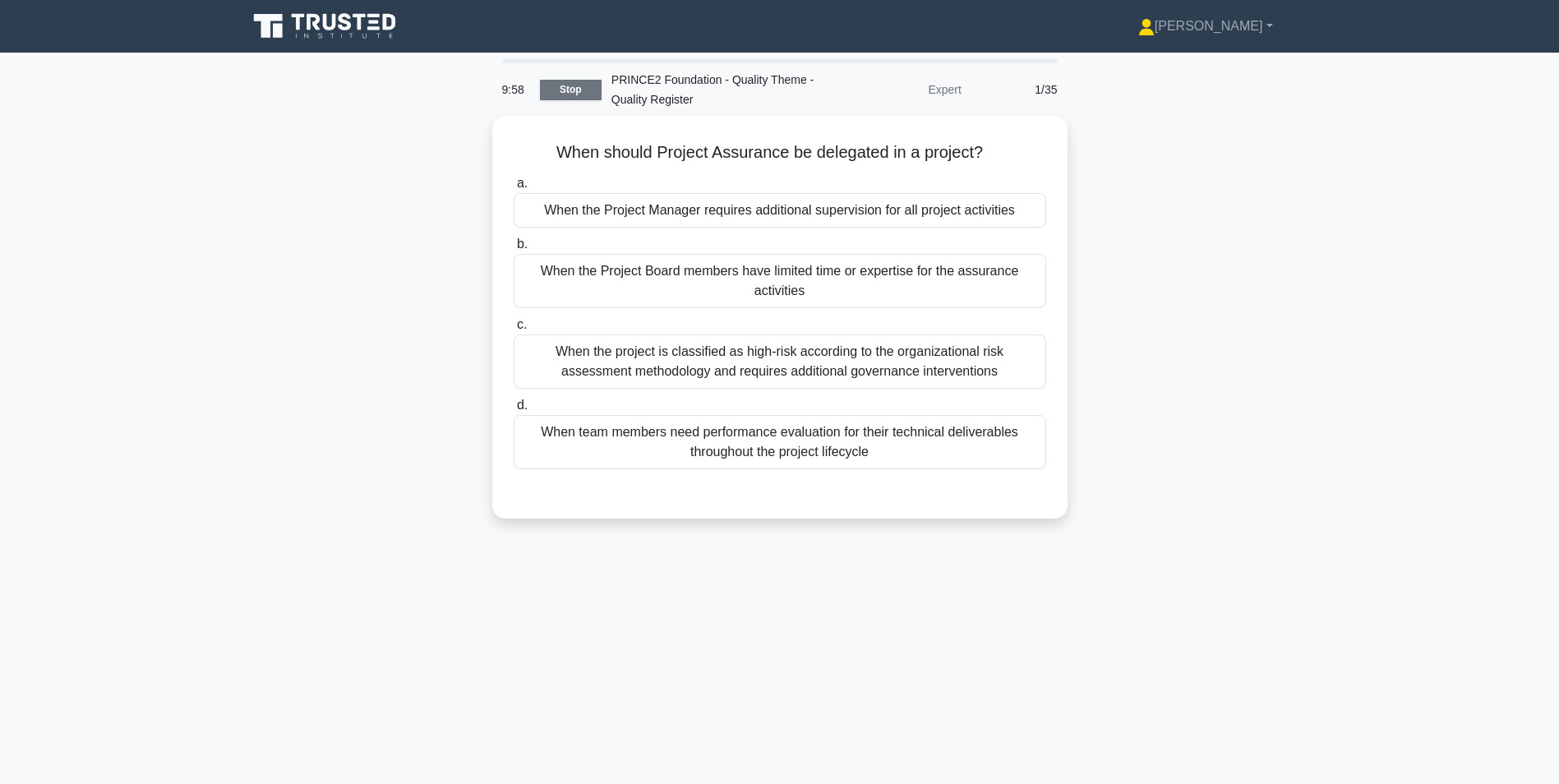
click at [566, 90] on link "Stop" at bounding box center [570, 90] width 62 height 21
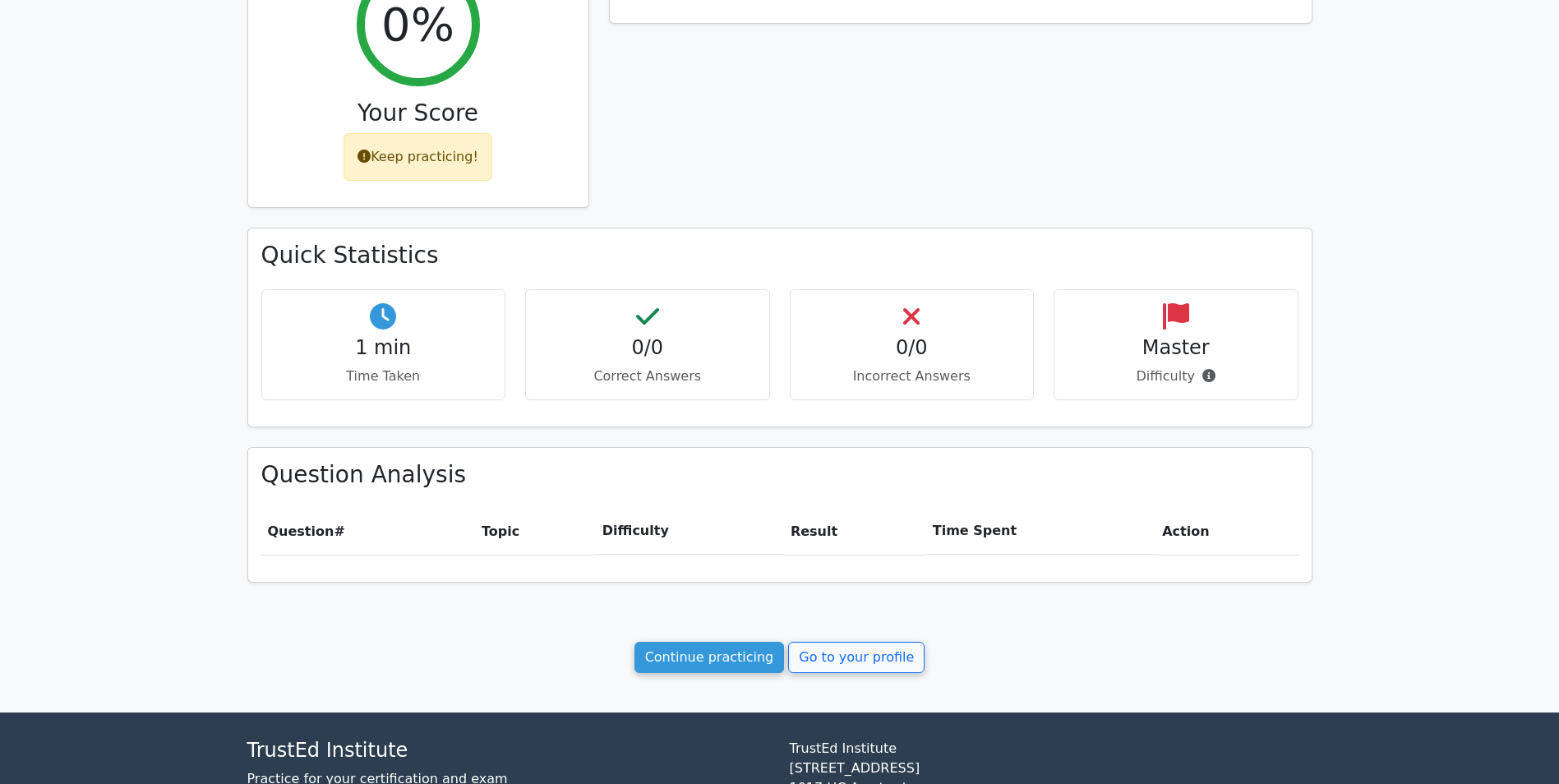
scroll to position [413, 0]
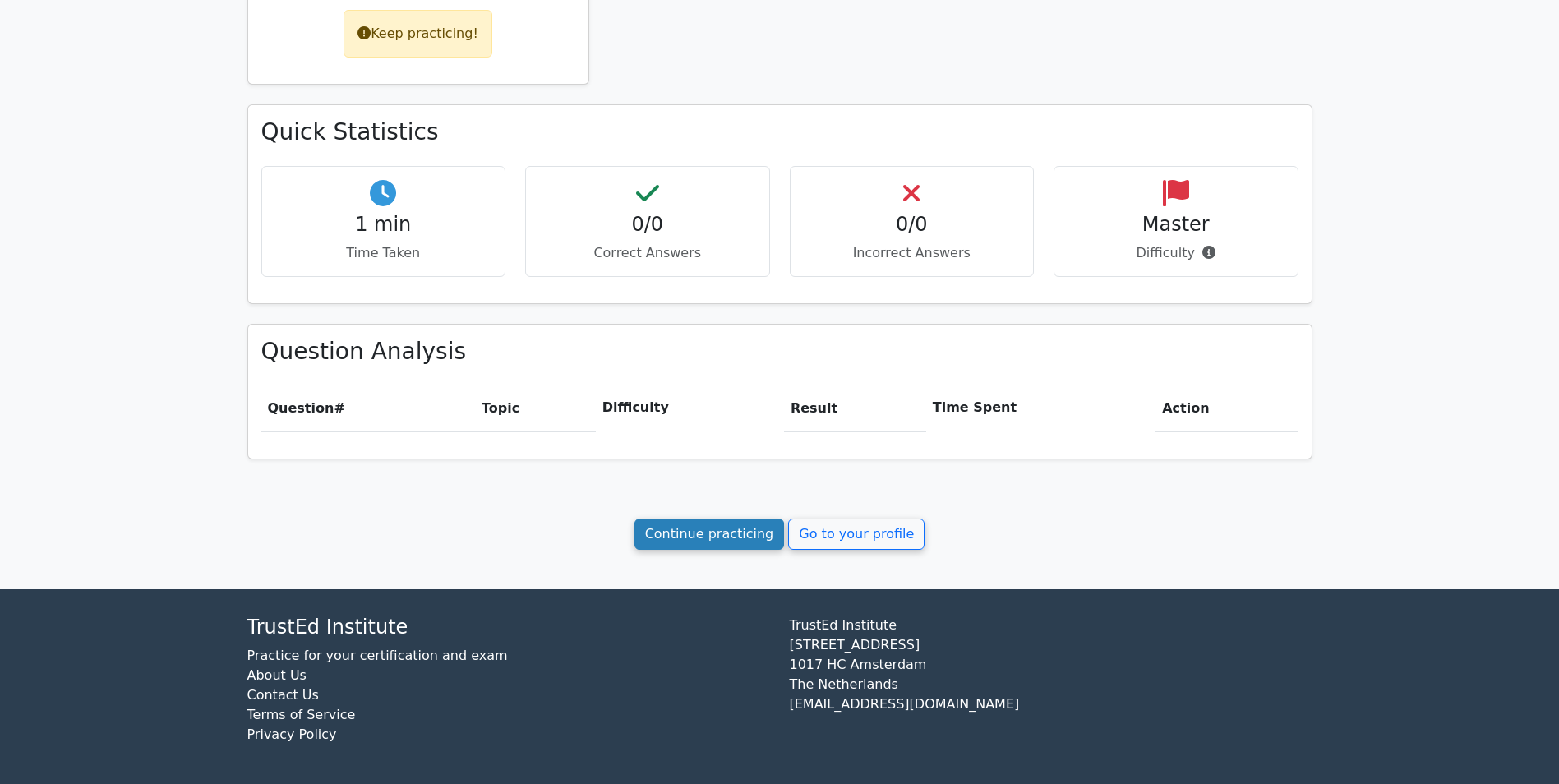
click at [717, 535] on link "Continue practicing" at bounding box center [709, 534] width 150 height 31
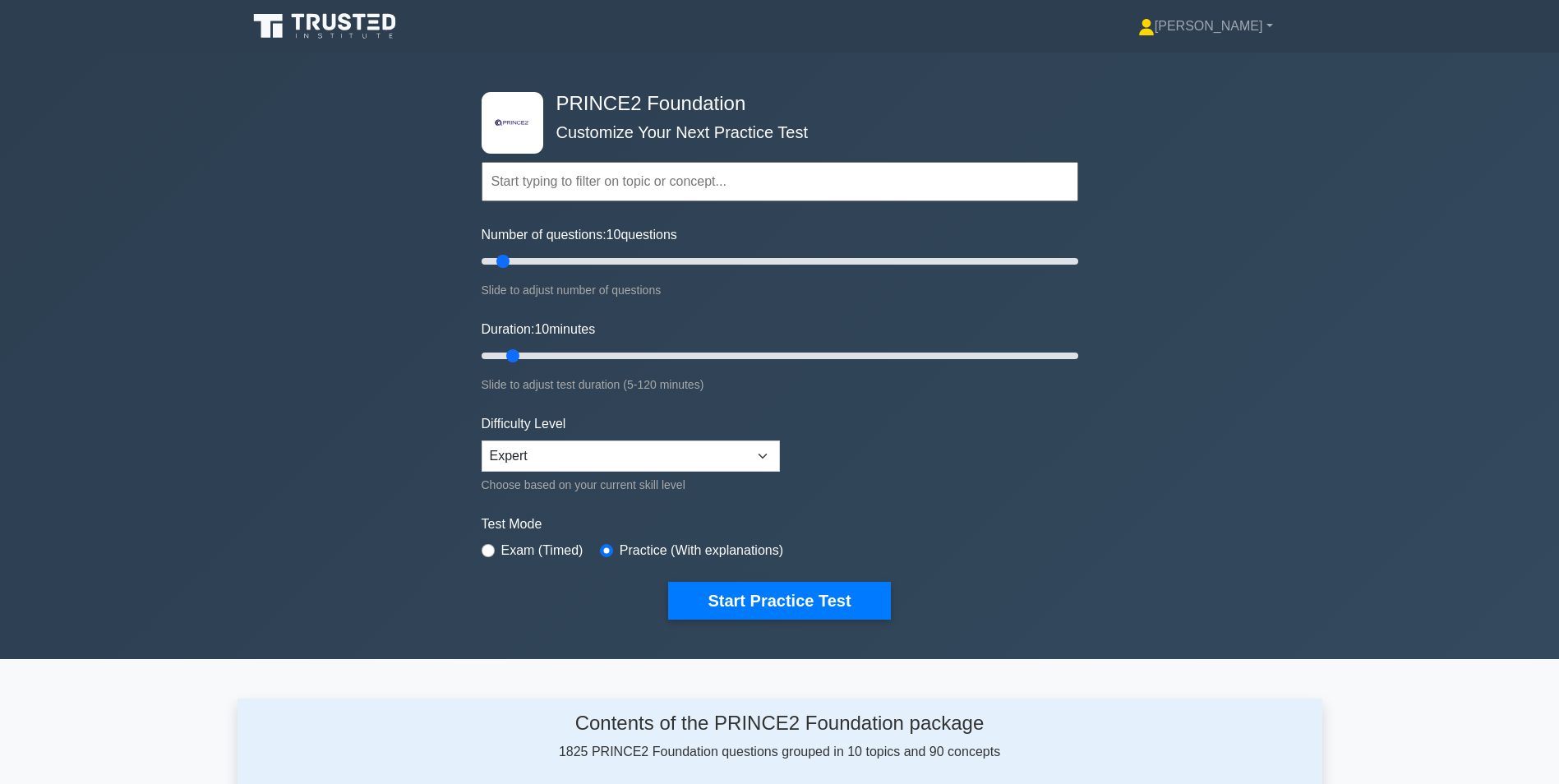
drag, startPoint x: 499, startPoint y: 263, endPoint x: 507, endPoint y: 264, distance: 8.1
click at [507, 264] on input "Number of questions: 10 questions" at bounding box center [779, 262] width 596 height 20
drag, startPoint x: 514, startPoint y: 358, endPoint x: 524, endPoint y: 357, distance: 10.0
click at [524, 357] on input "Duration: 10 minutes" at bounding box center [779, 356] width 596 height 20
click at [534, 184] on input "text" at bounding box center [779, 182] width 596 height 40
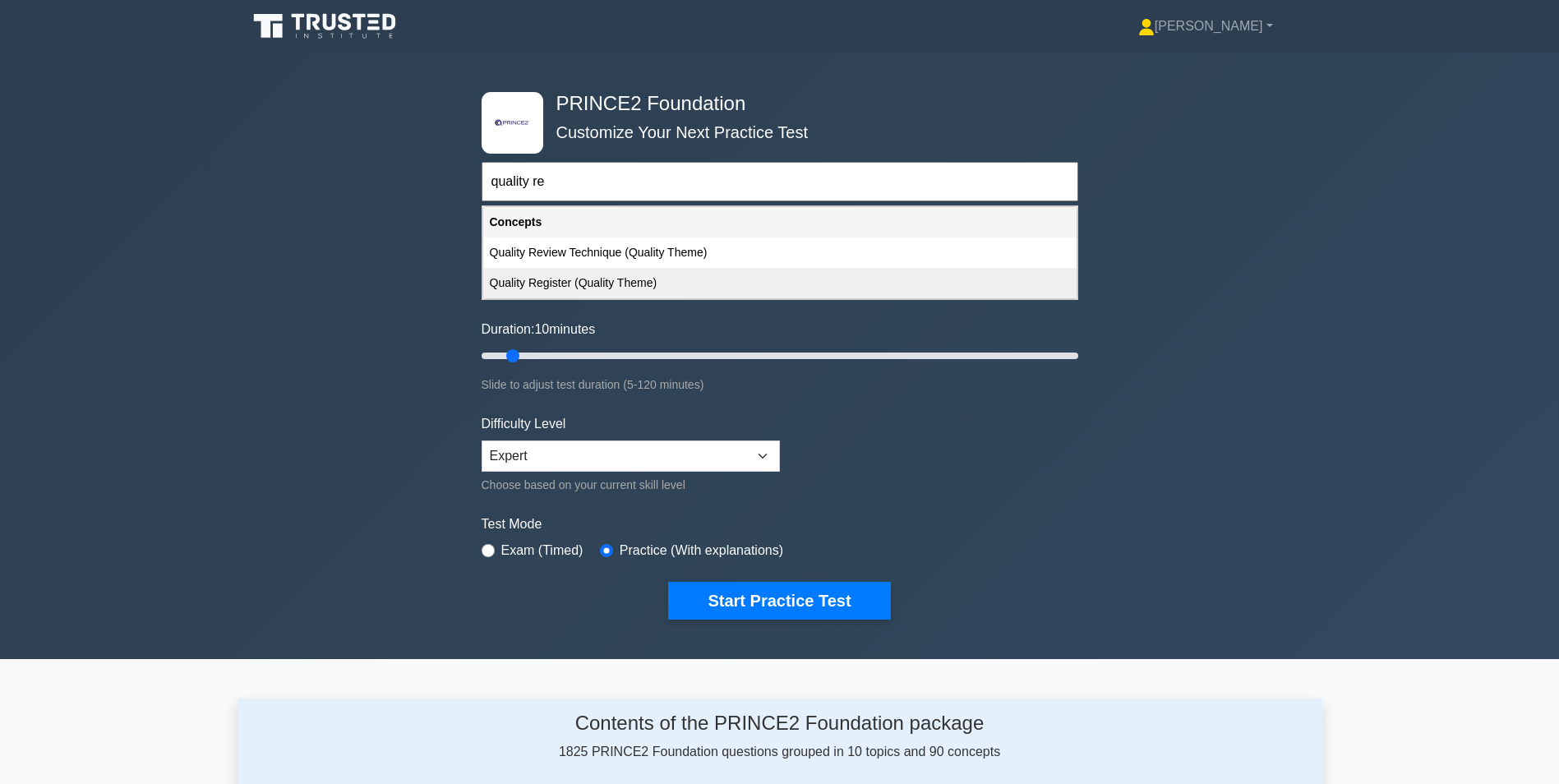
click at [594, 283] on div "Quality Register (Quality Theme)" at bounding box center [780, 283] width 594 height 31
type input "Quality Register (Quality Theme)"
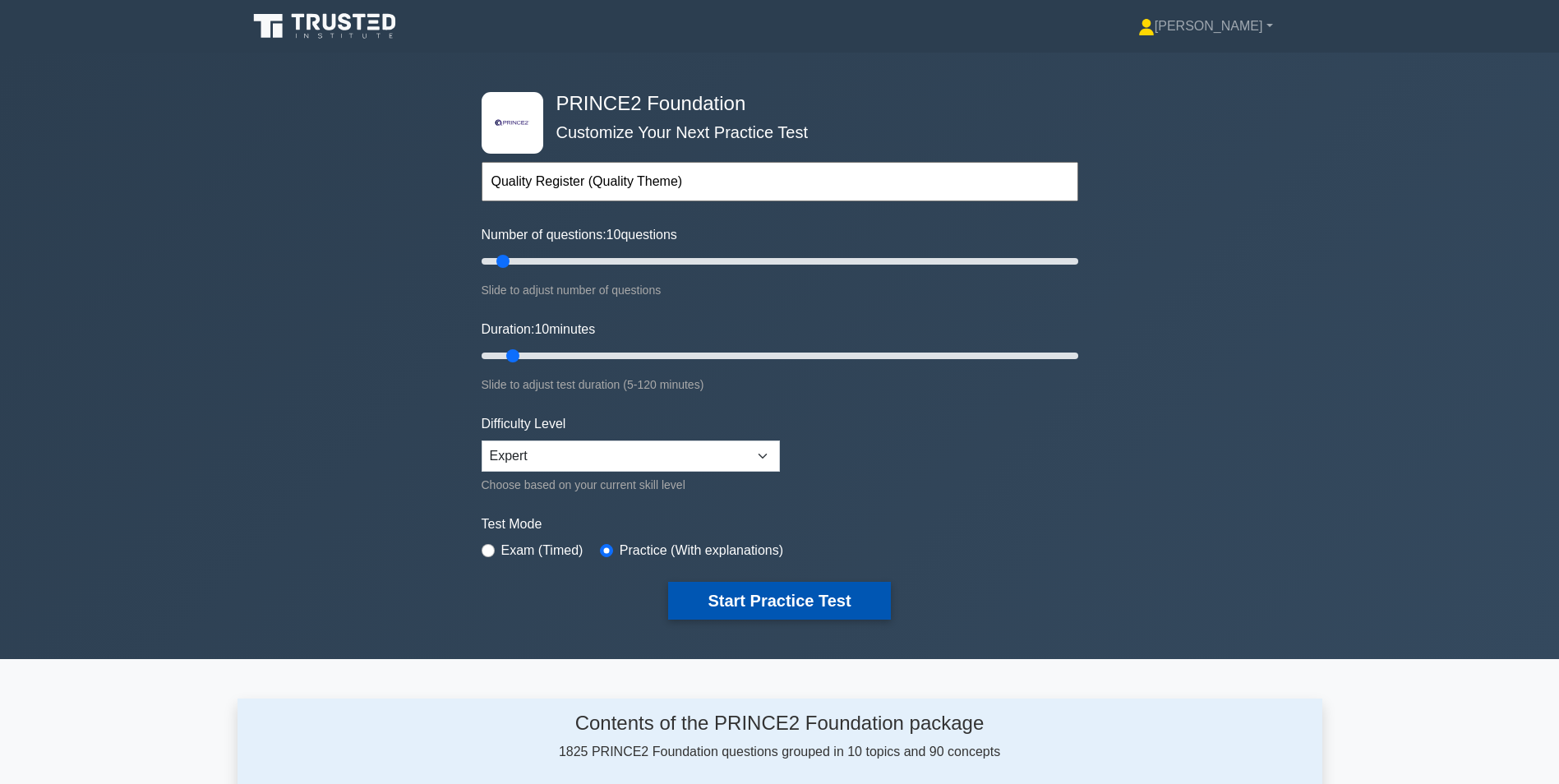
click at [788, 595] on button "Start Practice Test" at bounding box center [779, 601] width 222 height 38
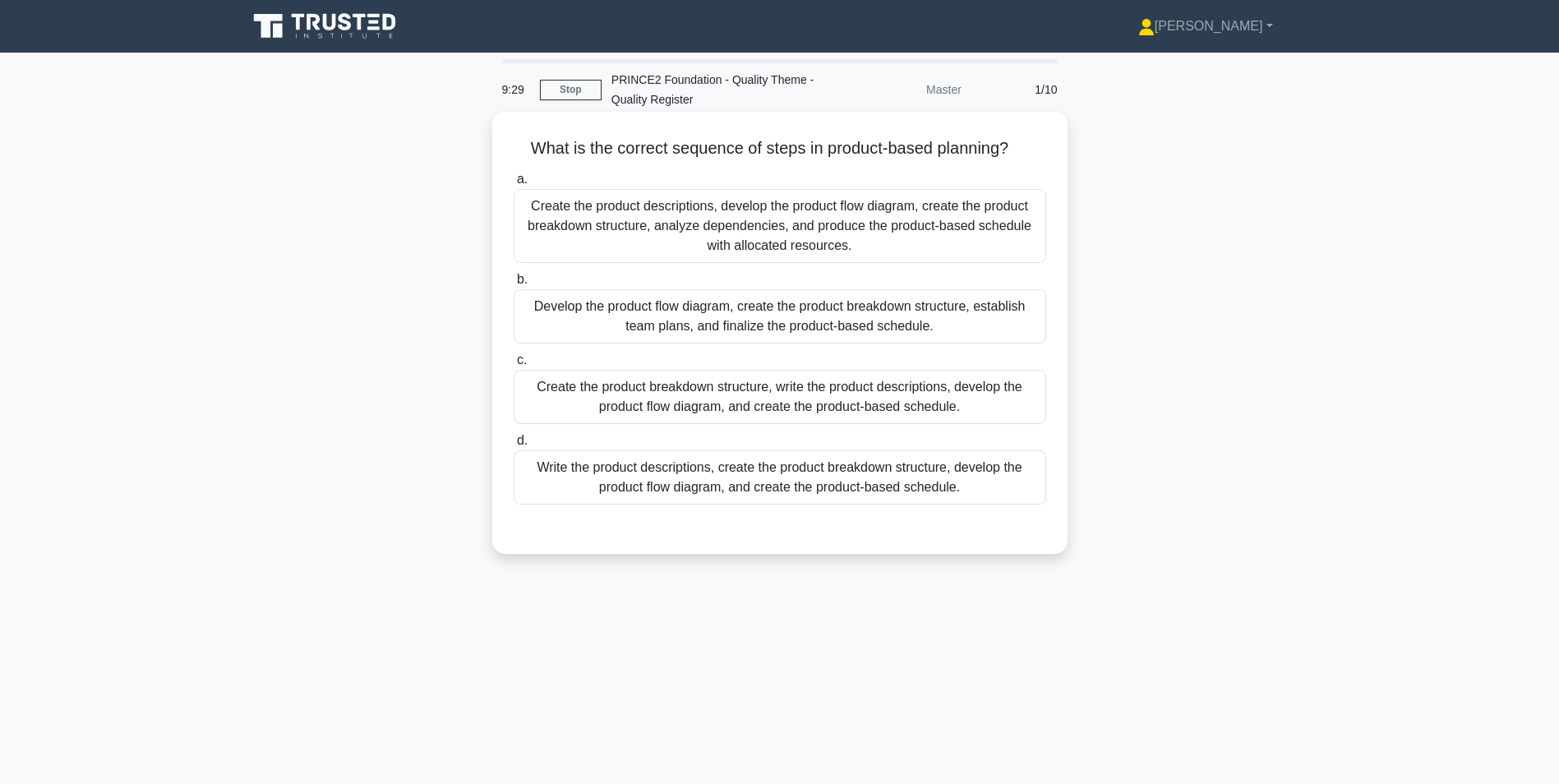
click at [694, 220] on div "Create the product descriptions, develop the product flow diagram, create the p…" at bounding box center [780, 226] width 533 height 74
click at [514, 185] on input "a. Create the product descriptions, develop the product flow diagram, create th…" at bounding box center [514, 180] width 0 height 11
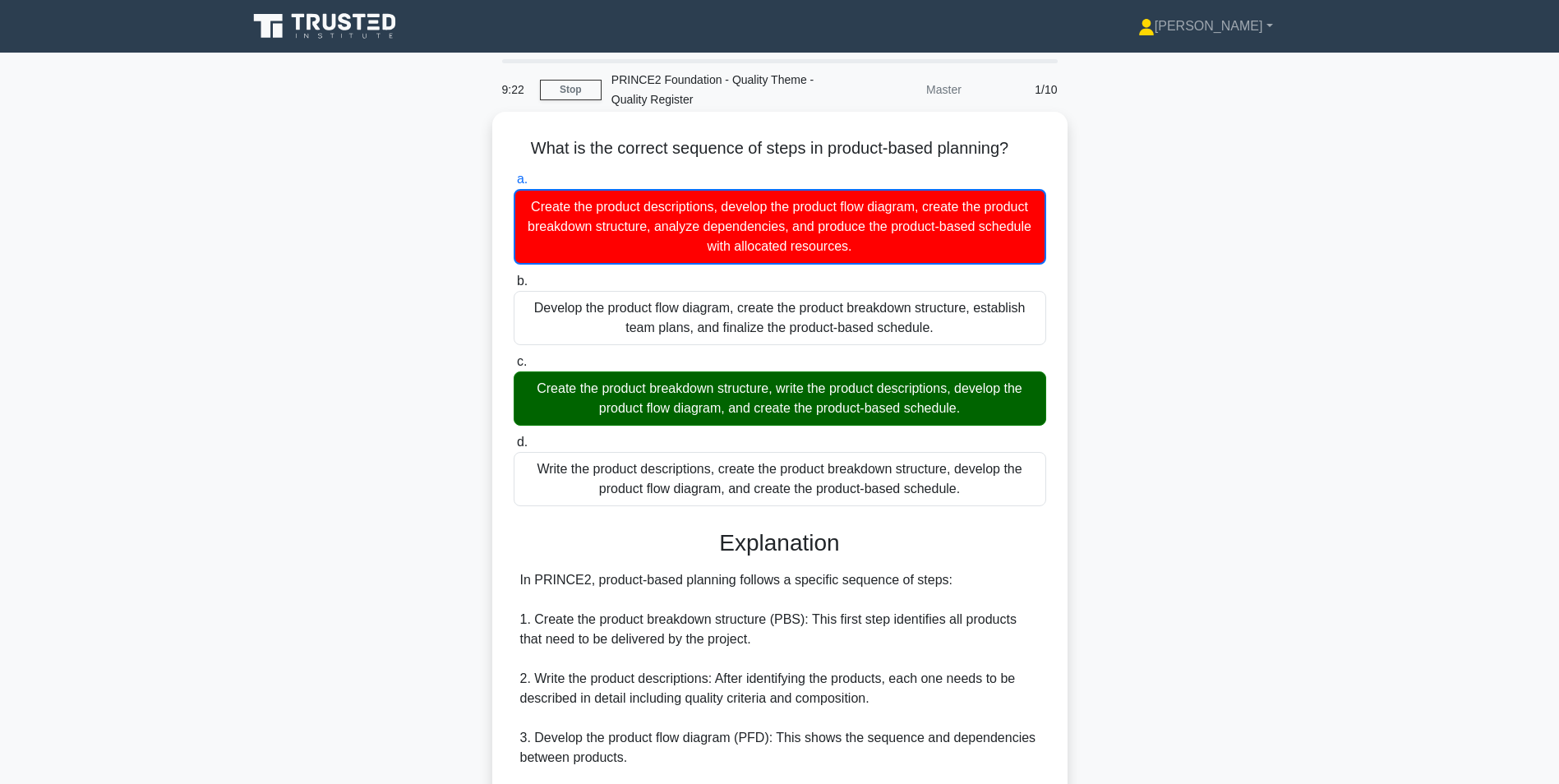
scroll to position [350, 0]
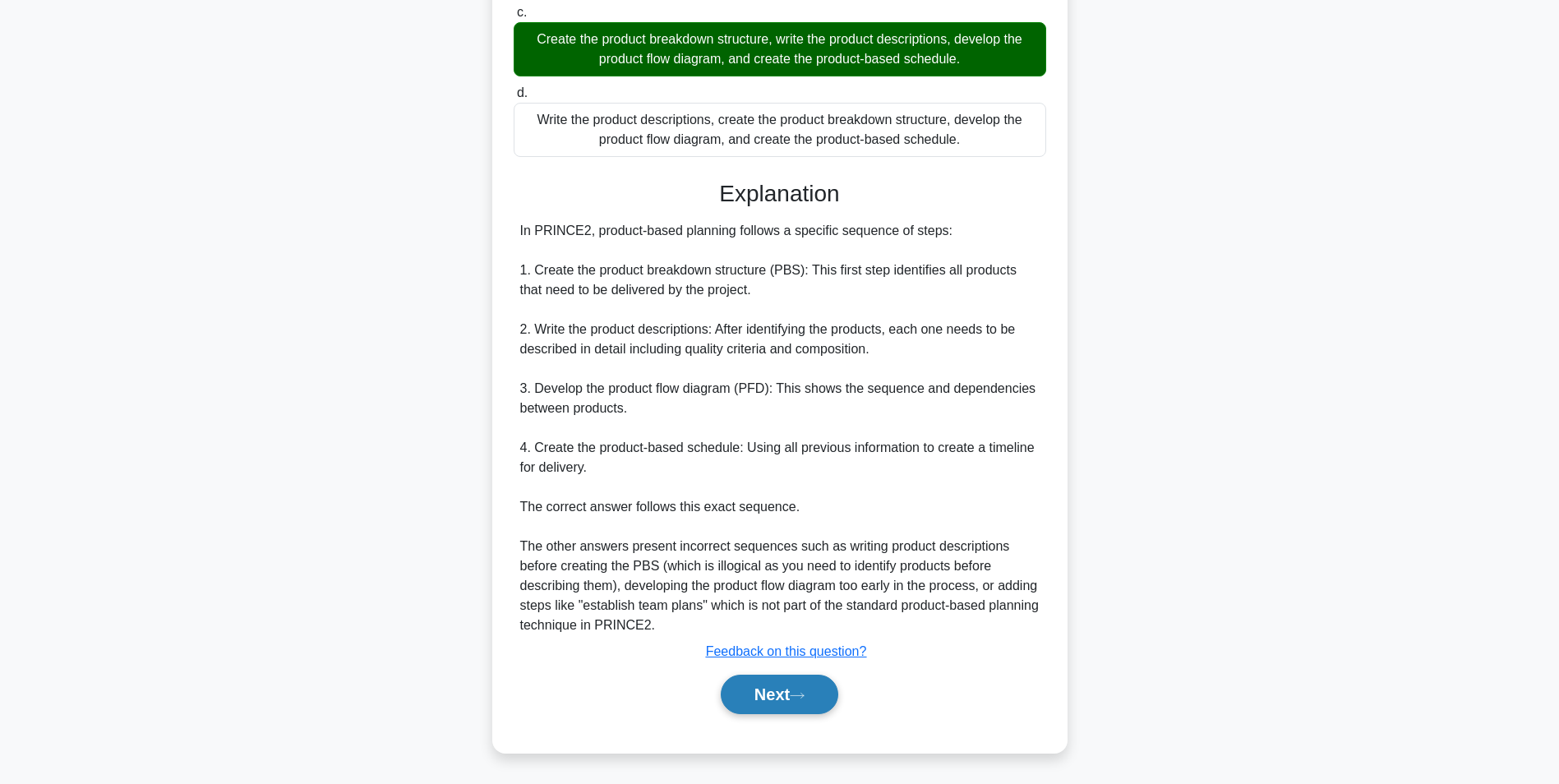
click at [783, 685] on button "Next" at bounding box center [779, 694] width 118 height 40
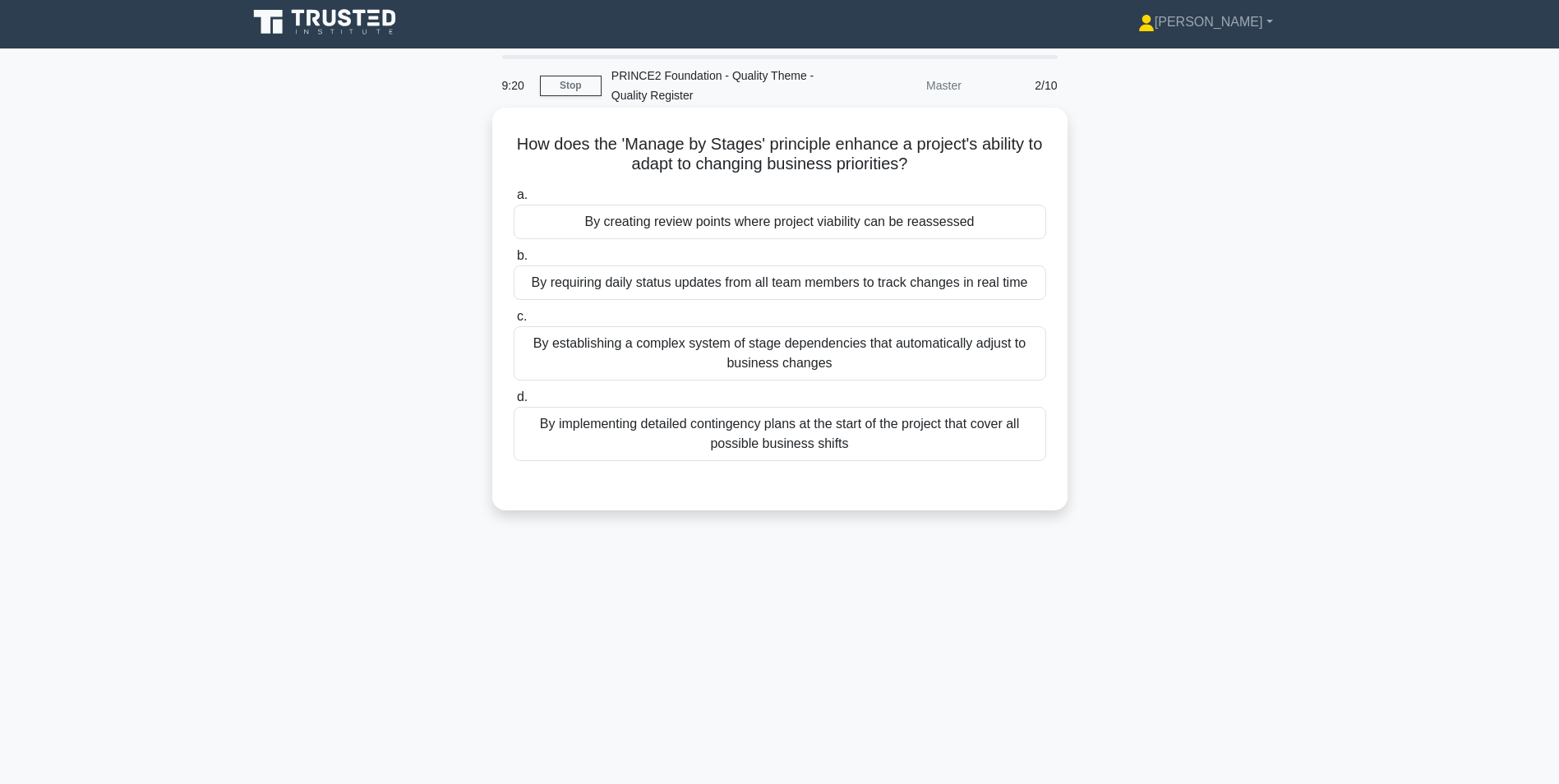
scroll to position [0, 0]
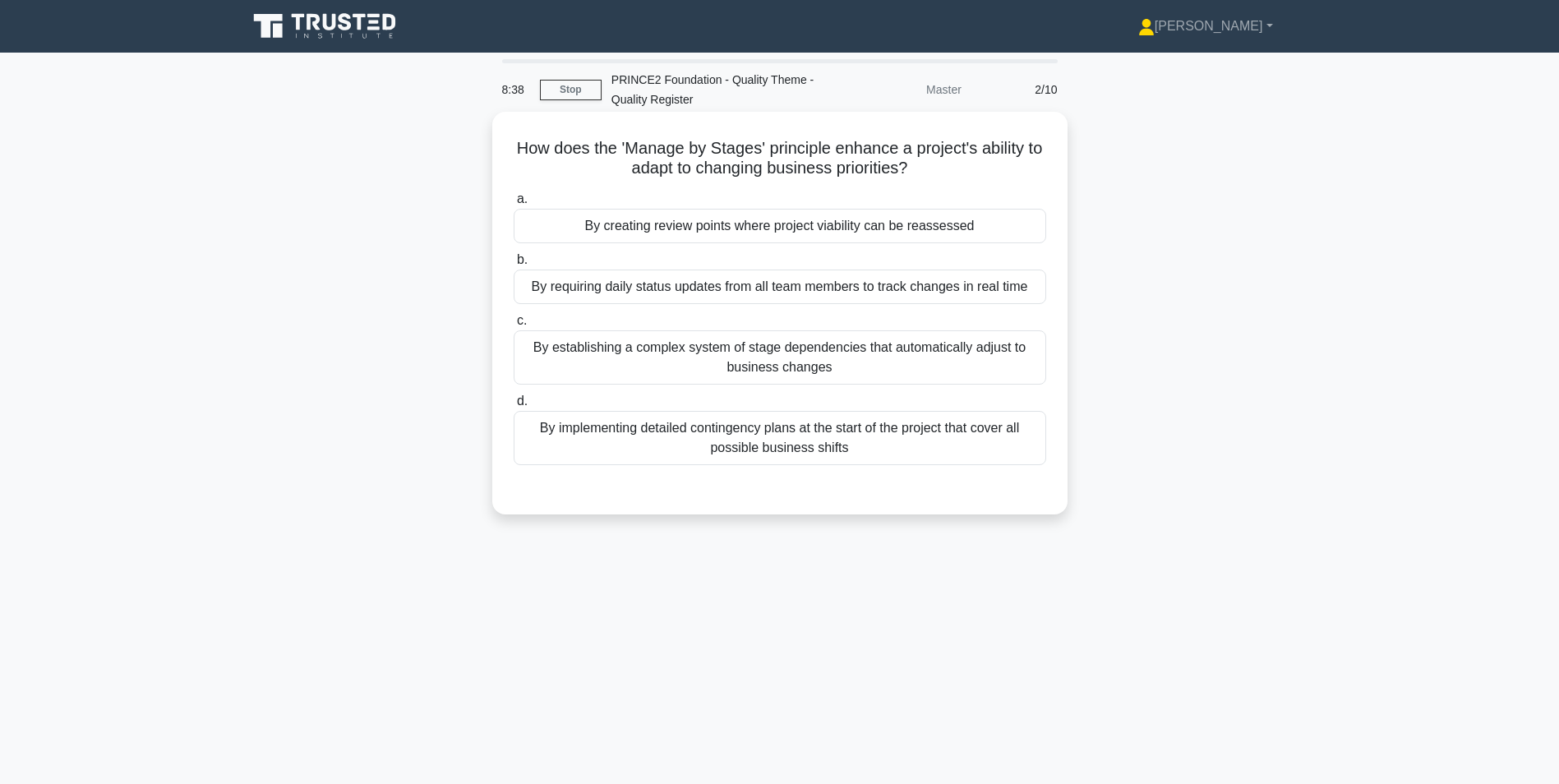
click at [725, 231] on div "By creating review points where project viability can be reassessed" at bounding box center [780, 226] width 533 height 34
click at [514, 205] on input "a. By creating review points where project viability can be reassessed" at bounding box center [514, 200] width 0 height 11
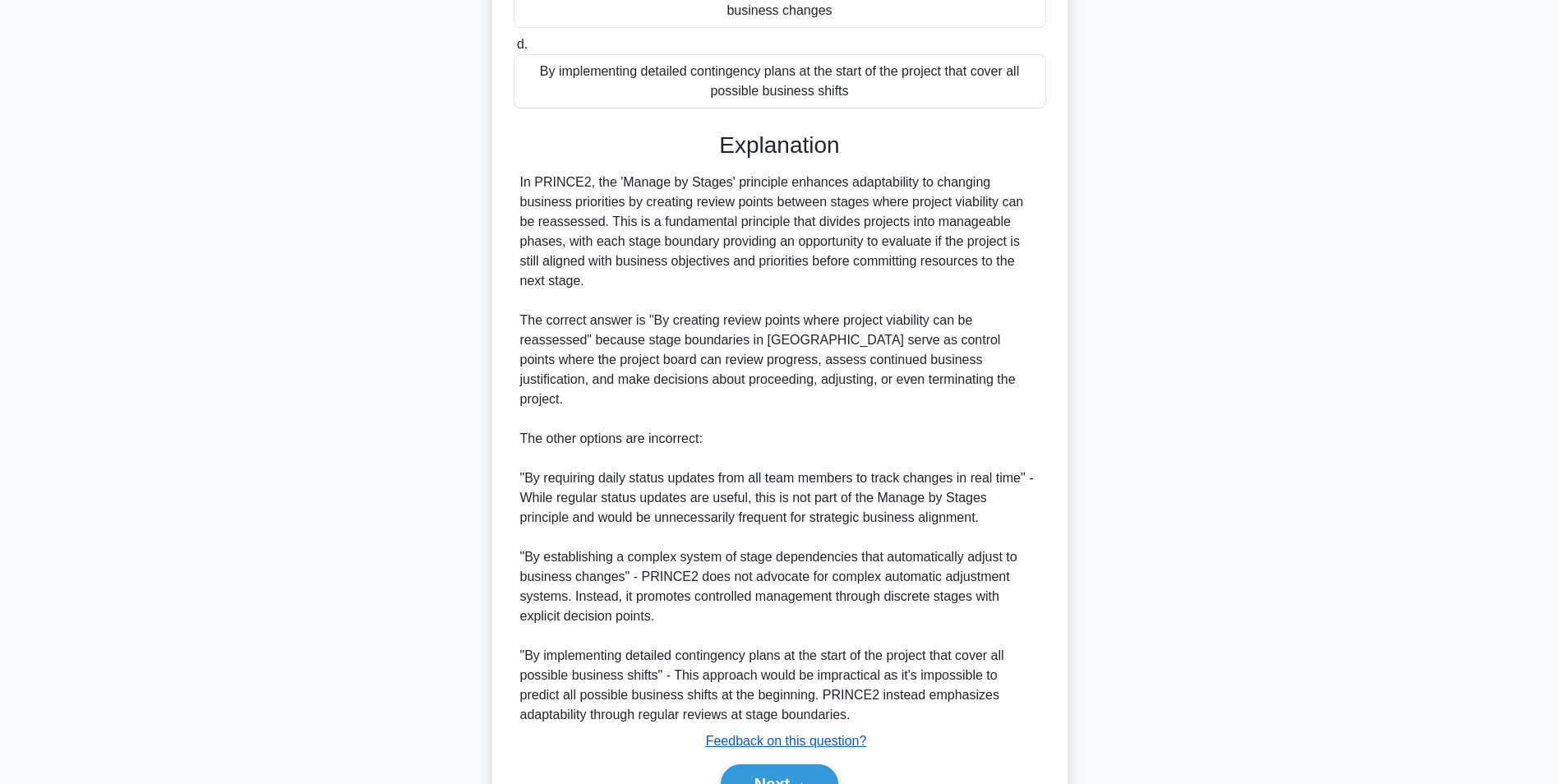
scroll to position [427, 0]
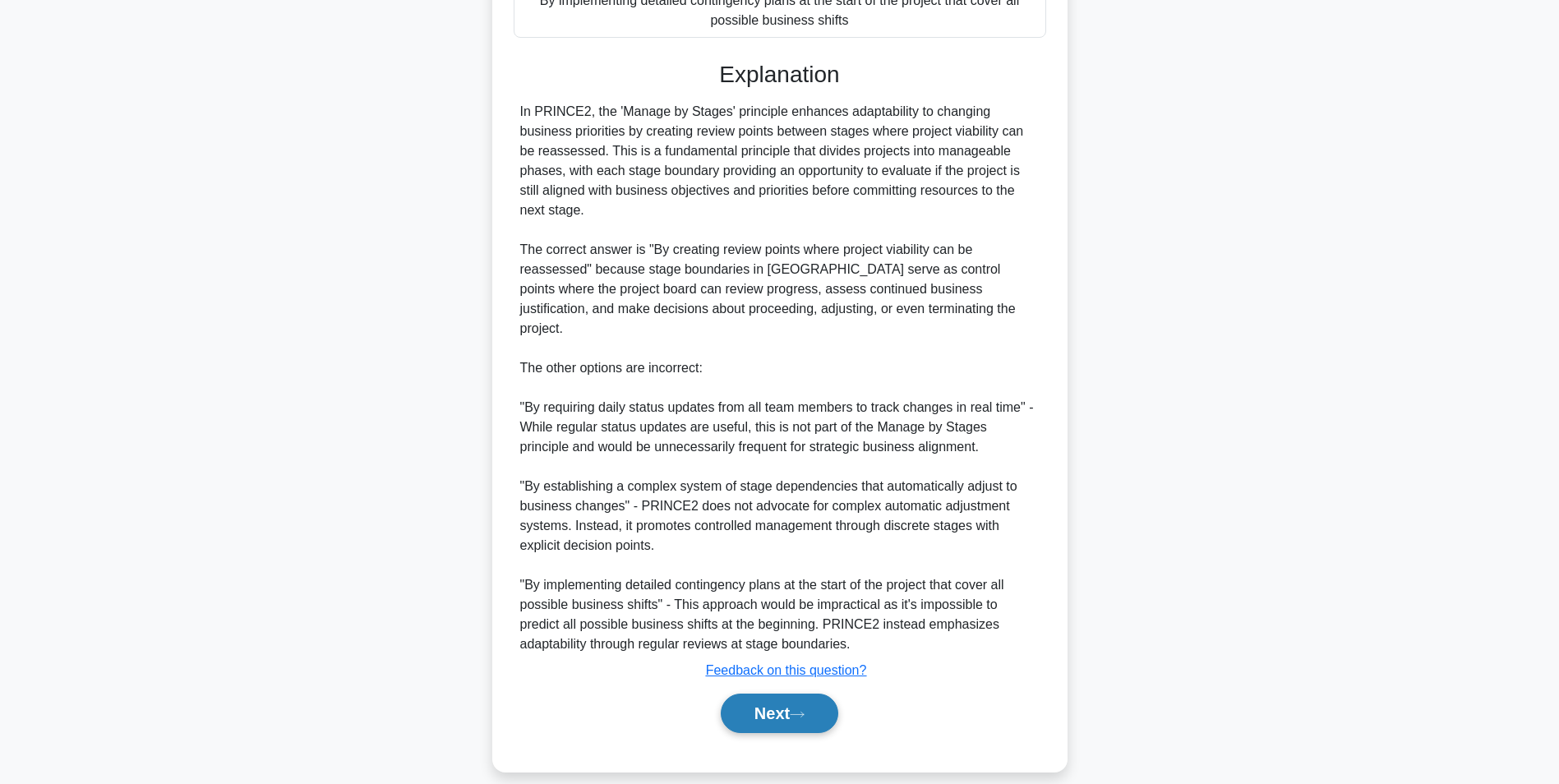
click at [791, 693] on button "Next" at bounding box center [779, 713] width 118 height 40
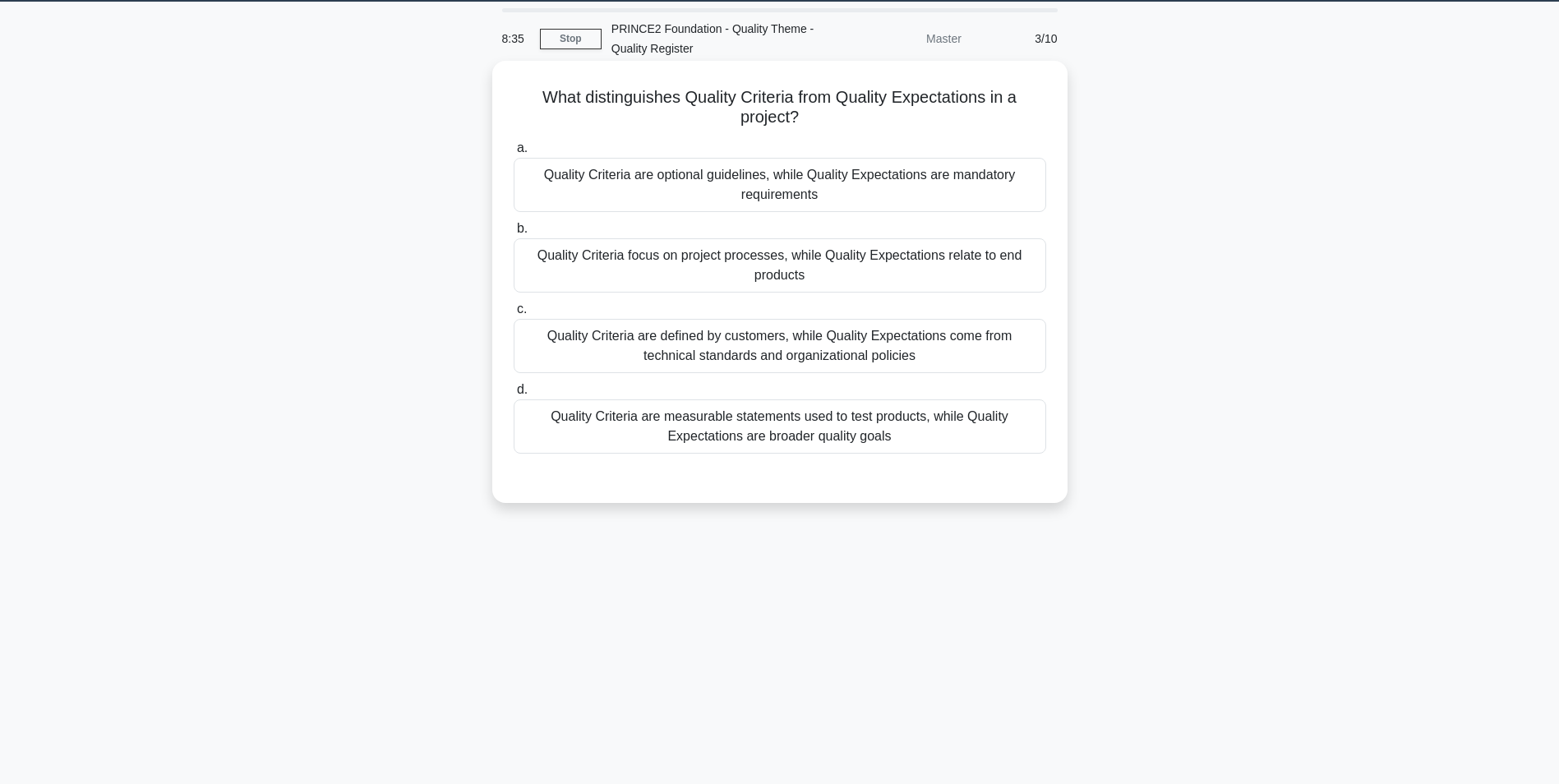
scroll to position [0, 0]
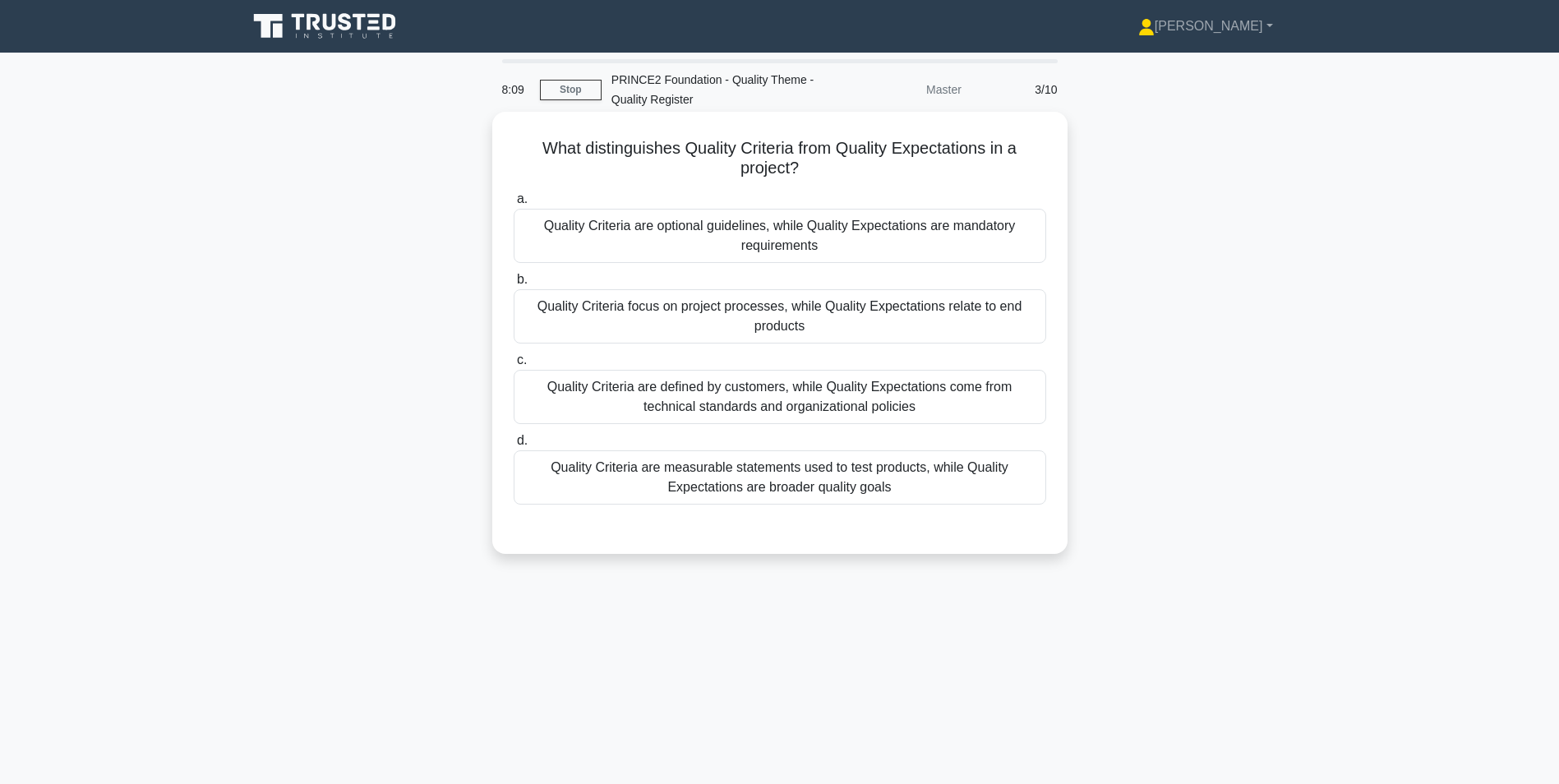
click at [800, 472] on div "Quality Criteria are measurable statements used to test products, while Quality…" at bounding box center [780, 477] width 533 height 54
click at [514, 446] on input "d. Quality Criteria are measurable statements used to test products, while Qual…" at bounding box center [514, 441] width 0 height 11
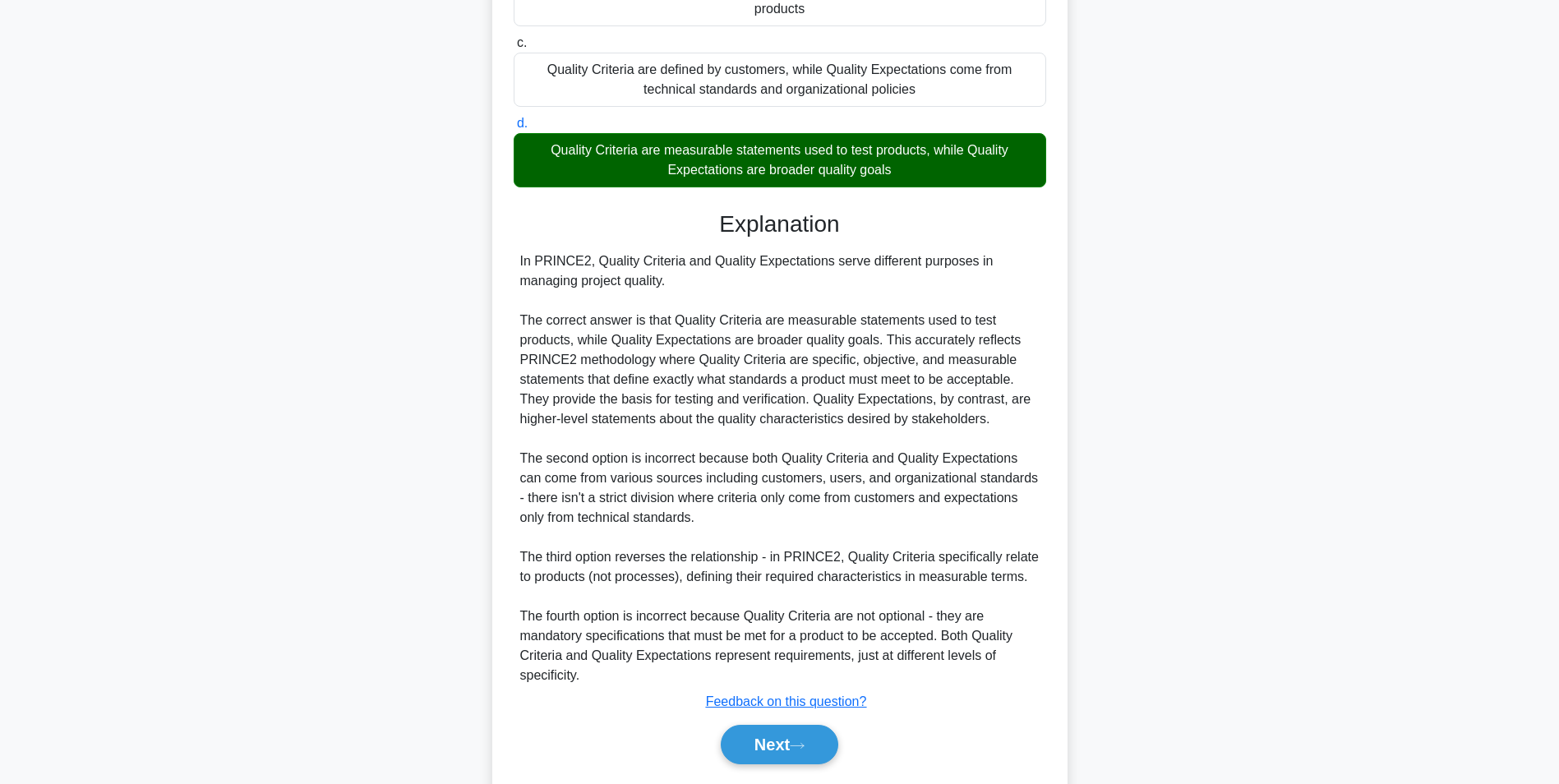
scroll to position [368, 0]
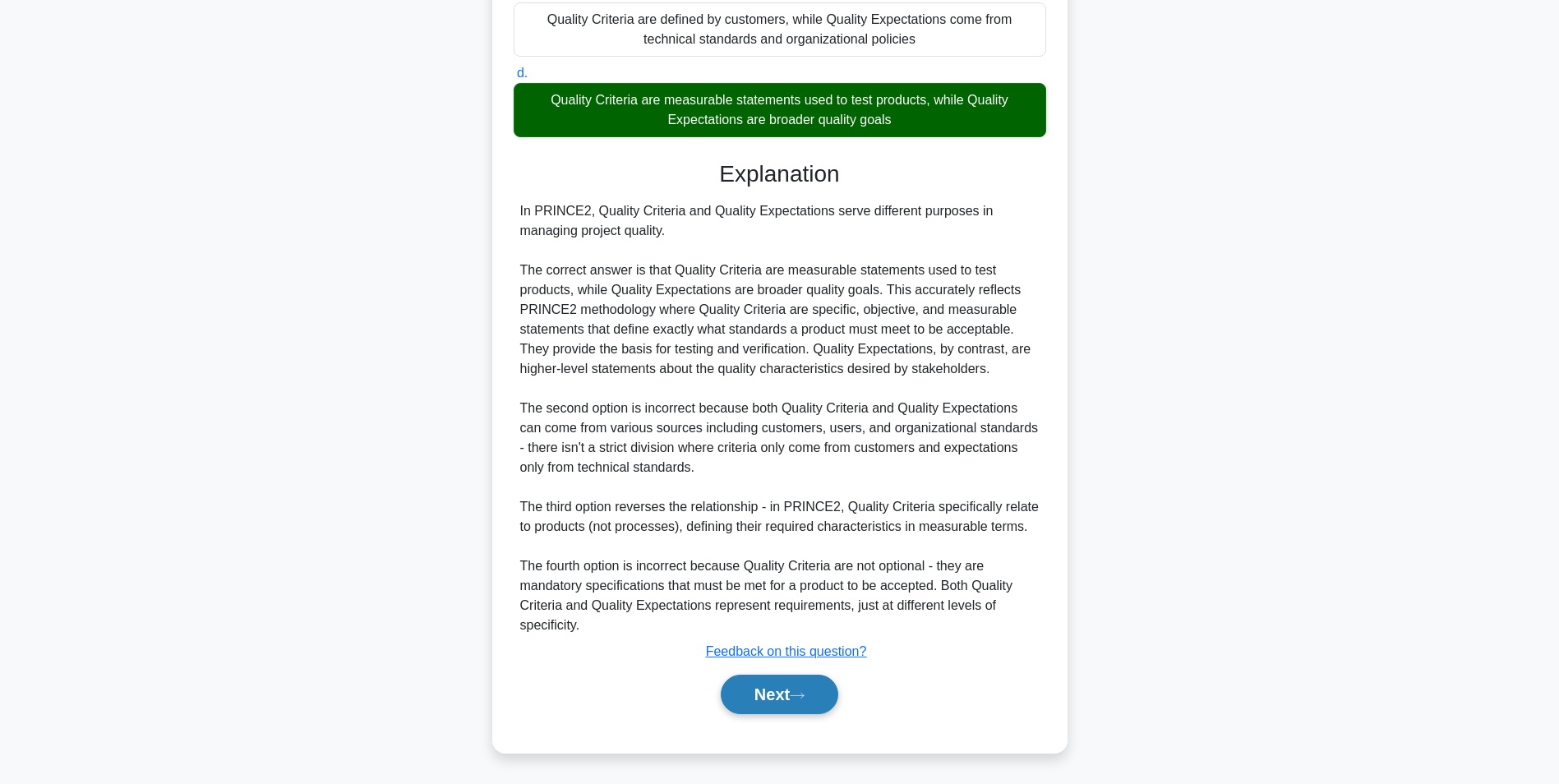
click at [803, 686] on button "Next" at bounding box center [779, 694] width 118 height 40
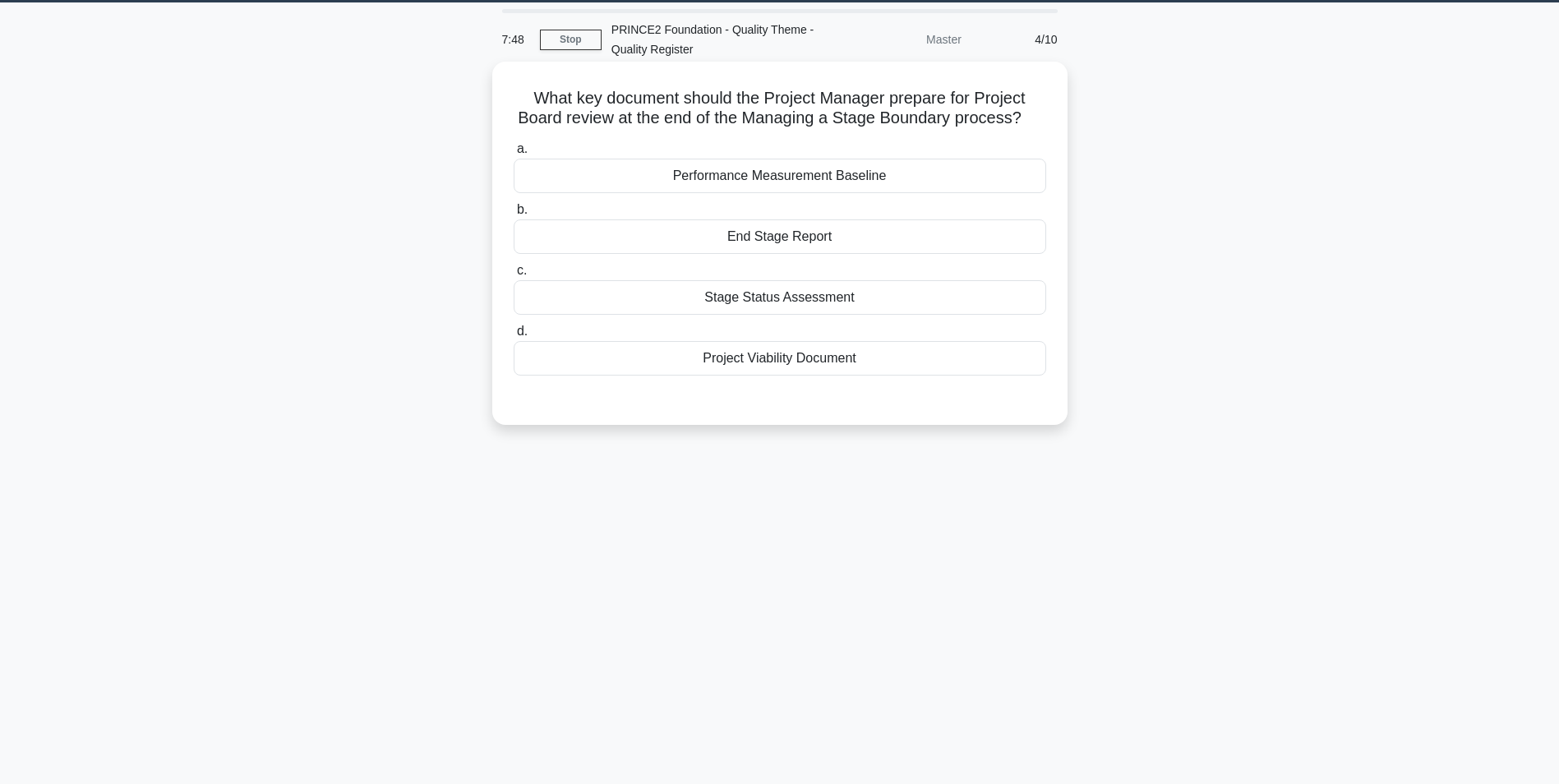
scroll to position [22, 0]
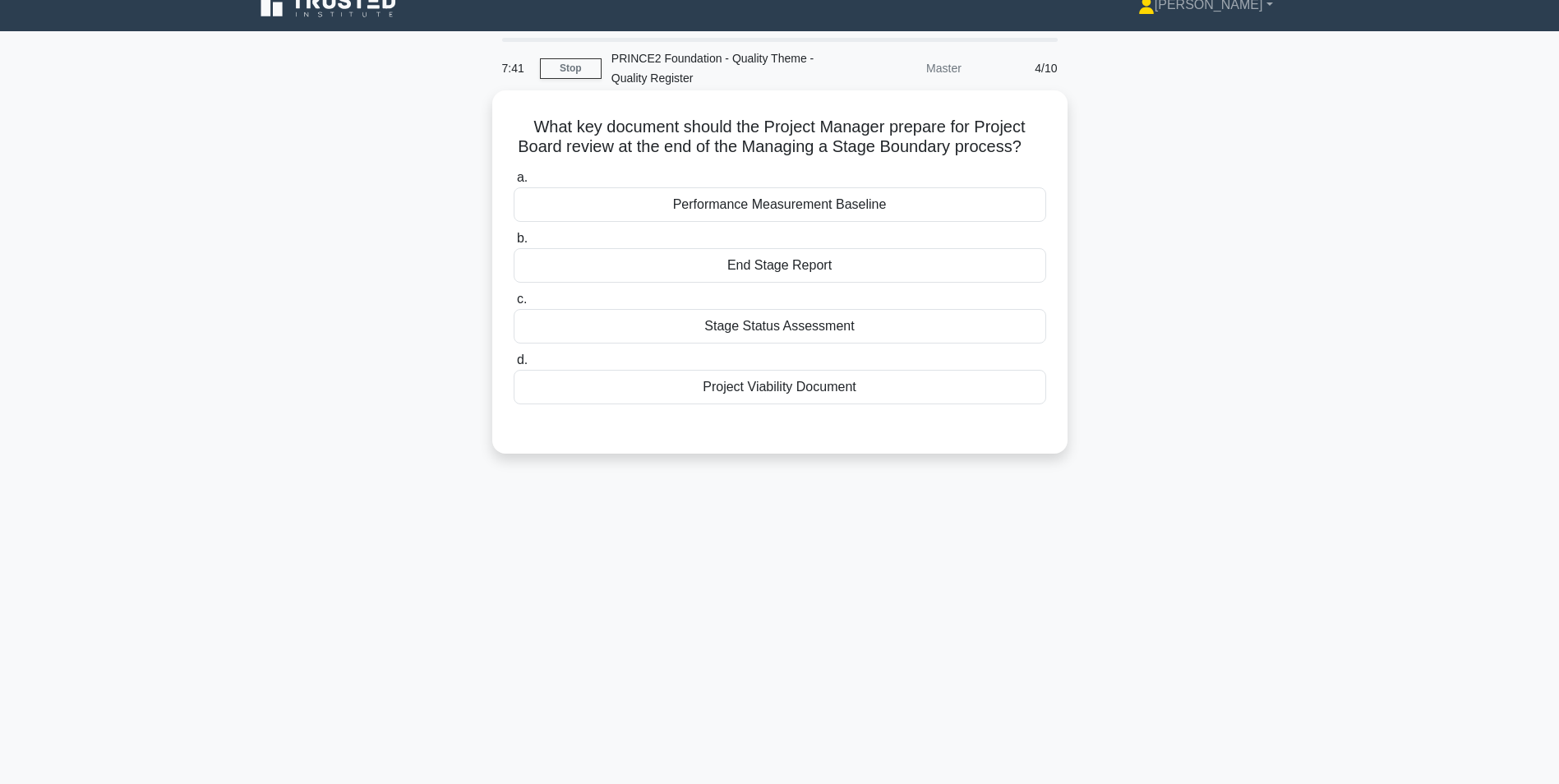
click at [751, 272] on div "End Stage Report" at bounding box center [780, 265] width 533 height 34
click at [514, 244] on input "b. End Stage Report" at bounding box center [514, 239] width 0 height 11
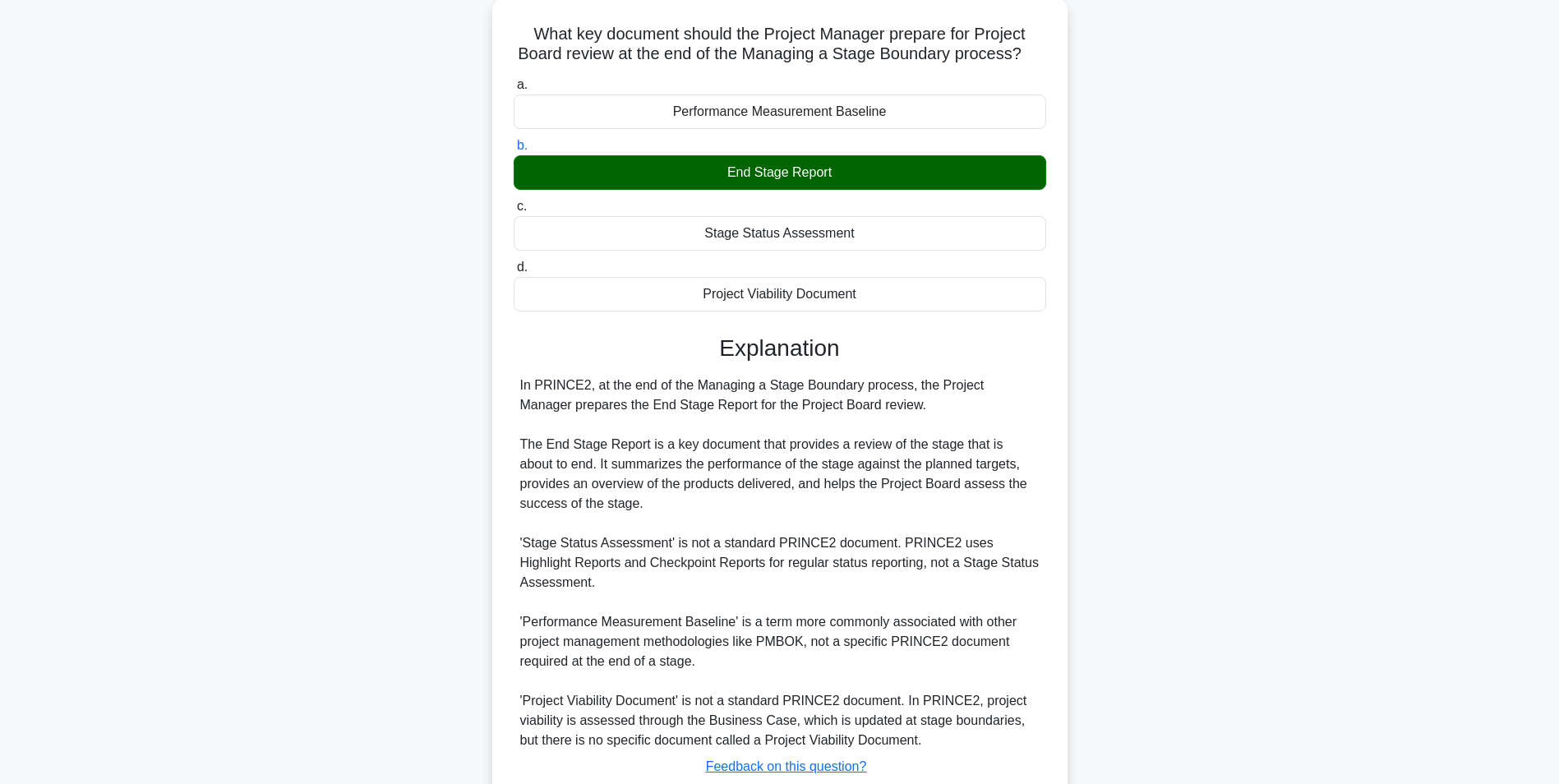
scroll to position [230, 0]
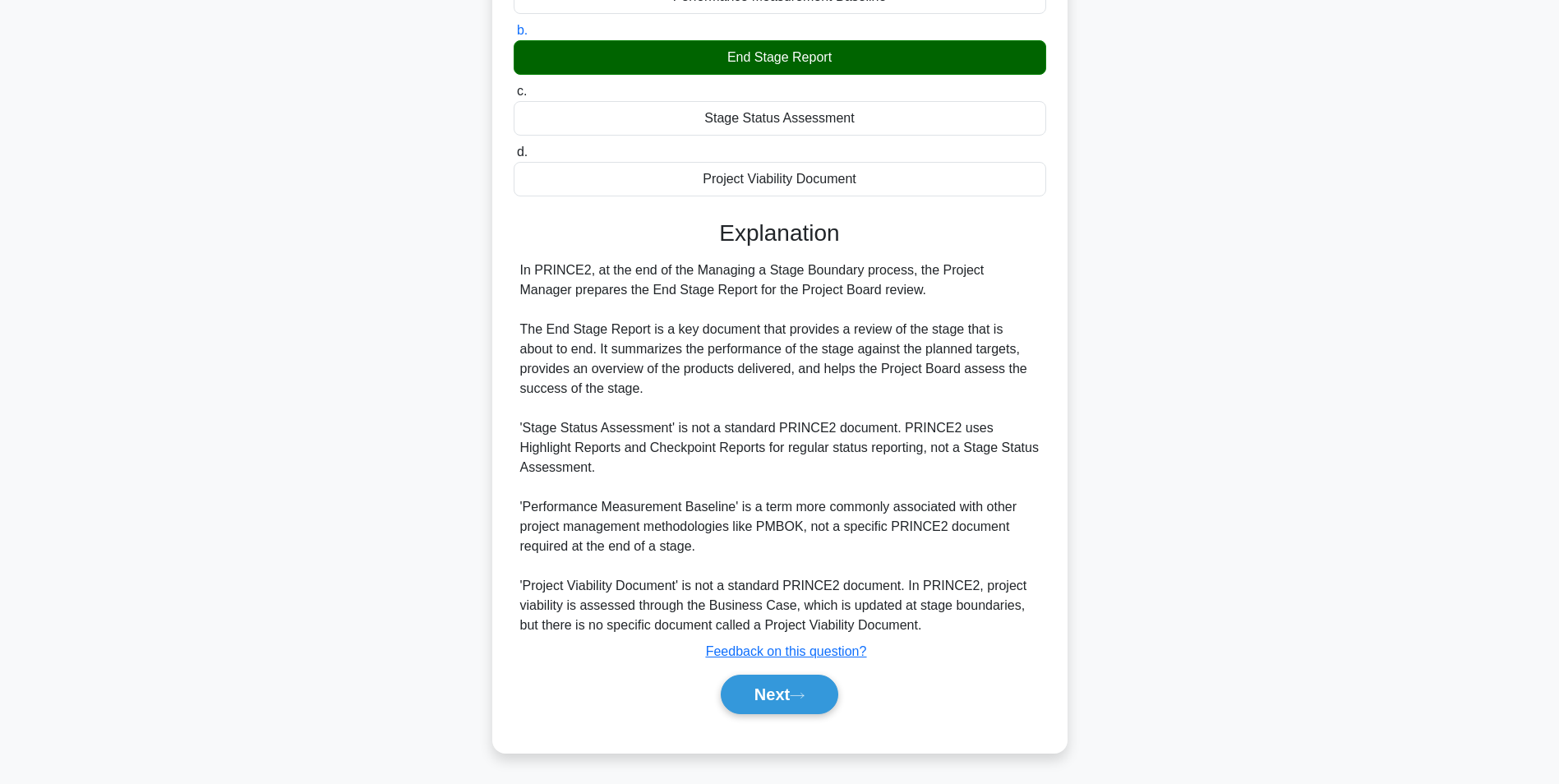
drag, startPoint x: 772, startPoint y: 695, endPoint x: 775, endPoint y: 668, distance: 27.2
click at [772, 699] on button "Next" at bounding box center [779, 694] width 118 height 40
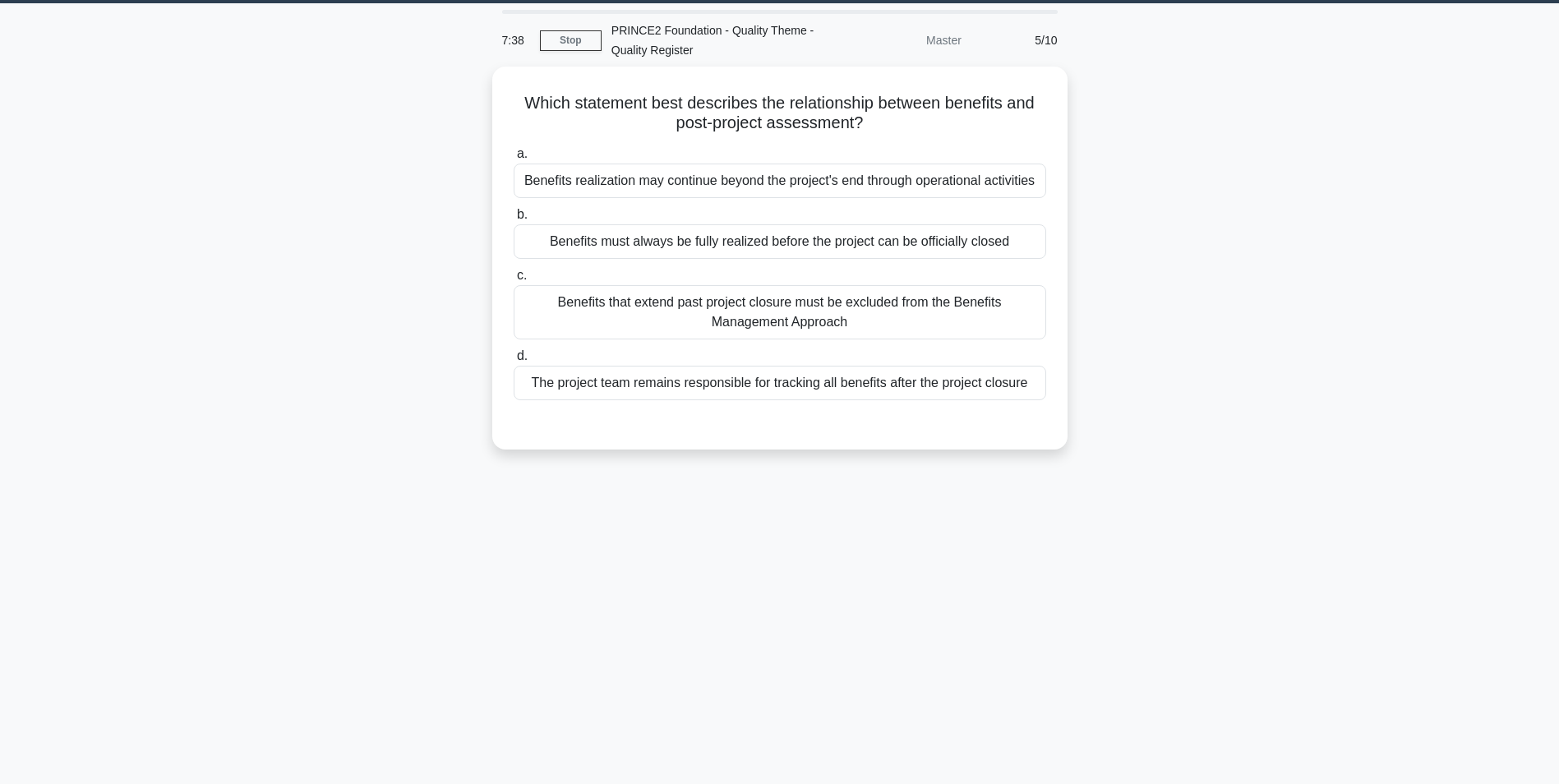
scroll to position [0, 0]
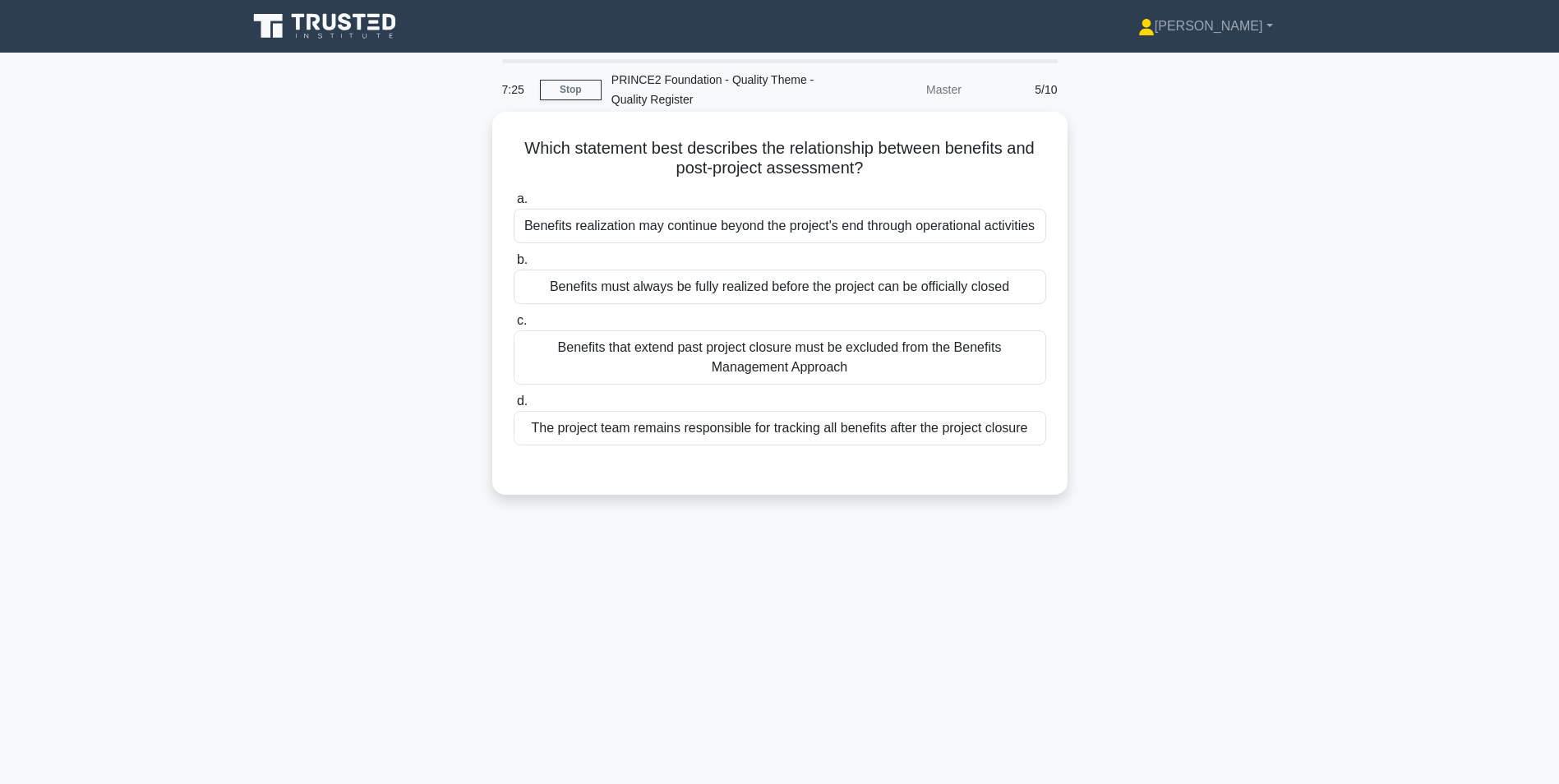
click at [627, 234] on div "Benefits realization may continue beyond the project's end through operational …" at bounding box center [780, 226] width 533 height 34
click at [514, 205] on input "a. Benefits realization may continue beyond the project's end through operation…" at bounding box center [514, 200] width 0 height 11
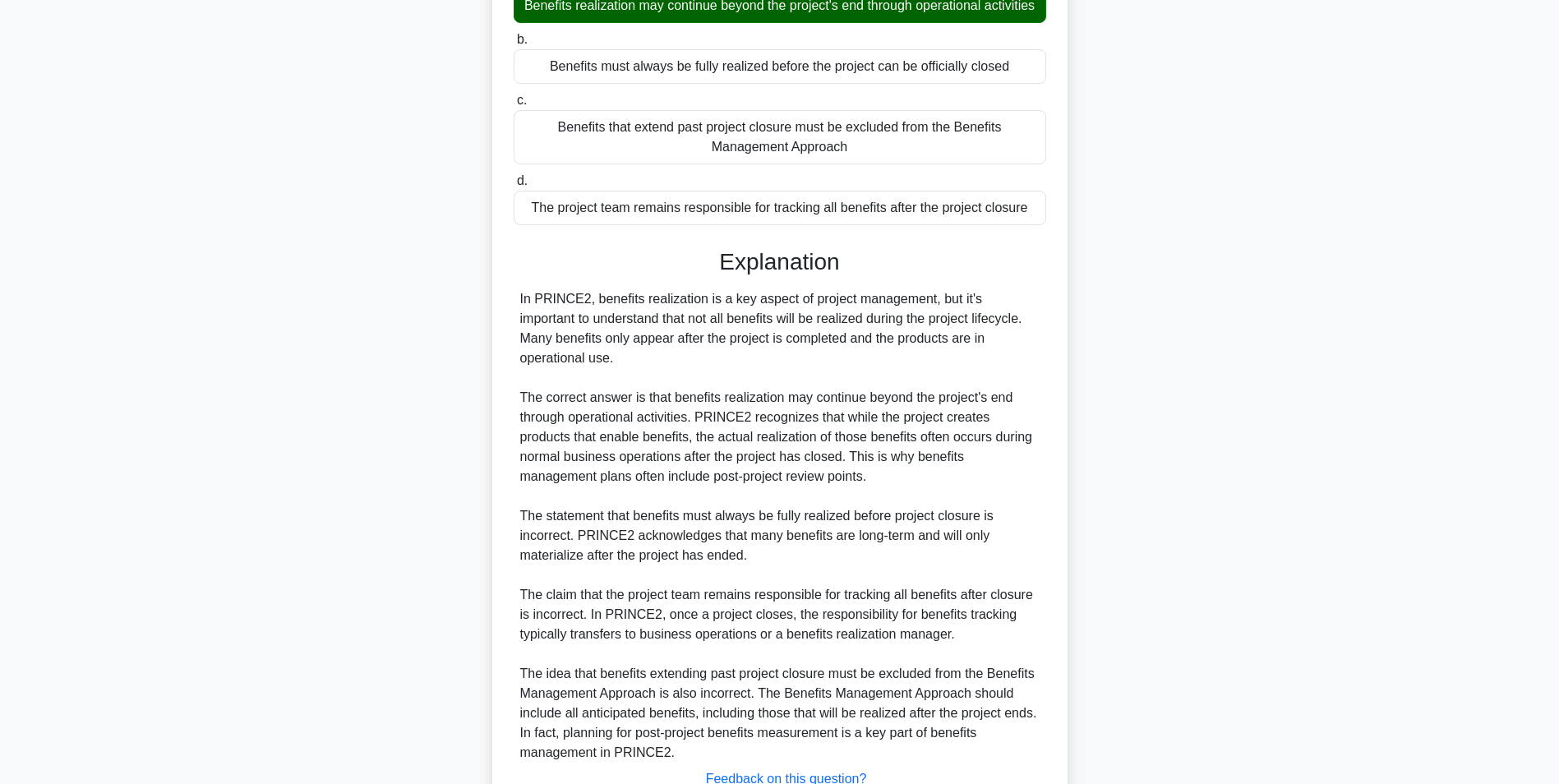
scroll to position [368, 0]
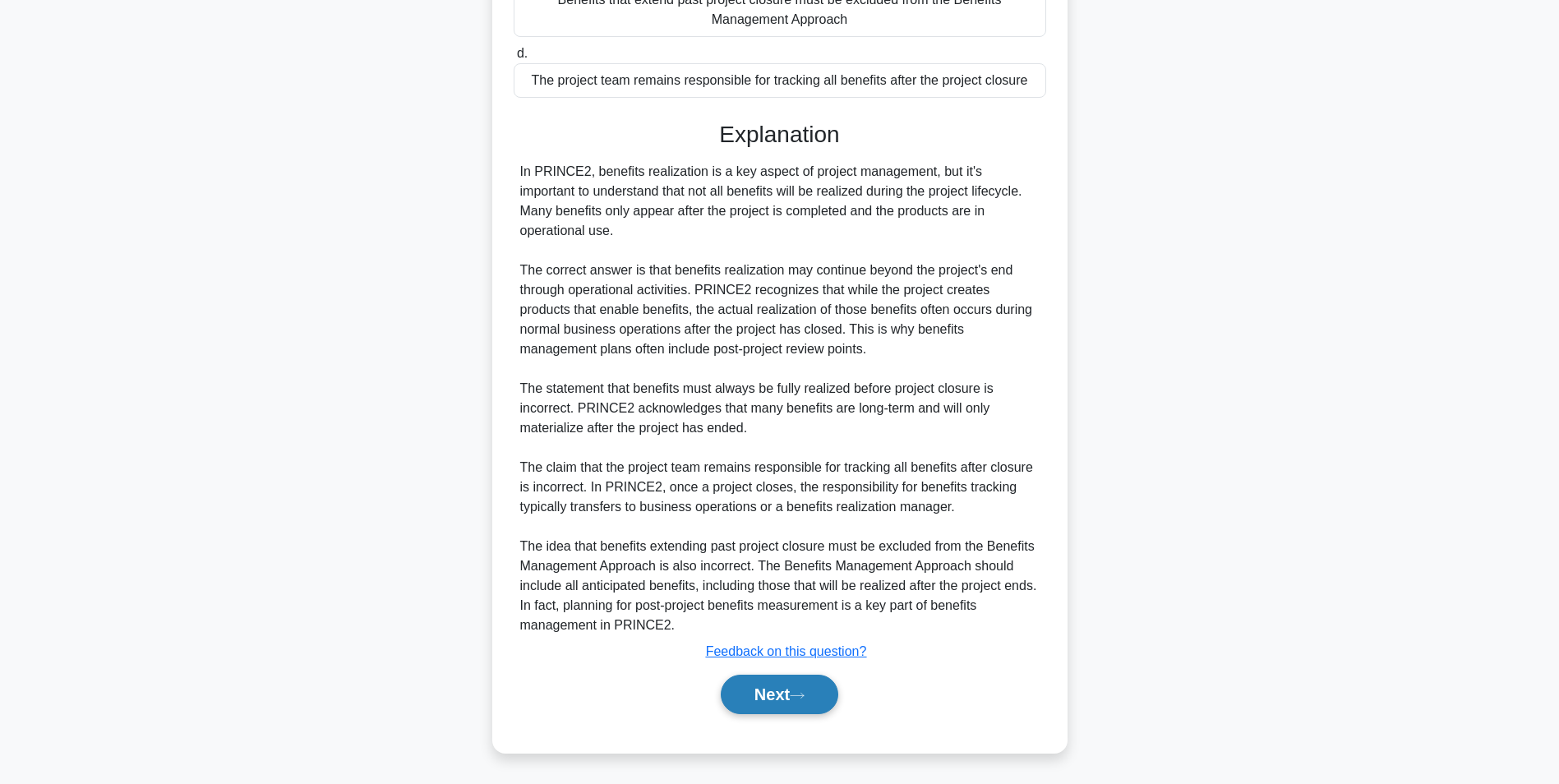
drag, startPoint x: 769, startPoint y: 699, endPoint x: 777, endPoint y: 667, distance: 33.0
click at [769, 699] on button "Next" at bounding box center [779, 694] width 118 height 40
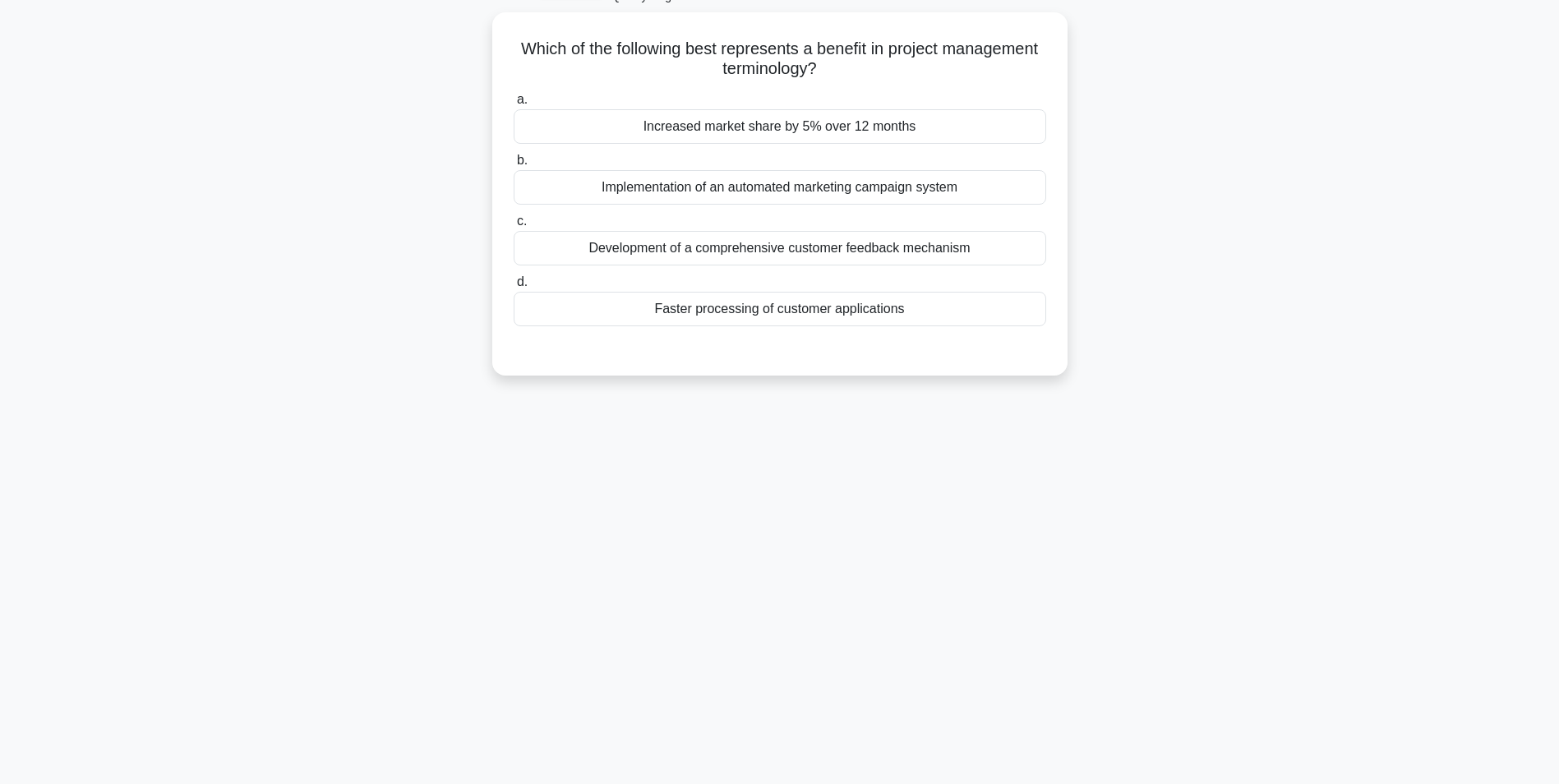
scroll to position [0, 0]
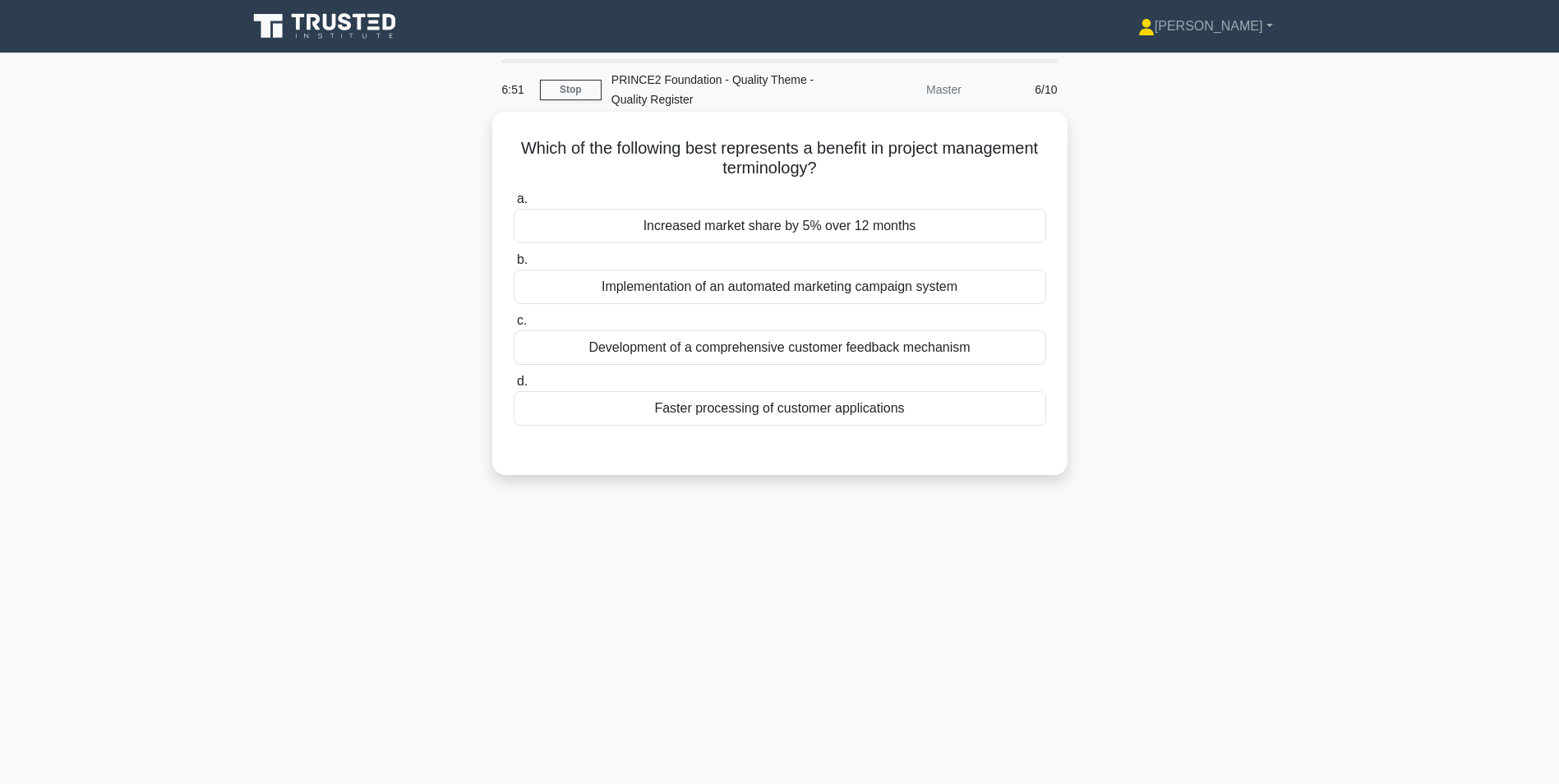
click at [668, 230] on div "Increased market share by 5% over 12 months" at bounding box center [780, 226] width 533 height 34
click at [514, 205] on input "a. Increased market share by 5% over 12 months" at bounding box center [514, 200] width 0 height 11
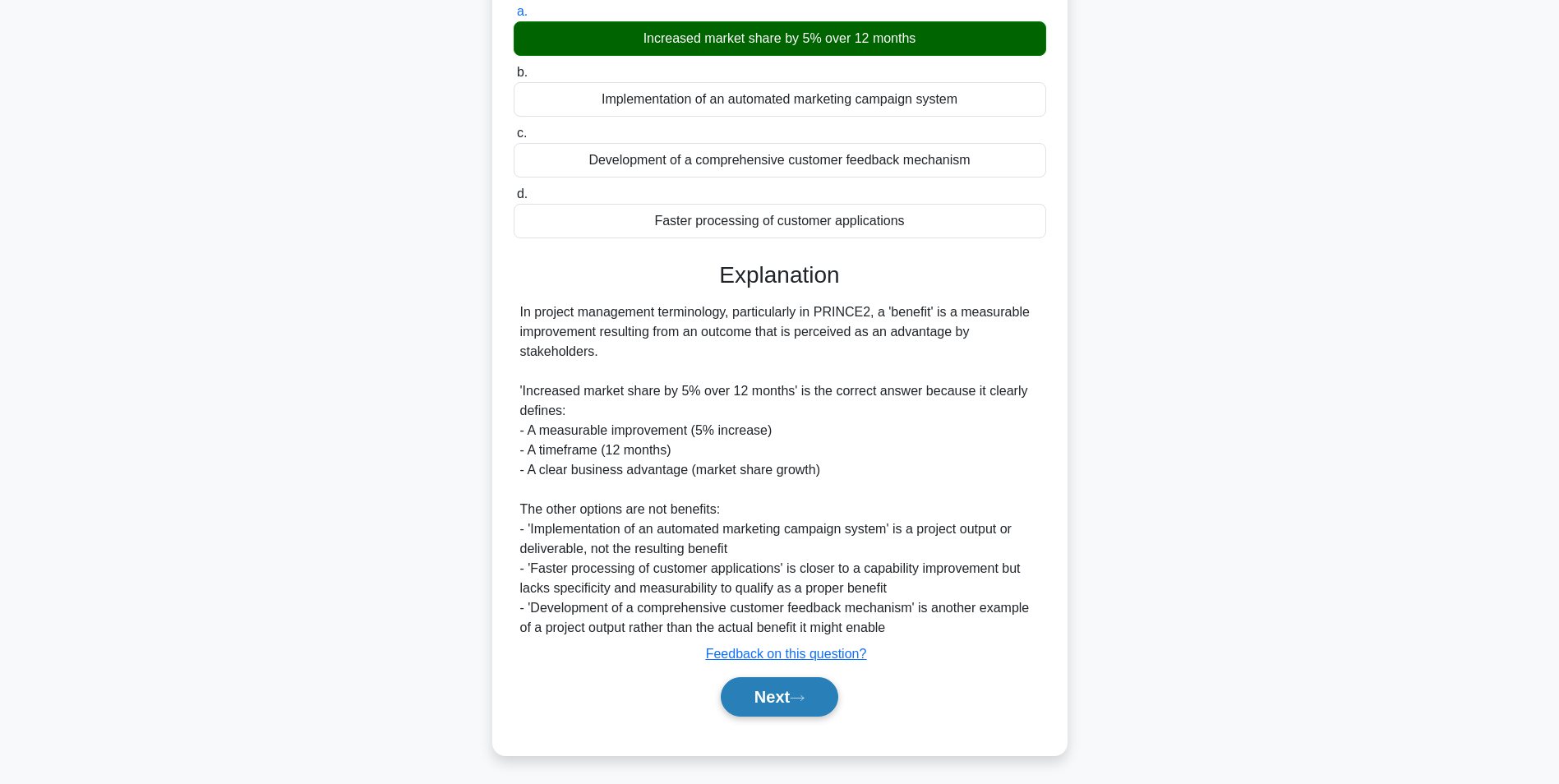
scroll to position [191, 0]
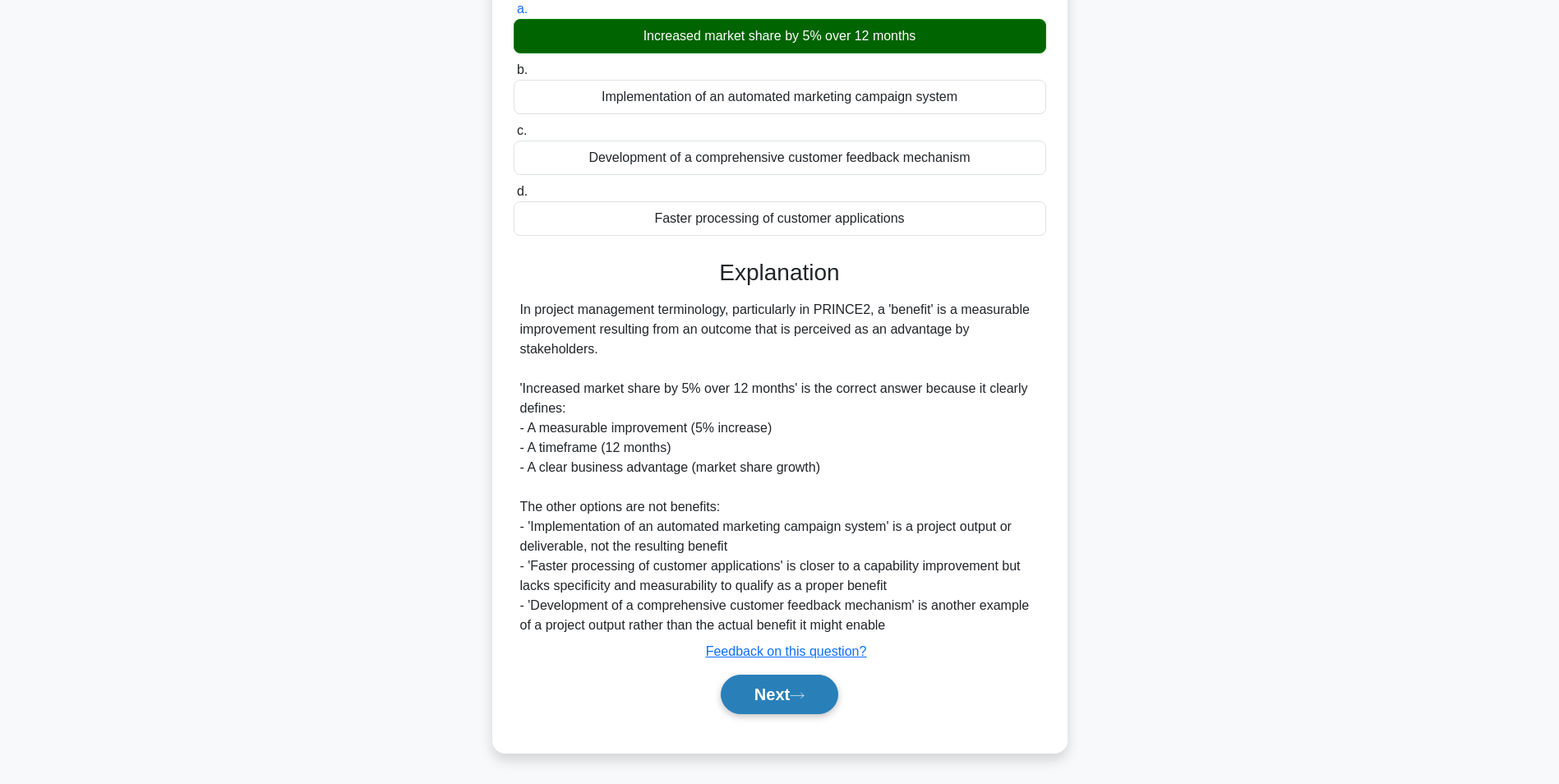
click at [797, 696] on icon at bounding box center [797, 696] width 14 height 9
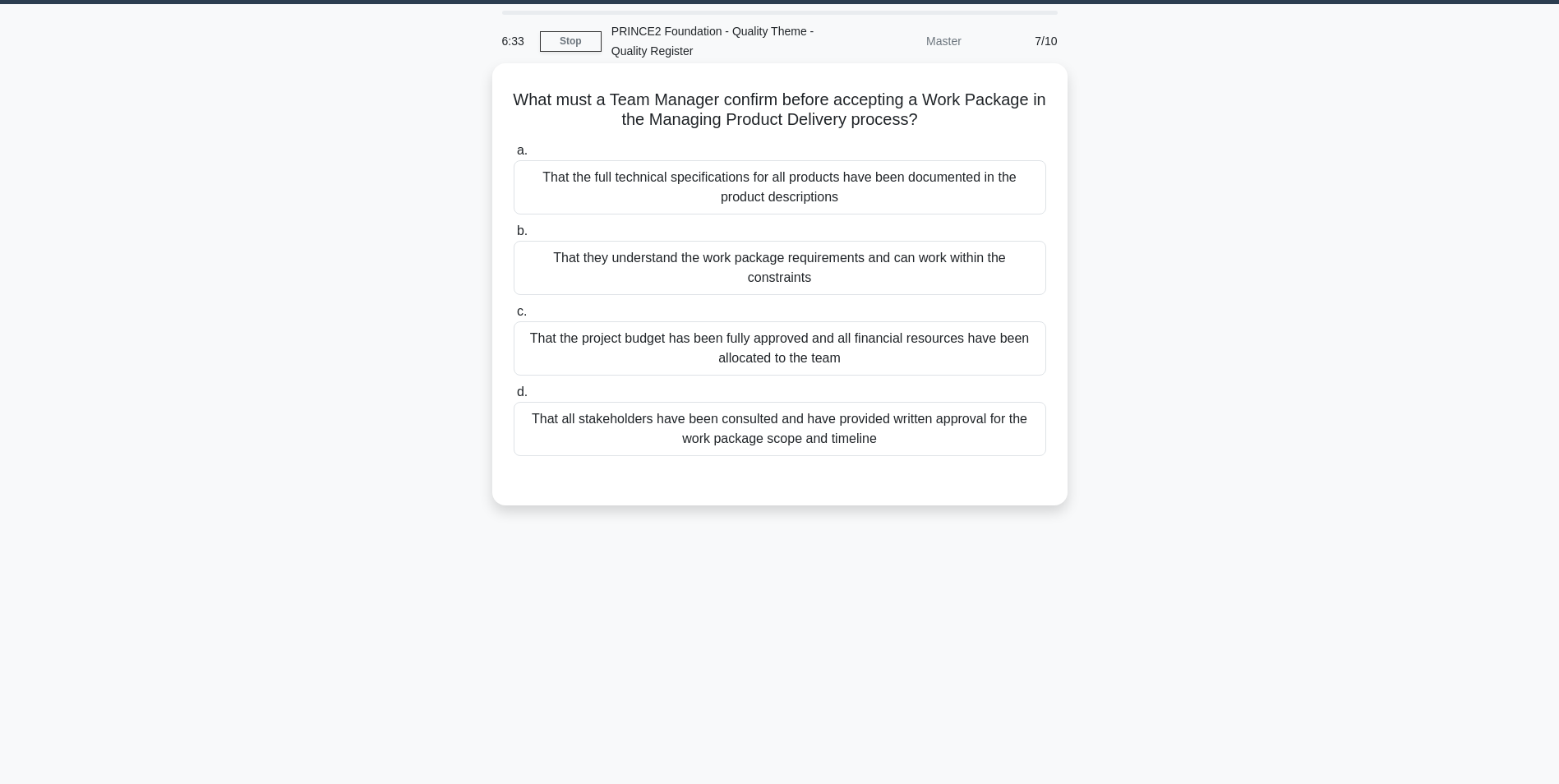
scroll to position [0, 0]
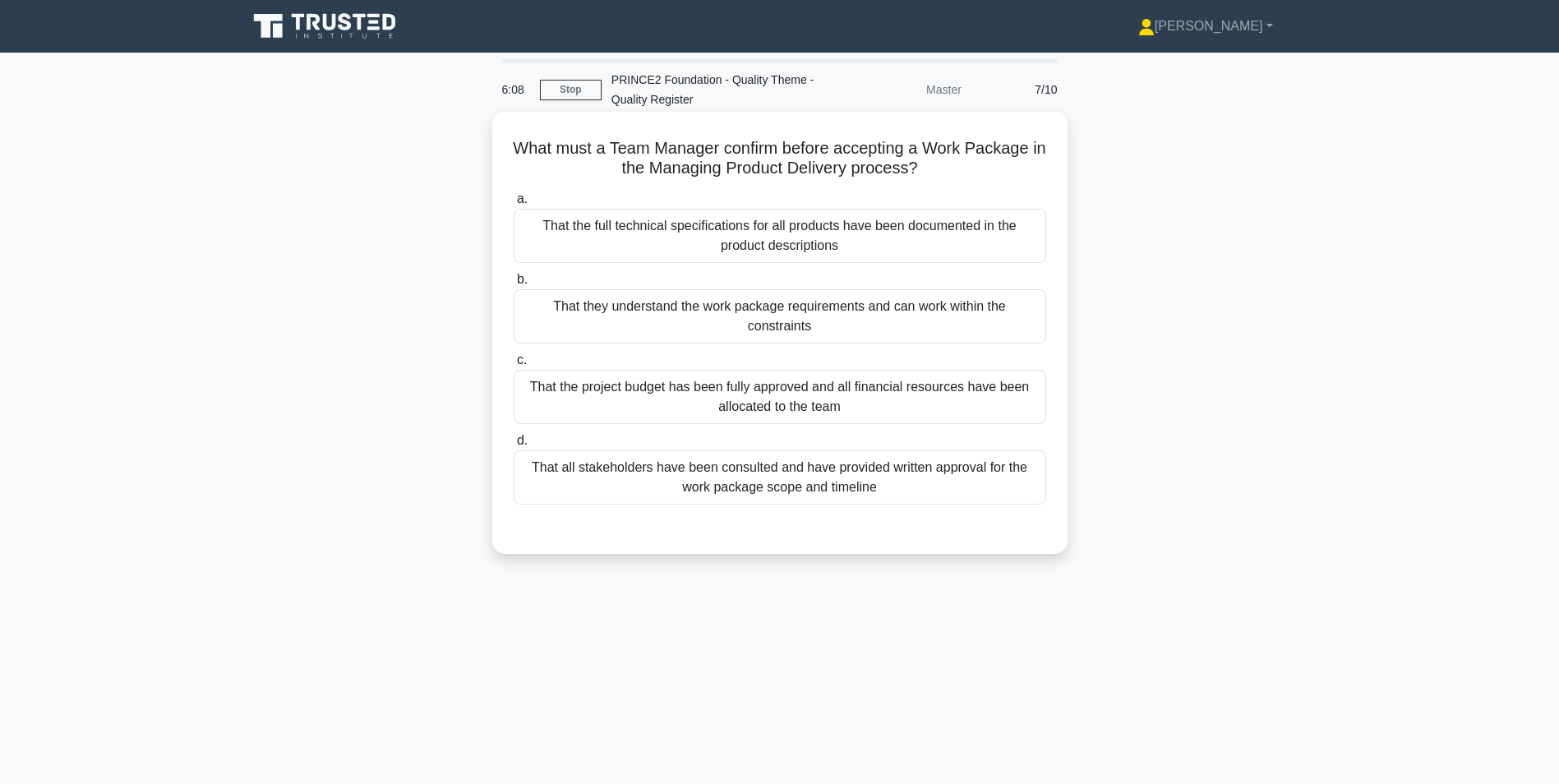
click at [619, 313] on div "That they understand the work package requirements and can work within the cons…" at bounding box center [780, 316] width 533 height 54
click at [514, 285] on input "b. That they understand the work package requirements and can work within the c…" at bounding box center [514, 280] width 0 height 11
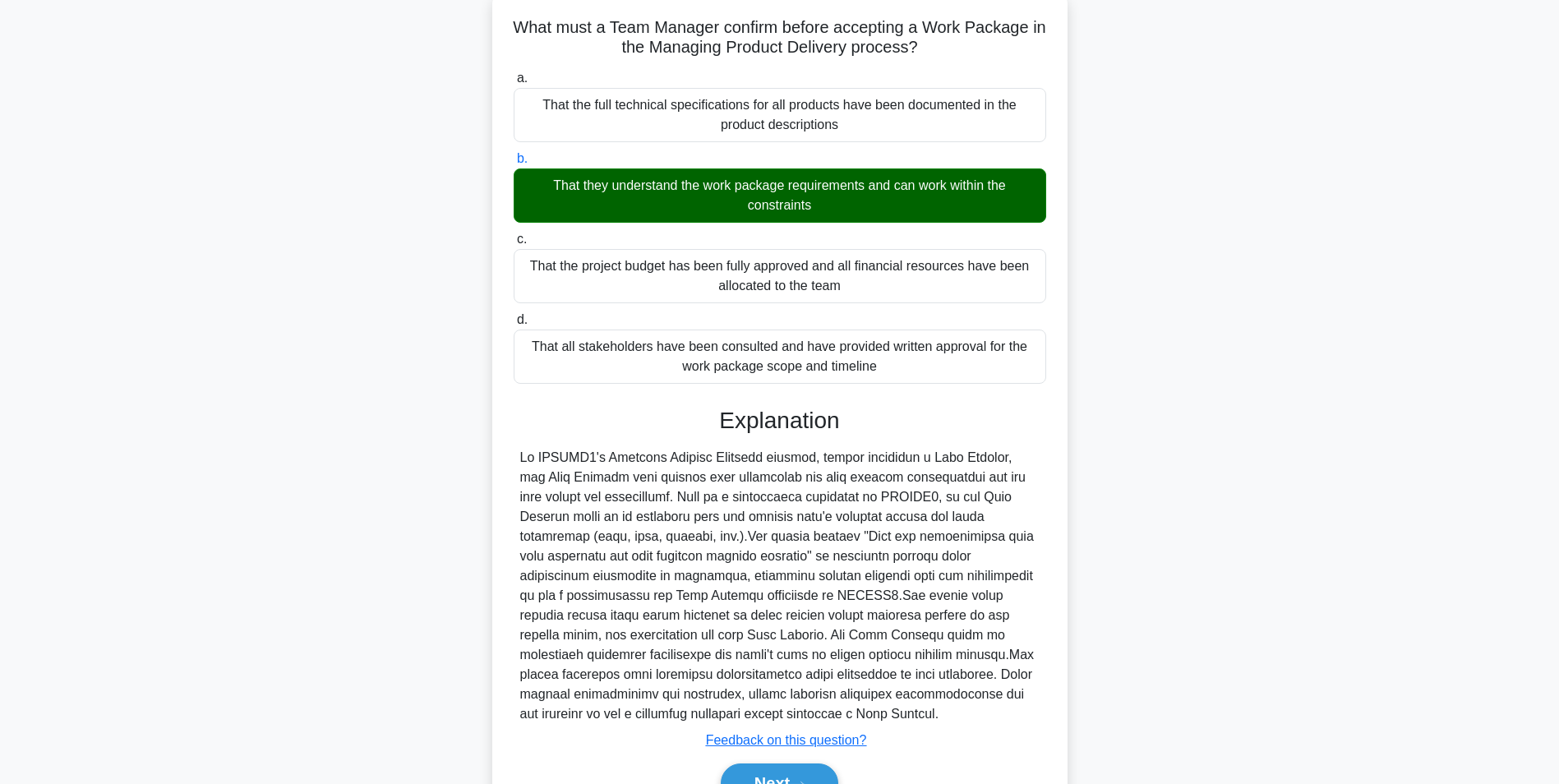
scroll to position [210, 0]
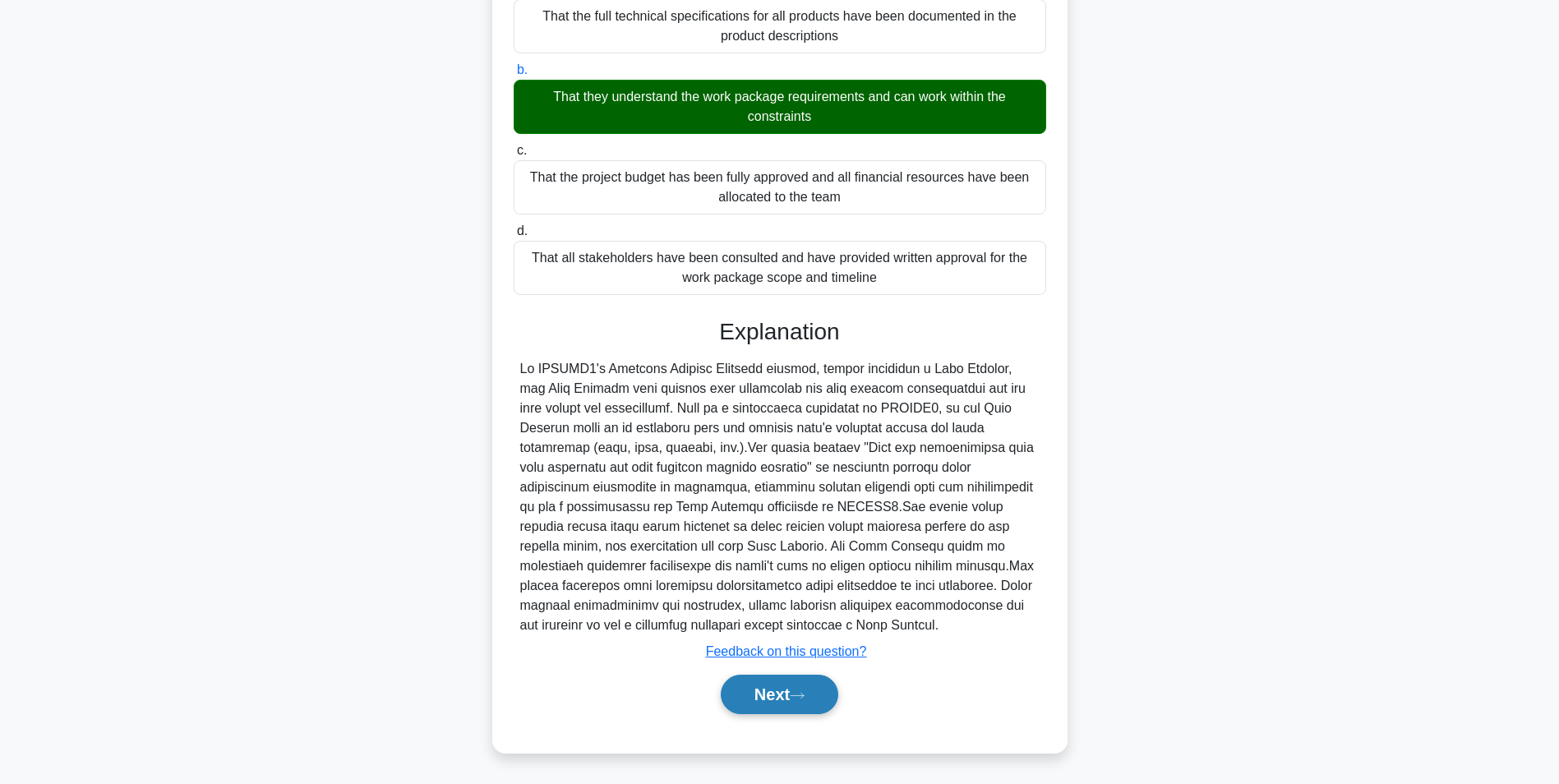
click at [800, 698] on icon at bounding box center [797, 696] width 14 height 9
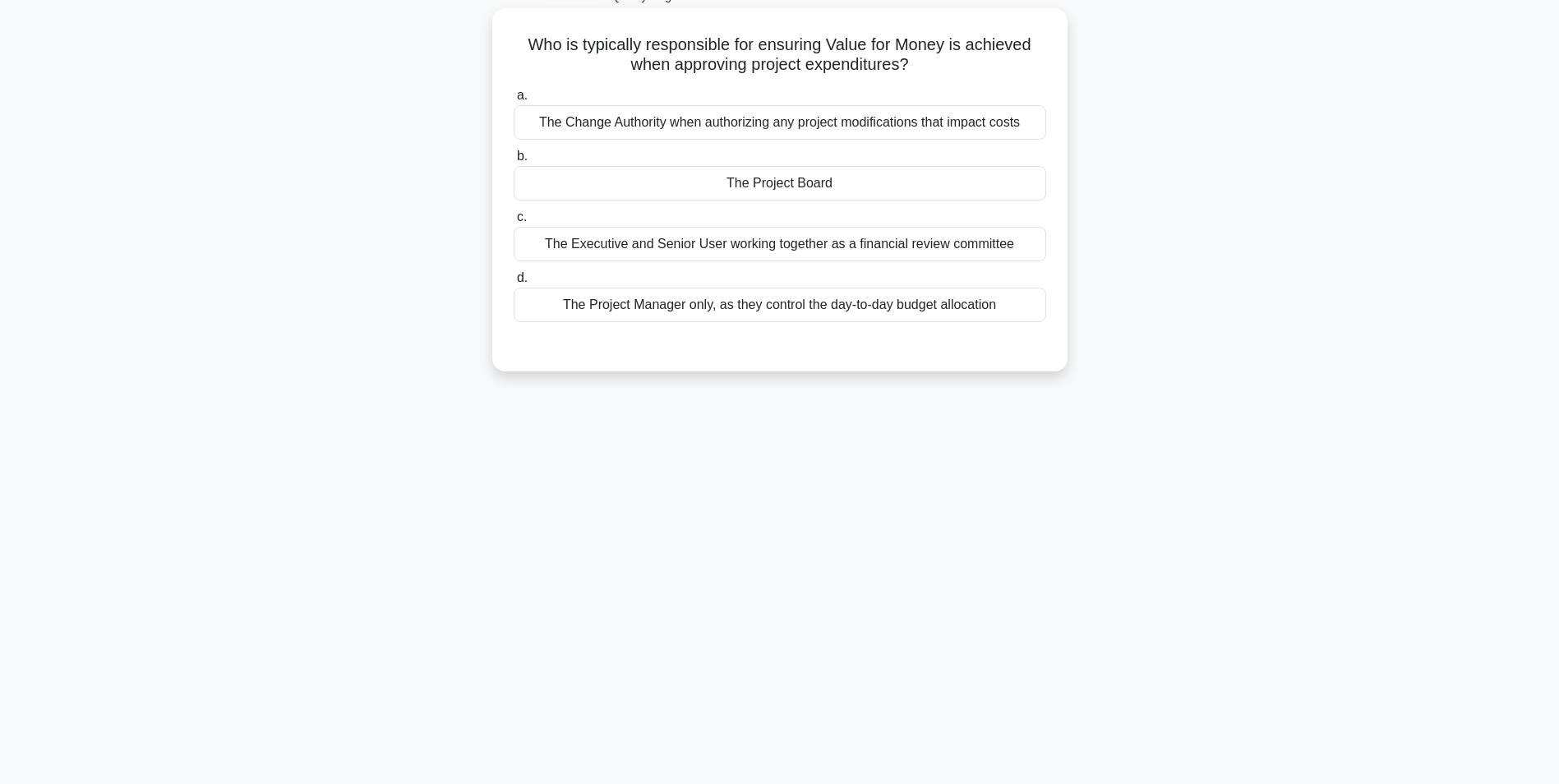
scroll to position [0, 0]
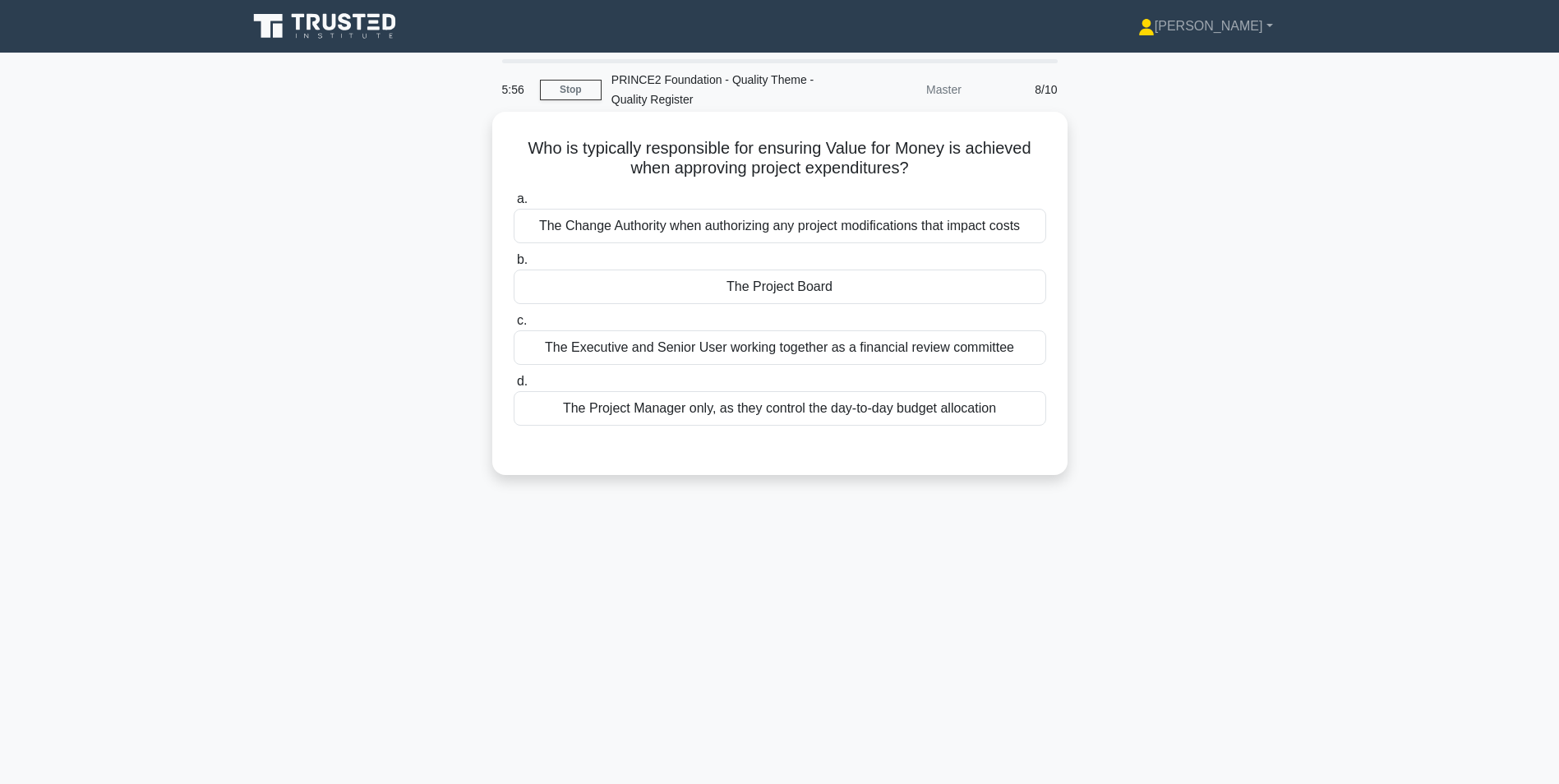
click at [670, 346] on div "The Executive and Senior User working together as a financial review committee" at bounding box center [780, 347] width 533 height 34
click at [514, 326] on input "c. The Executive and Senior User working together as a financial review committ…" at bounding box center [514, 321] width 0 height 11
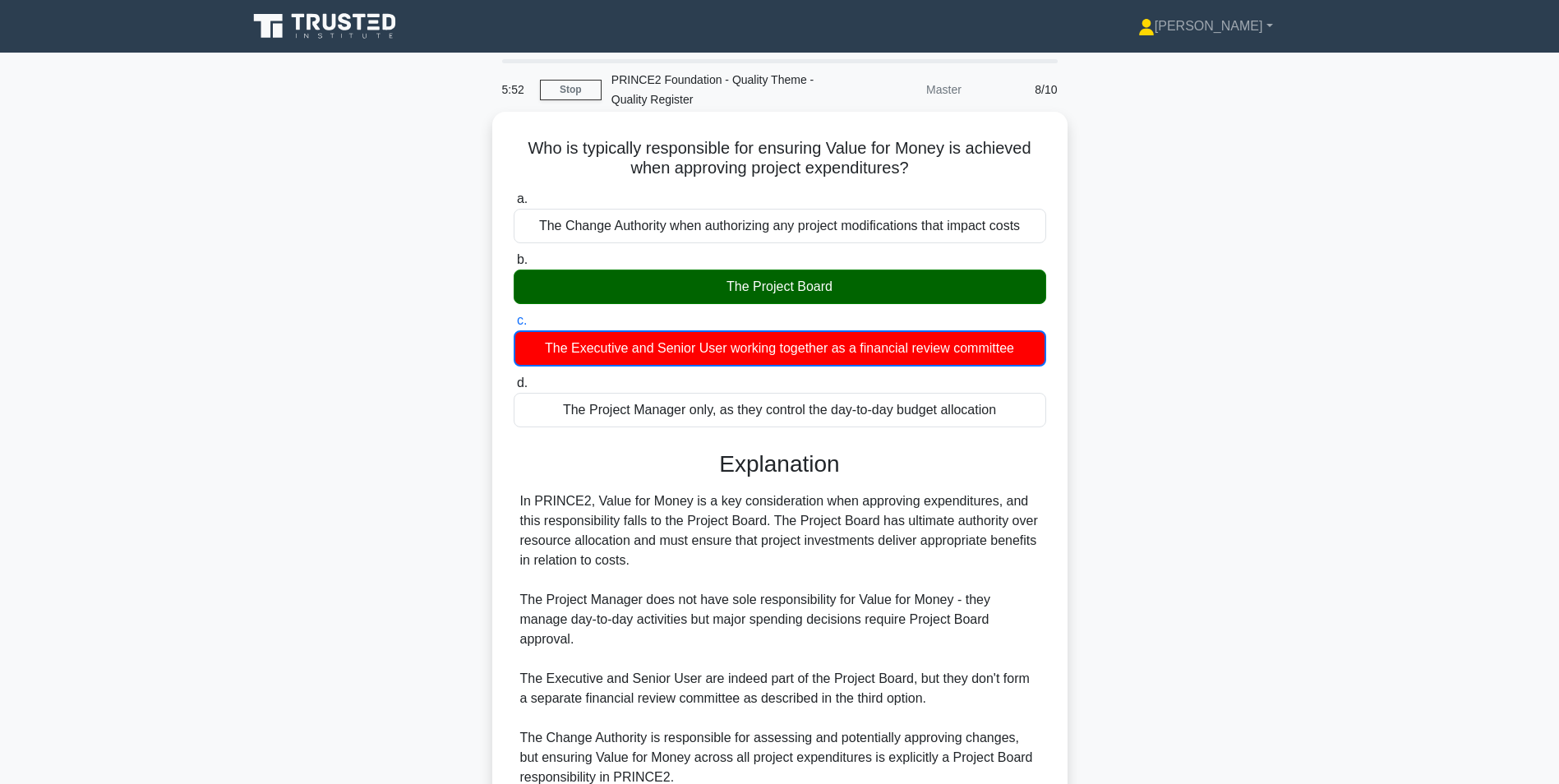
scroll to position [153, 0]
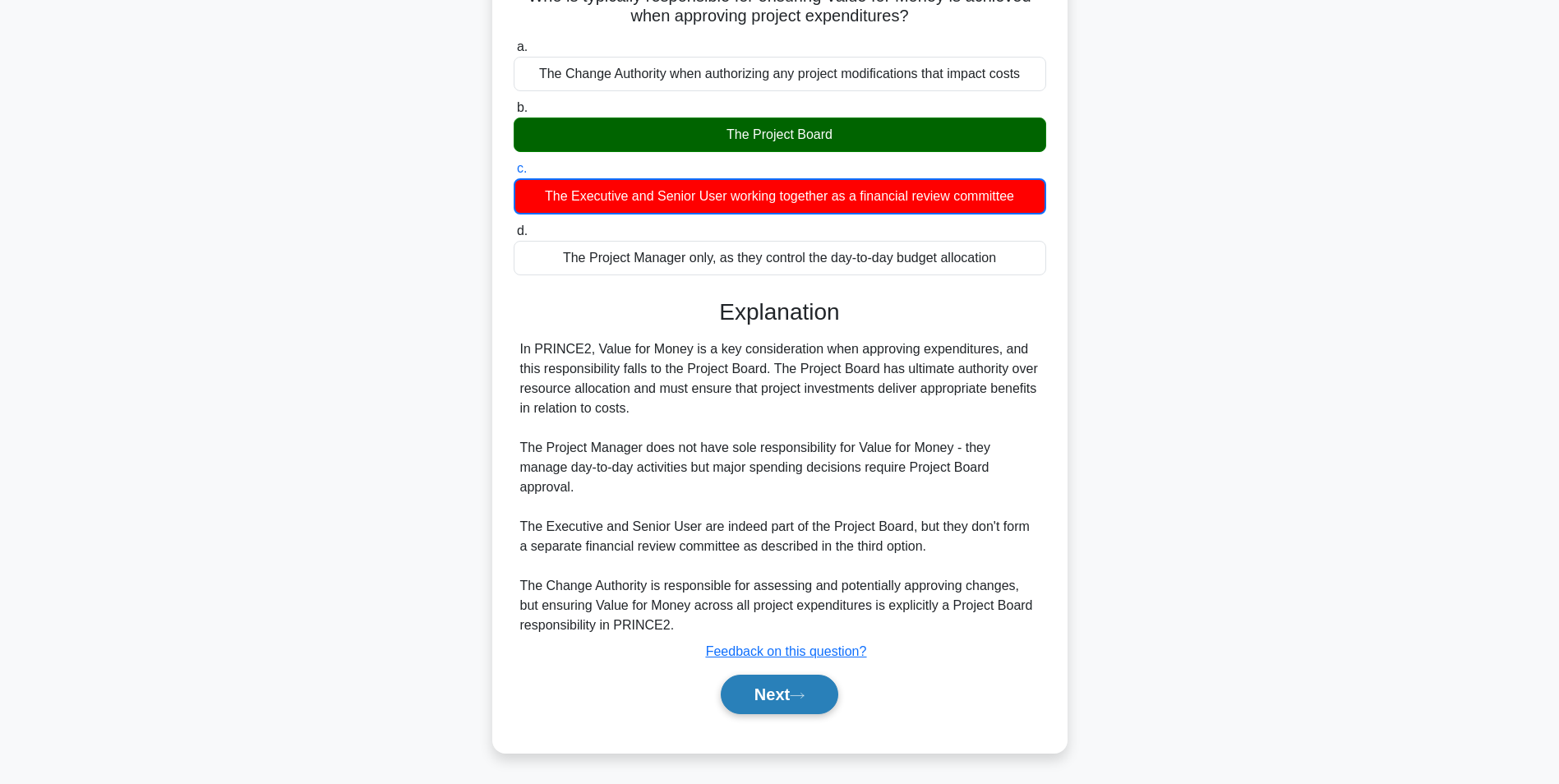
click at [778, 696] on button "Next" at bounding box center [779, 694] width 118 height 40
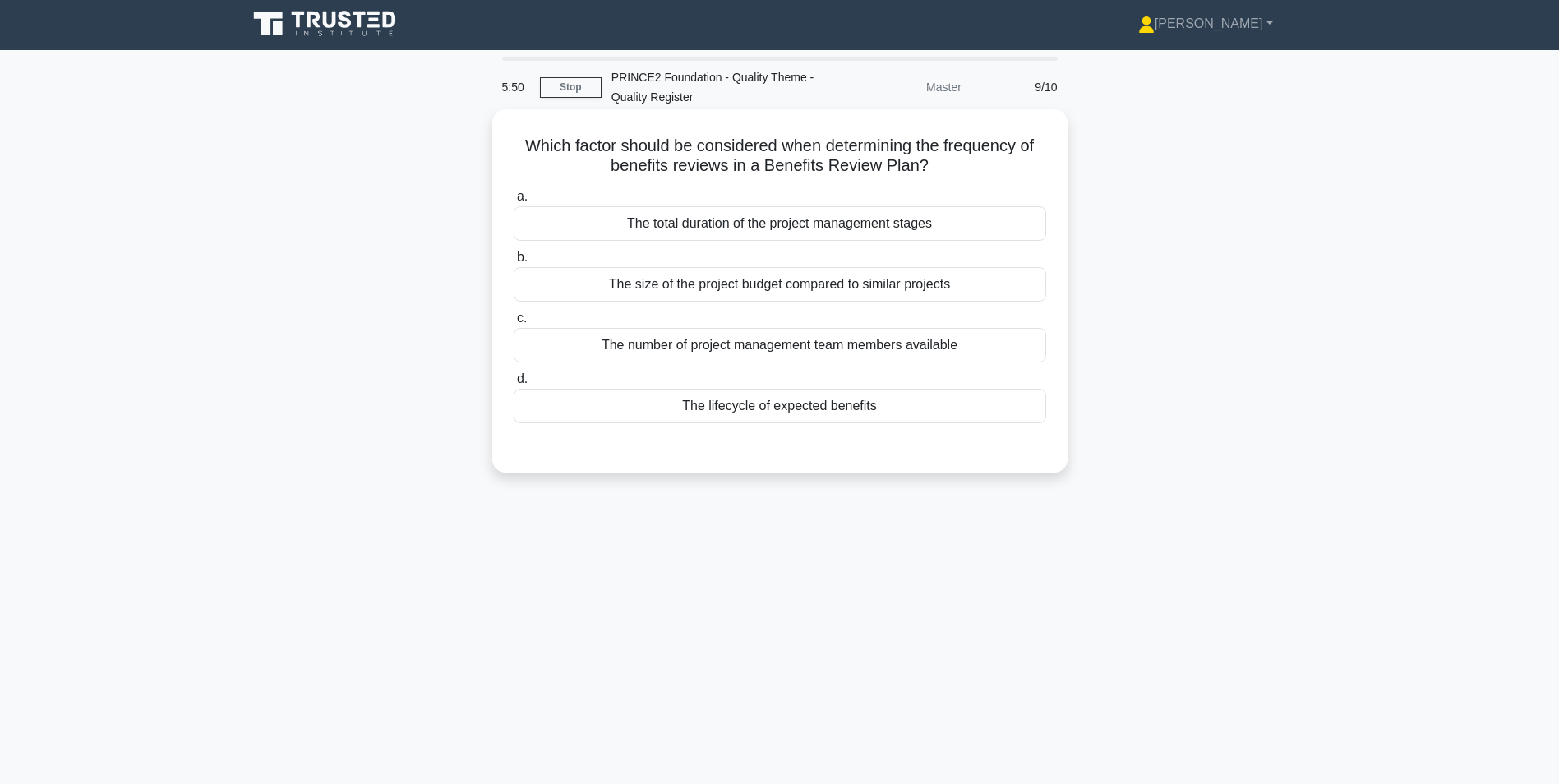
scroll to position [0, 0]
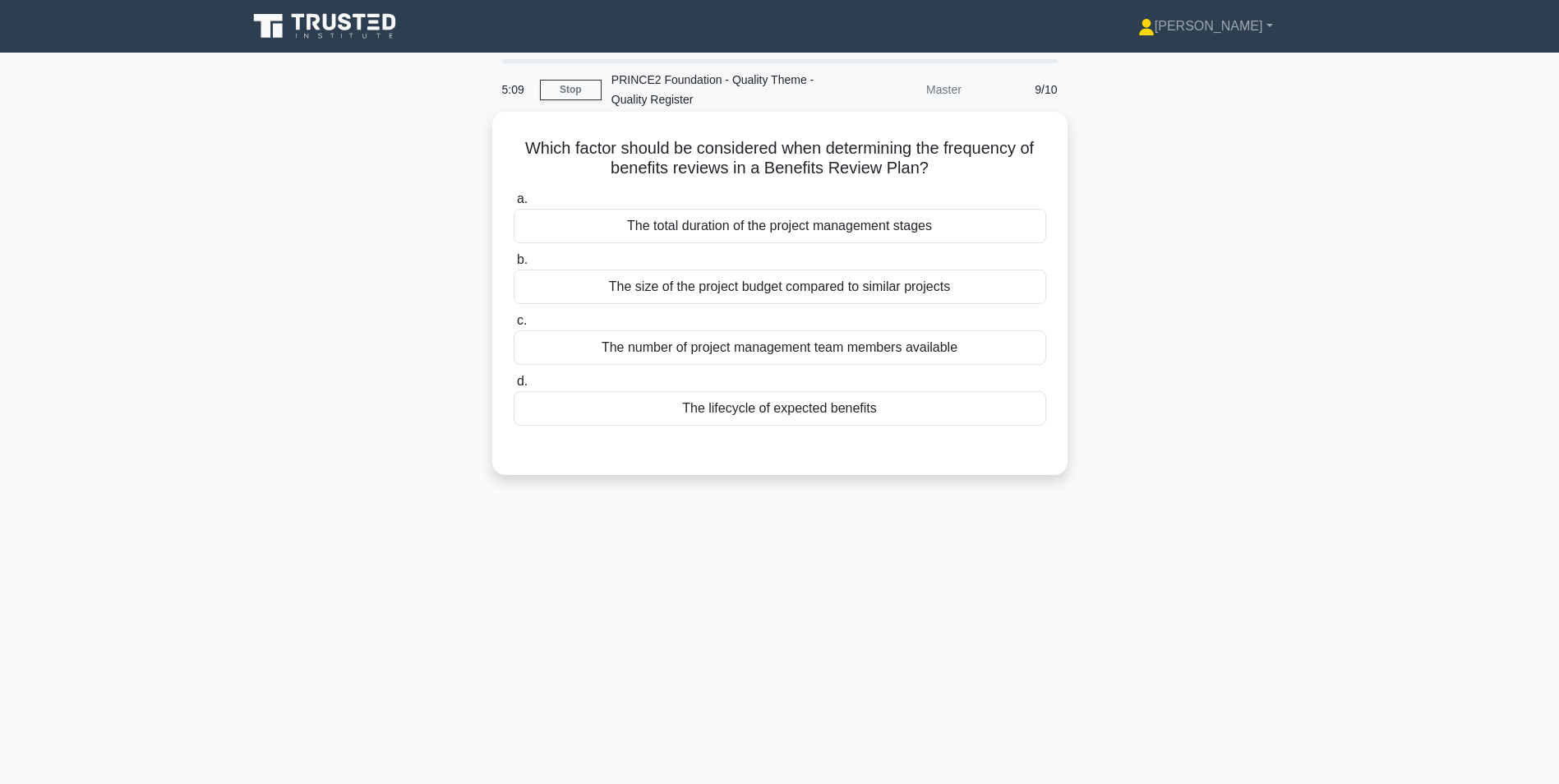
click at [663, 227] on div "The total duration of the project management stages" at bounding box center [780, 226] width 533 height 34
click at [514, 205] on input "a. The total duration of the project management stages" at bounding box center [514, 200] width 0 height 11
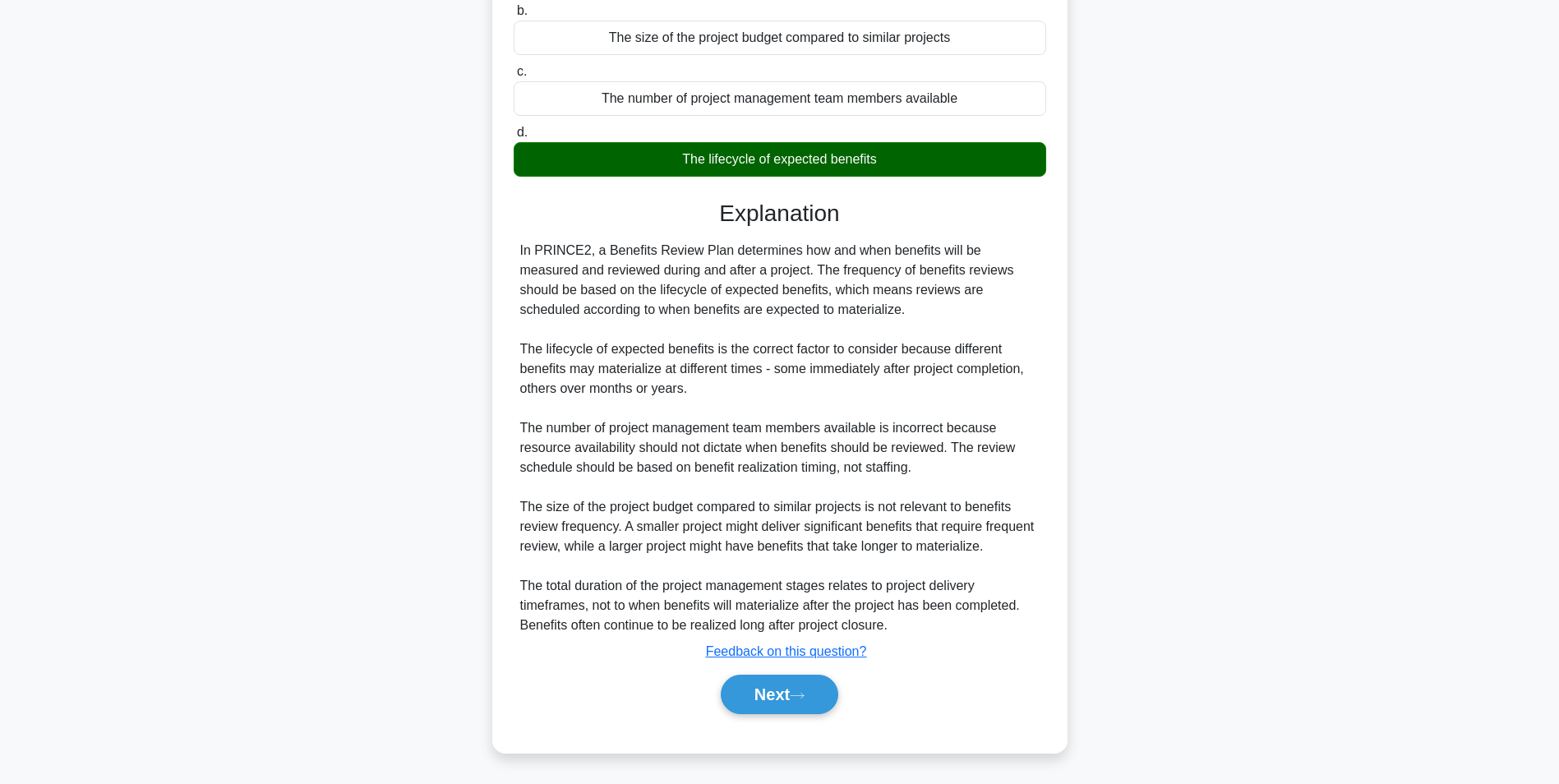
scroll to position [252, 0]
click at [757, 701] on button "Next" at bounding box center [779, 694] width 118 height 40
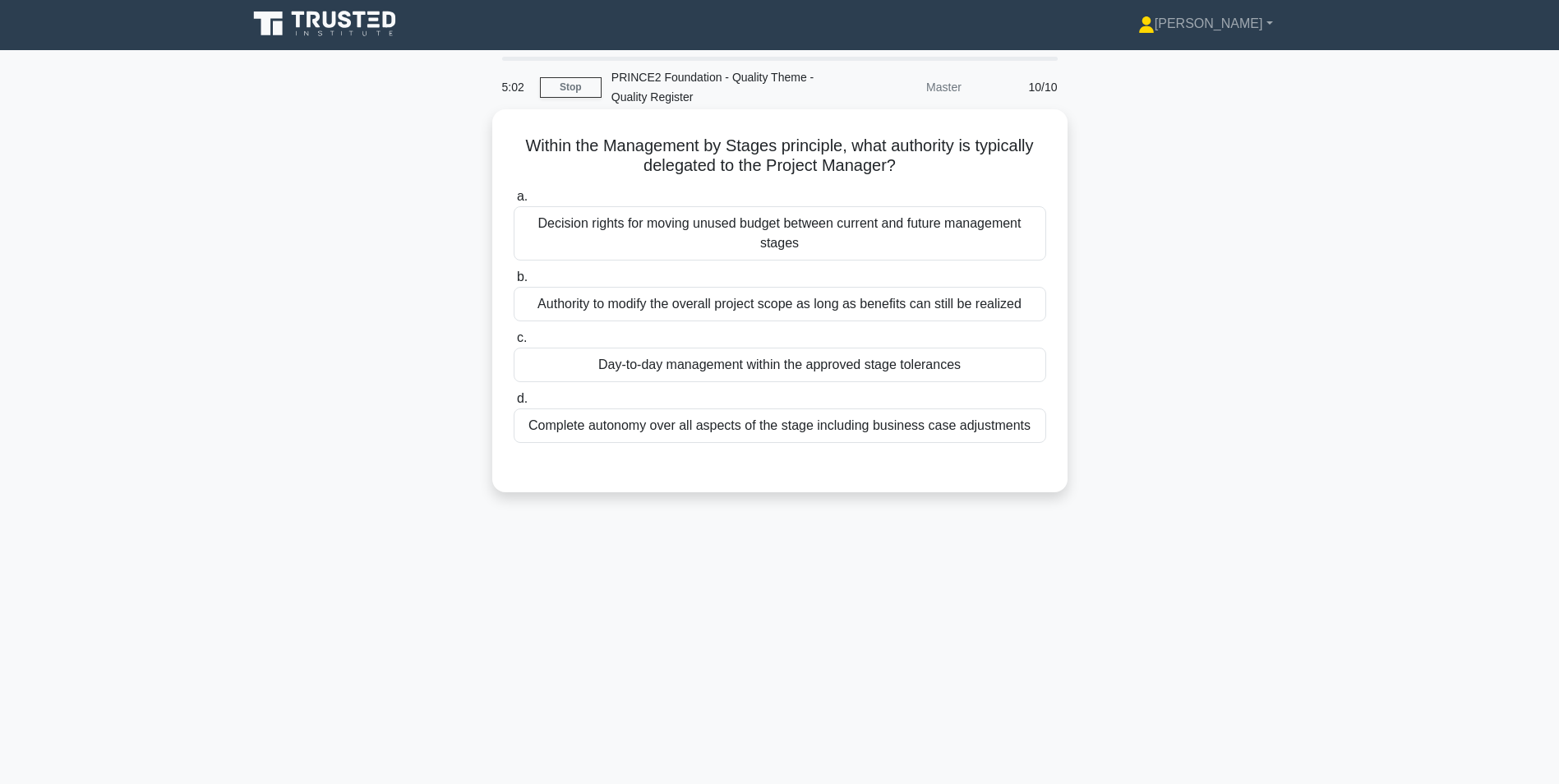
scroll to position [0, 0]
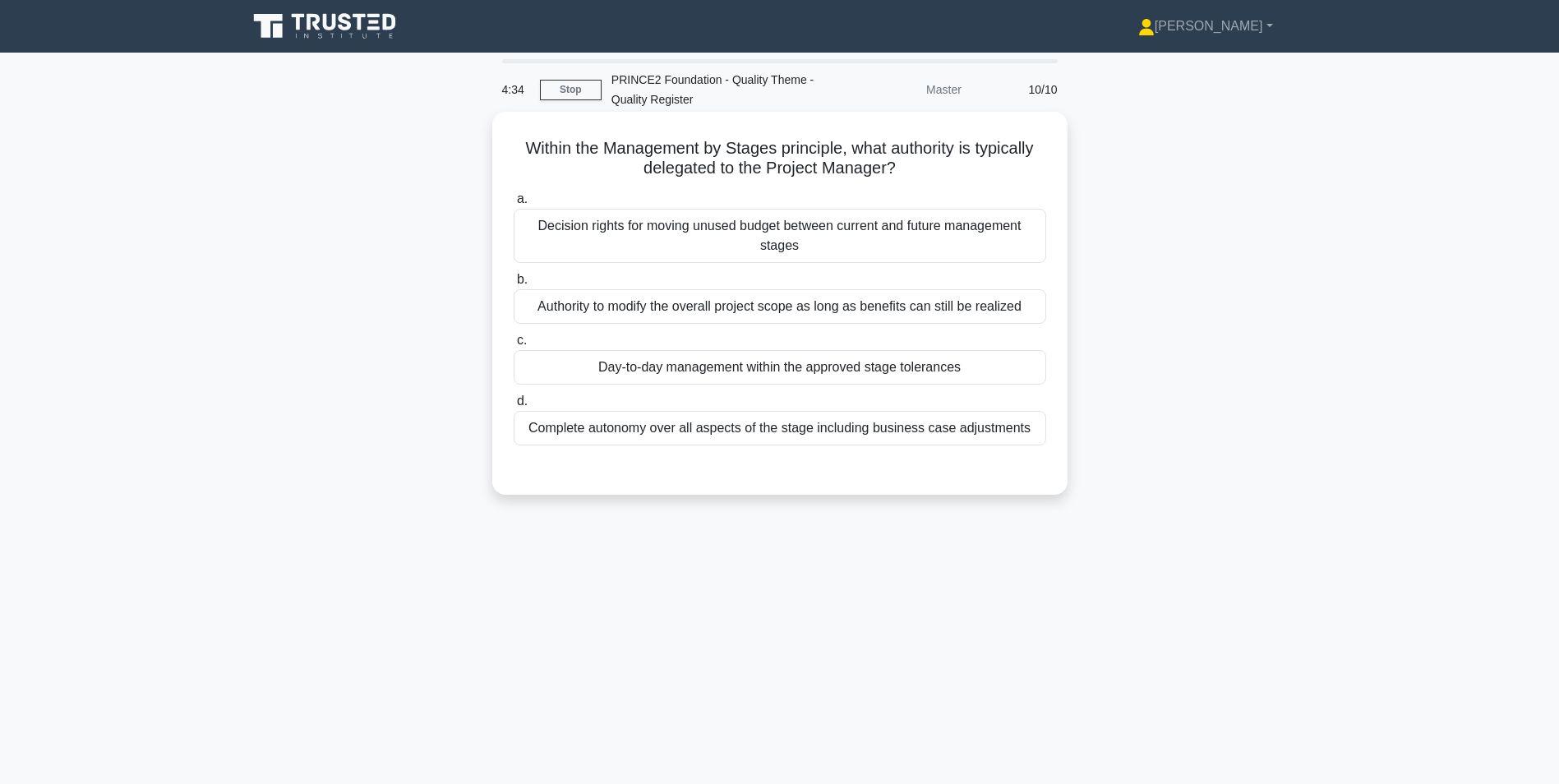
click at [625, 361] on div "Day-to-day management within the approved stage tolerances" at bounding box center [780, 367] width 533 height 34
click at [514, 346] on input "c. Day-to-day management within the approved stage tolerances" at bounding box center [514, 341] width 0 height 11
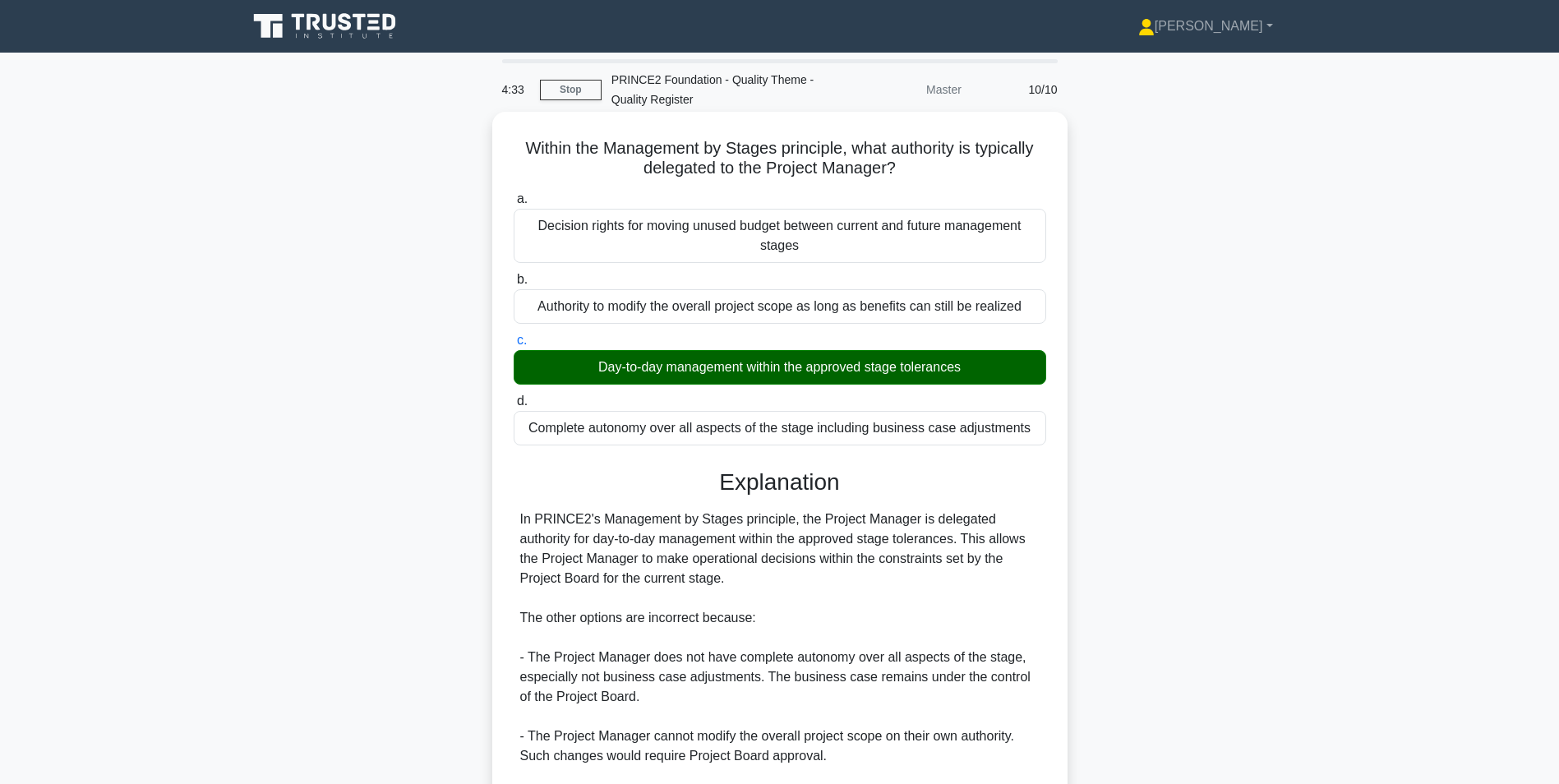
scroll to position [270, 0]
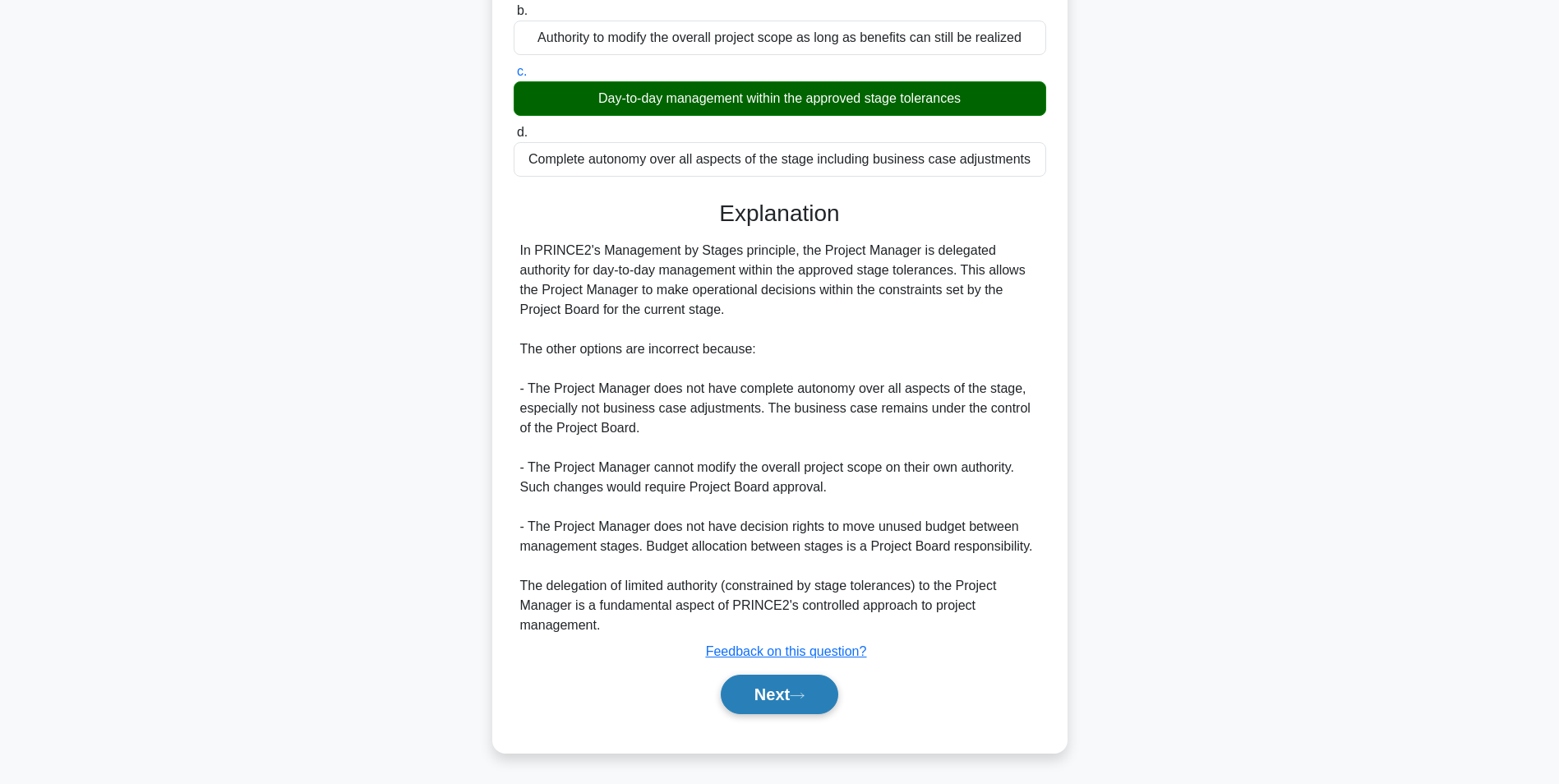
click at [801, 696] on icon at bounding box center [797, 694] width 13 height 4
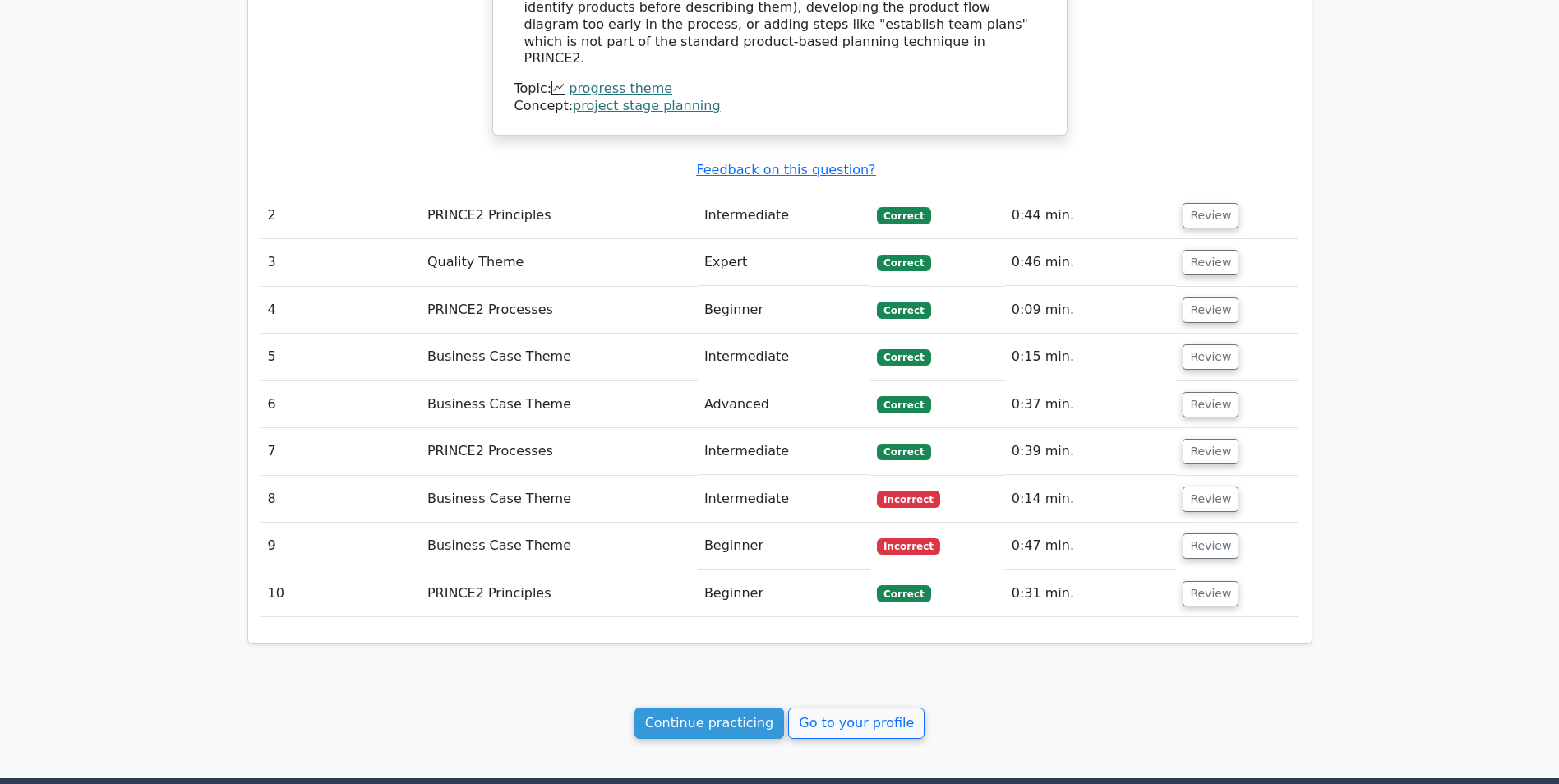
scroll to position [1807, 0]
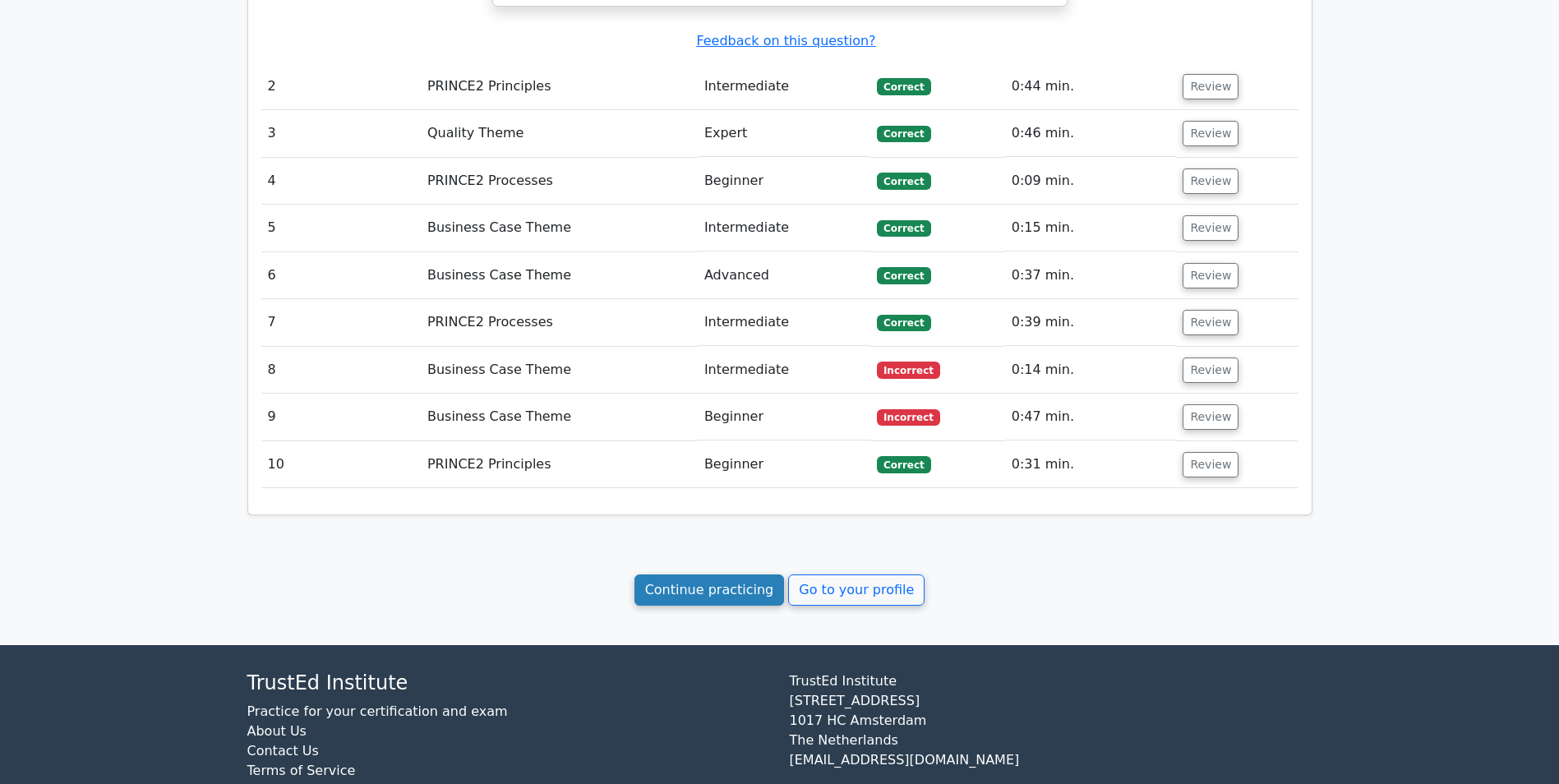
click at [733, 575] on link "Continue practicing" at bounding box center [709, 590] width 150 height 31
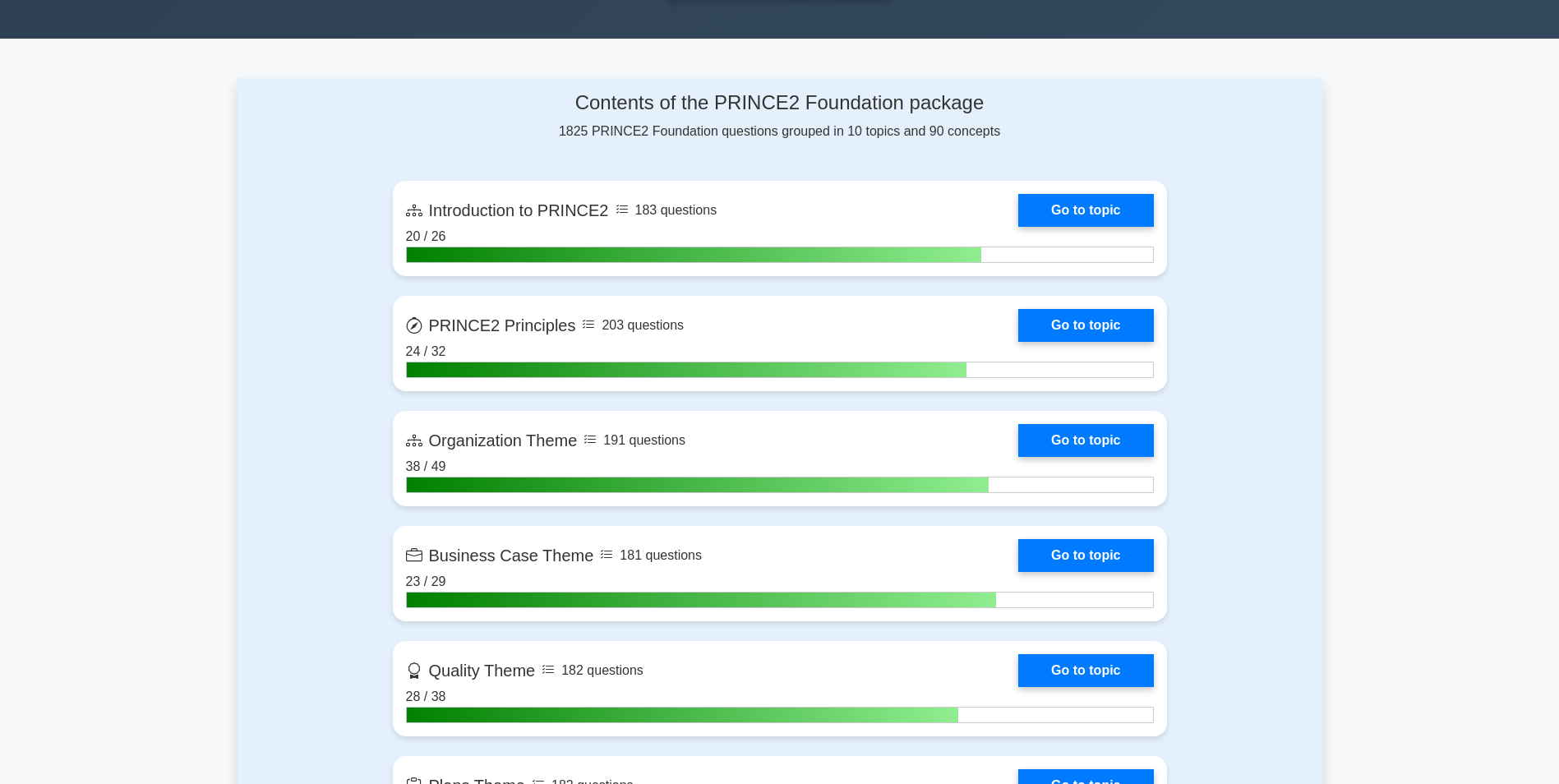
scroll to position [575, 0]
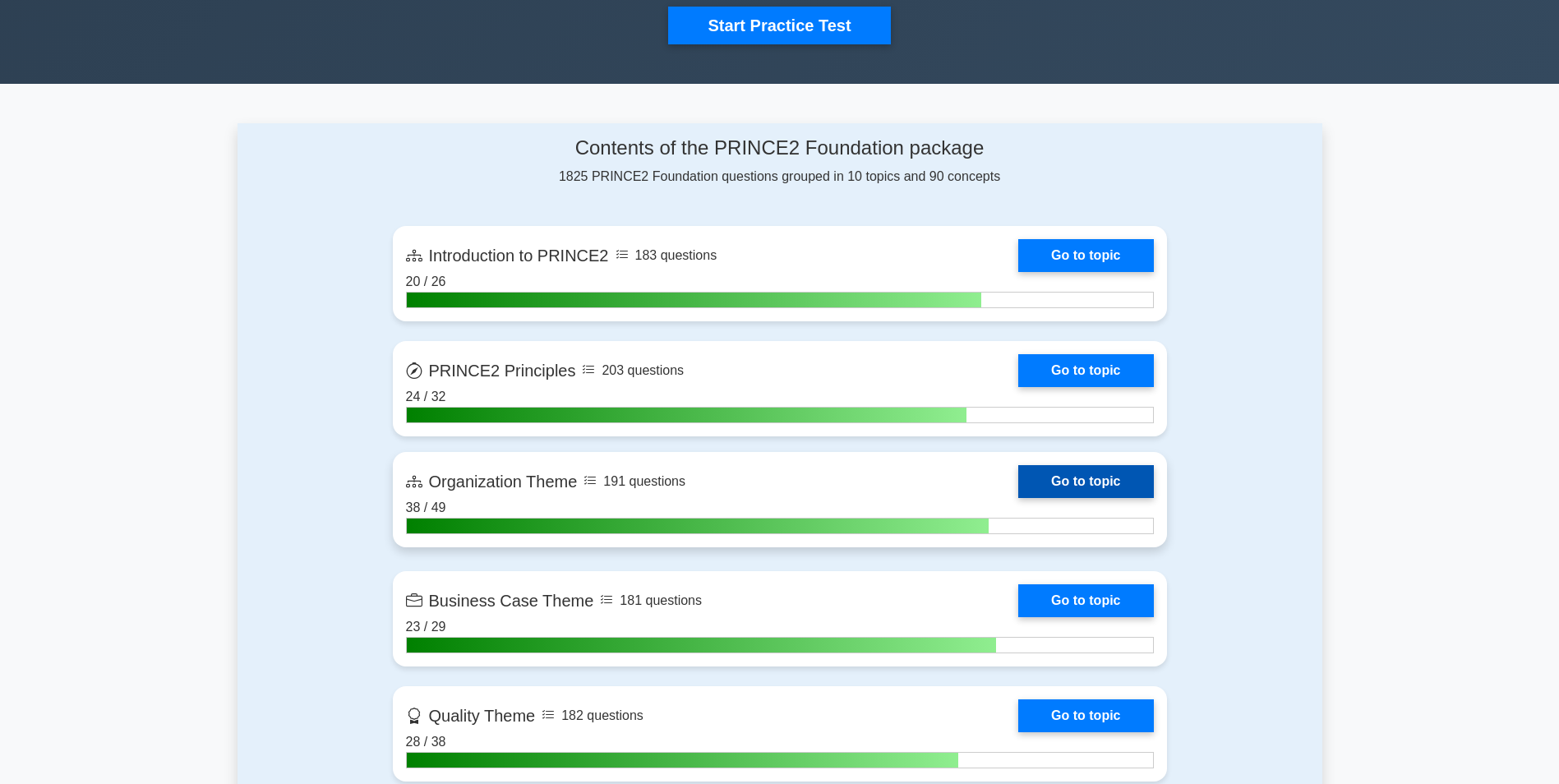
click at [1018, 486] on link "Go to topic" at bounding box center [1086, 481] width 135 height 33
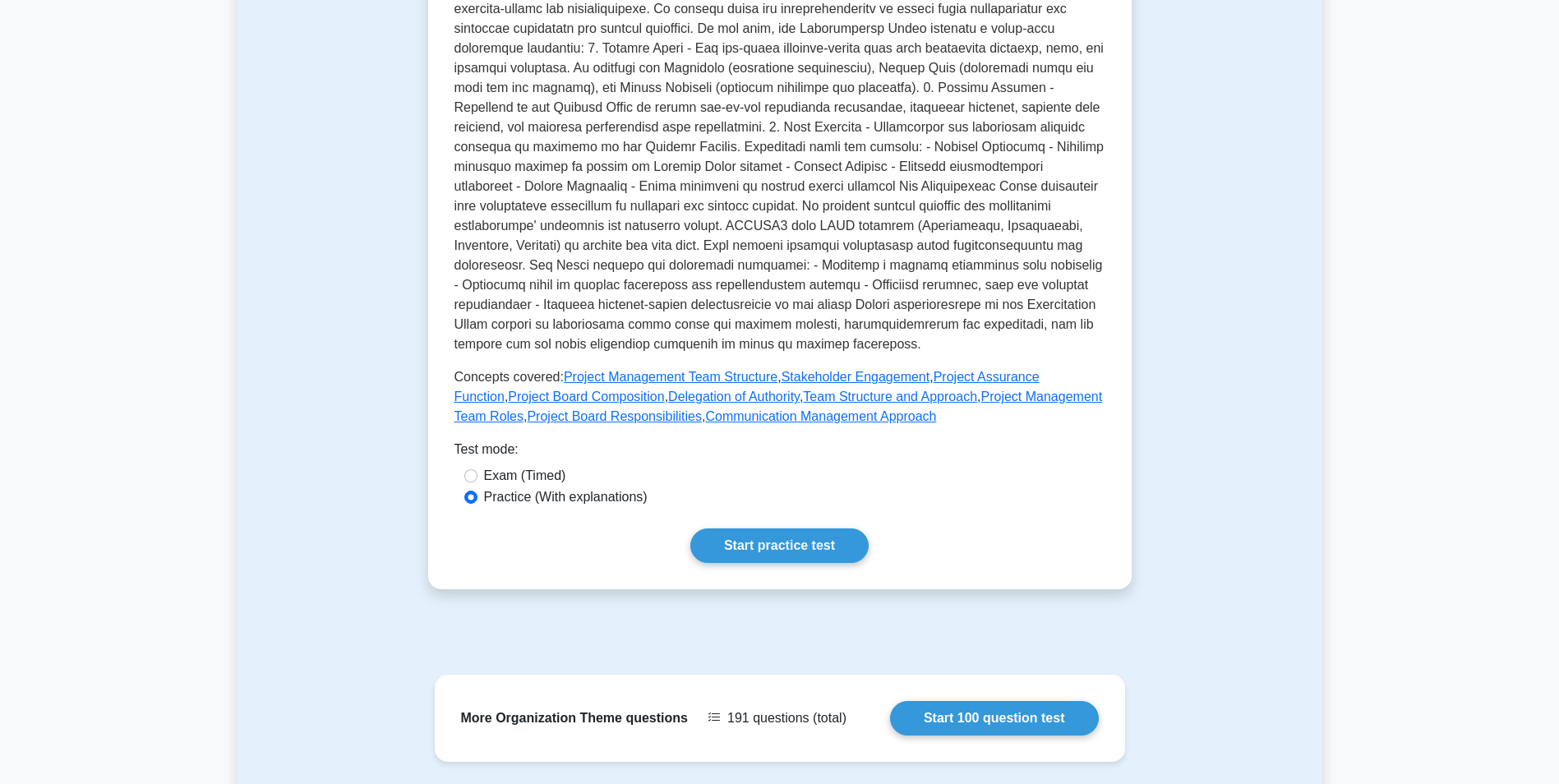
scroll to position [657, 0]
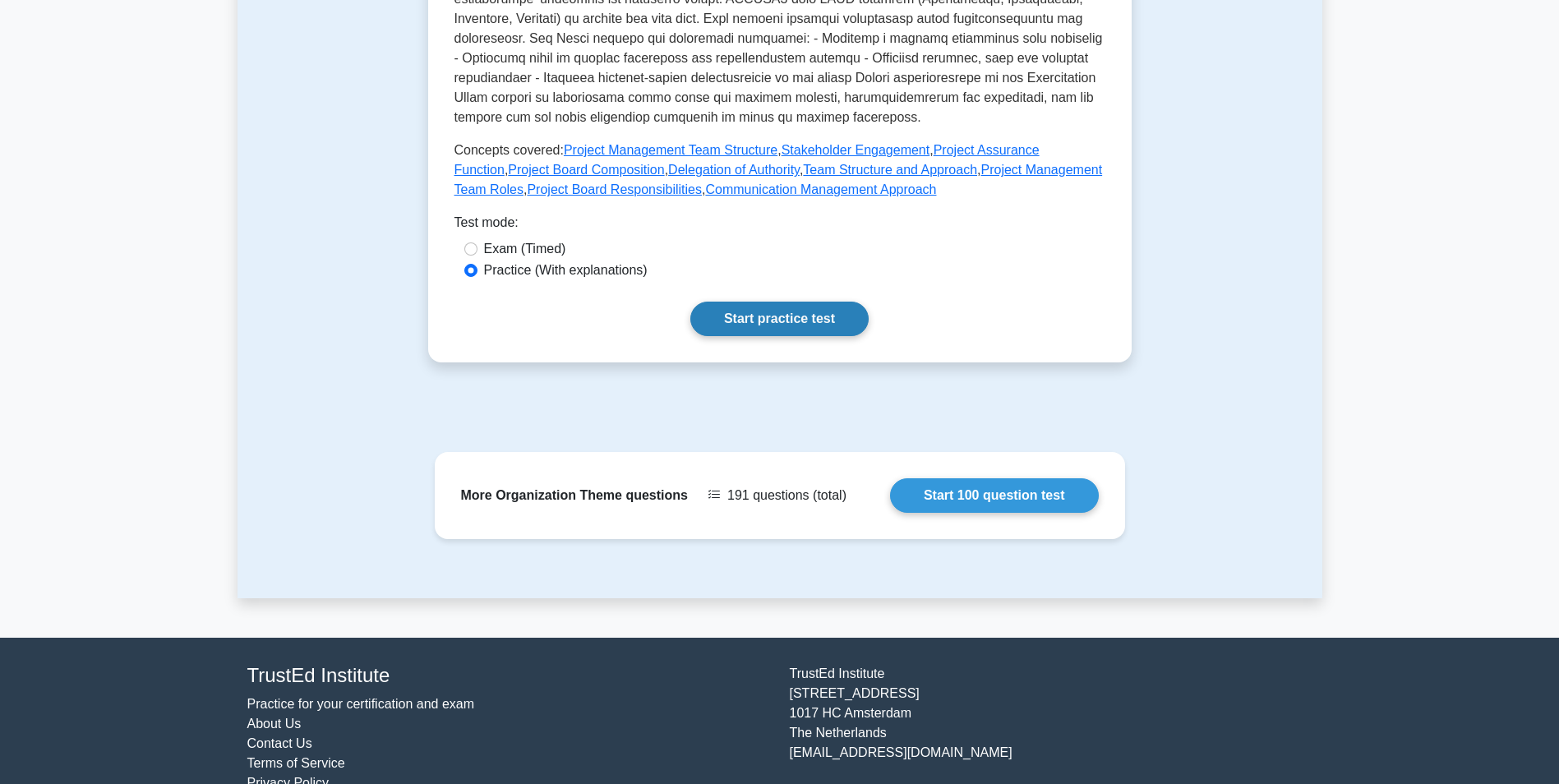
click at [750, 301] on link "Start practice test" at bounding box center [780, 318] width 178 height 34
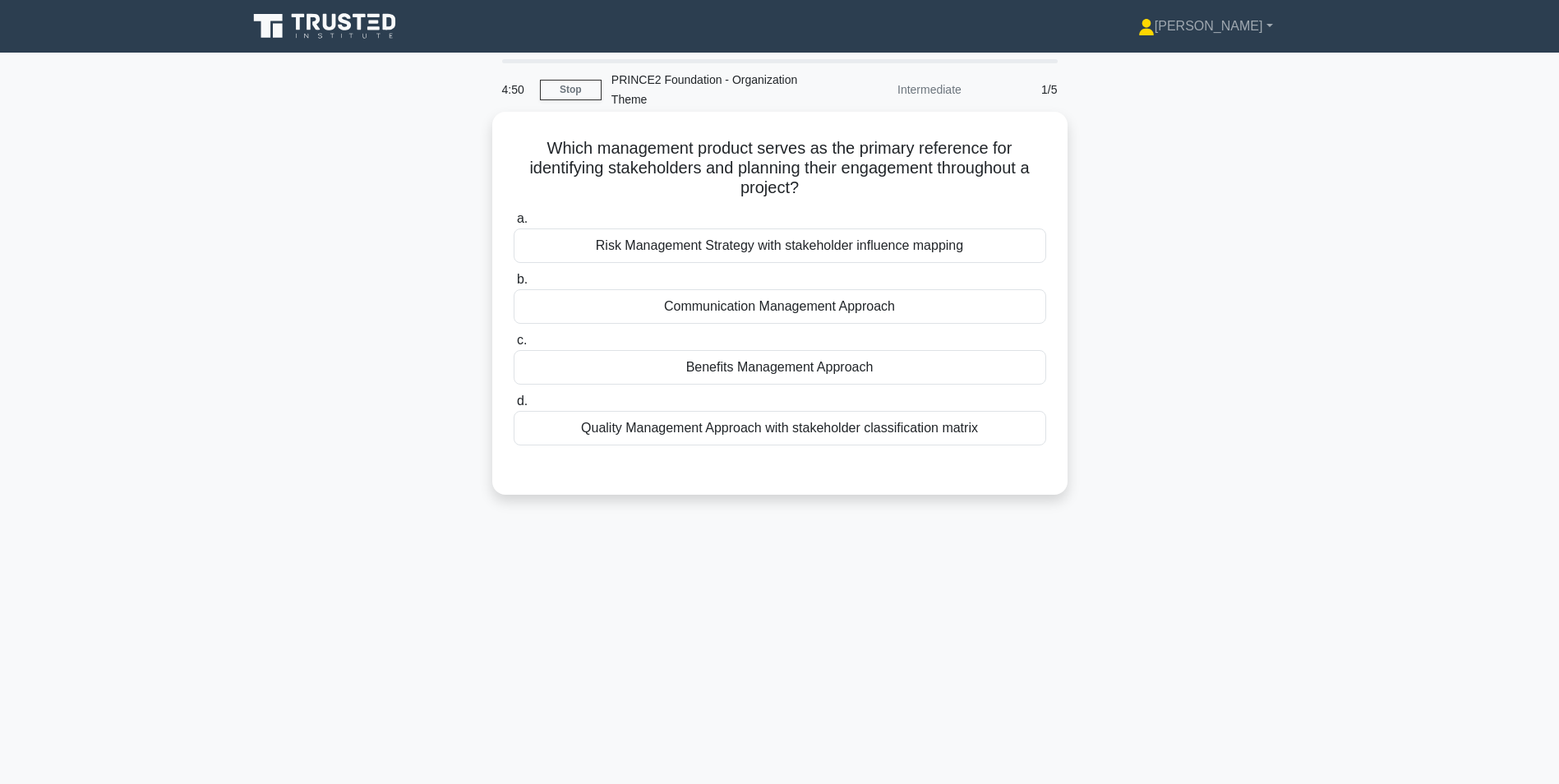
click at [719, 310] on div "Communication Management Approach" at bounding box center [780, 307] width 533 height 34
click at [514, 285] on input "b. Communication Management Approach" at bounding box center [514, 280] width 0 height 11
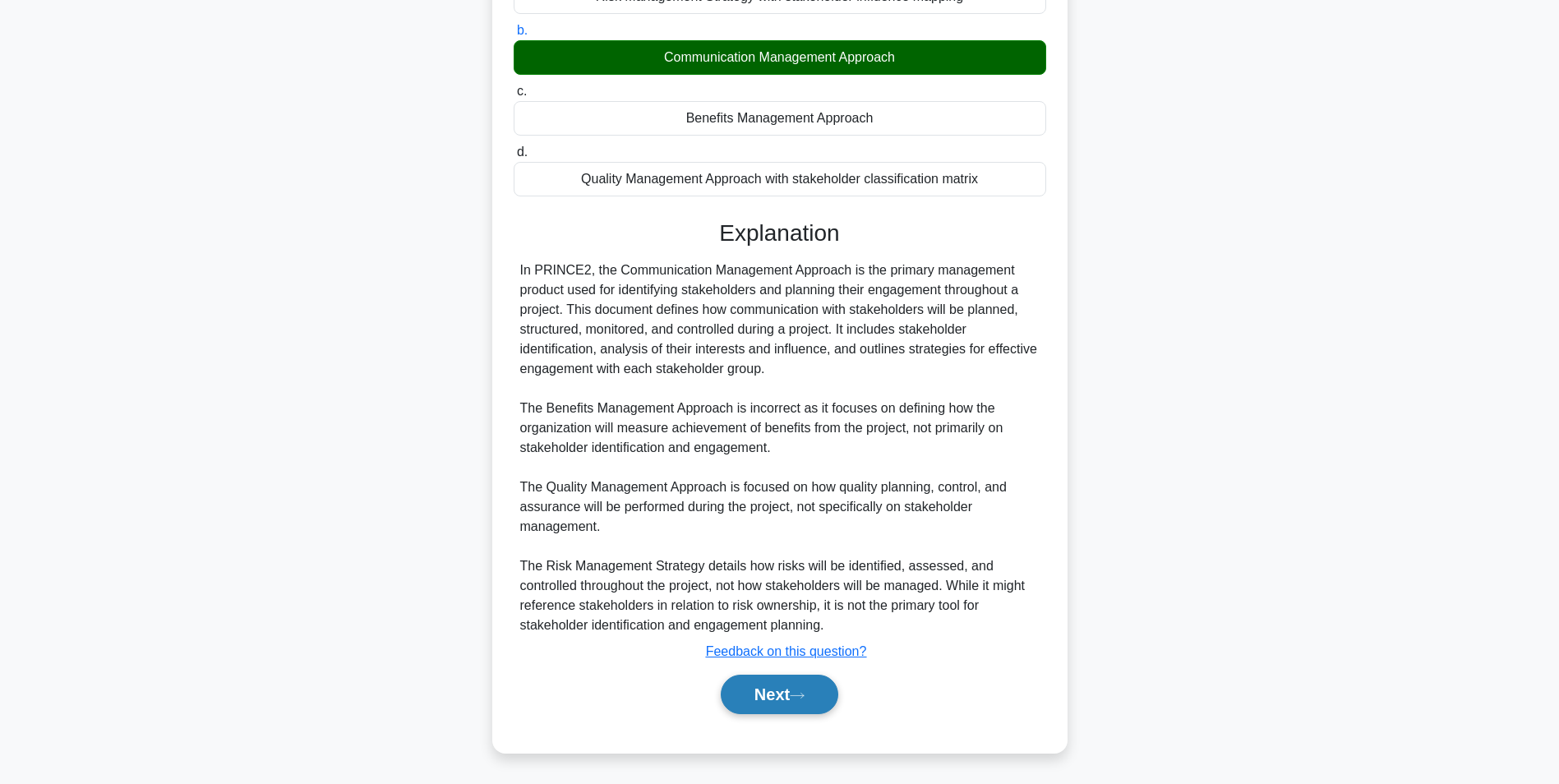
click at [774, 686] on button "Next" at bounding box center [779, 694] width 118 height 40
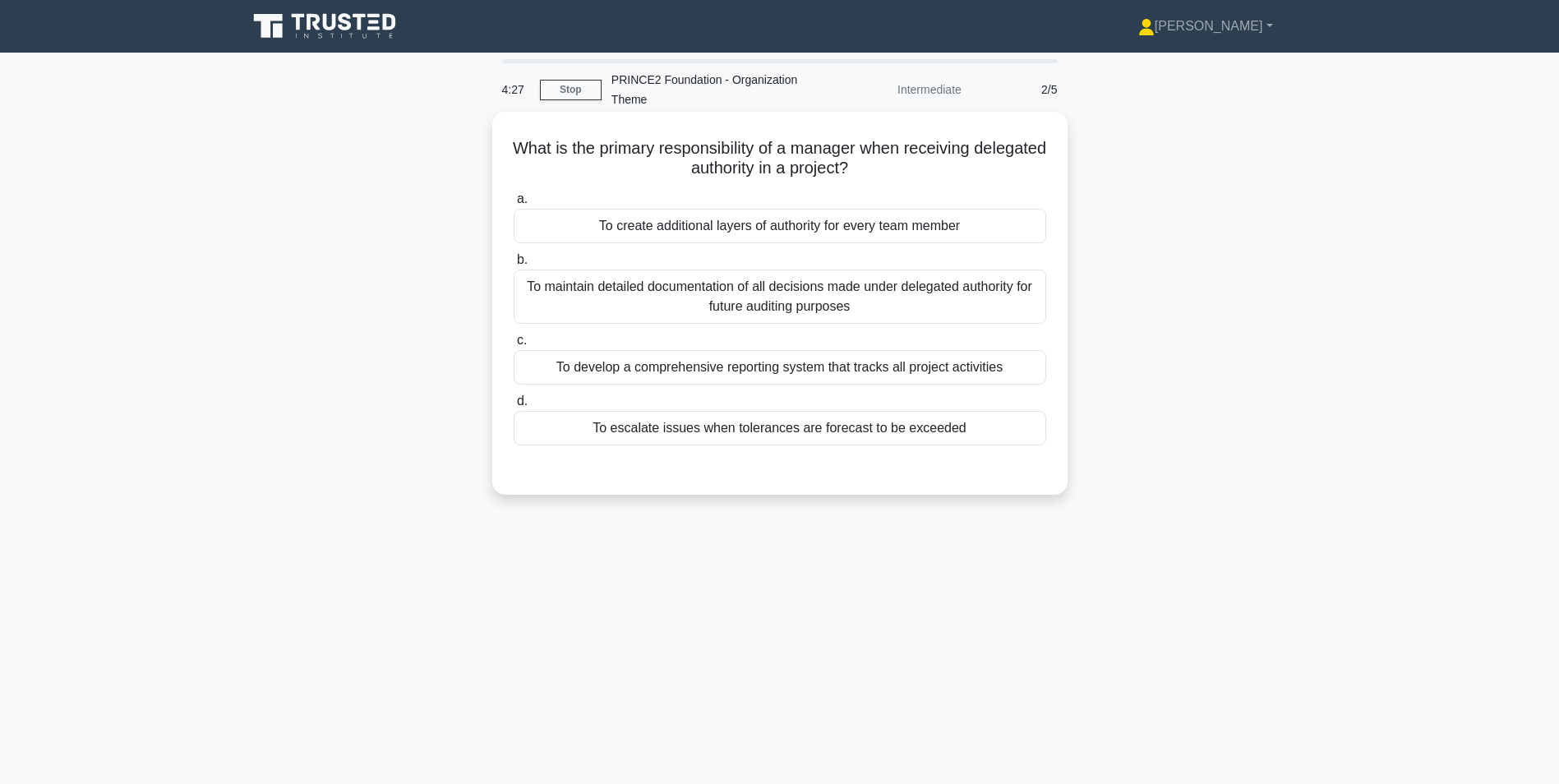
click at [703, 429] on div "To escalate issues when tolerances are forecast to be exceeded" at bounding box center [780, 428] width 533 height 34
click at [514, 406] on input "d. To escalate issues when tolerances are forecast to be exceeded" at bounding box center [514, 401] width 0 height 11
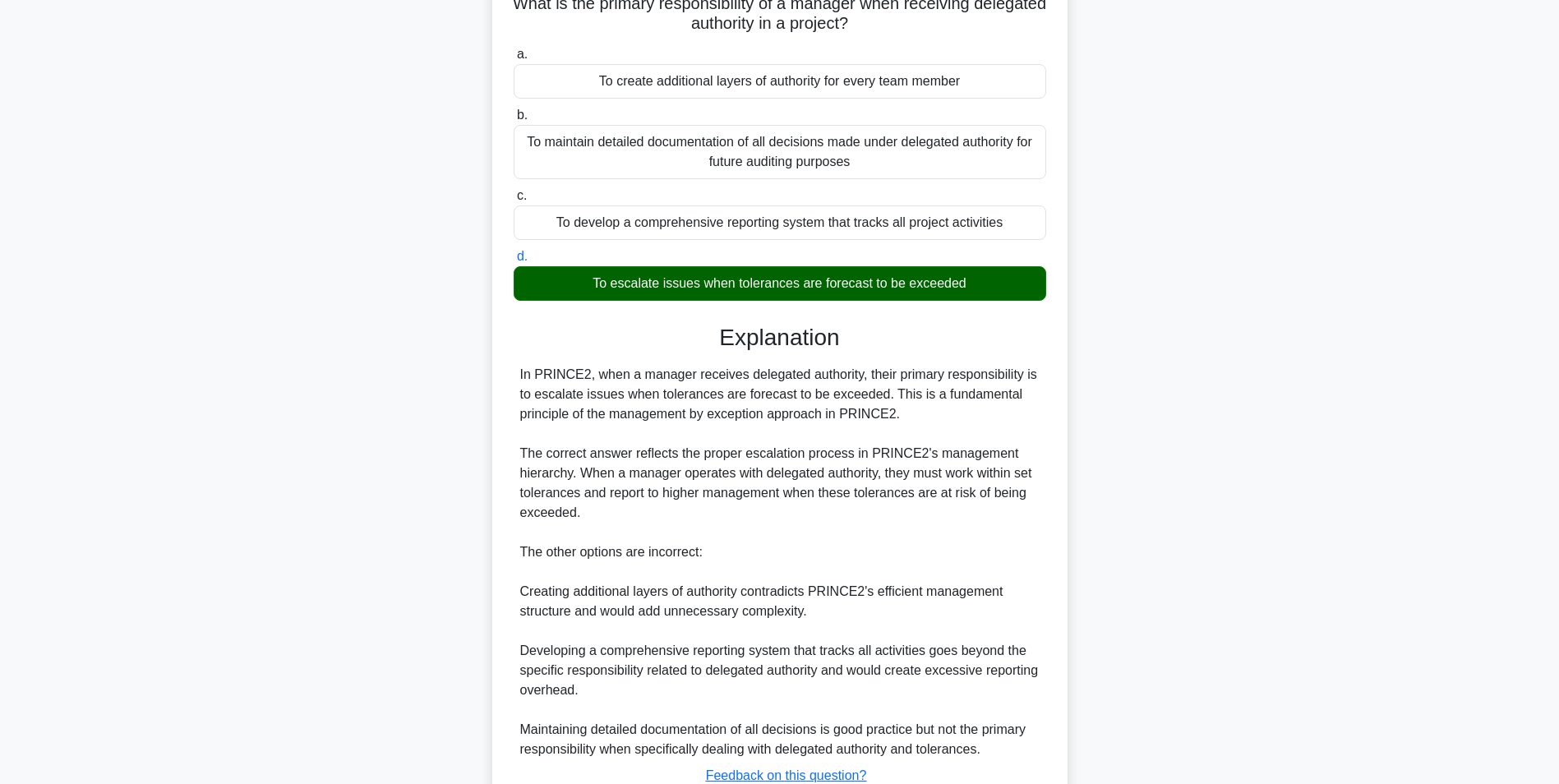
scroll to position [270, 0]
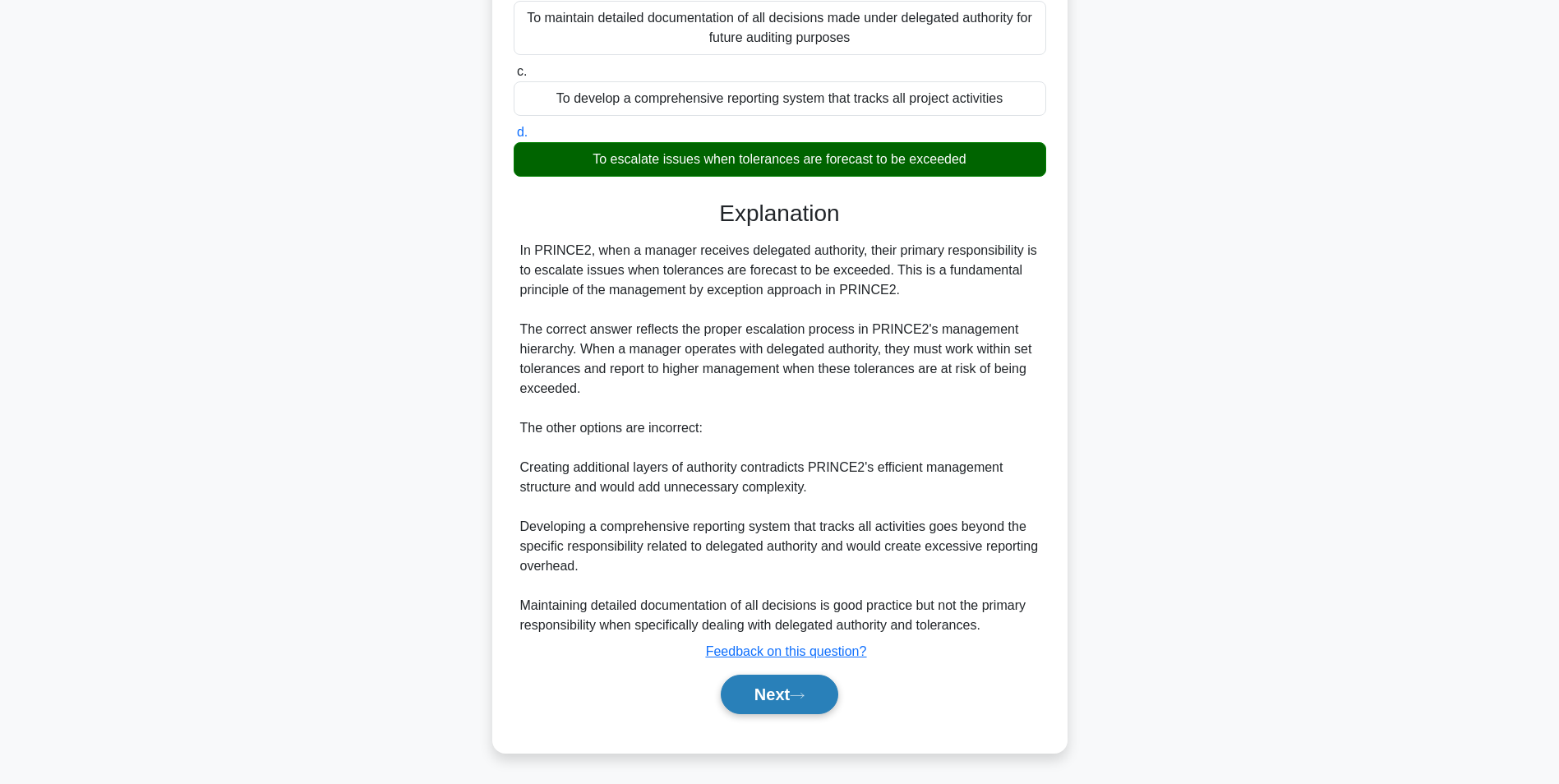
click at [739, 706] on button "Next" at bounding box center [779, 694] width 118 height 40
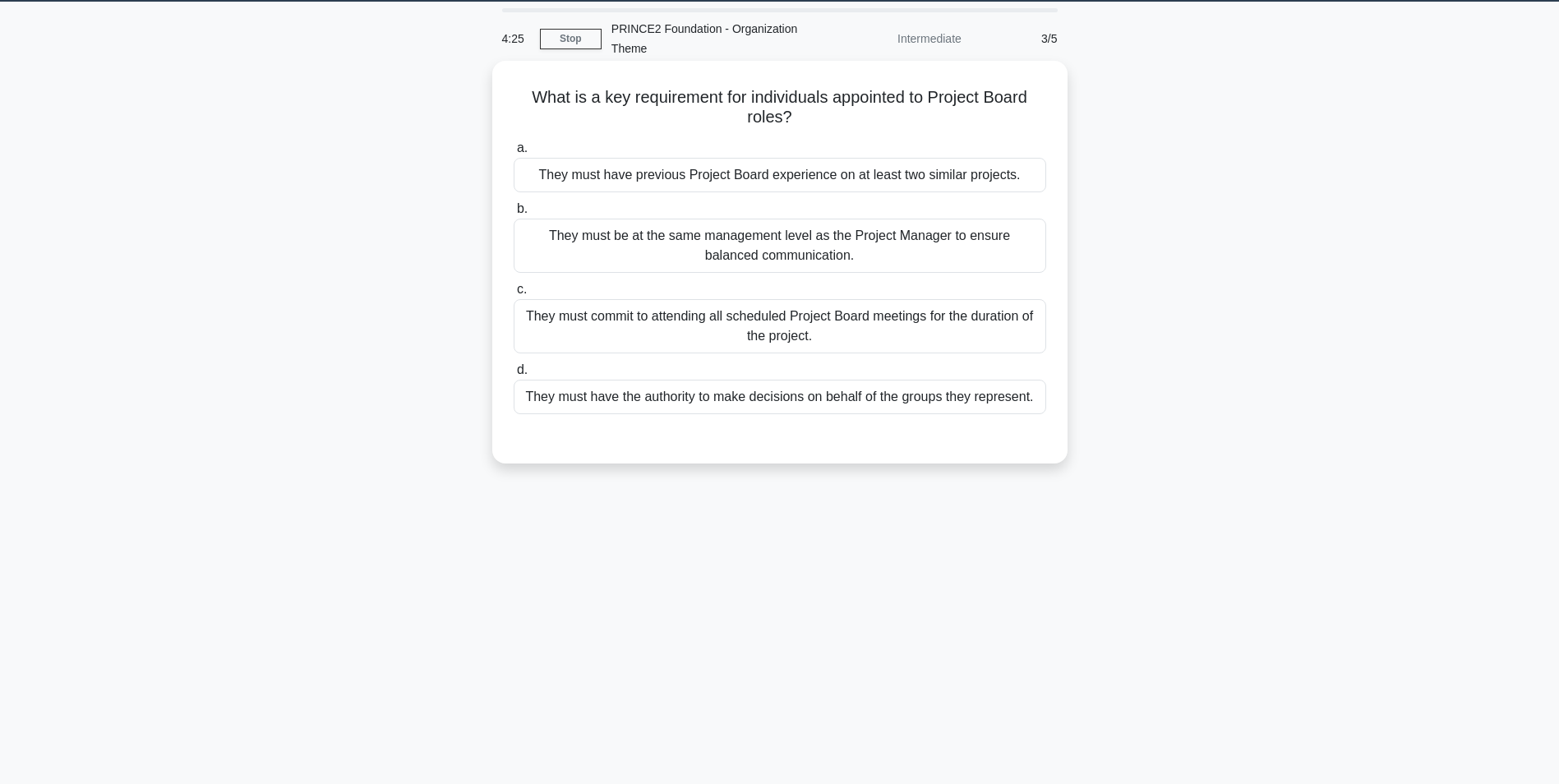
scroll to position [0, 0]
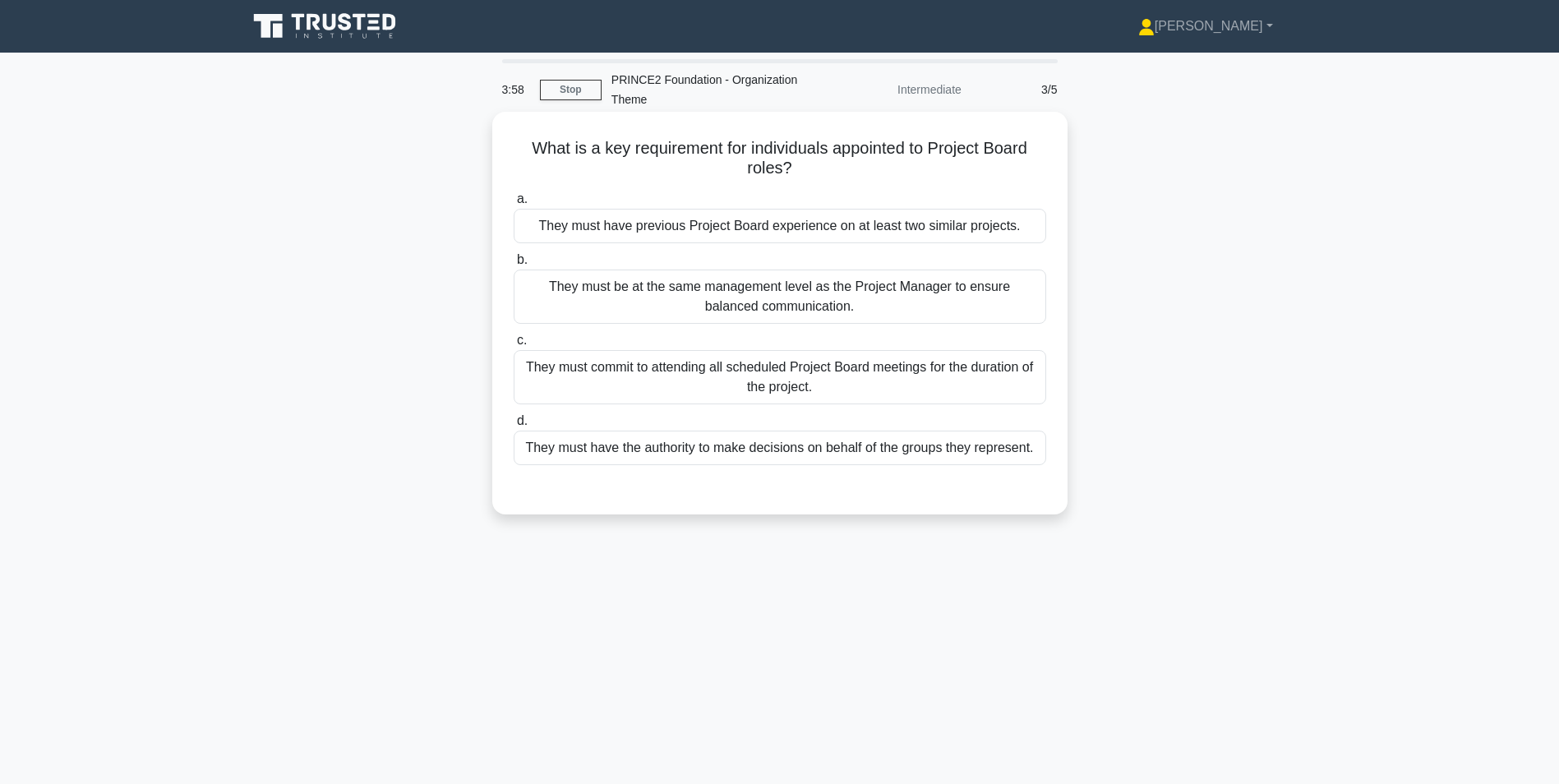
click at [727, 451] on div "They must have the authority to make decisions on behalf of the groups they rep…" at bounding box center [780, 448] width 533 height 34
click at [514, 426] on input "d. They must have the authority to make decisions on behalf of the groups they …" at bounding box center [514, 421] width 0 height 11
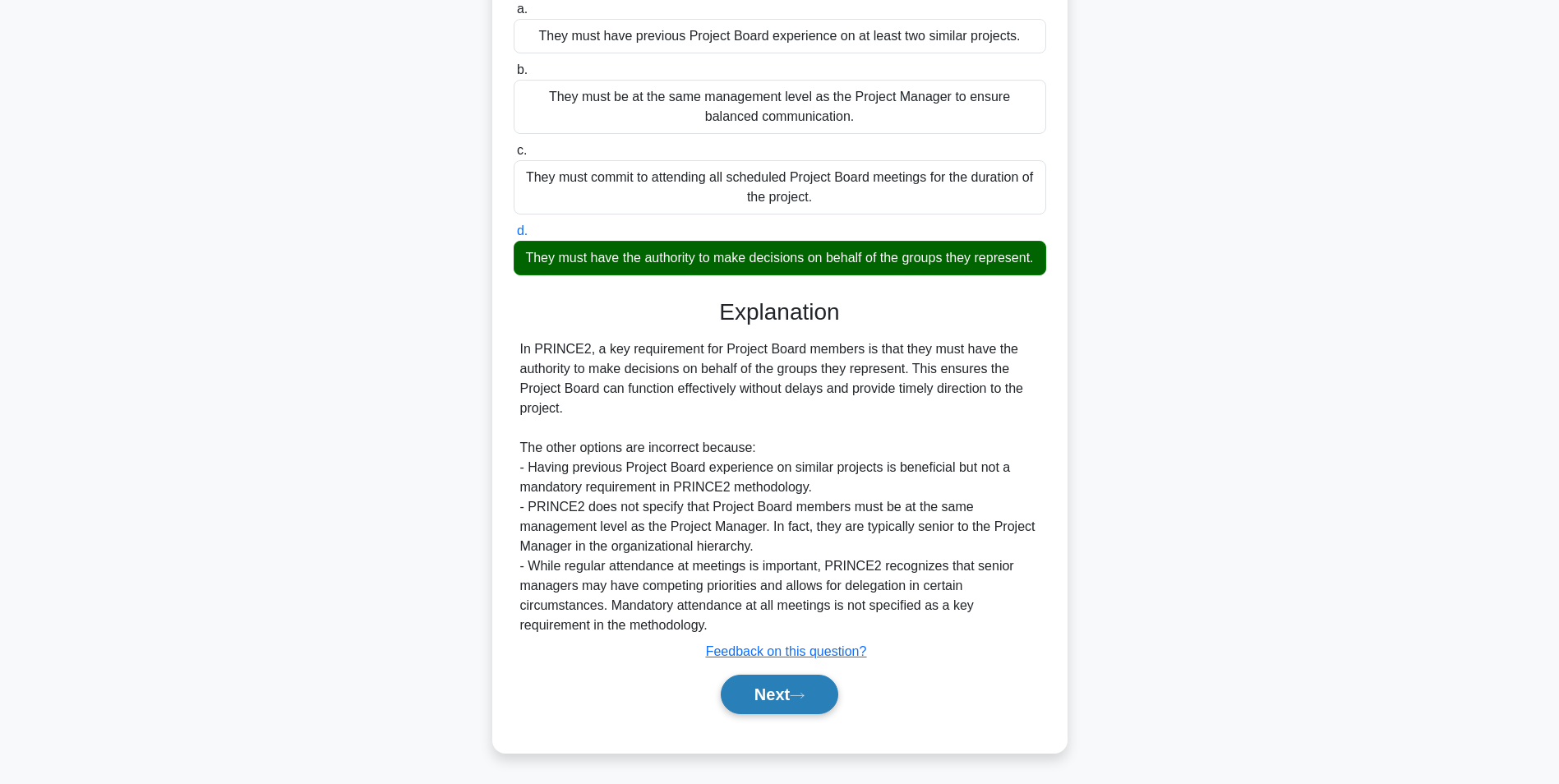
click at [784, 676] on button "Next" at bounding box center [779, 694] width 118 height 40
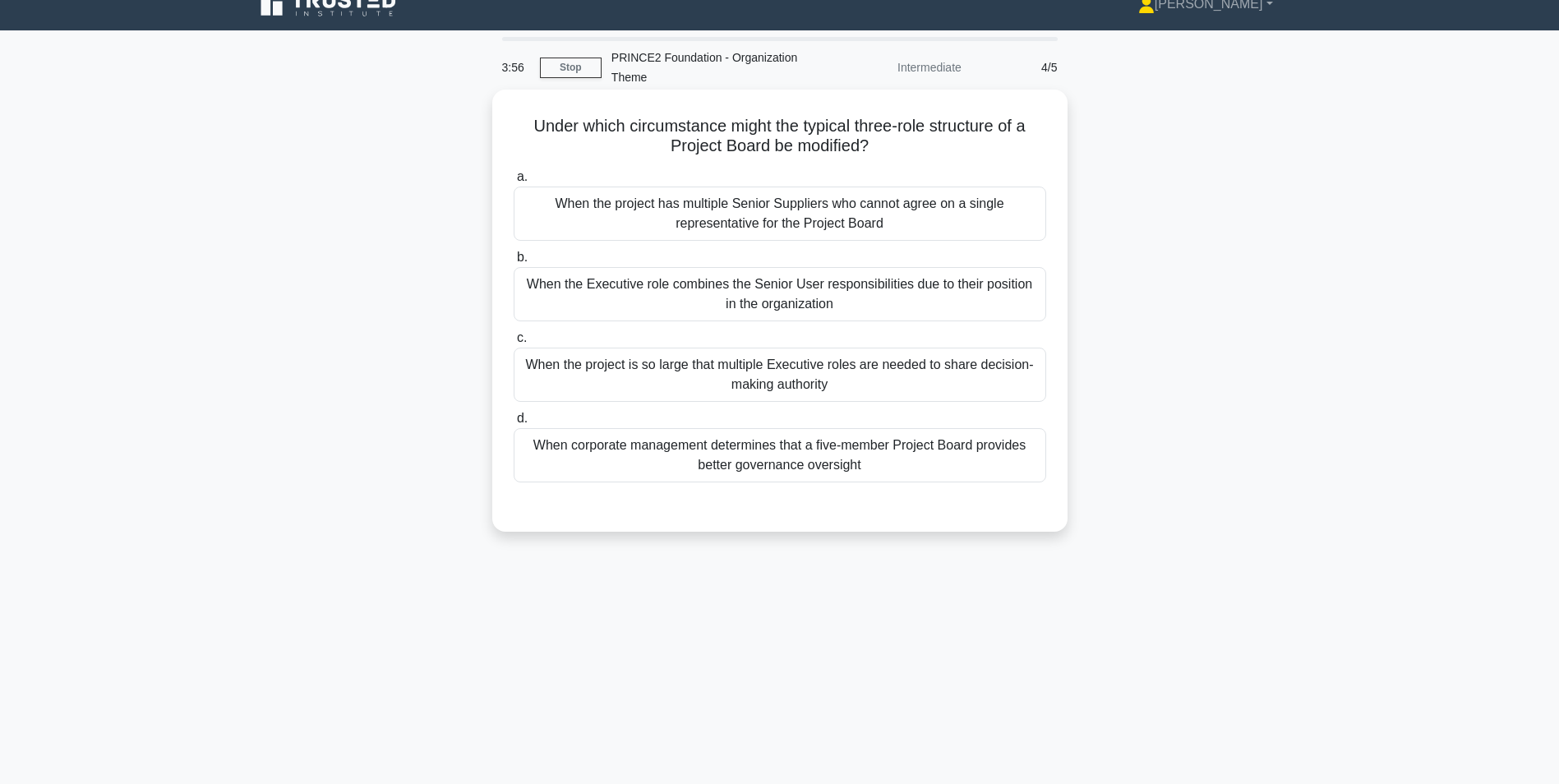
scroll to position [22, 0]
click at [703, 284] on div "When the Executive role combines the Senior User responsibilities due to their …" at bounding box center [780, 295] width 533 height 54
click at [514, 263] on input "b. When the Executive role combines the Senior User responsibilities due to the…" at bounding box center [514, 258] width 0 height 11
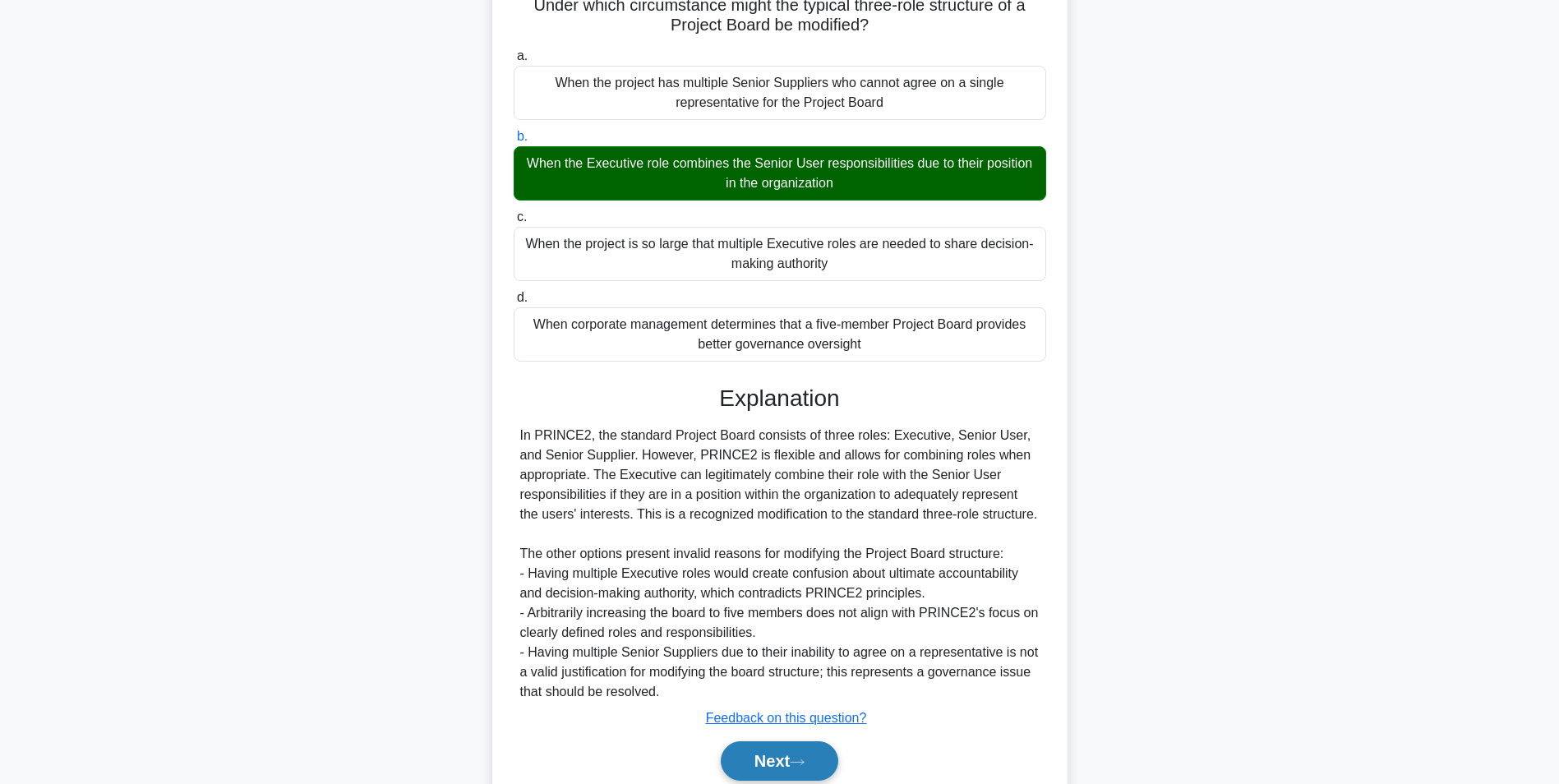
scroll to position [210, 0]
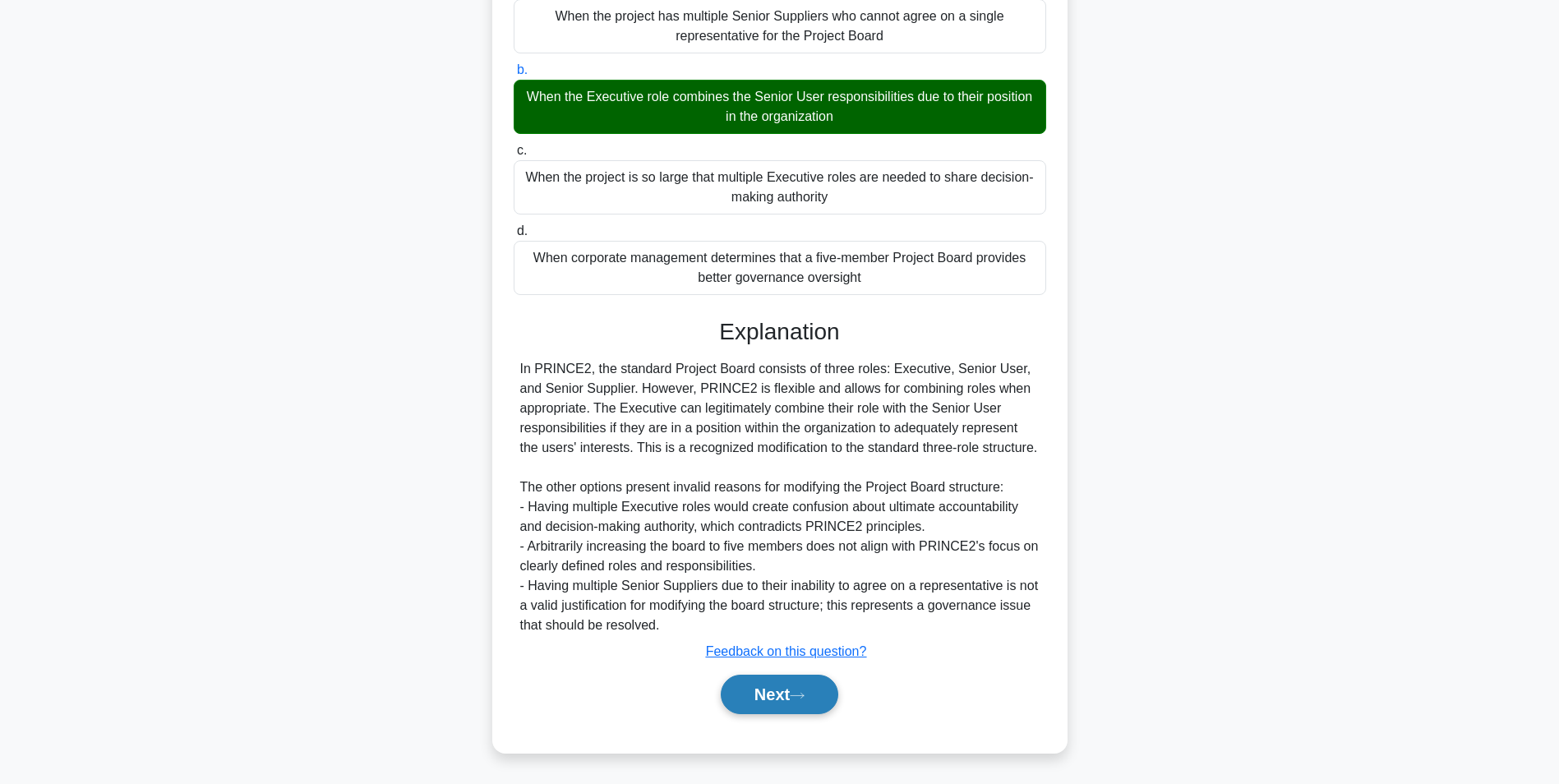
click at [765, 686] on button "Next" at bounding box center [779, 694] width 118 height 40
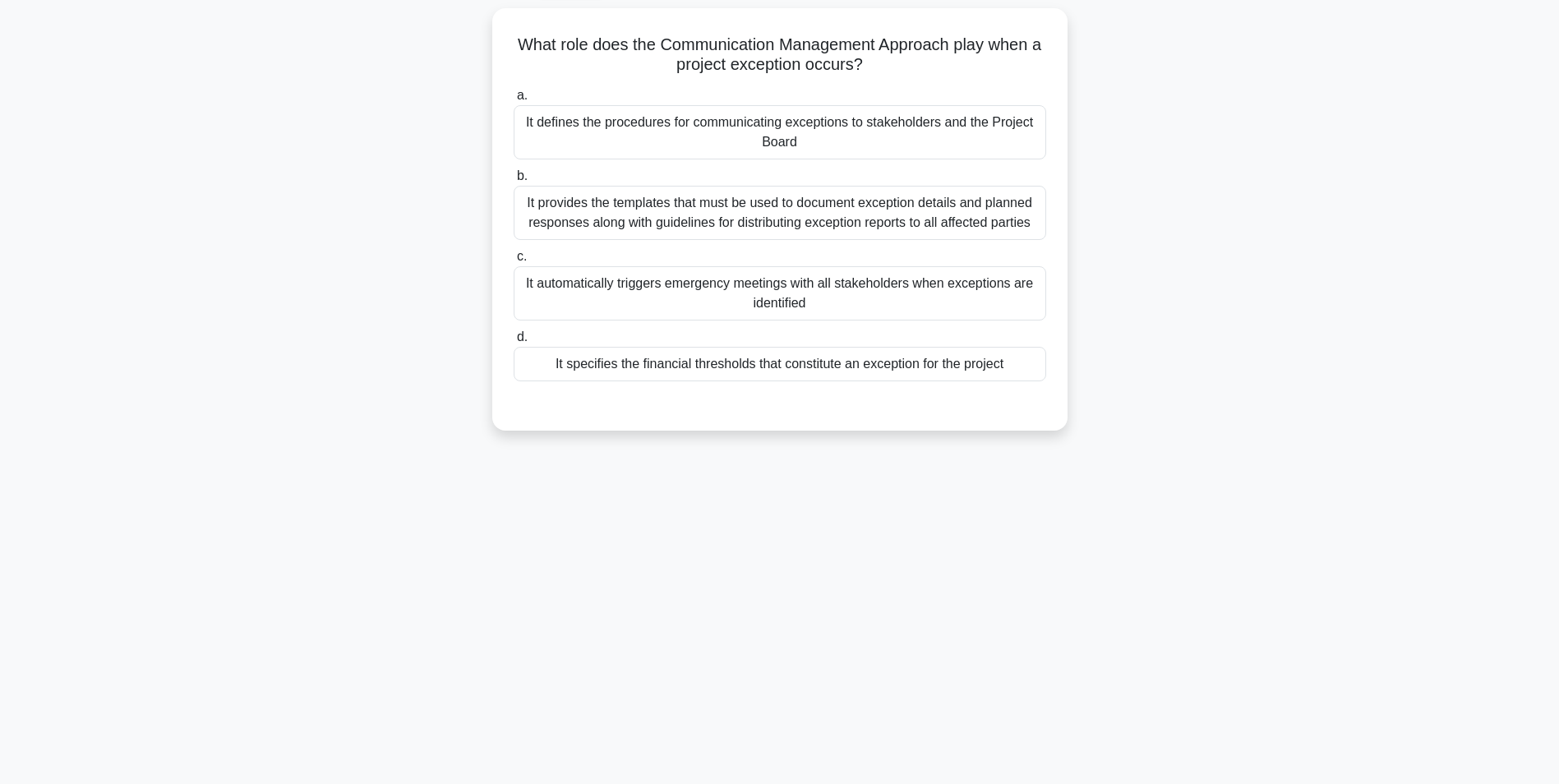
scroll to position [0, 0]
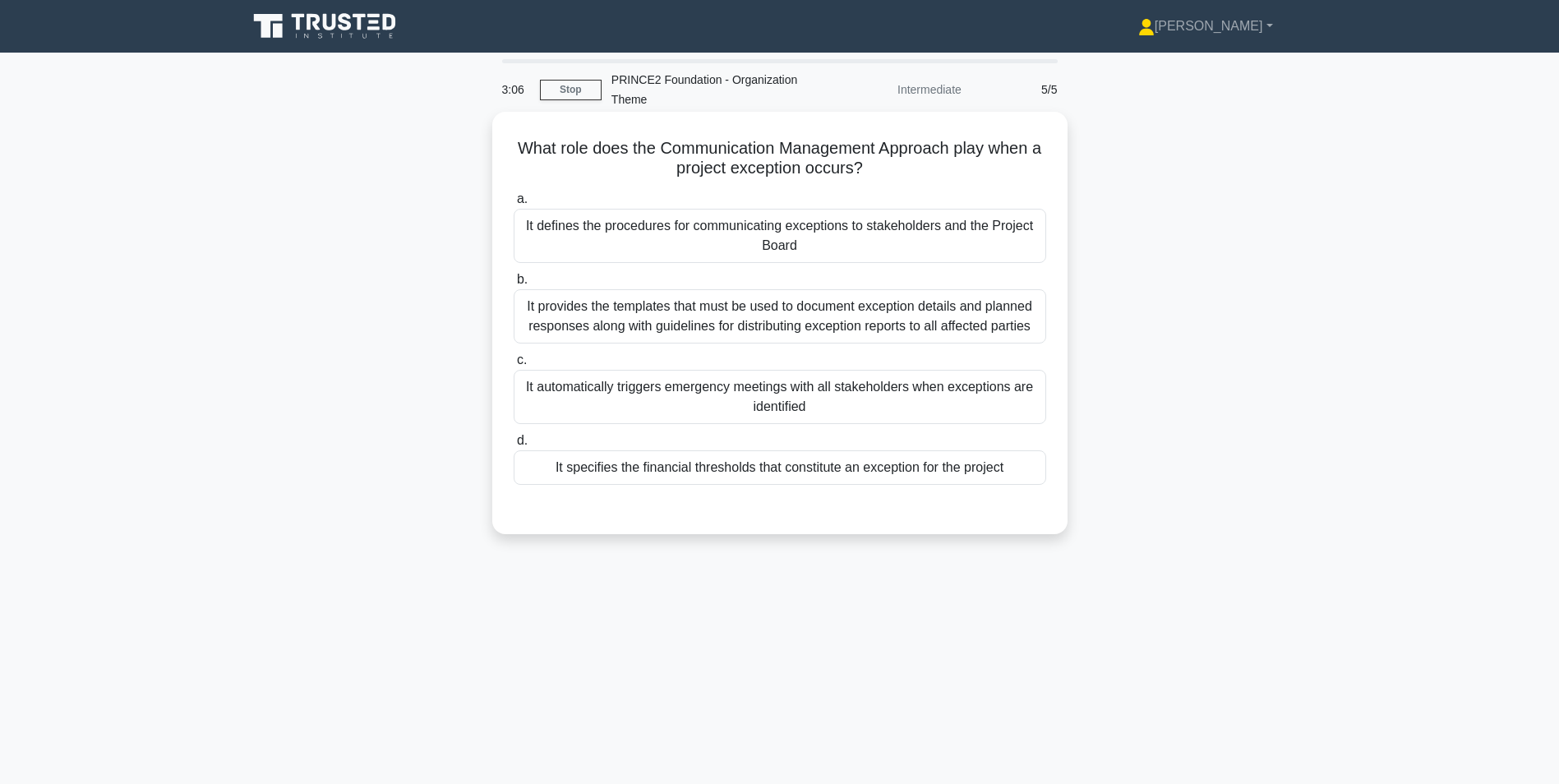
click at [620, 237] on div "It defines the procedures for communicating exceptions to stakeholders and the …" at bounding box center [780, 236] width 533 height 54
click at [514, 205] on input "a. It defines the procedures for communicating exceptions to stakeholders and t…" at bounding box center [514, 200] width 0 height 11
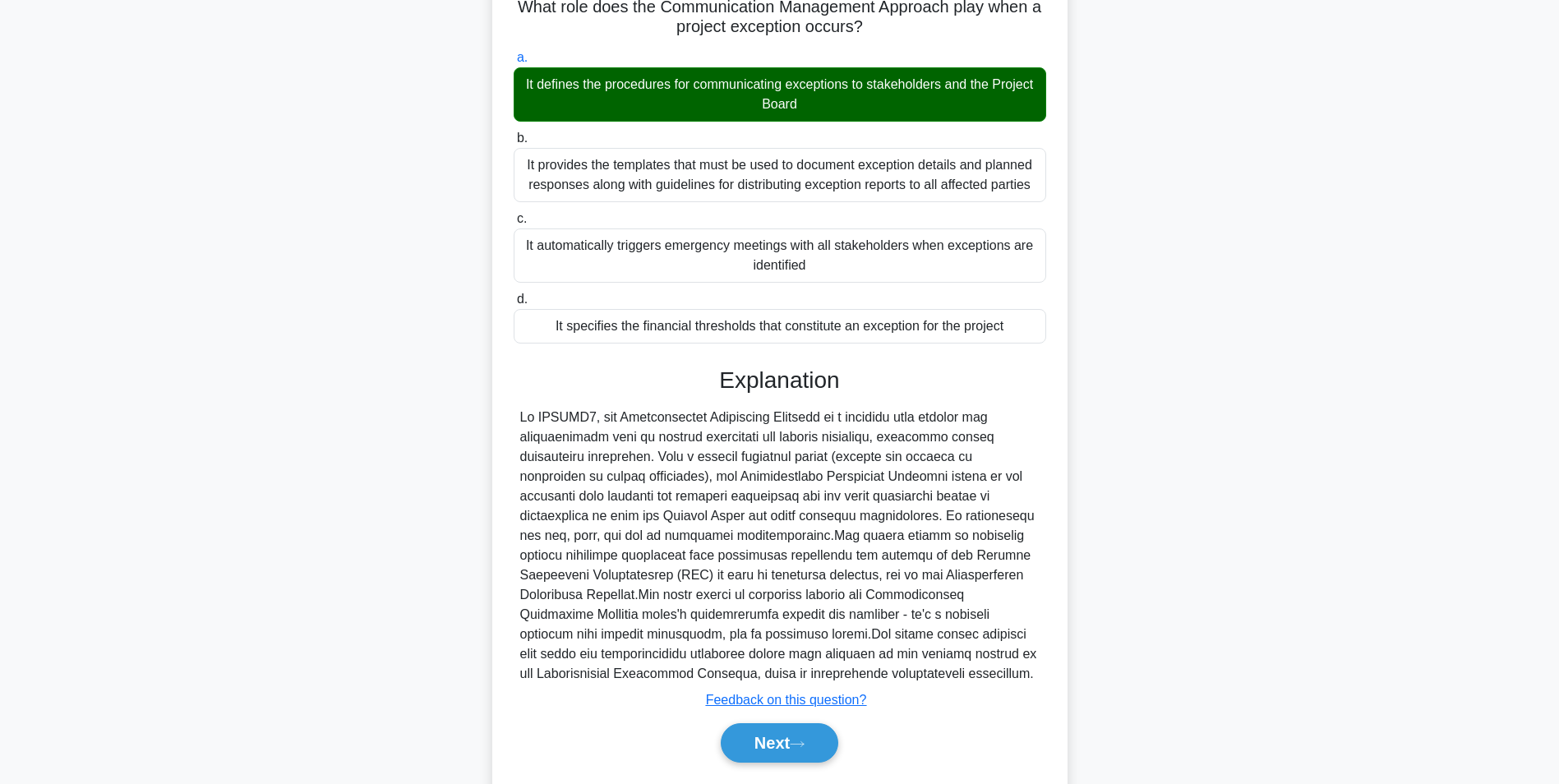
scroll to position [210, 0]
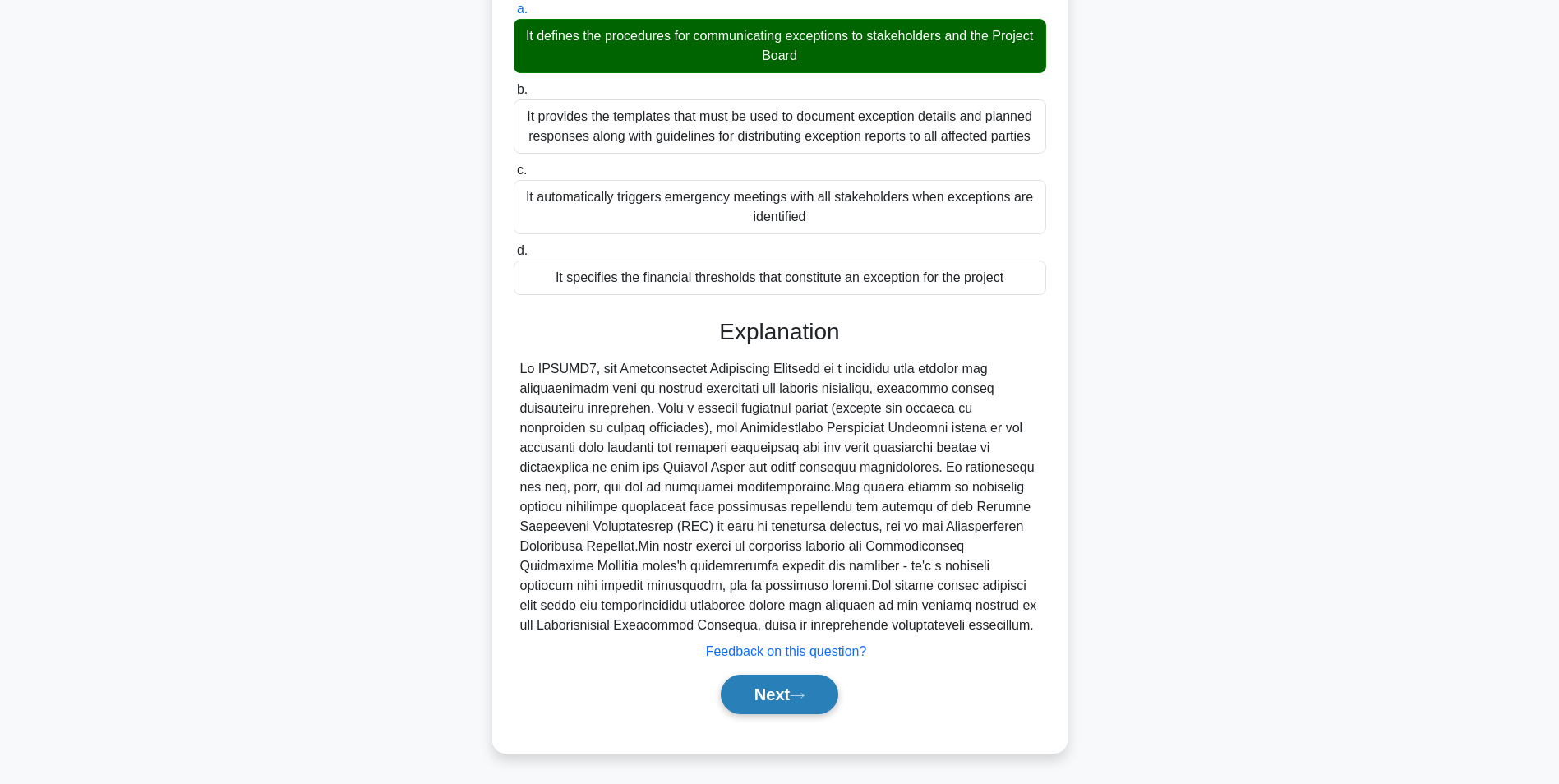
click at [765, 709] on button "Next" at bounding box center [779, 694] width 118 height 40
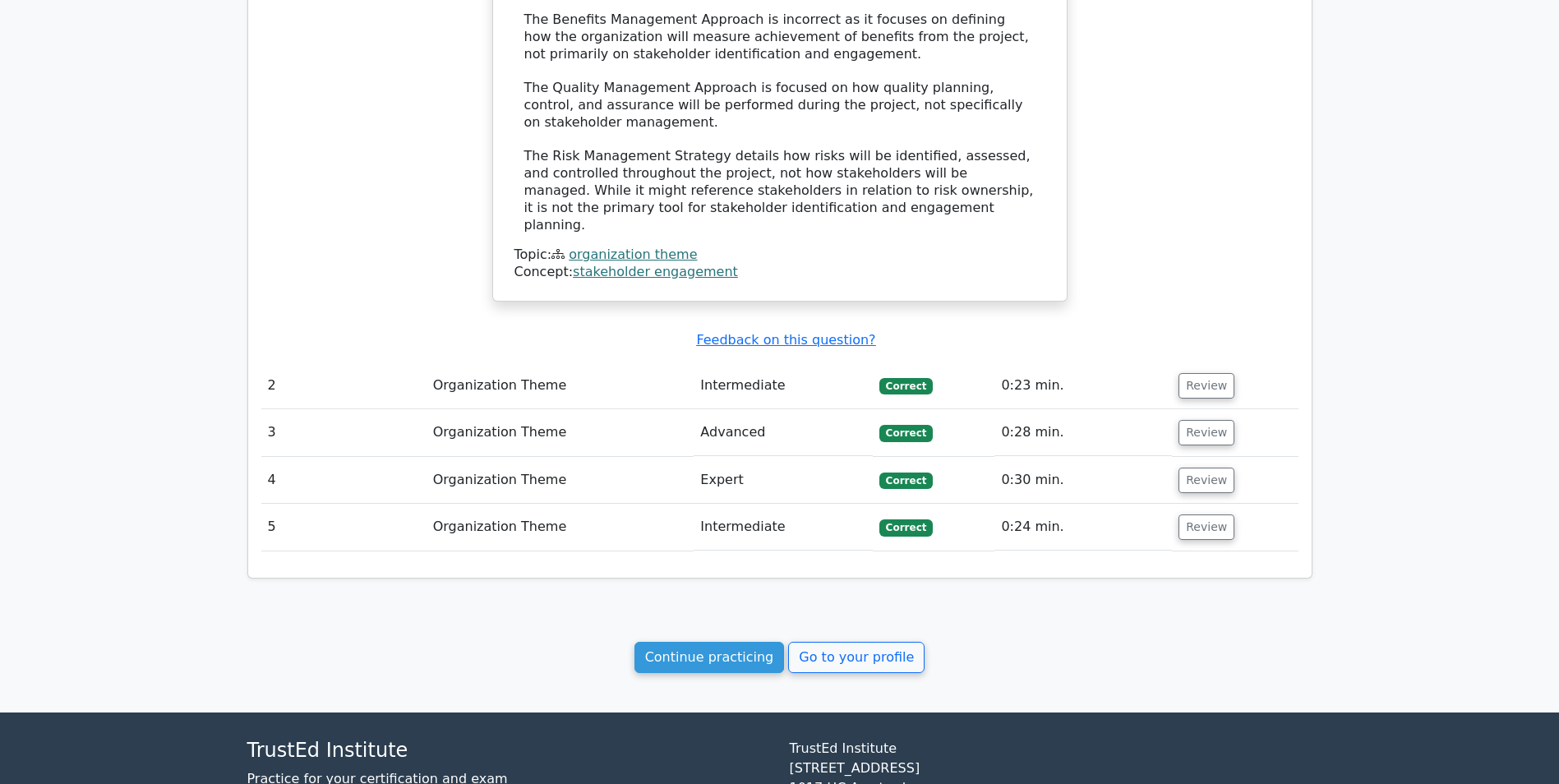
scroll to position [1484, 0]
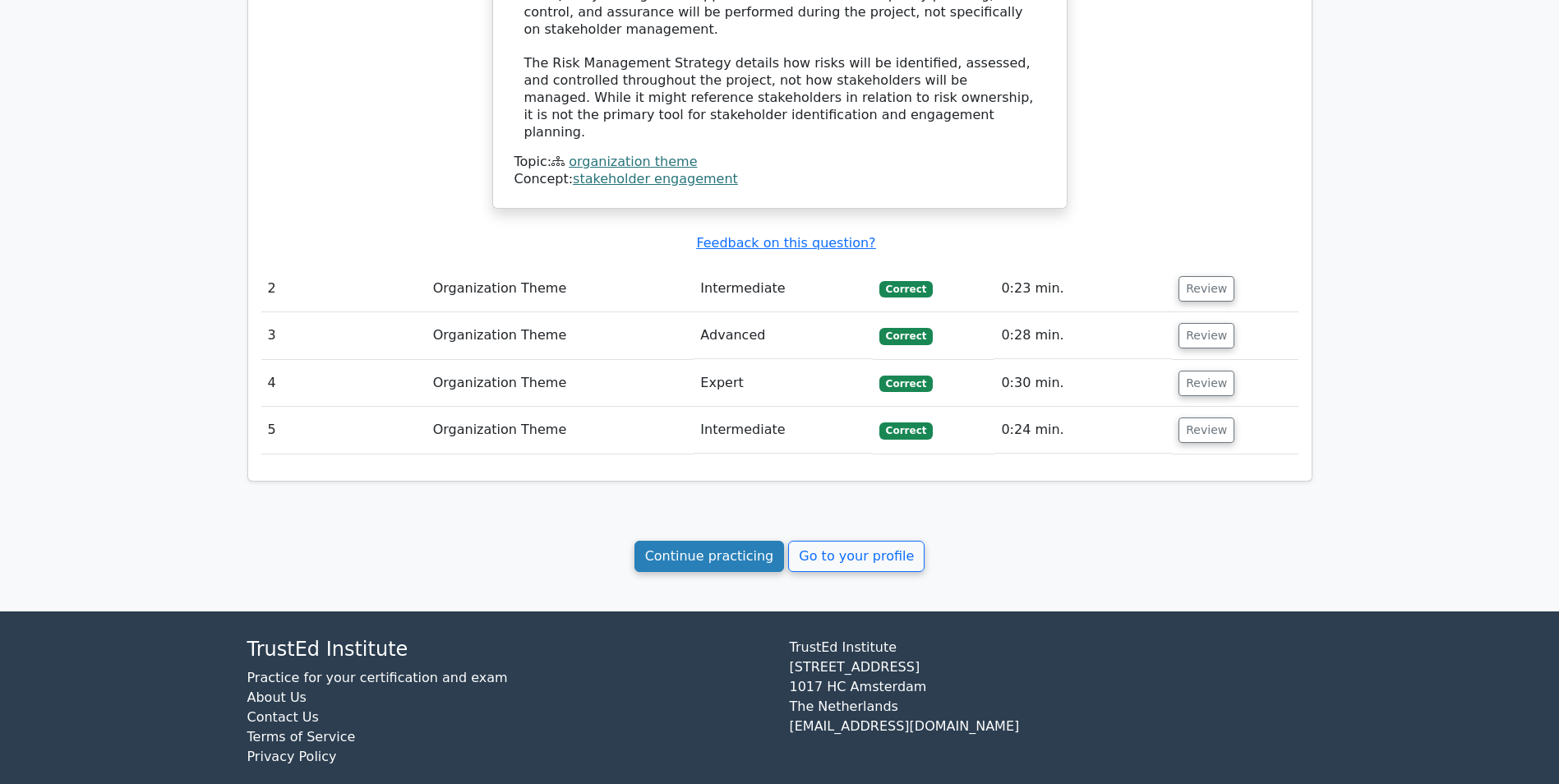
click at [720, 540] on link "Continue practicing" at bounding box center [709, 556] width 150 height 31
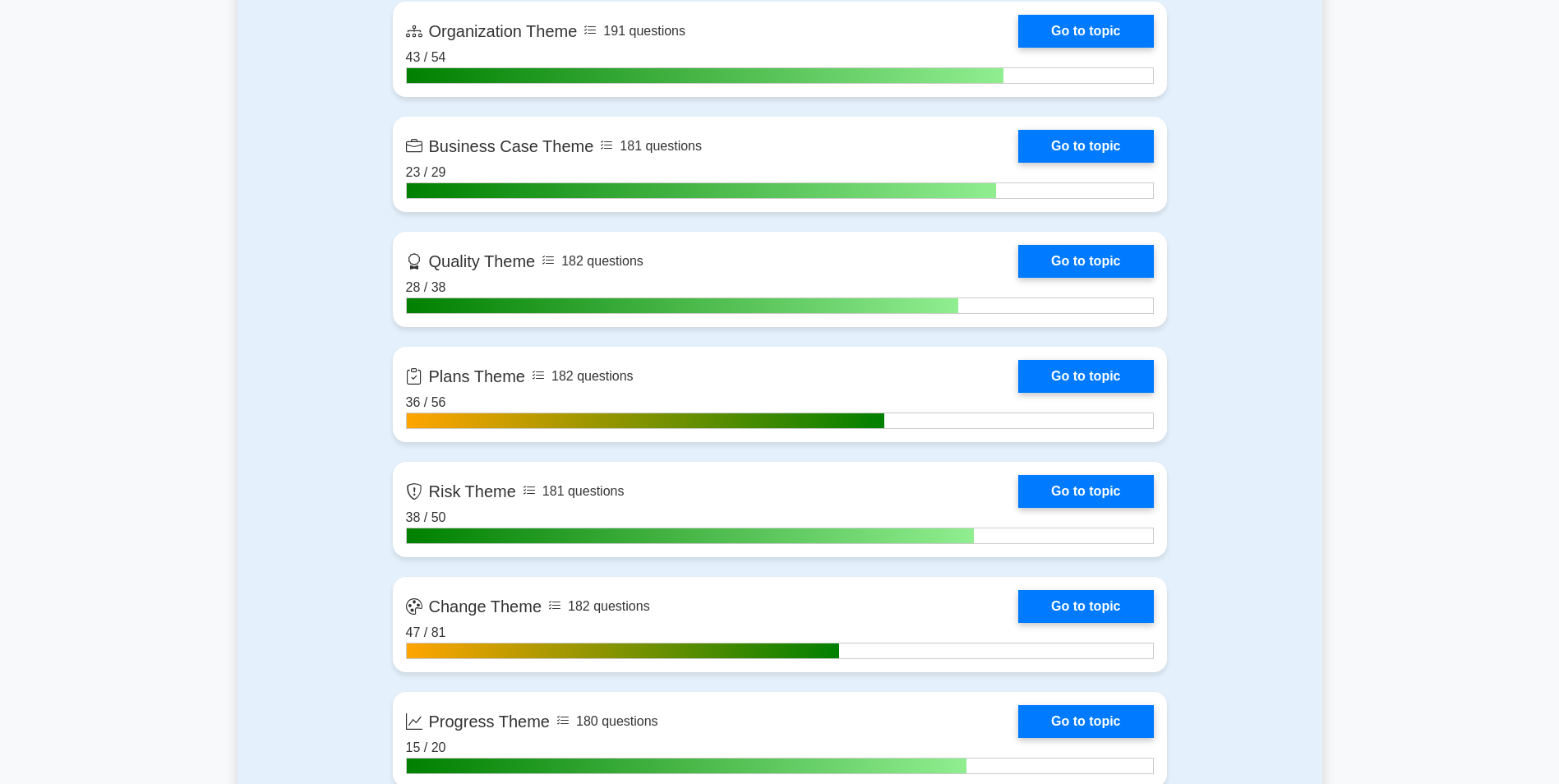
scroll to position [1314, 0]
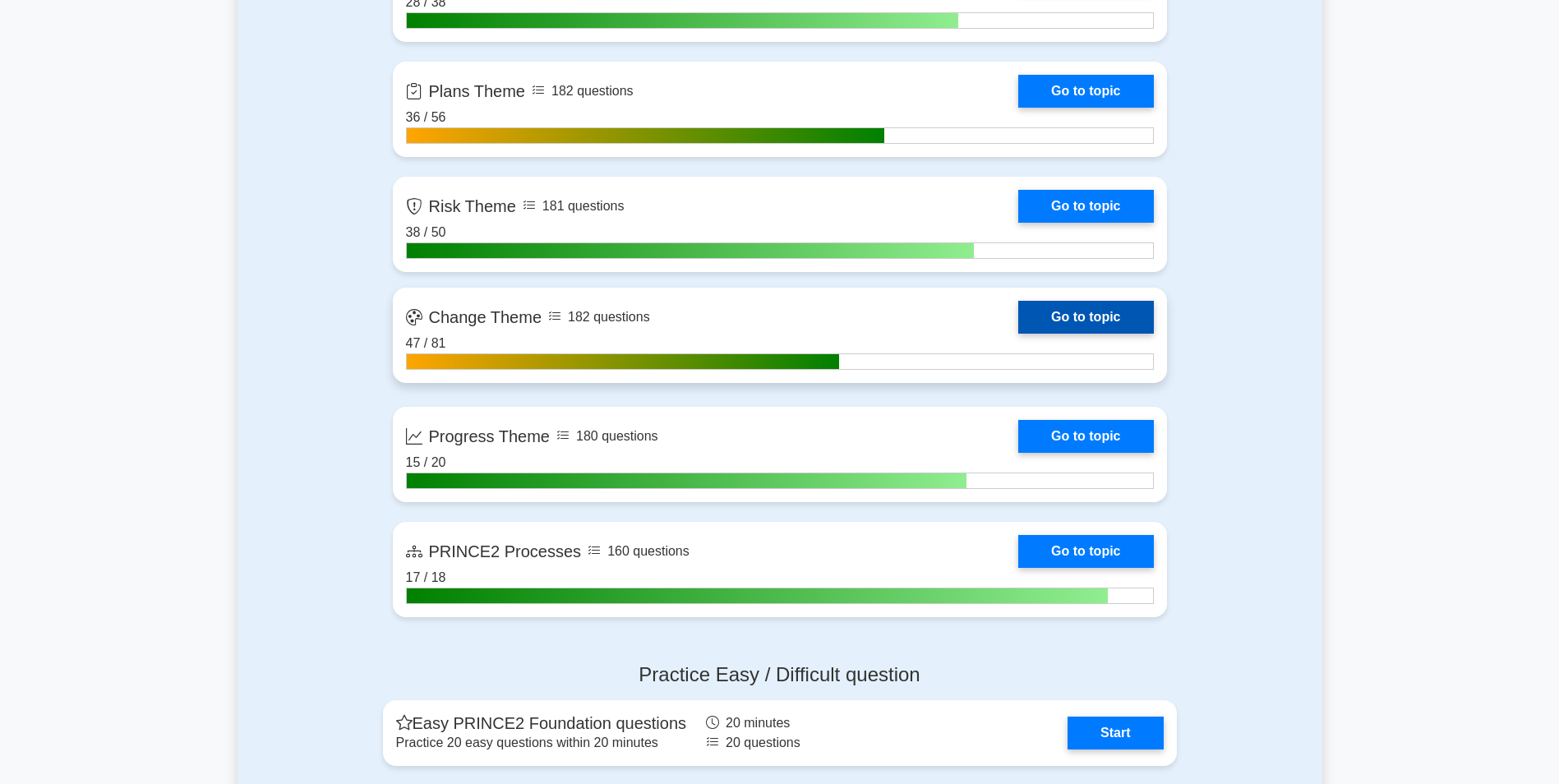
click at [1058, 322] on link "Go to topic" at bounding box center [1086, 316] width 135 height 33
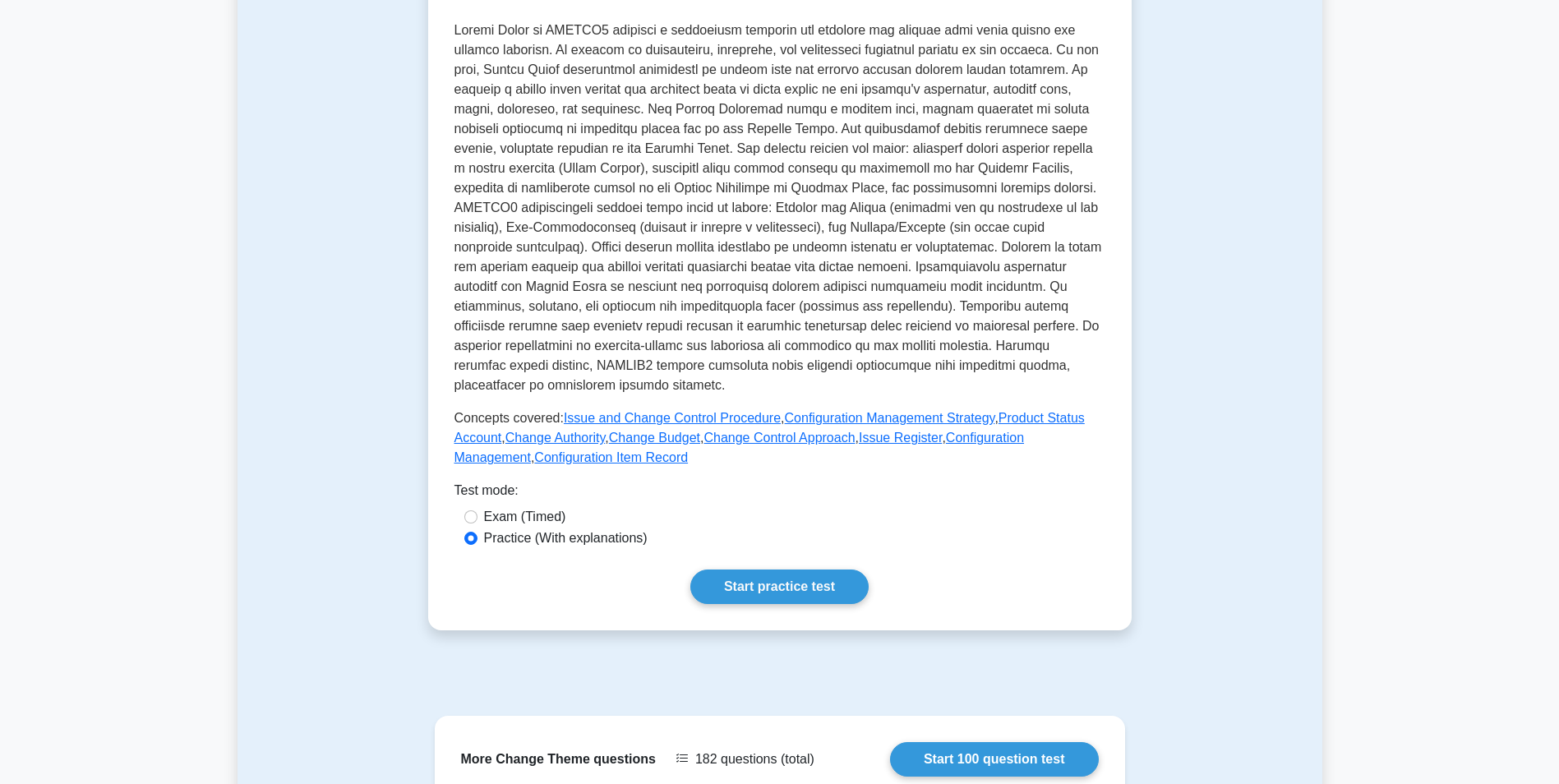
scroll to position [653, 0]
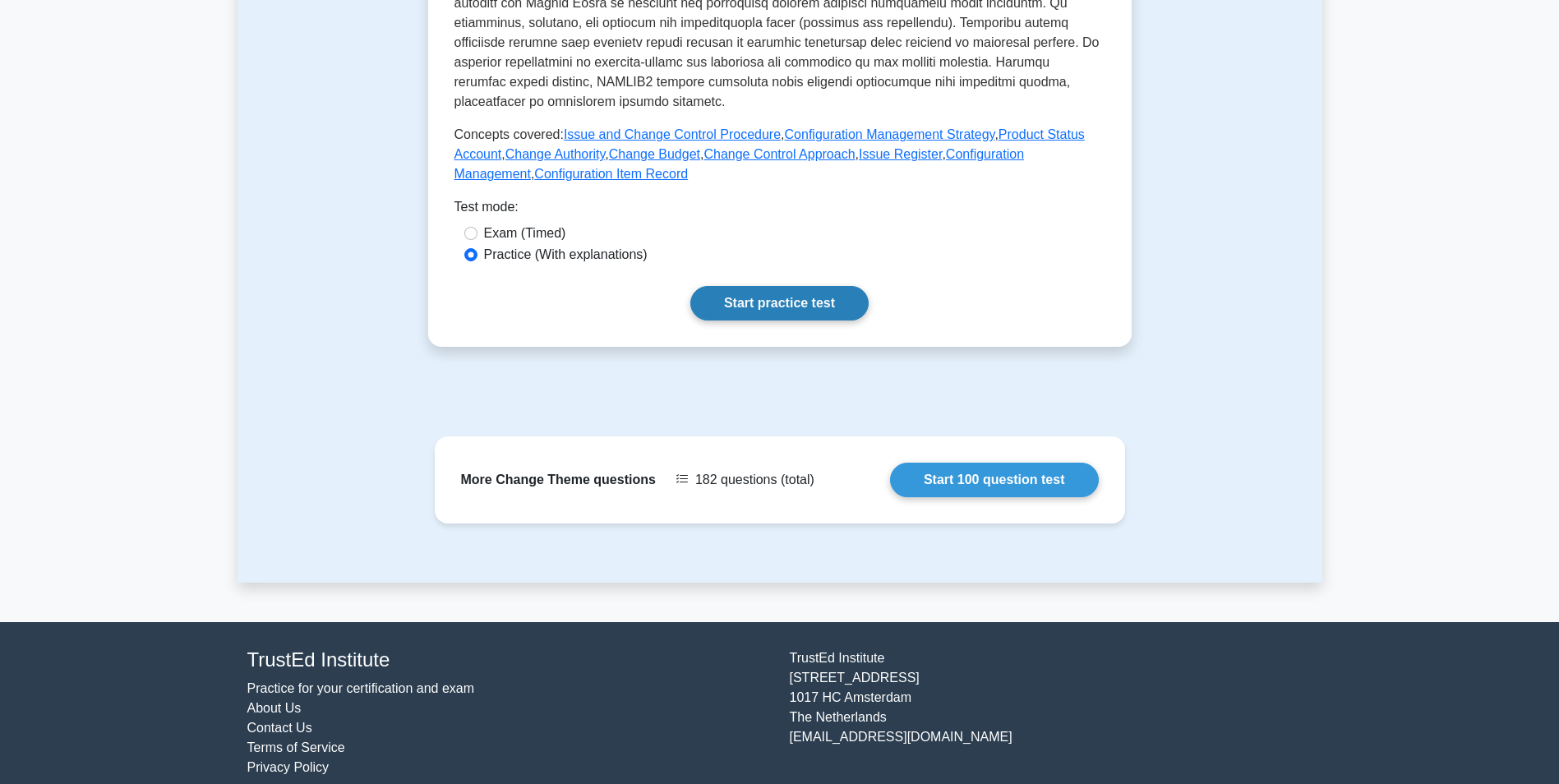
click at [776, 288] on link "Start practice test" at bounding box center [780, 303] width 178 height 34
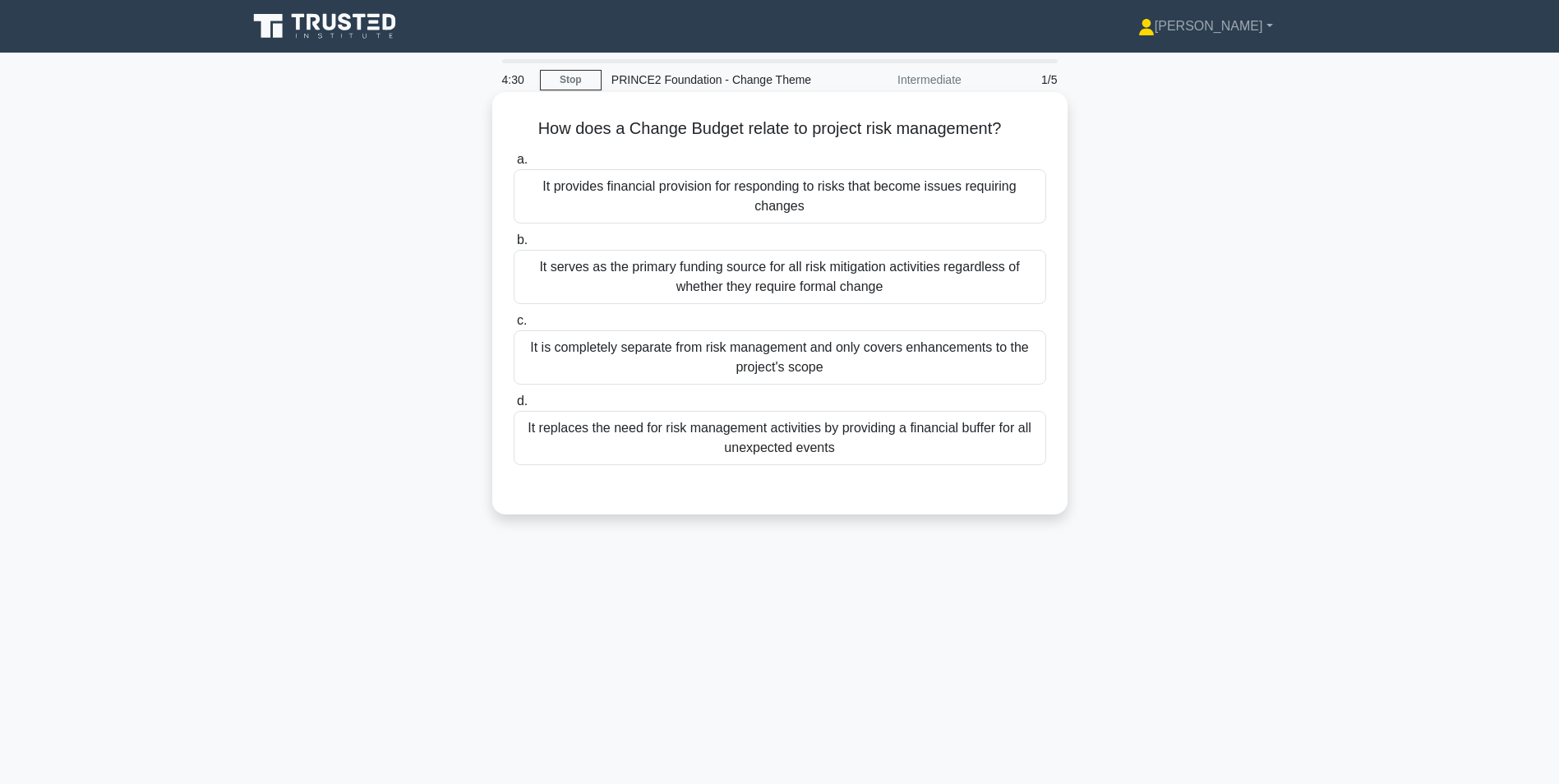
click at [747, 367] on div "It is completely separate from risk management and only covers enhancements to …" at bounding box center [780, 357] width 533 height 54
click at [514, 326] on input "c. It is completely separate from risk management and only covers enhancements …" at bounding box center [514, 321] width 0 height 11
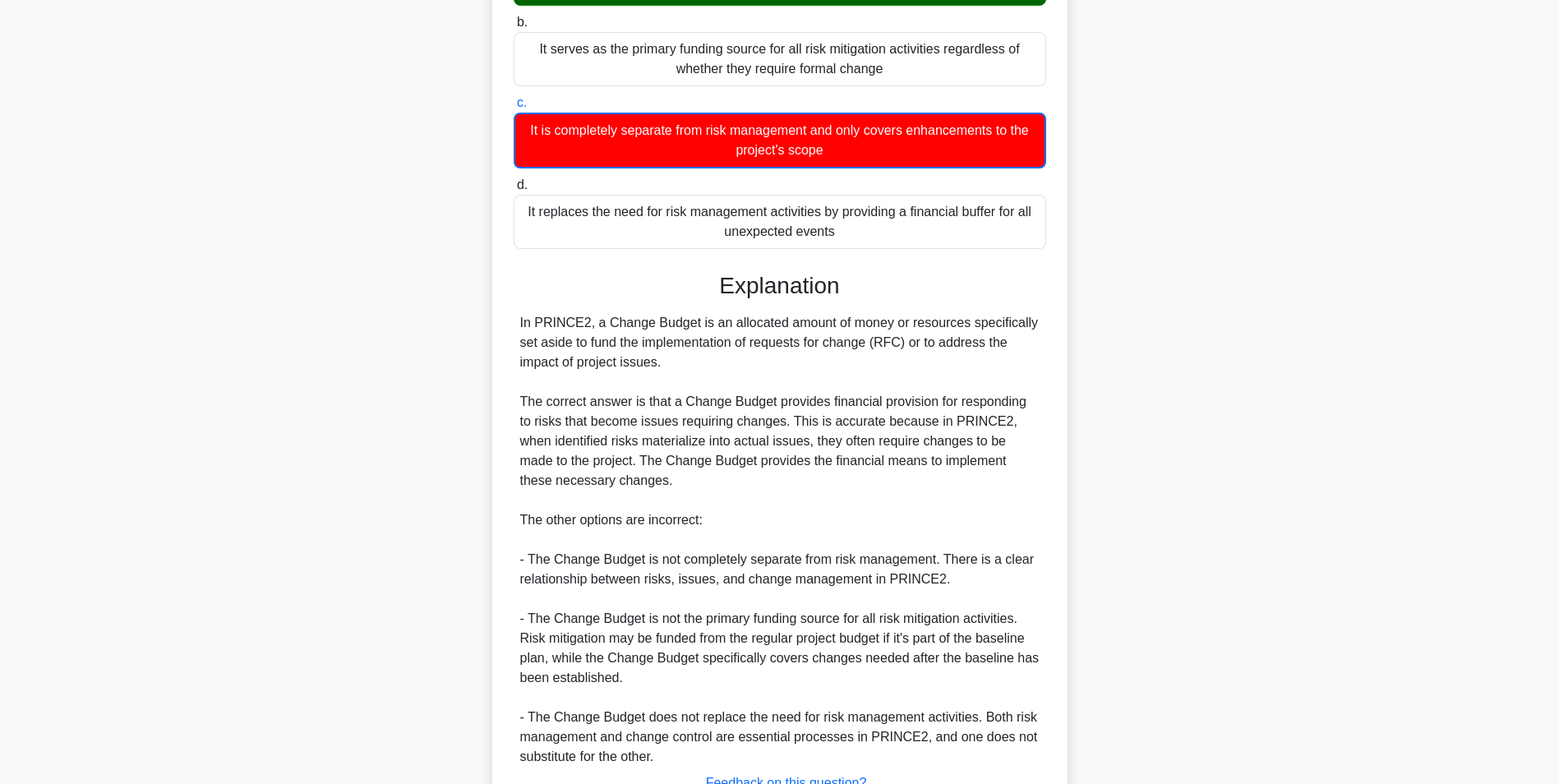
scroll to position [350, 0]
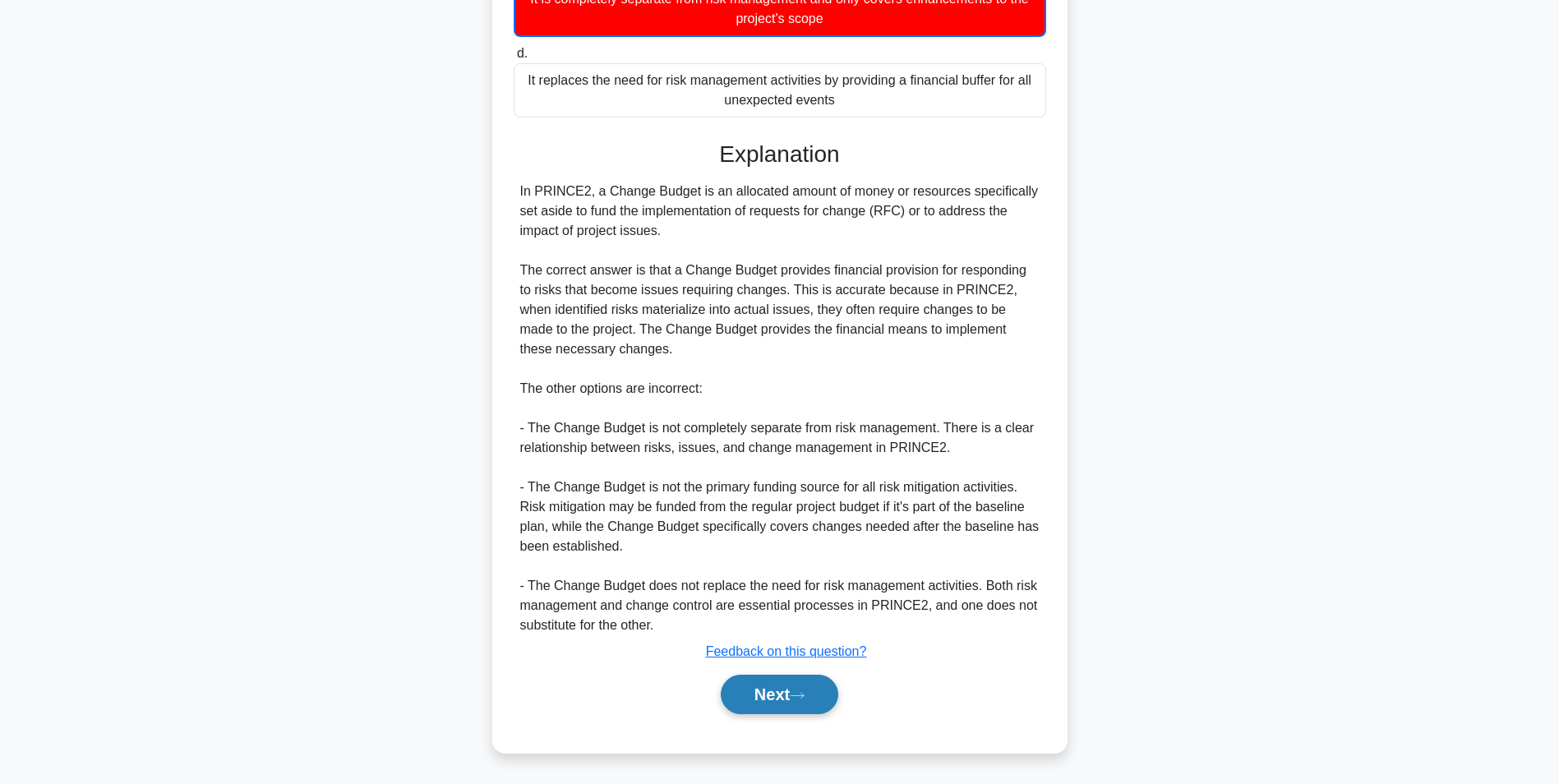
click at [762, 698] on button "Next" at bounding box center [779, 694] width 118 height 40
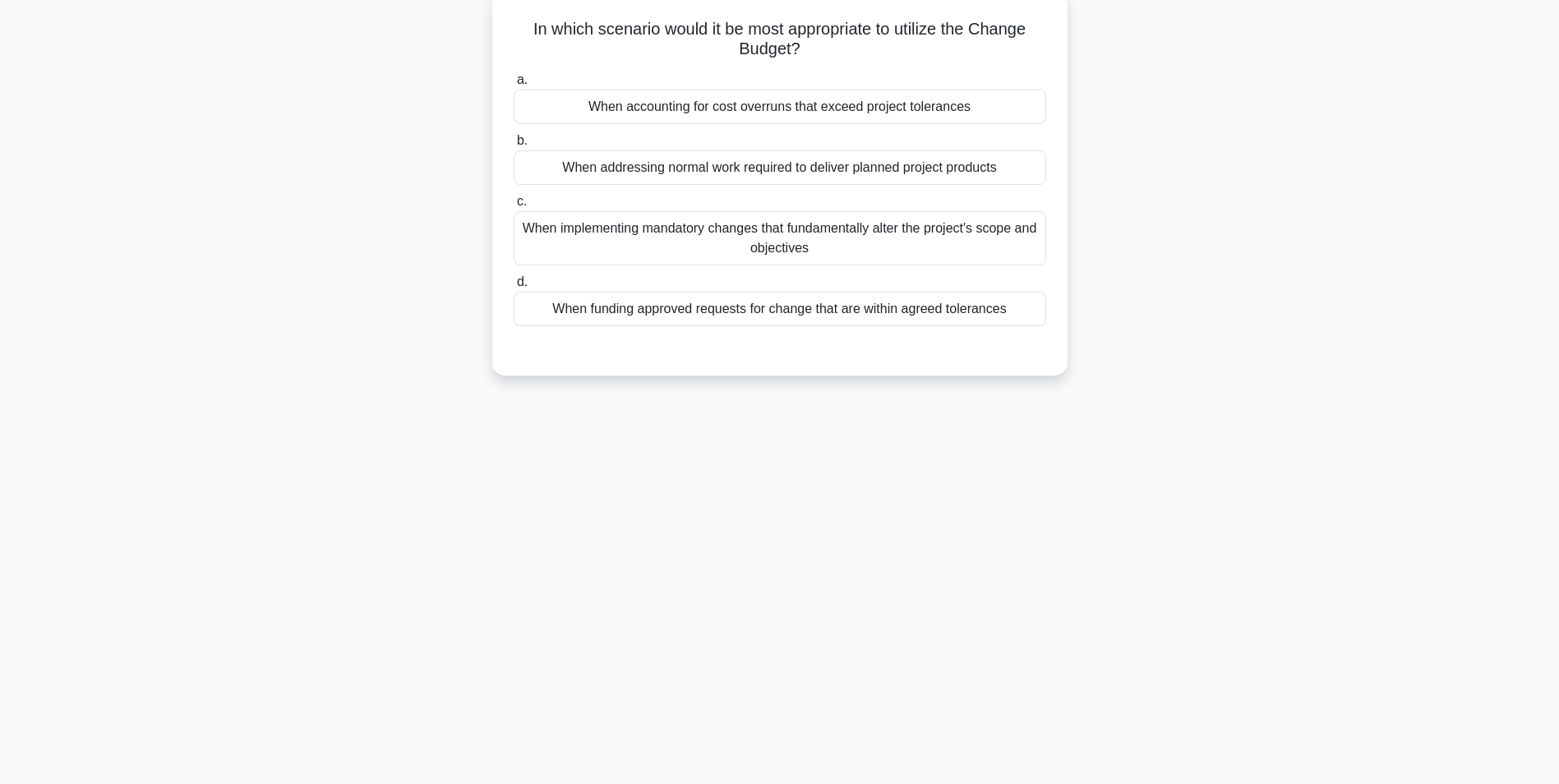
scroll to position [103, 0]
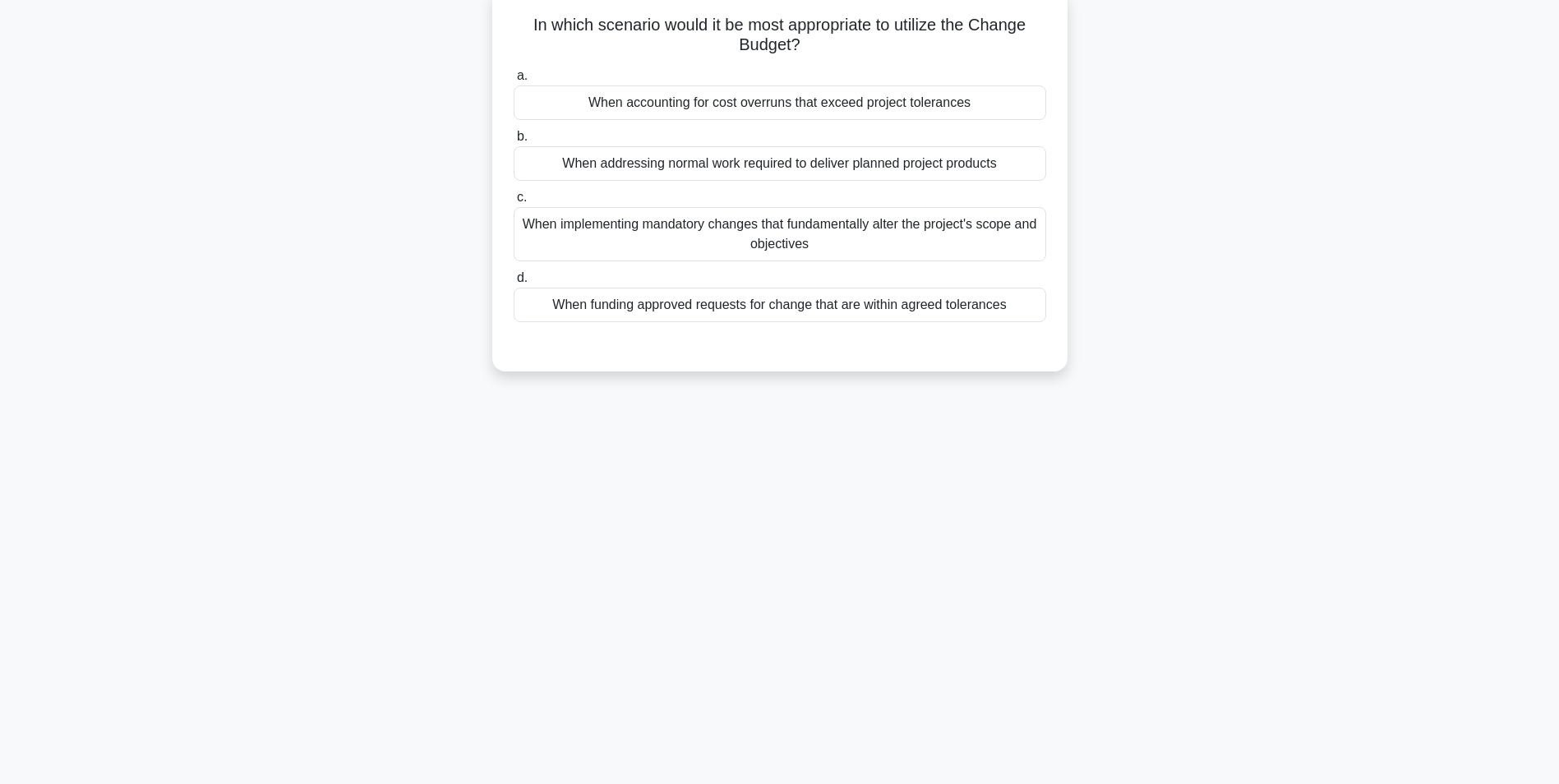
click at [776, 234] on div "When implementing mandatory changes that fundamentally alter the project's scop…" at bounding box center [780, 234] width 533 height 54
click at [514, 203] on input "c. When implementing mandatory changes that fundamentally alter the project's s…" at bounding box center [514, 198] width 0 height 11
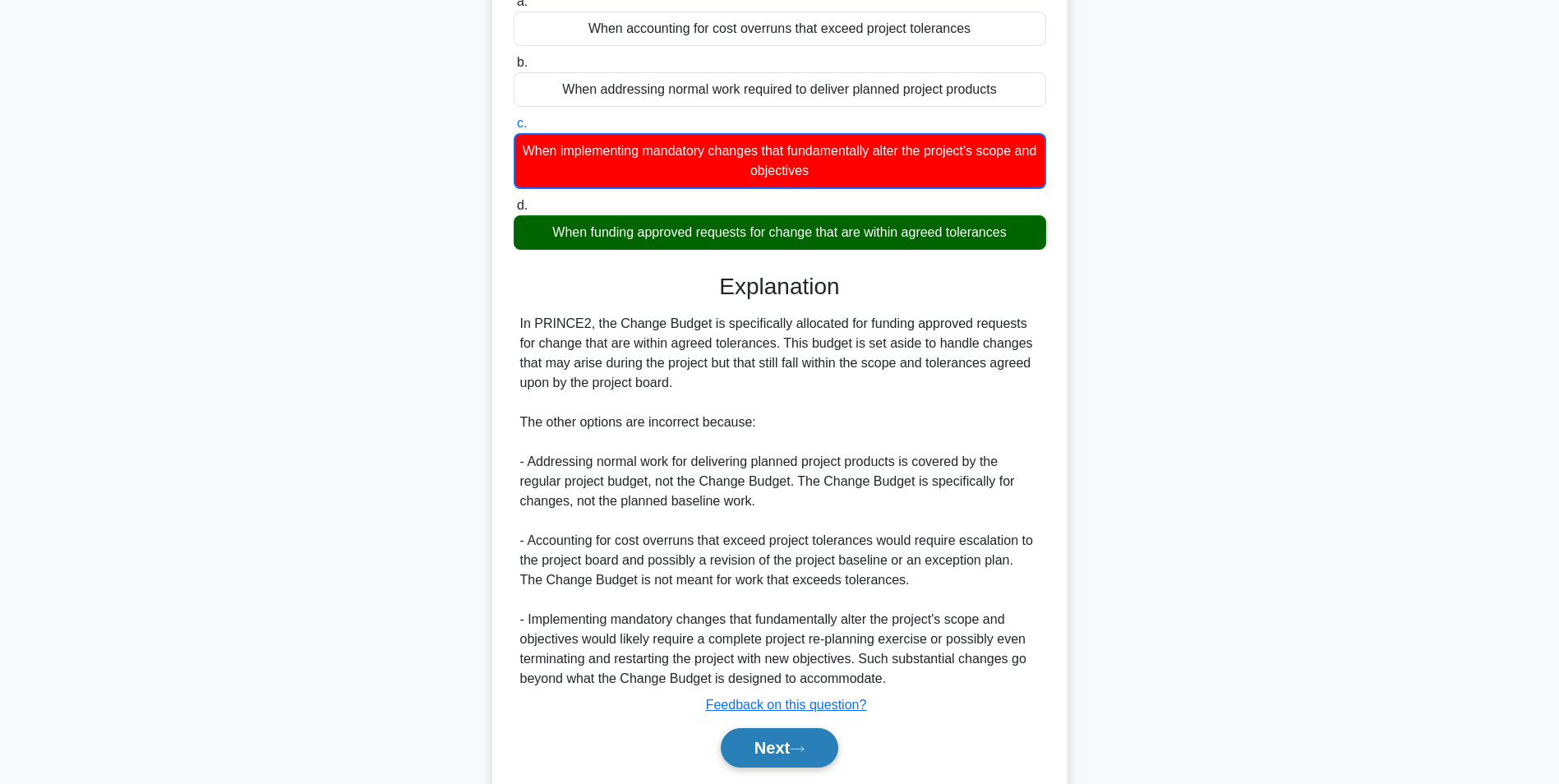
scroll to position [232, 0]
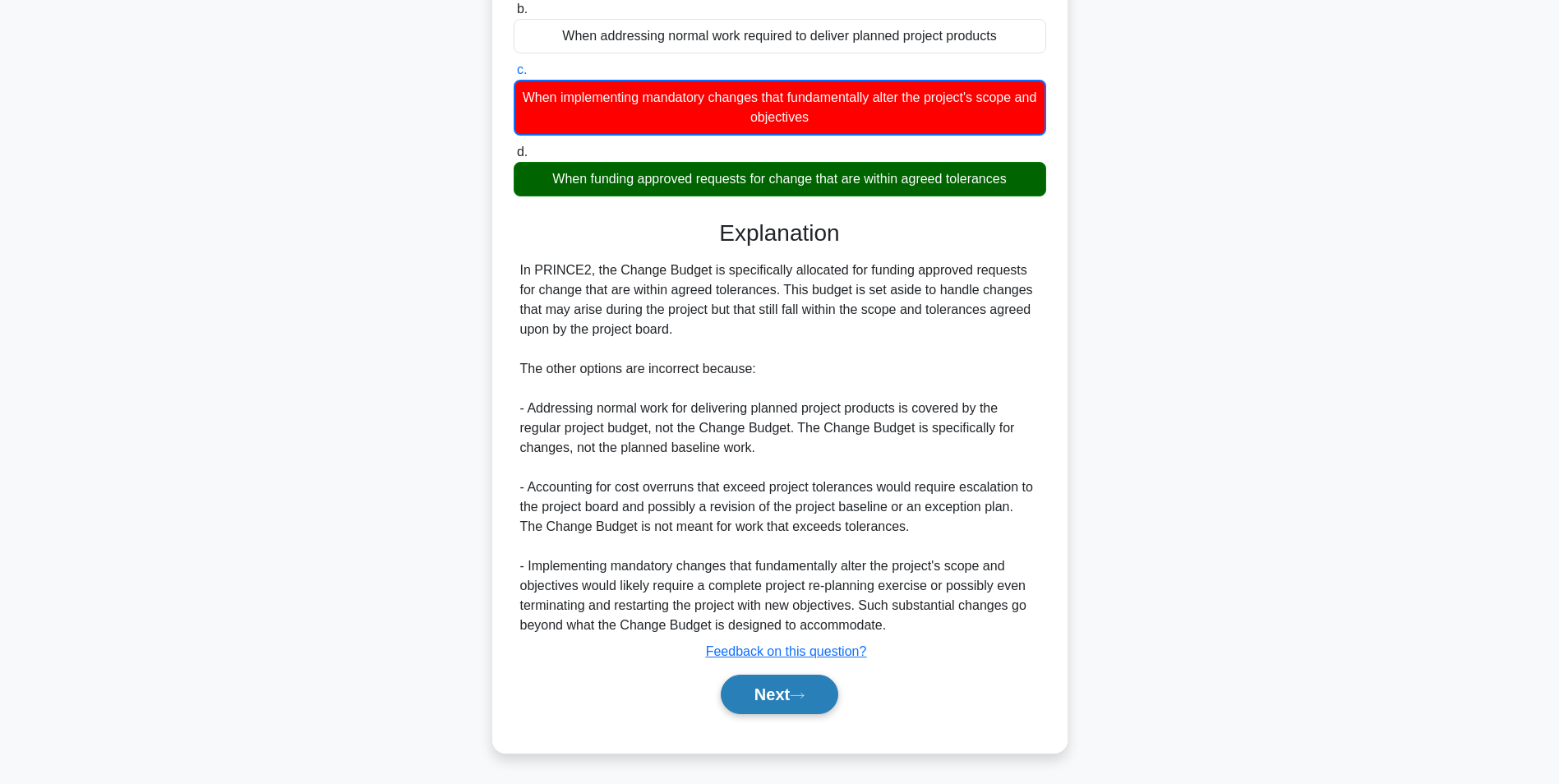
click at [758, 698] on button "Next" at bounding box center [779, 694] width 118 height 40
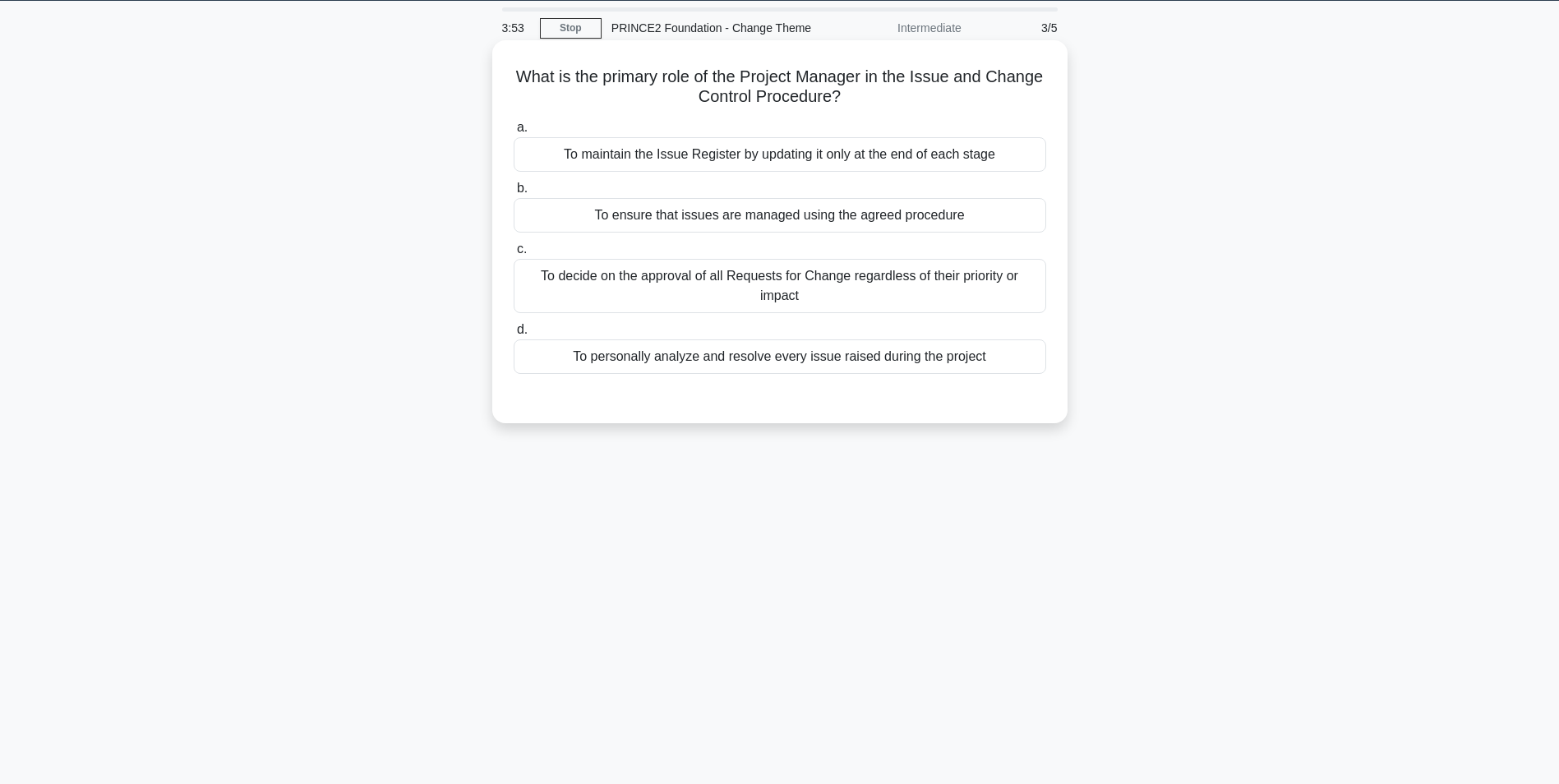
scroll to position [0, 0]
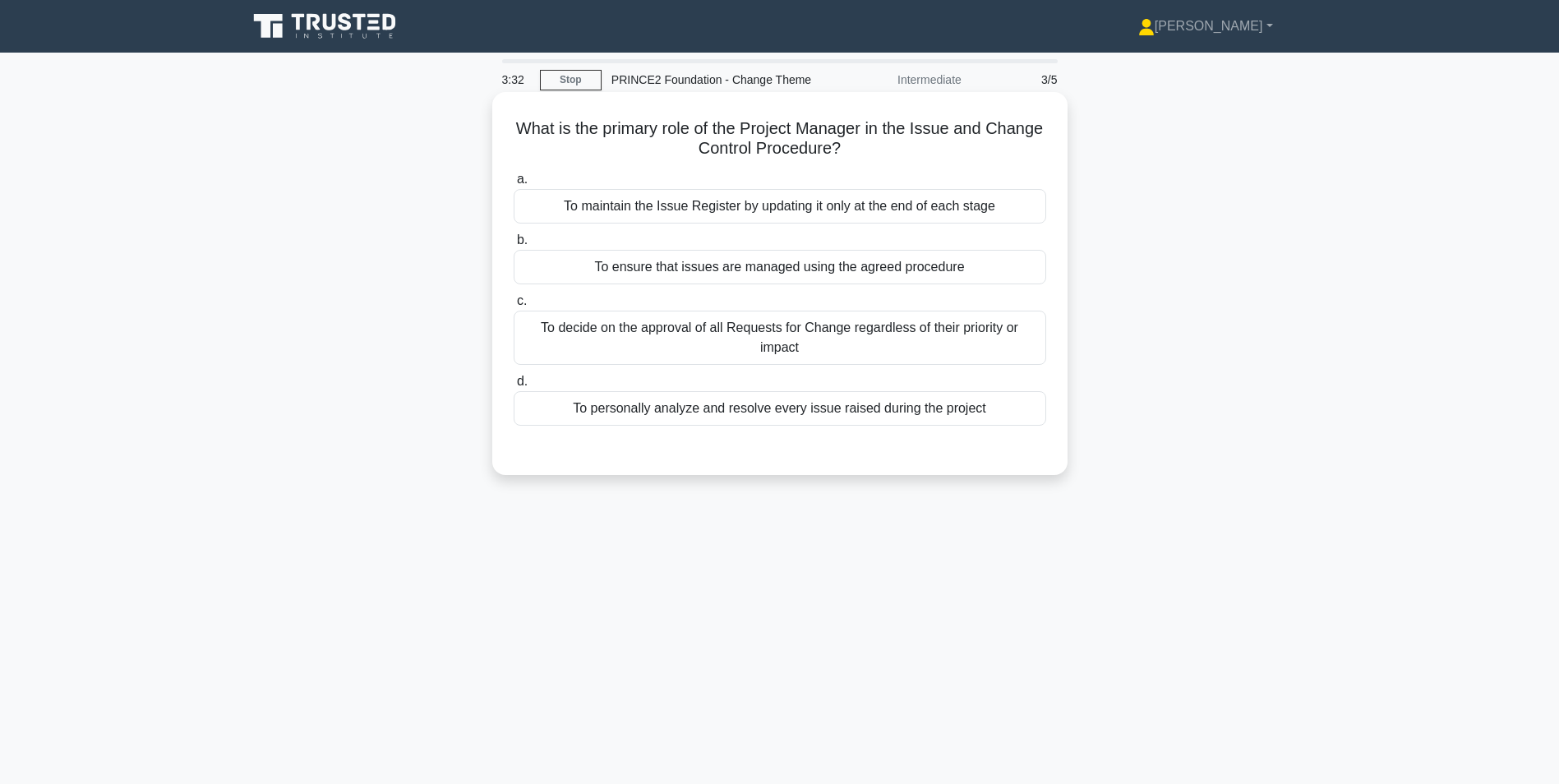
click at [715, 272] on div "To ensure that issues are managed using the agreed procedure" at bounding box center [780, 267] width 533 height 34
click at [514, 245] on input "b. To ensure that issues are managed using the agreed procedure" at bounding box center [514, 240] width 0 height 11
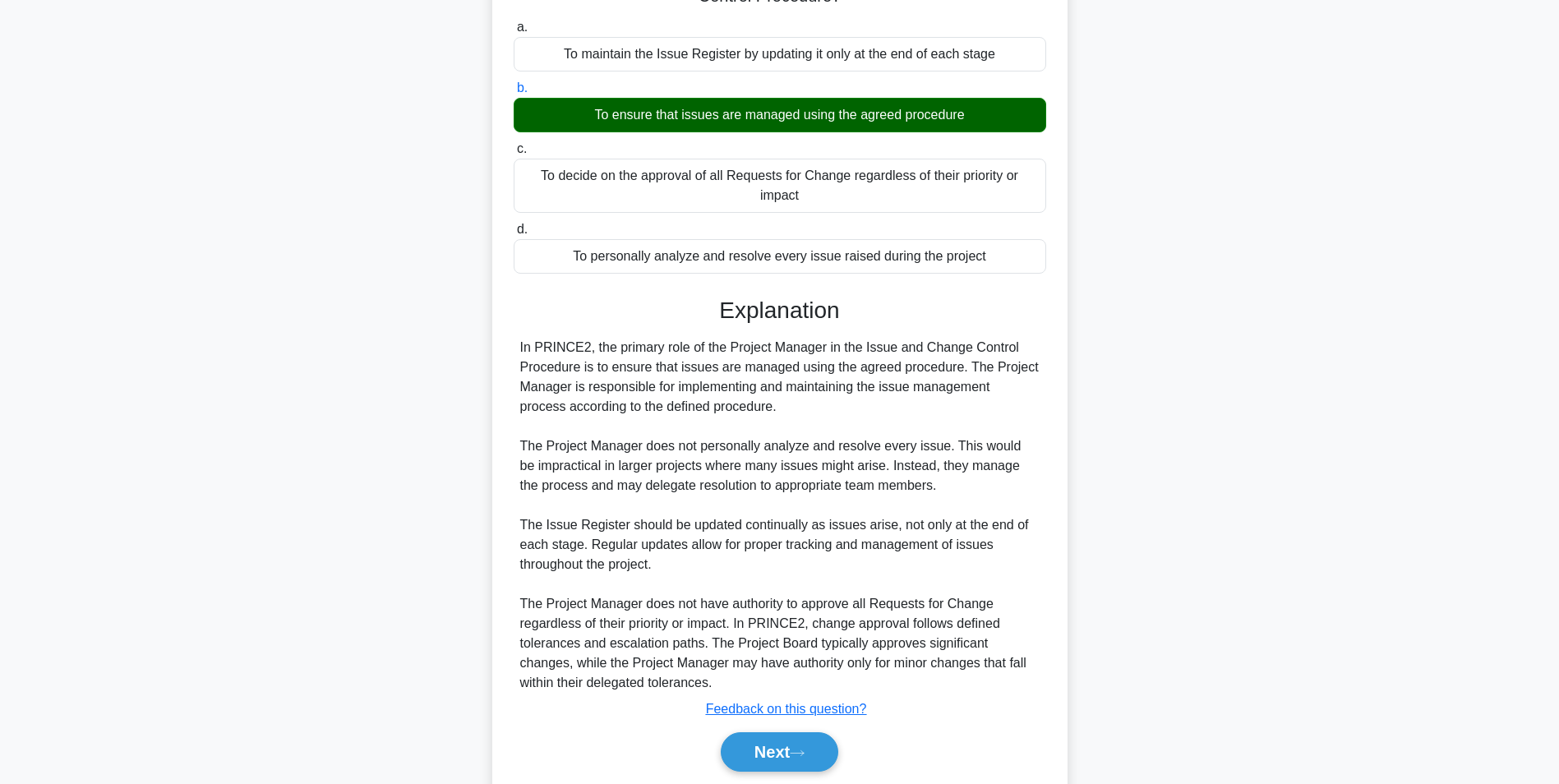
scroll to position [210, 0]
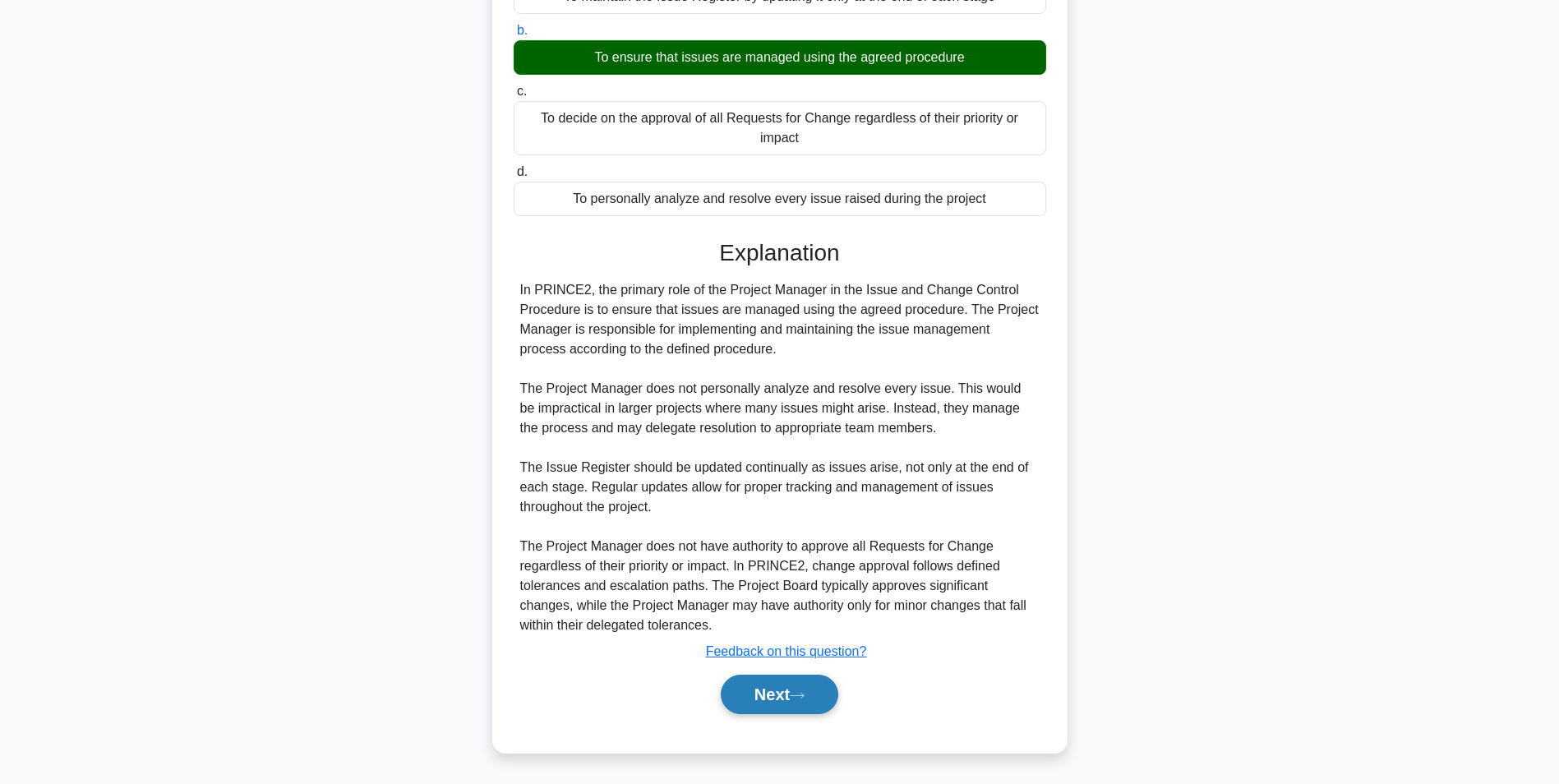
click at [795, 699] on button "Next" at bounding box center [779, 694] width 118 height 40
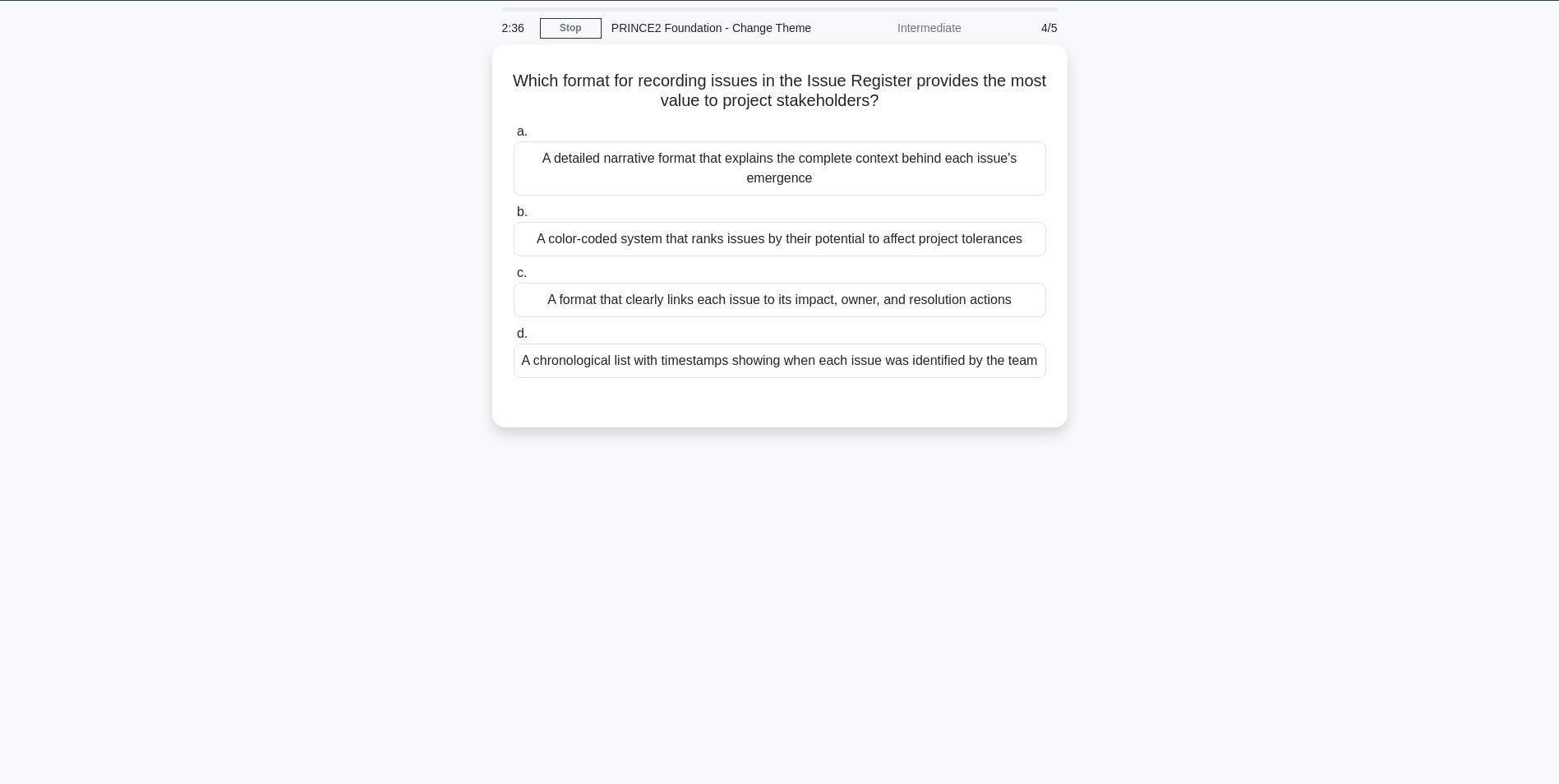
scroll to position [0, 0]
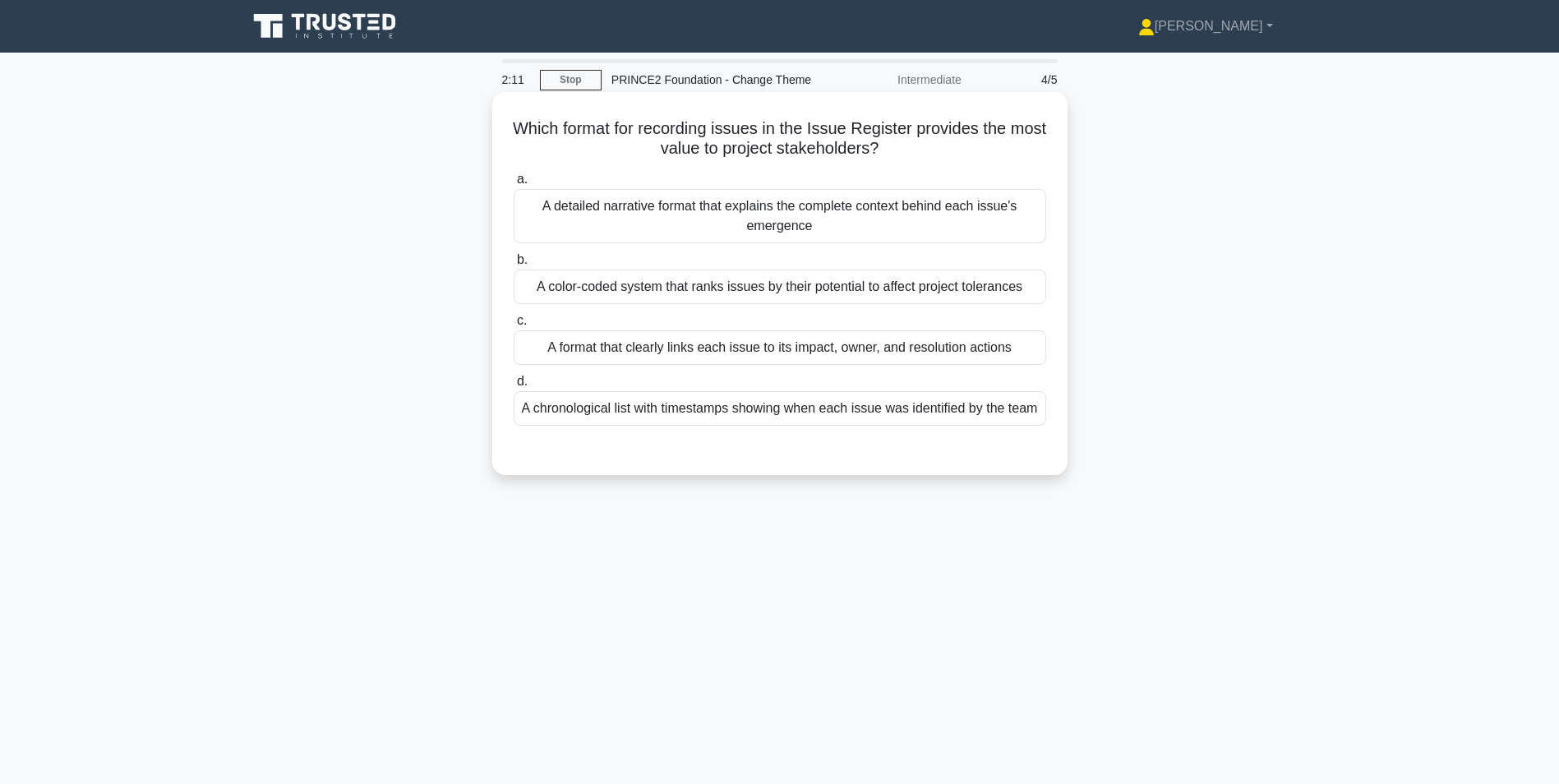
click at [736, 351] on div "A format that clearly links each issue to its impact, owner, and resolution act…" at bounding box center [780, 347] width 533 height 34
click at [514, 326] on input "c. A format that clearly links each issue to its impact, owner, and resolution …" at bounding box center [514, 321] width 0 height 11
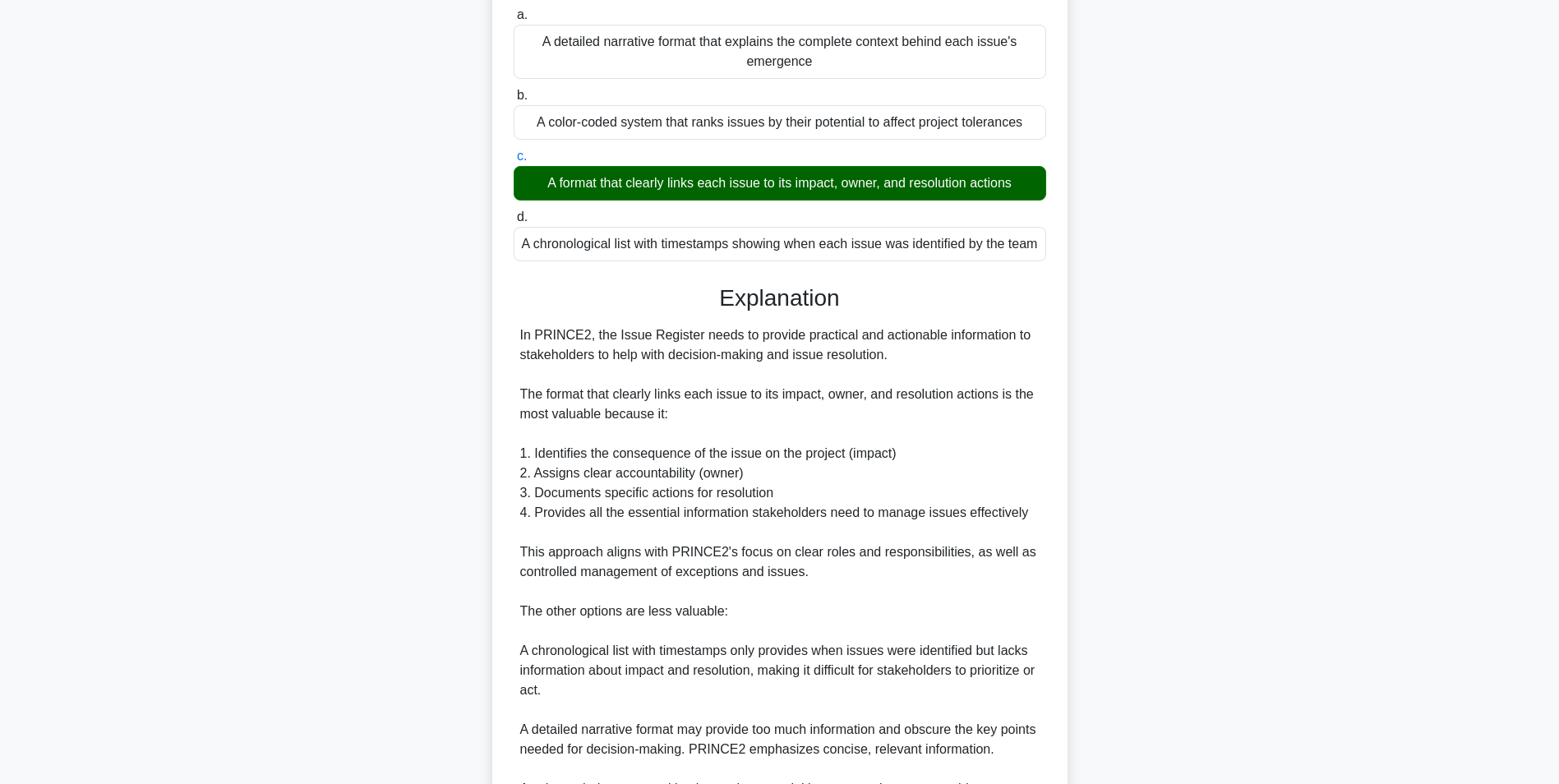
scroll to position [368, 0]
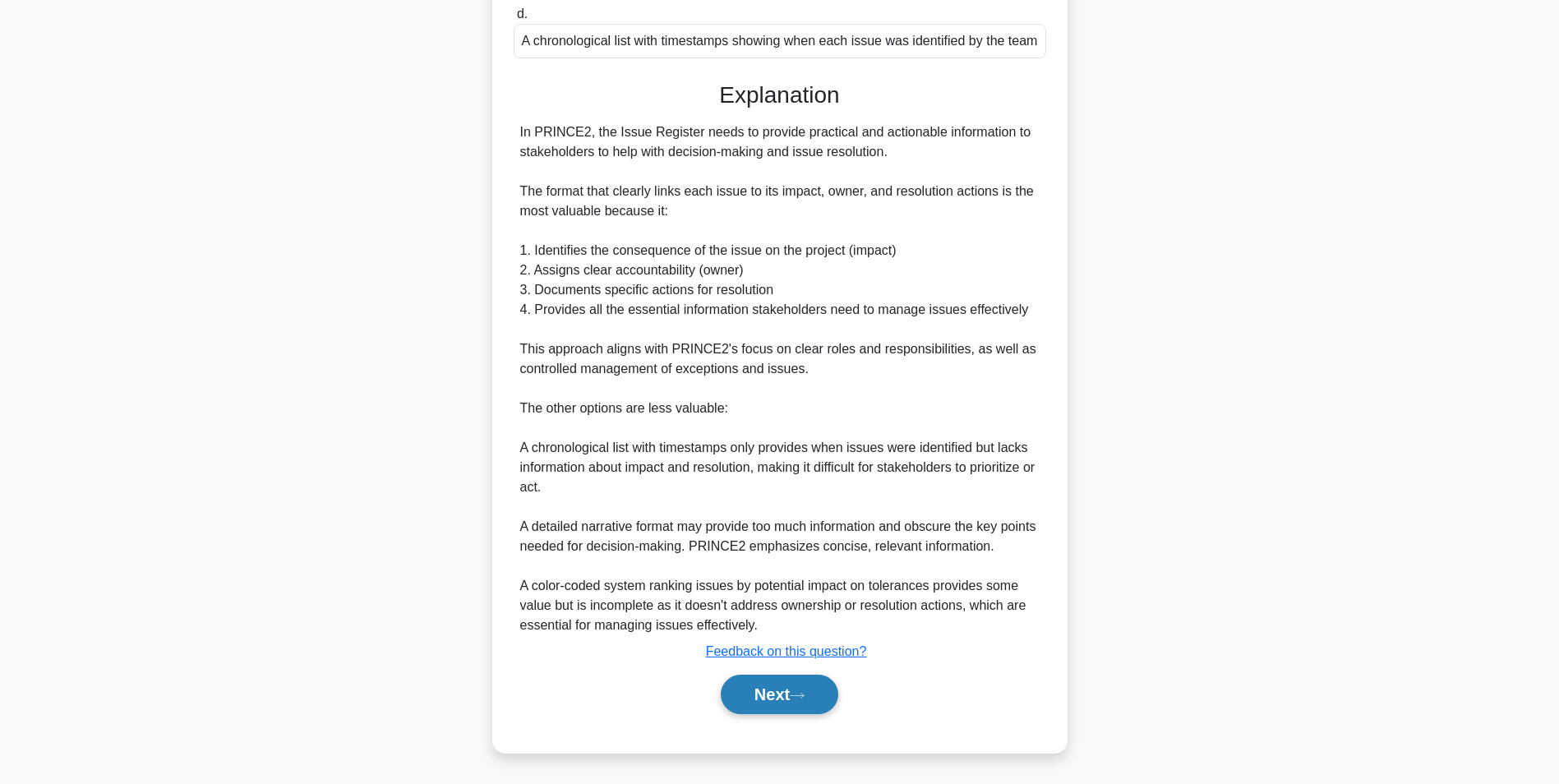
click at [758, 692] on button "Next" at bounding box center [779, 694] width 118 height 40
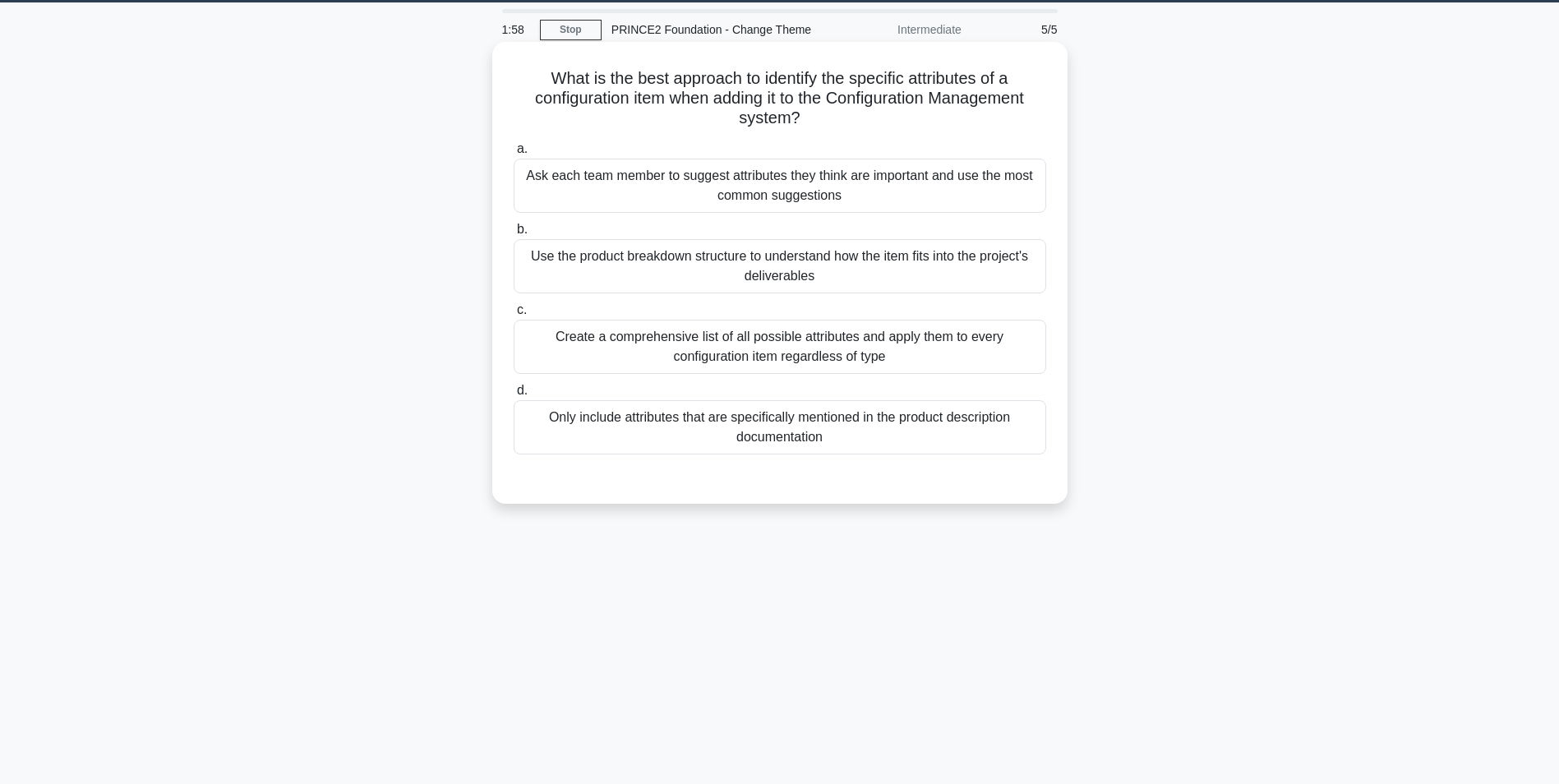
scroll to position [22, 0]
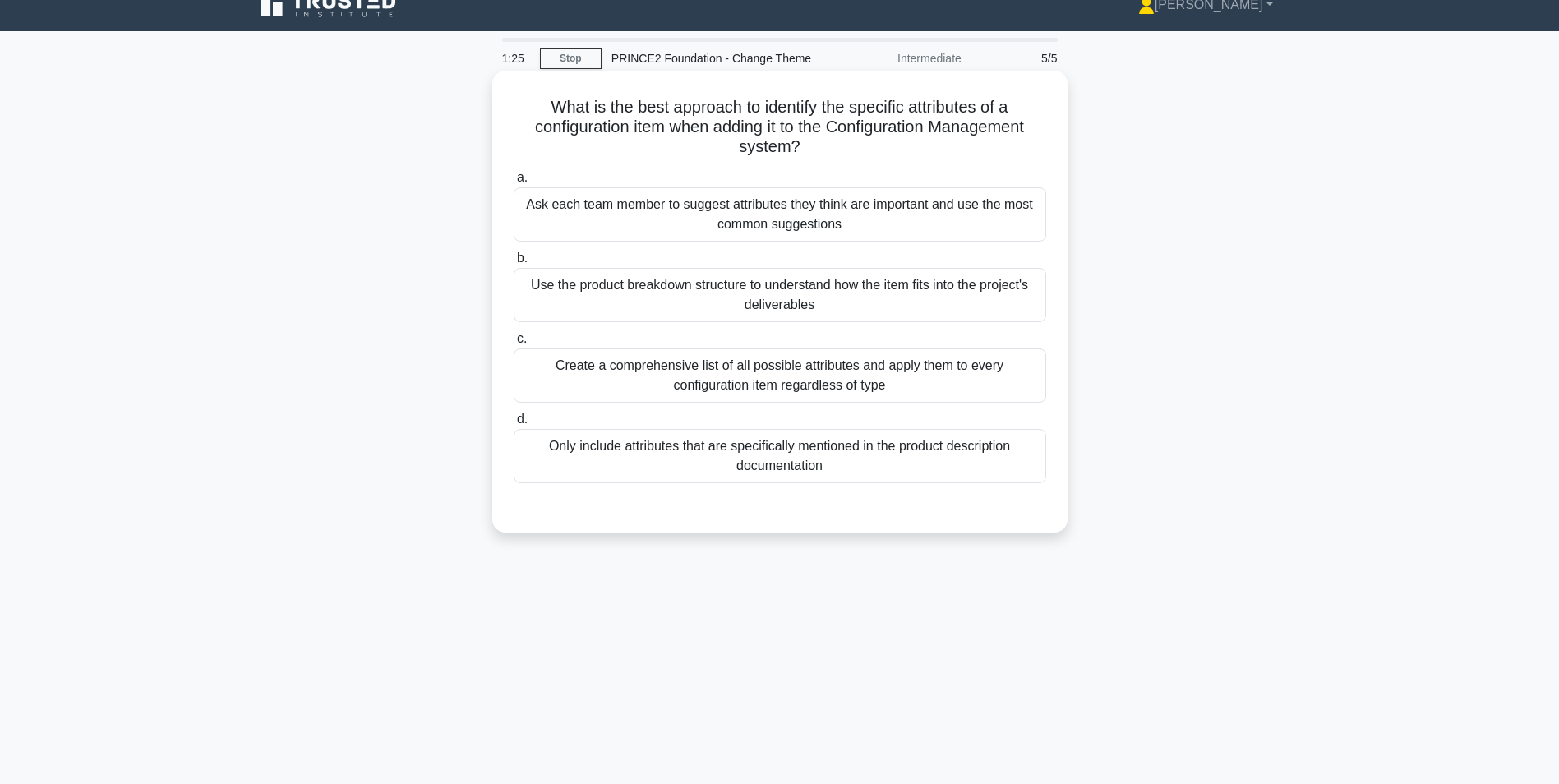
click at [629, 455] on div "Only include attributes that are specifically mentioned in the product descript…" at bounding box center [780, 456] width 533 height 54
click at [514, 424] on input "d. Only include attributes that are specifically mentioned in the product descr…" at bounding box center [514, 420] width 0 height 11
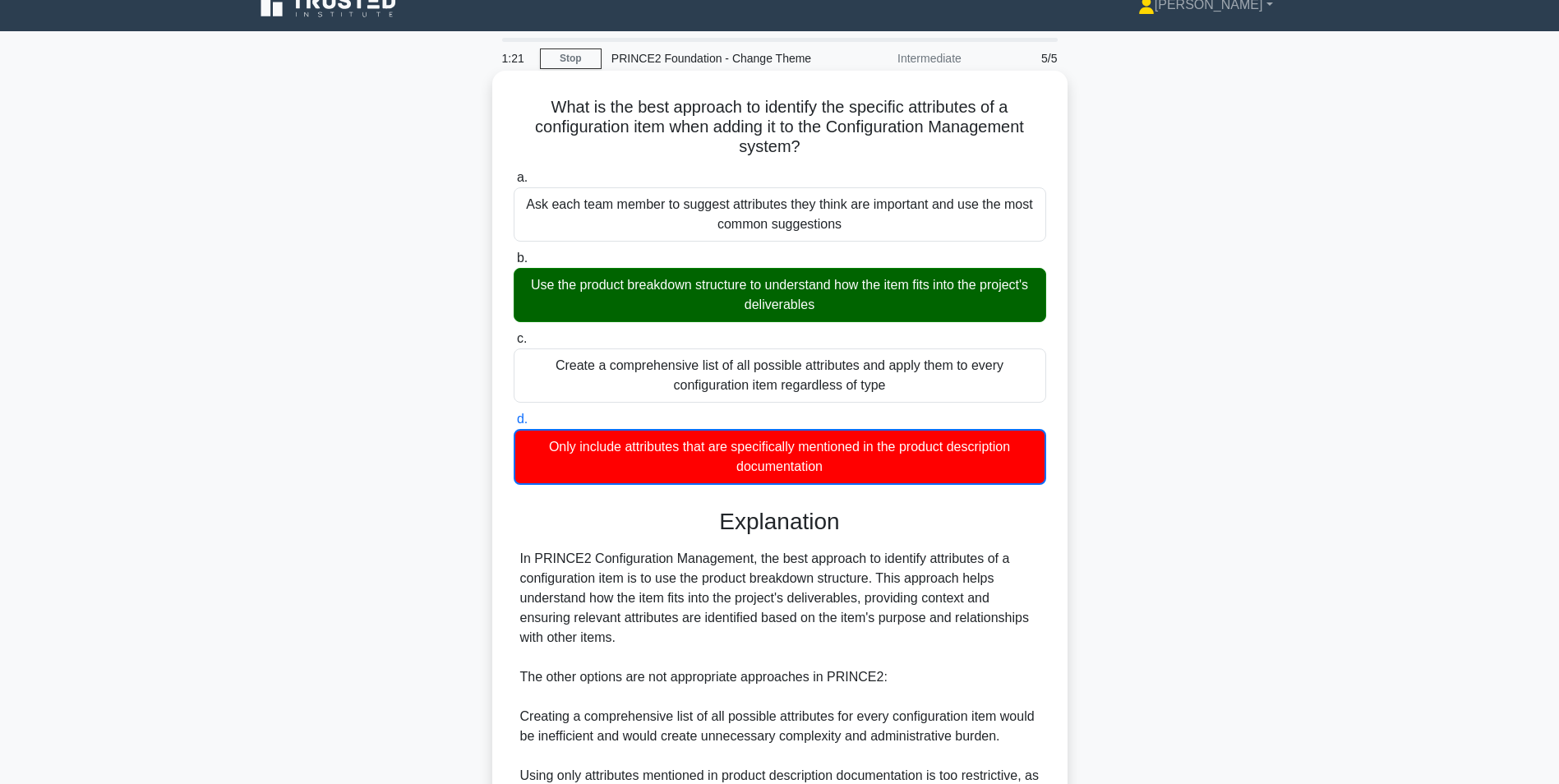
scroll to position [272, 0]
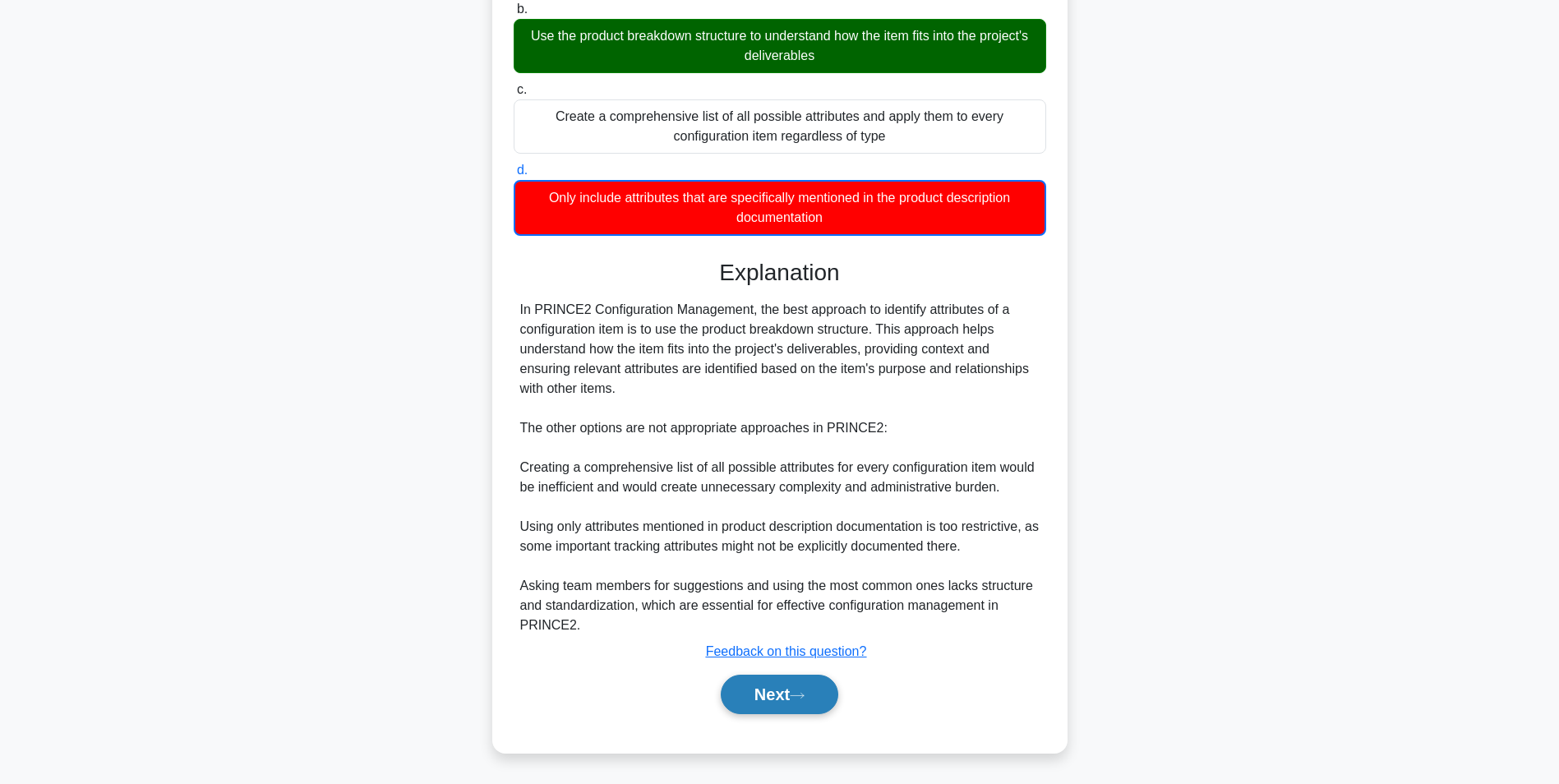
click at [746, 685] on button "Next" at bounding box center [779, 694] width 118 height 40
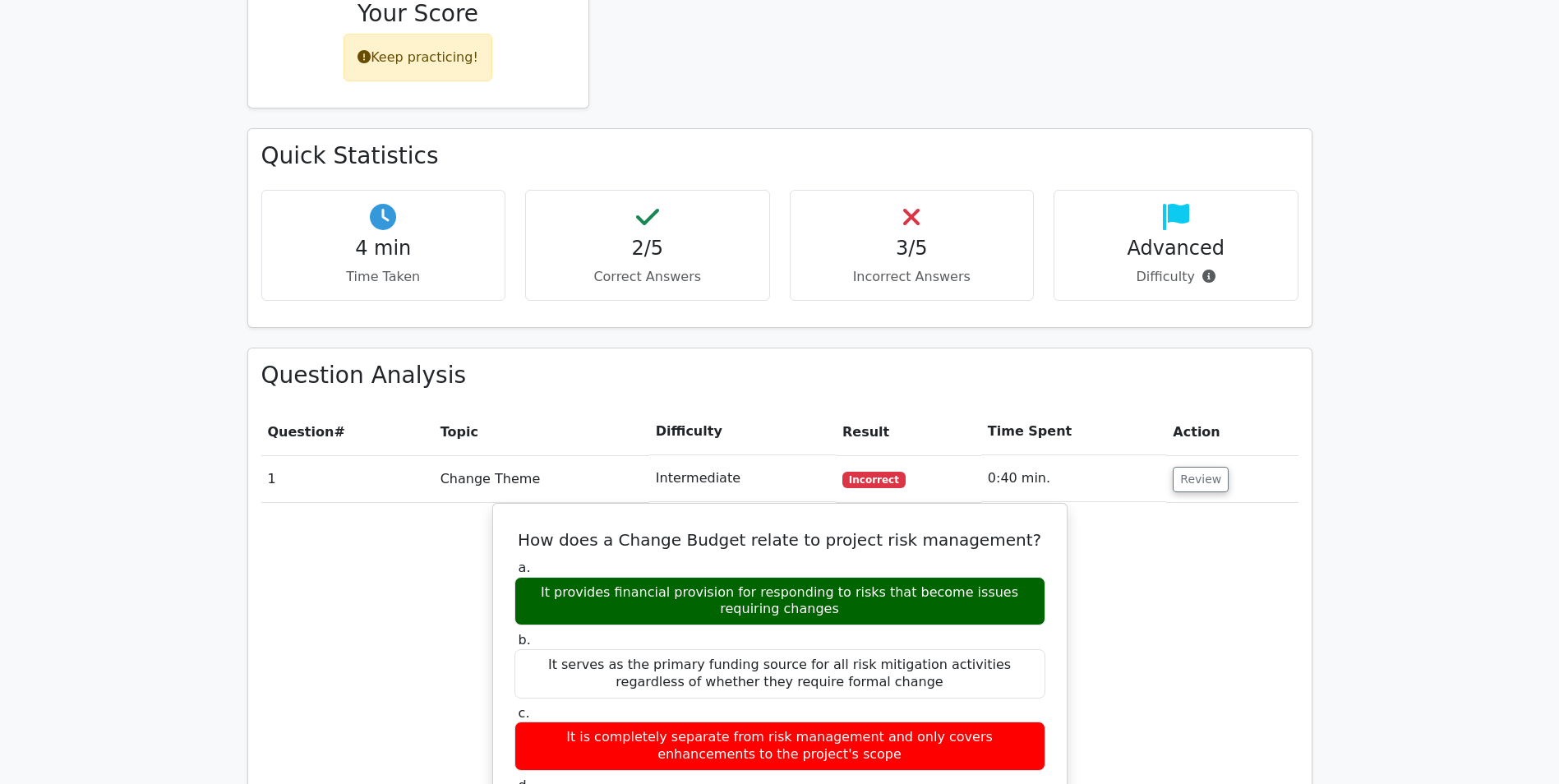
scroll to position [411, 0]
